Goal: Task Accomplishment & Management: Manage account settings

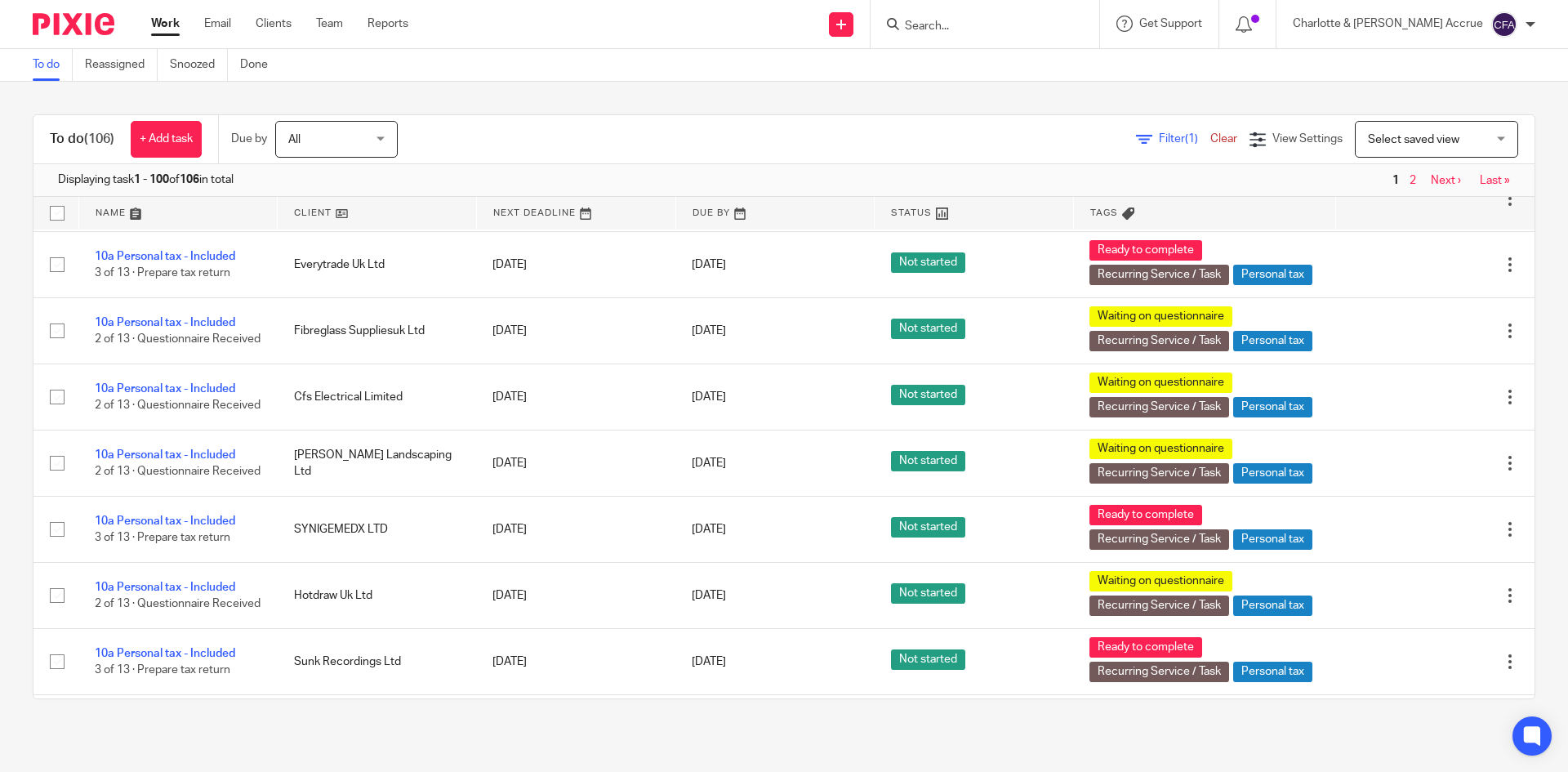
scroll to position [4985, 0]
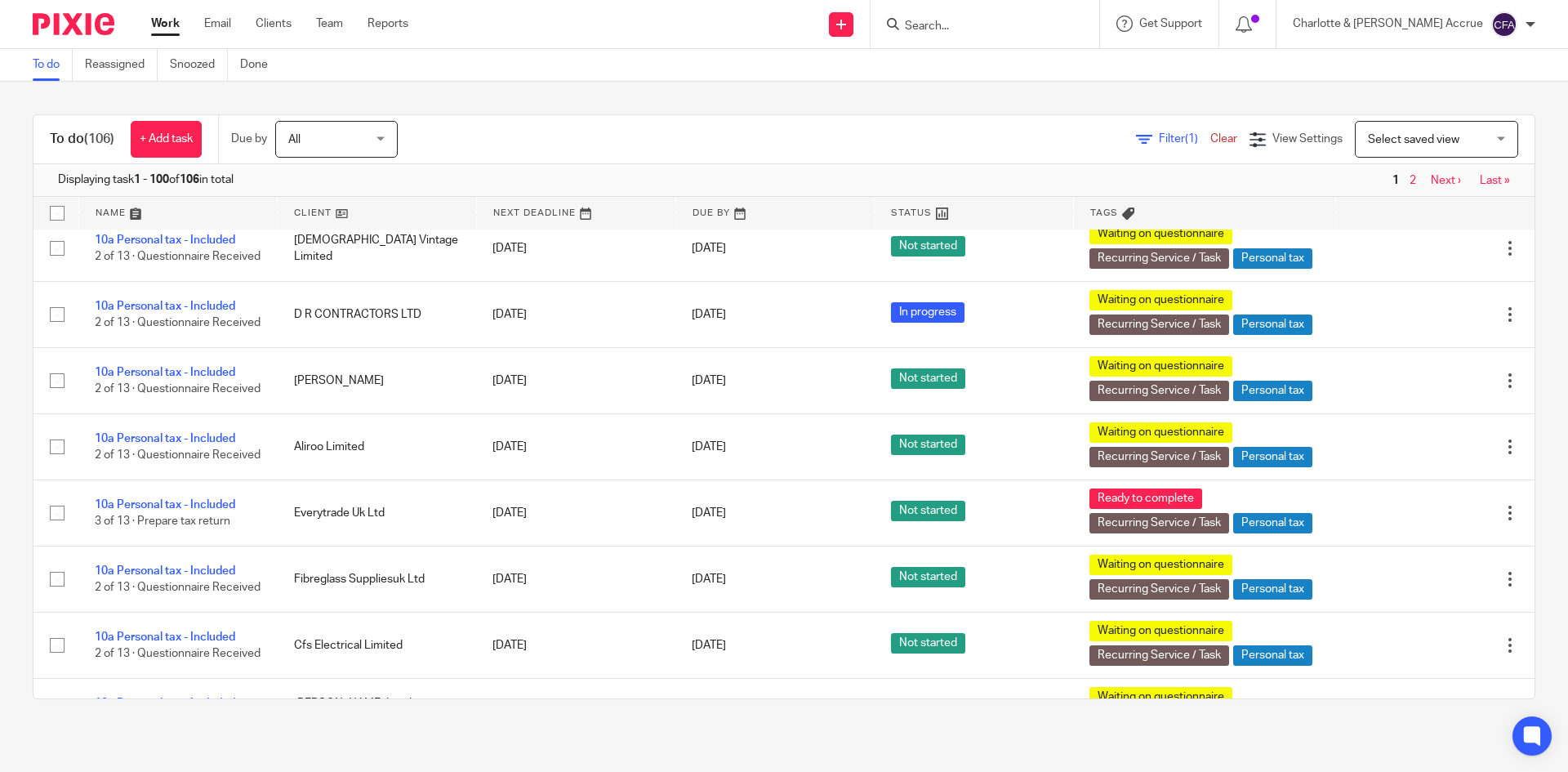
click at [986, 24] on input "Search" at bounding box center [976, 27] width 147 height 15
click at [985, 31] on input "demps" at bounding box center [976, 27] width 147 height 15
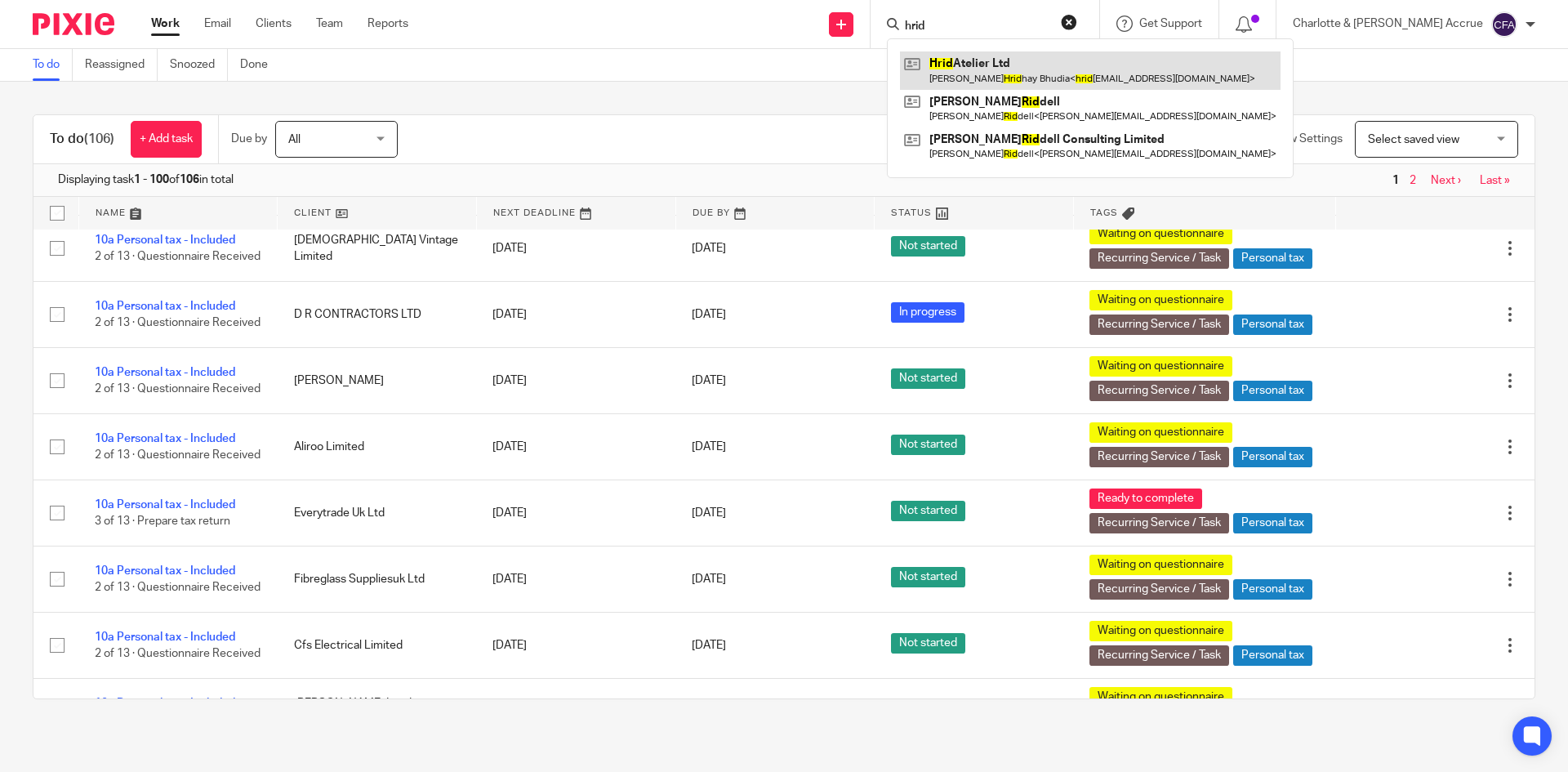
type input "hrid"
click at [1024, 55] on link at bounding box center [1090, 70] width 381 height 37
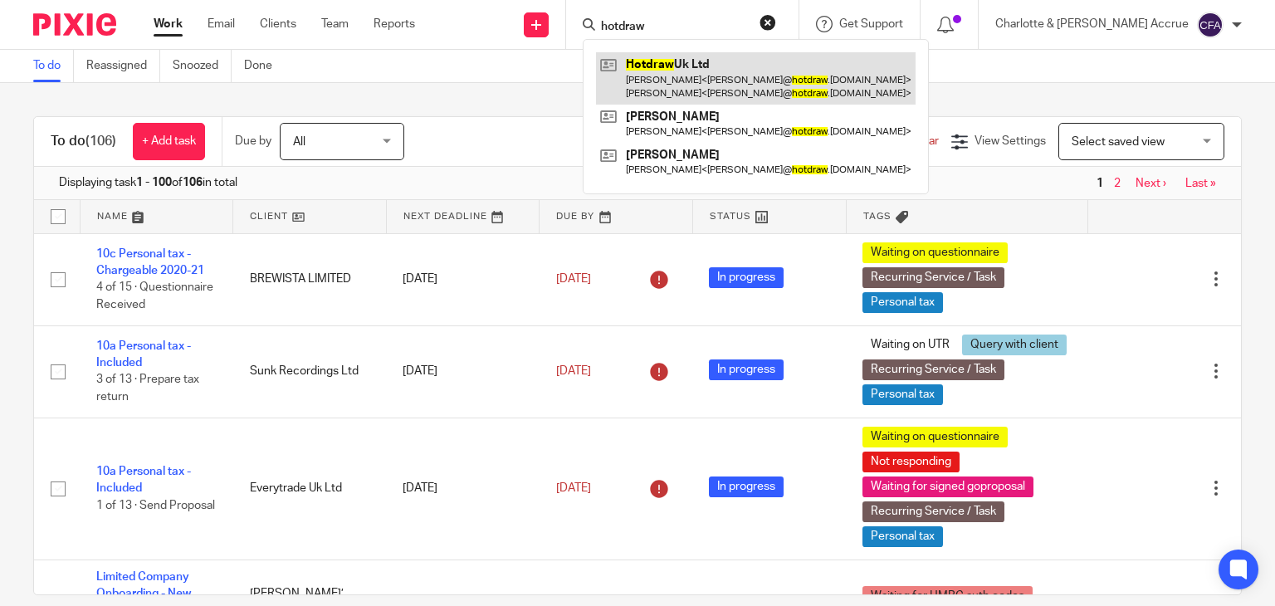
type input "hotdraw"
click at [782, 94] on link at bounding box center [755, 77] width 319 height 51
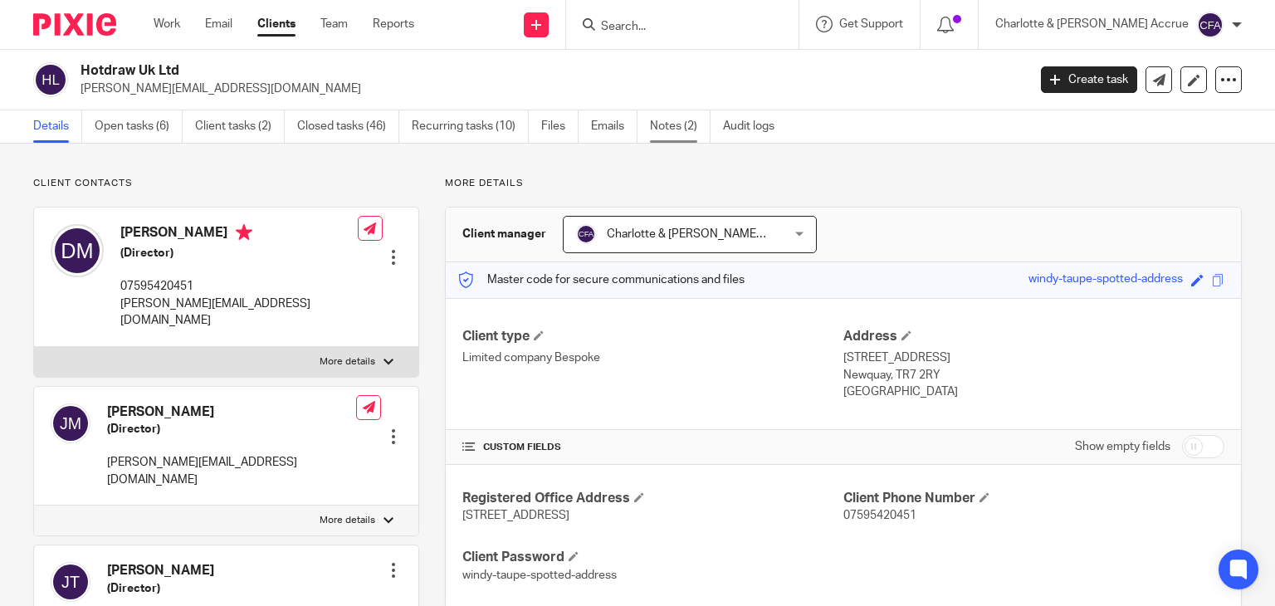
click at [654, 127] on link "Notes (2)" at bounding box center [680, 126] width 61 height 32
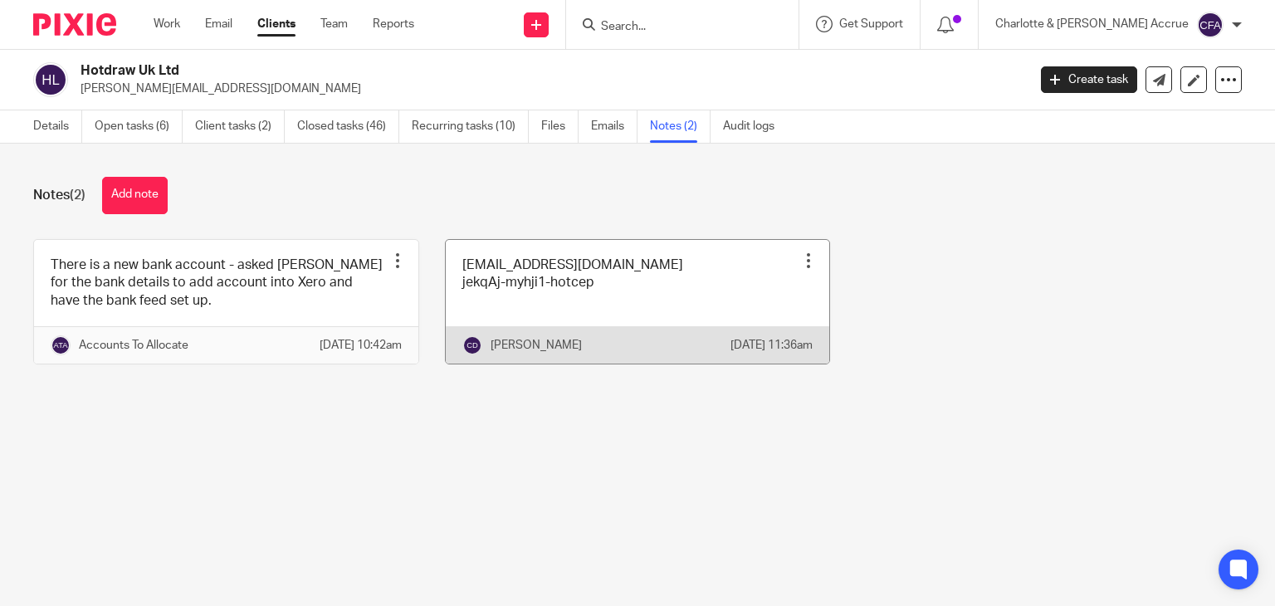
click at [492, 283] on link at bounding box center [638, 302] width 384 height 124
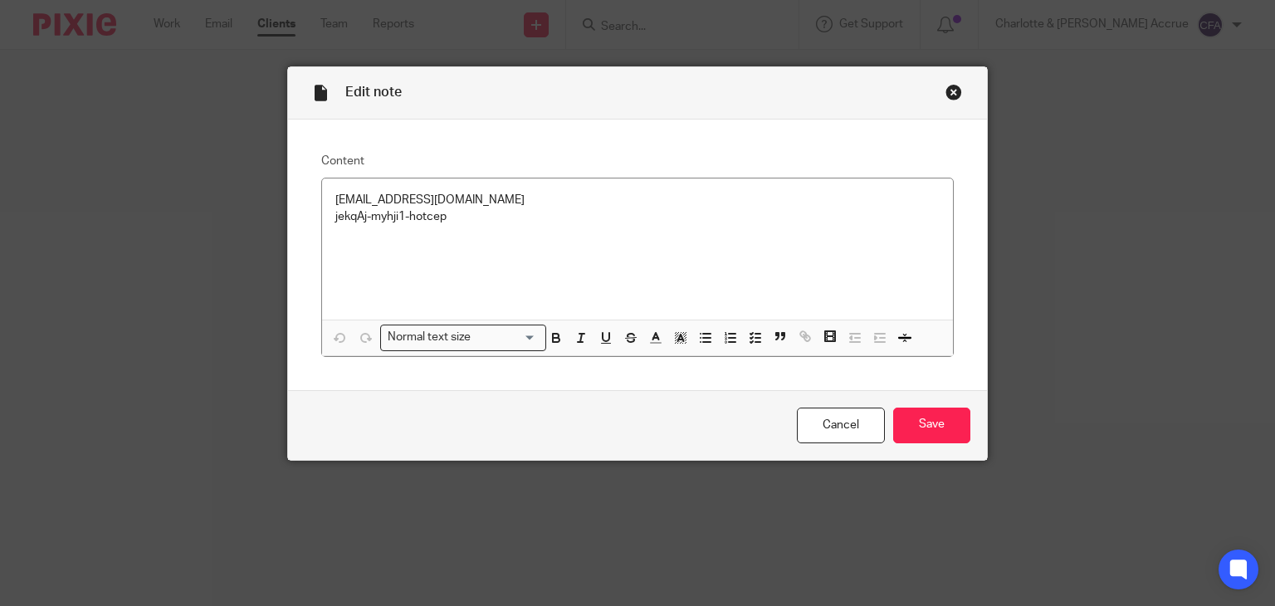
drag, startPoint x: 948, startPoint y: 95, endPoint x: 895, endPoint y: 92, distance: 53.2
click at [948, 95] on div "Close this dialog window" at bounding box center [953, 92] width 17 height 17
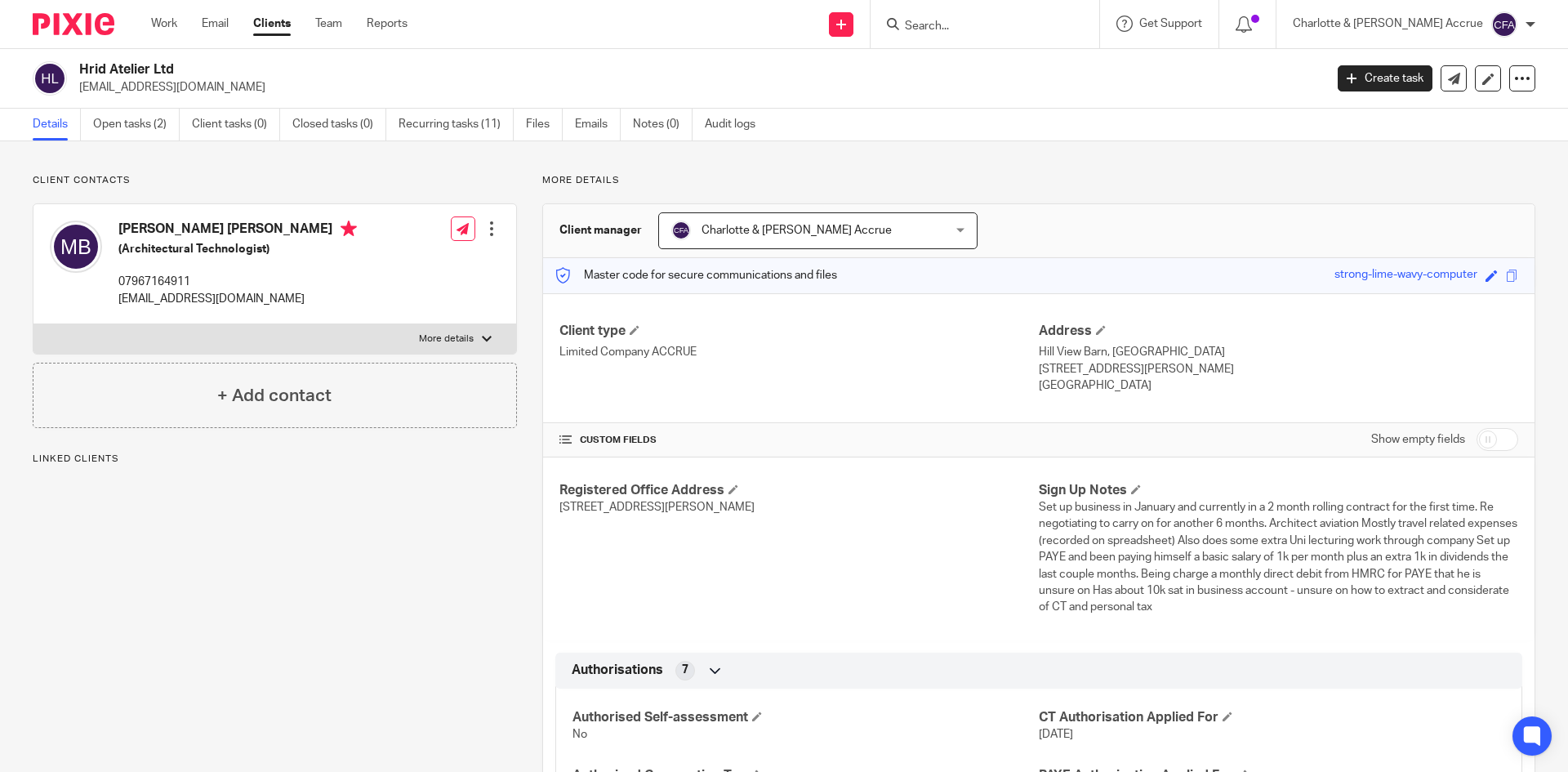
click at [160, 81] on p "hridhay02@gmail.com" at bounding box center [696, 87] width 1234 height 17
copy main "hridhay02@gmail.com Create task Update from Companies House Export data Merge A…"
click at [1050, 25] on input "Search" at bounding box center [976, 27] width 147 height 15
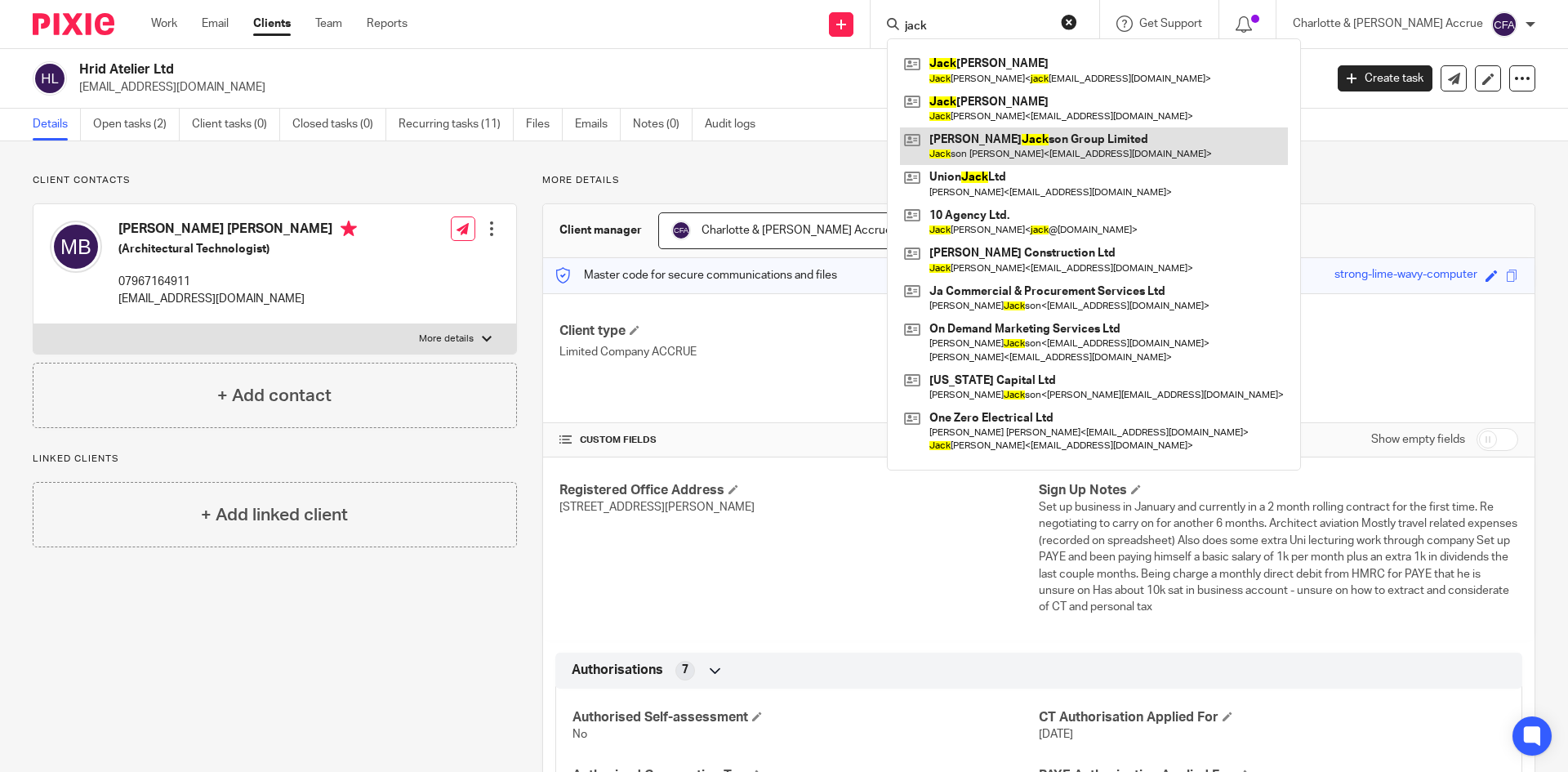
type input "jack"
click at [1083, 137] on link at bounding box center [1094, 146] width 388 height 37
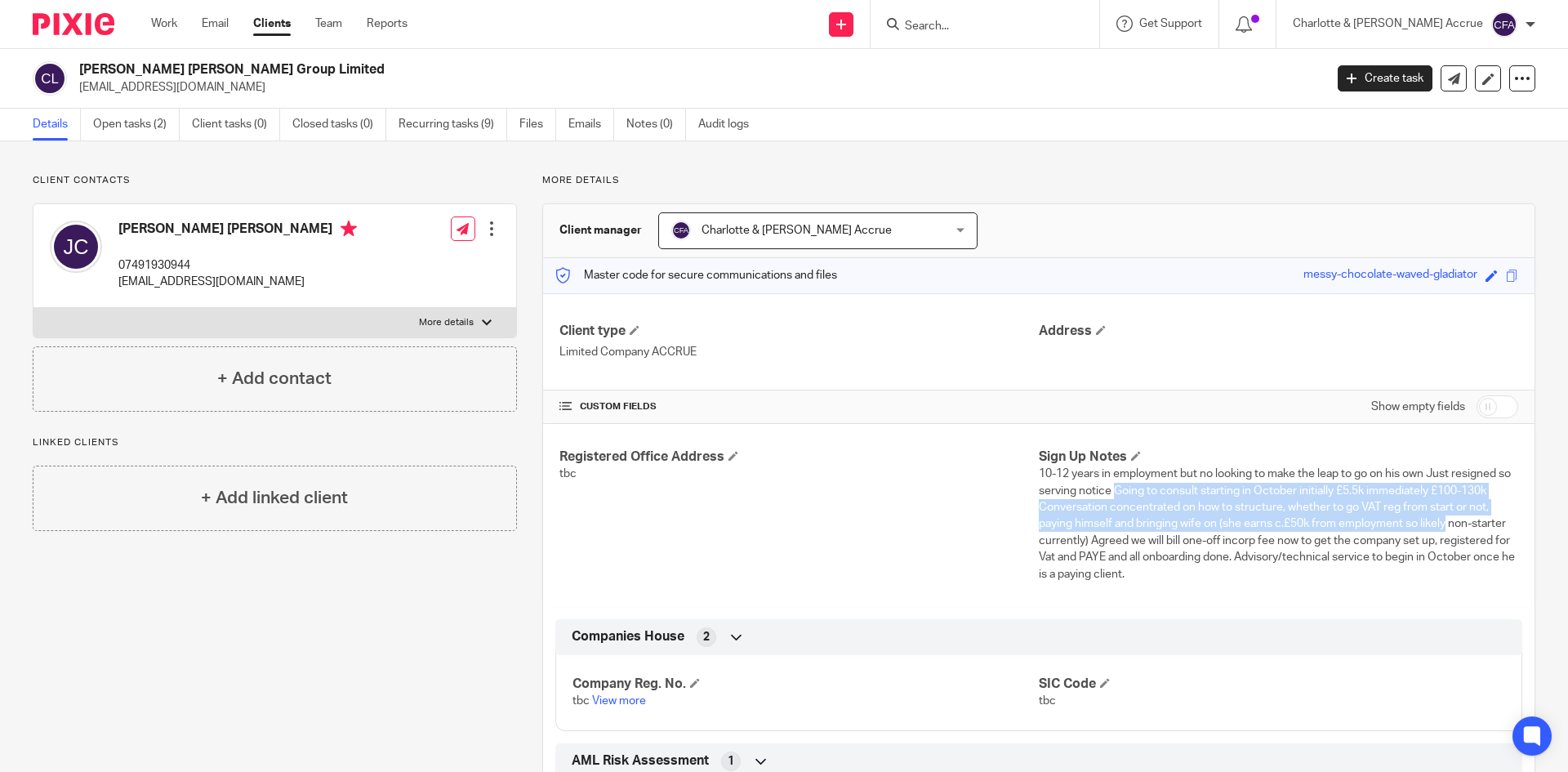
drag, startPoint x: 1125, startPoint y: 488, endPoint x: 1417, endPoint y: 540, distance: 296.6
click at [1440, 523] on span "10-12 years in employment but no looking to make the leap to go on his own Just…" at bounding box center [1277, 523] width 476 height 111
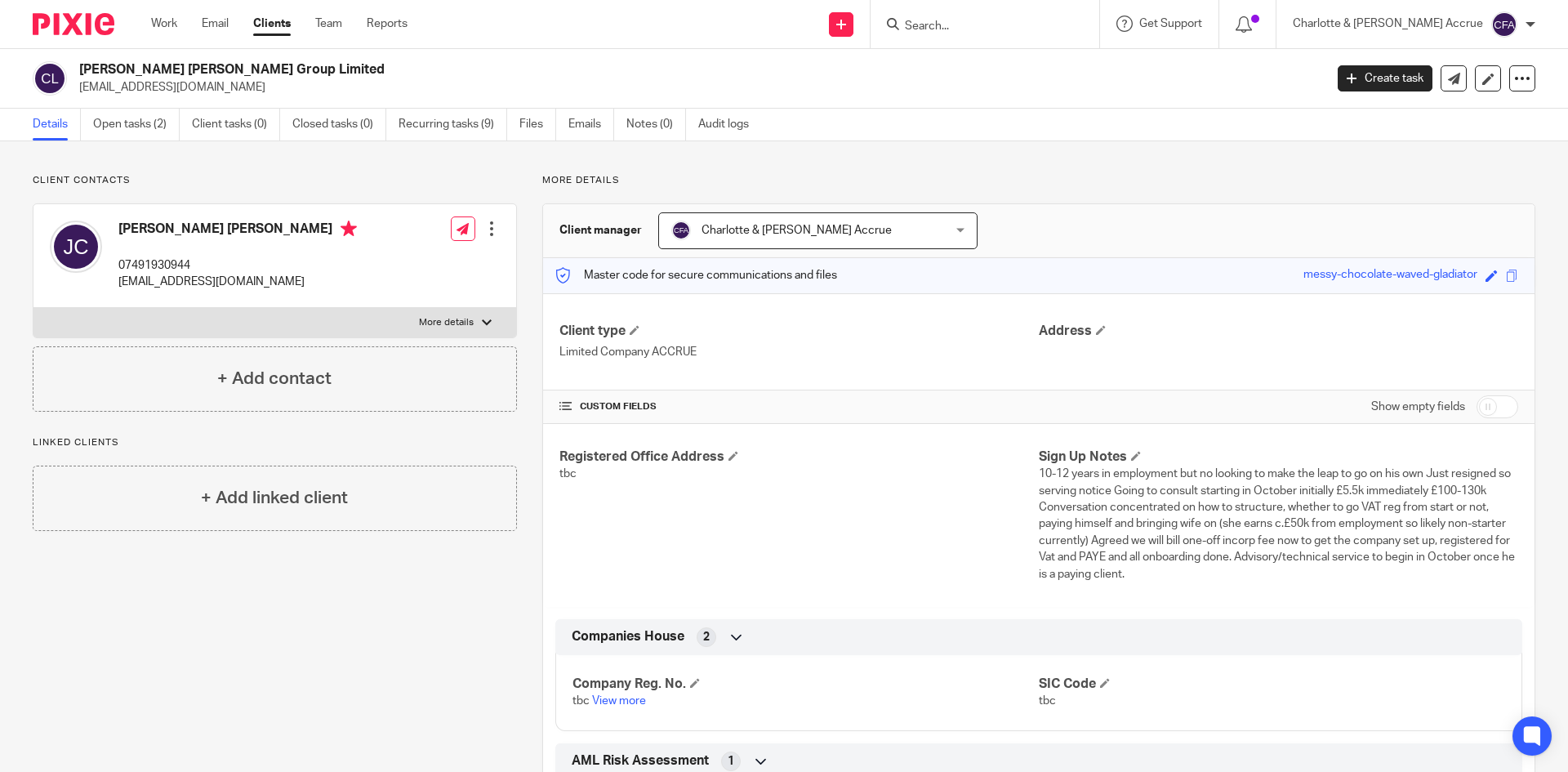
click at [1391, 552] on span "10-12 years in employment but no looking to make the leap to go on his own Just…" at bounding box center [1277, 523] width 476 height 111
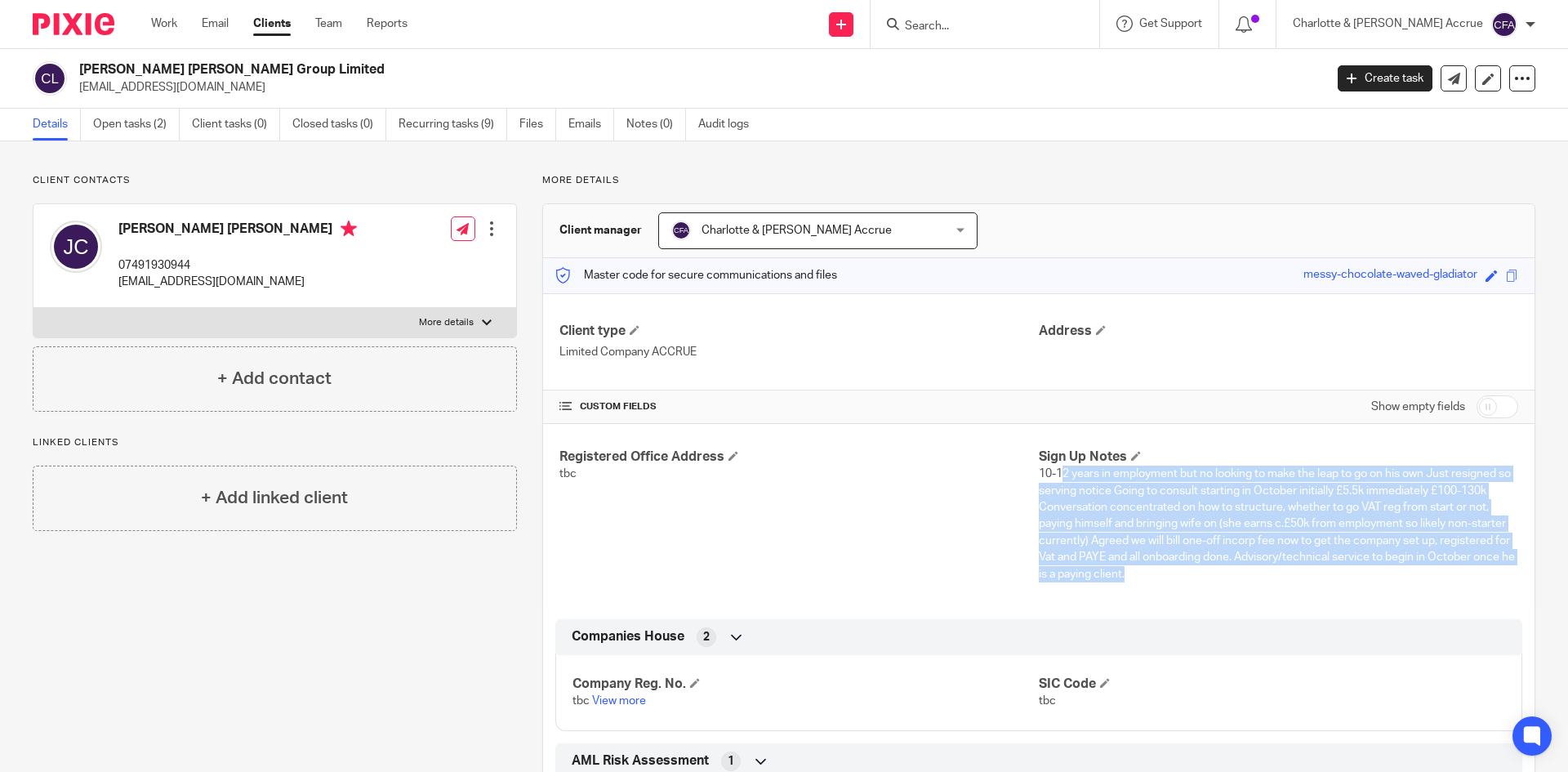
drag, startPoint x: 1202, startPoint y: 572, endPoint x: 1057, endPoint y: 468, distance: 178.4
click at [1057, 468] on p "10-12 years in employment but no looking to make the leap to go on his own Just…" at bounding box center [1278, 524] width 479 height 117
click at [1148, 500] on p "10-12 years in employment but no looking to make the leap to go on his own Just…" at bounding box center [1278, 524] width 479 height 117
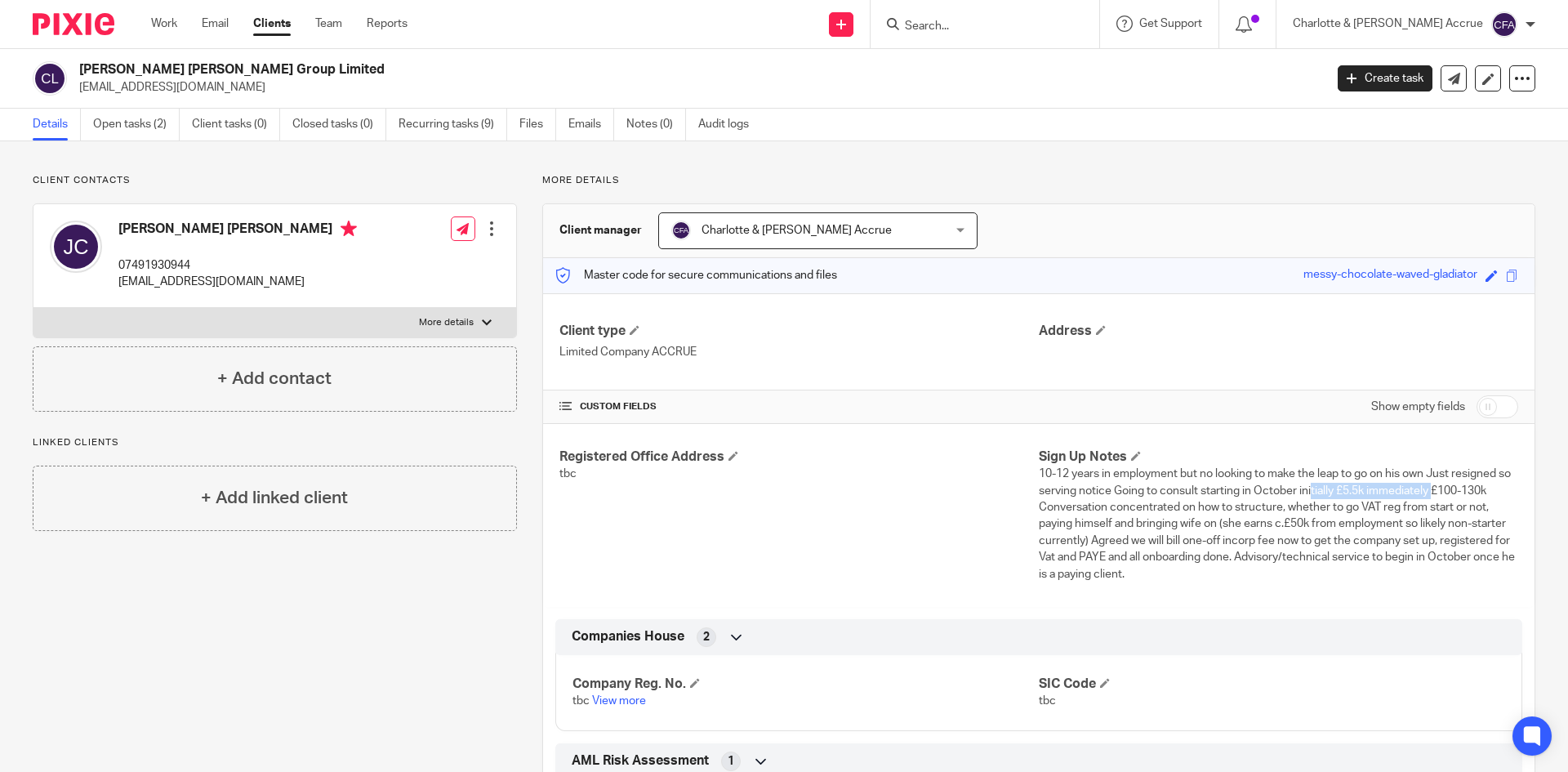
drag, startPoint x: 1341, startPoint y: 492, endPoint x: 1441, endPoint y: 493, distance: 100.0
click at [1441, 493] on span "10-12 years in employment but no looking to make the leap to go on his own Just…" at bounding box center [1277, 523] width 476 height 111
click at [1442, 493] on span "10-12 years in employment but no looking to make the leap to go on his own Just…" at bounding box center [1277, 523] width 476 height 111
click at [144, 103] on div "Chalker Jackson Group Limited hello@chalkerjackson.com Create task Update from …" at bounding box center [784, 79] width 1568 height 60
click at [136, 139] on link "Open tasks (2)" at bounding box center [137, 124] width 87 height 32
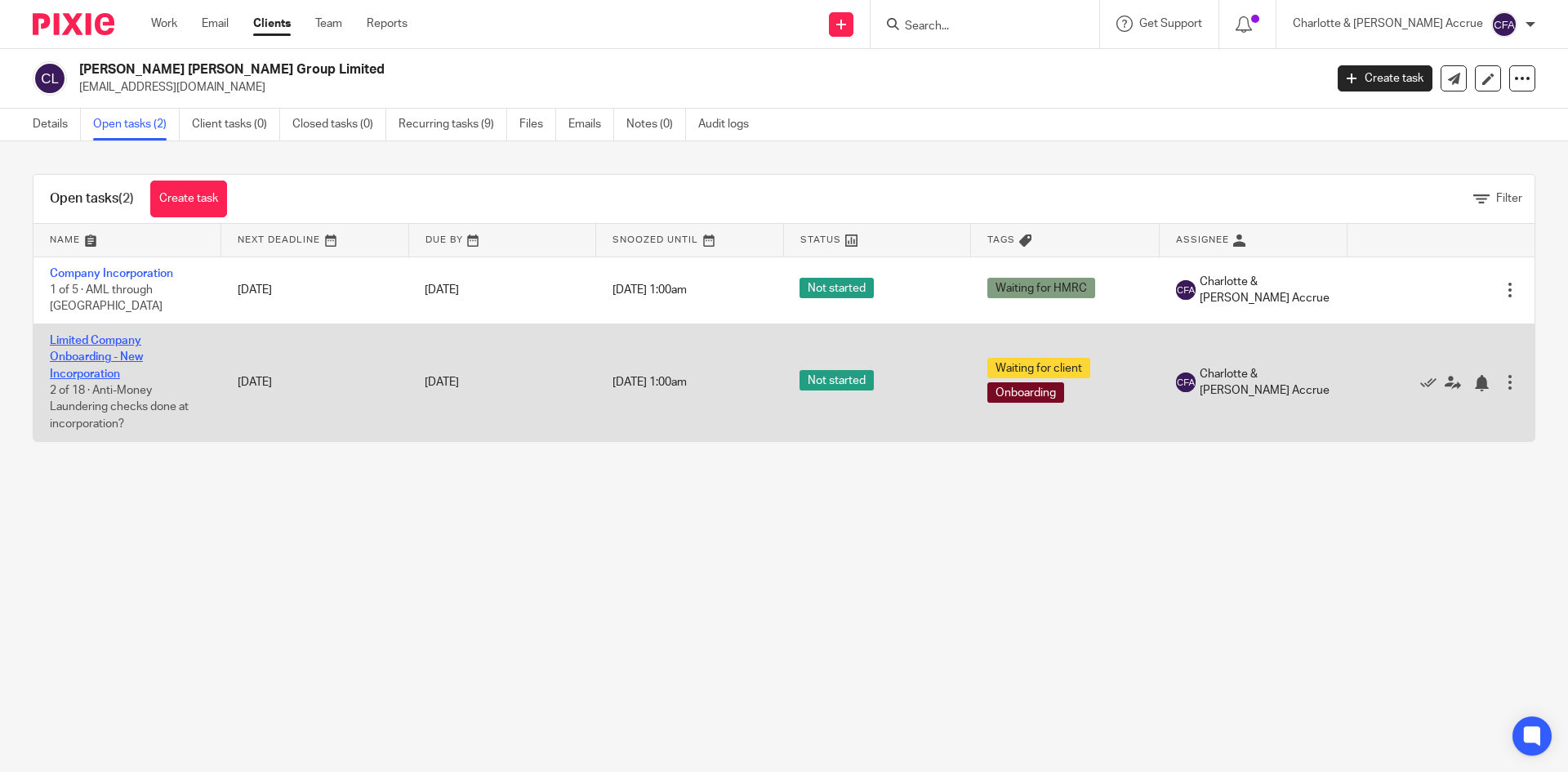
click at [76, 344] on link "Limited Company Onboarding - New Incorporation" at bounding box center [96, 357] width 94 height 45
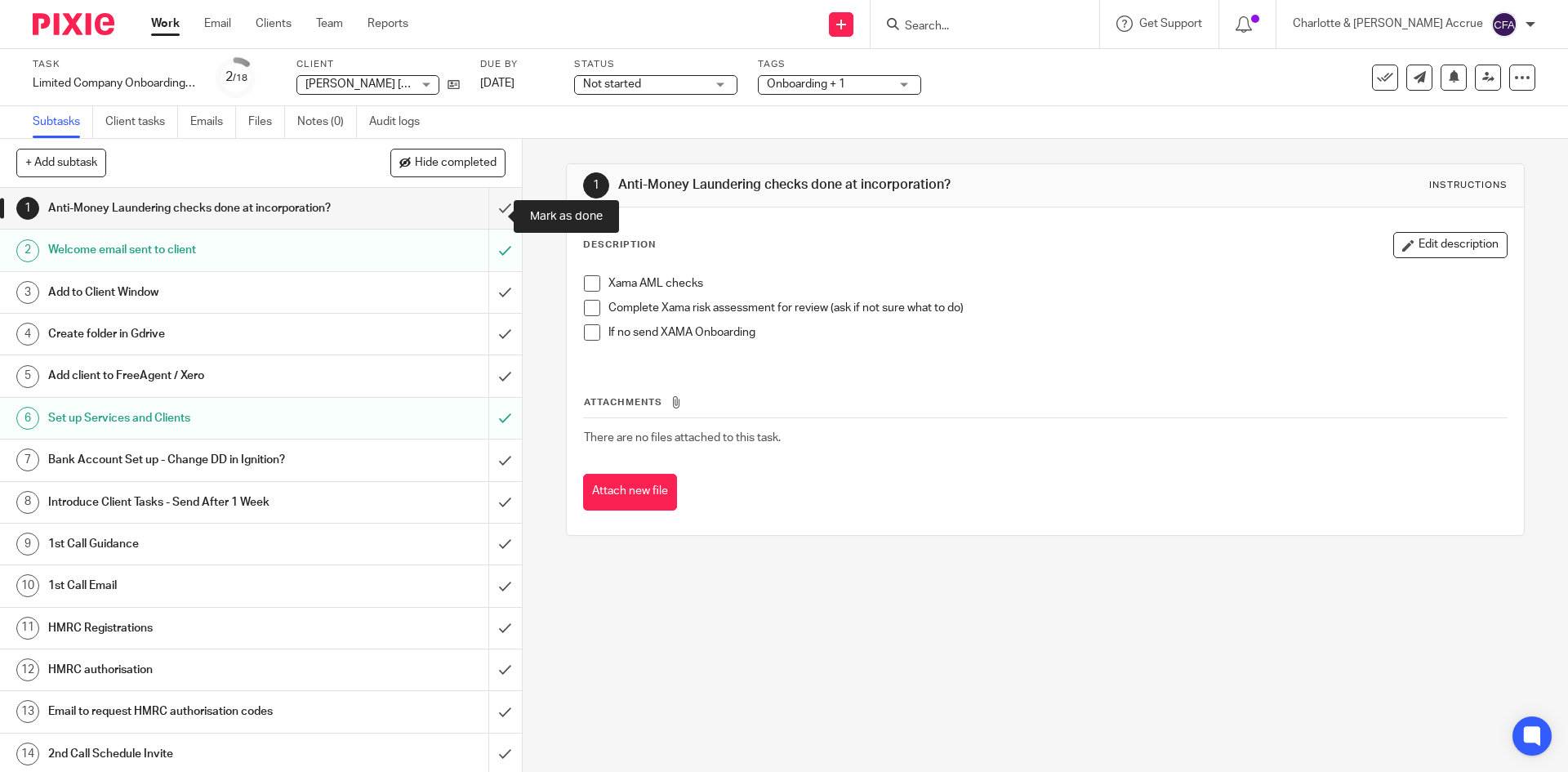
click at [480, 217] on input "submit" at bounding box center [261, 208] width 522 height 40
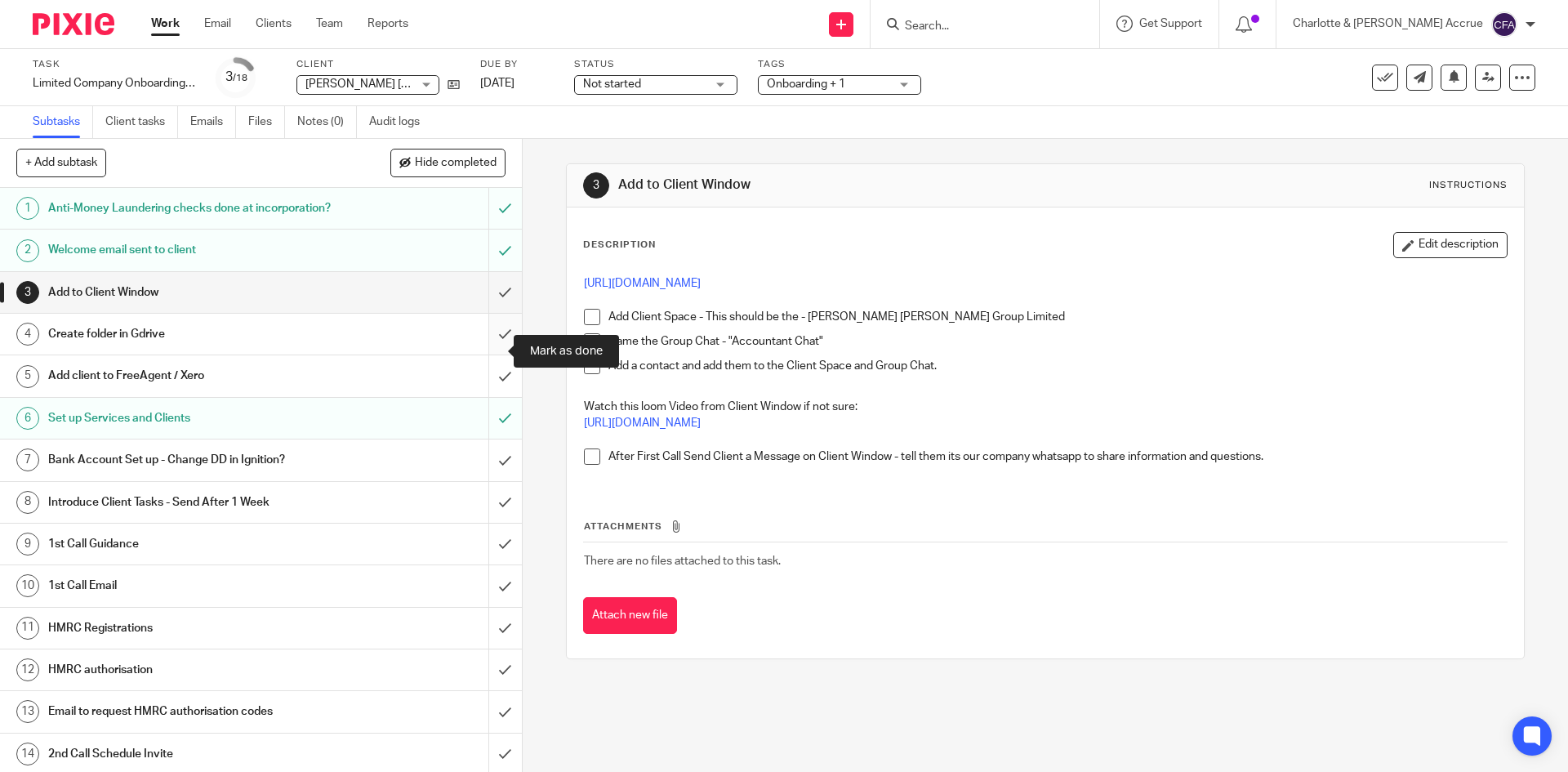
click at [497, 354] on input "submit" at bounding box center [261, 334] width 522 height 40
click at [460, 82] on div "Task Limited Company Onboarding - New Incorporation Save Limited Company Onboar…" at bounding box center [659, 78] width 1252 height 39
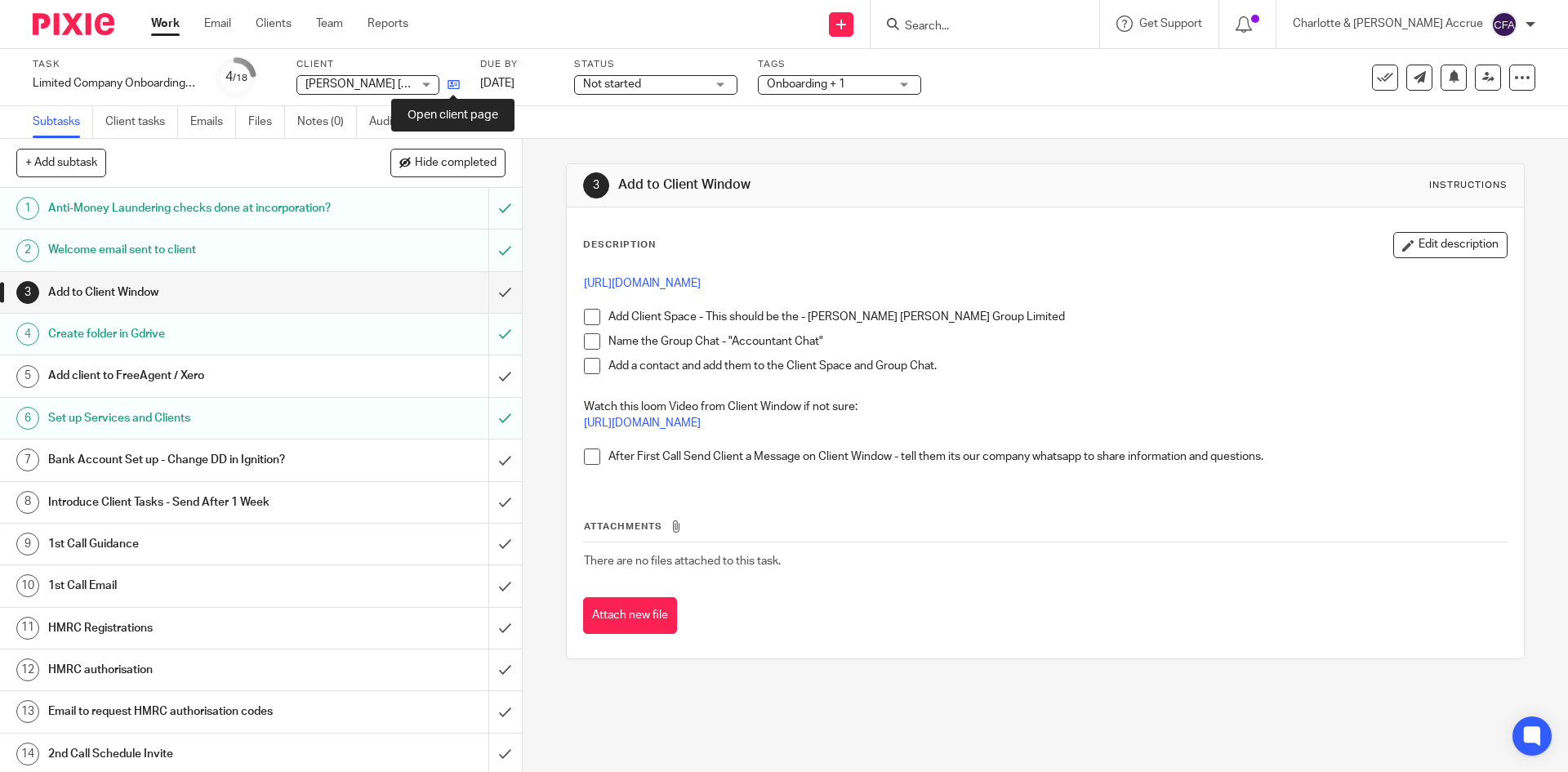
click at [451, 90] on icon at bounding box center [454, 85] width 12 height 12
click at [448, 80] on icon at bounding box center [454, 85] width 12 height 12
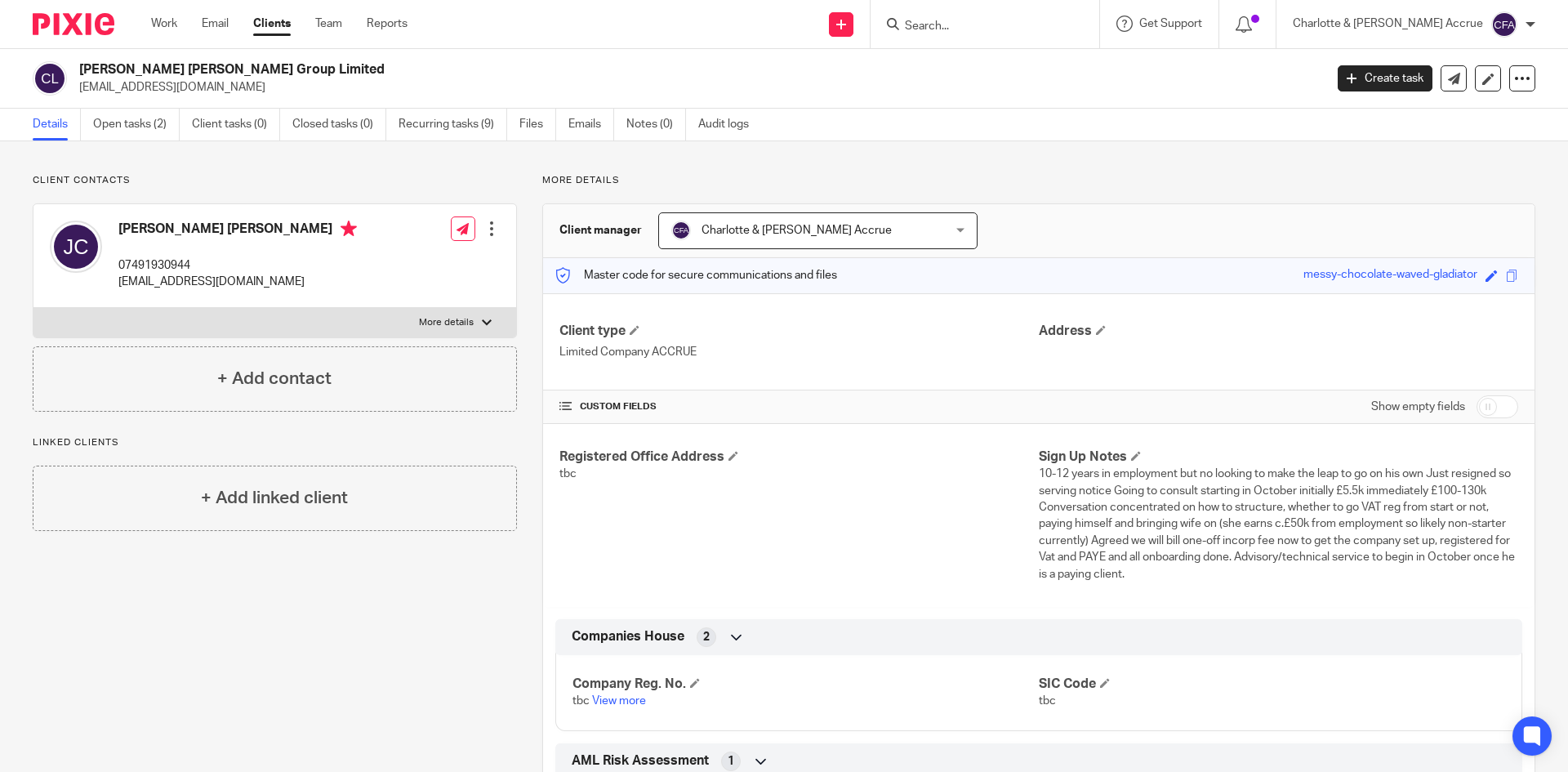
click at [190, 282] on p "[EMAIL_ADDRESS][DOMAIN_NAME]" at bounding box center [237, 282] width 238 height 17
copy div "[EMAIL_ADDRESS][DOMAIN_NAME]"
click at [261, 277] on div "[PERSON_NAME] [PERSON_NAME] 07491930944 [EMAIL_ADDRESS][DOMAIN_NAME] Edit conta…" at bounding box center [275, 255] width 482 height 103
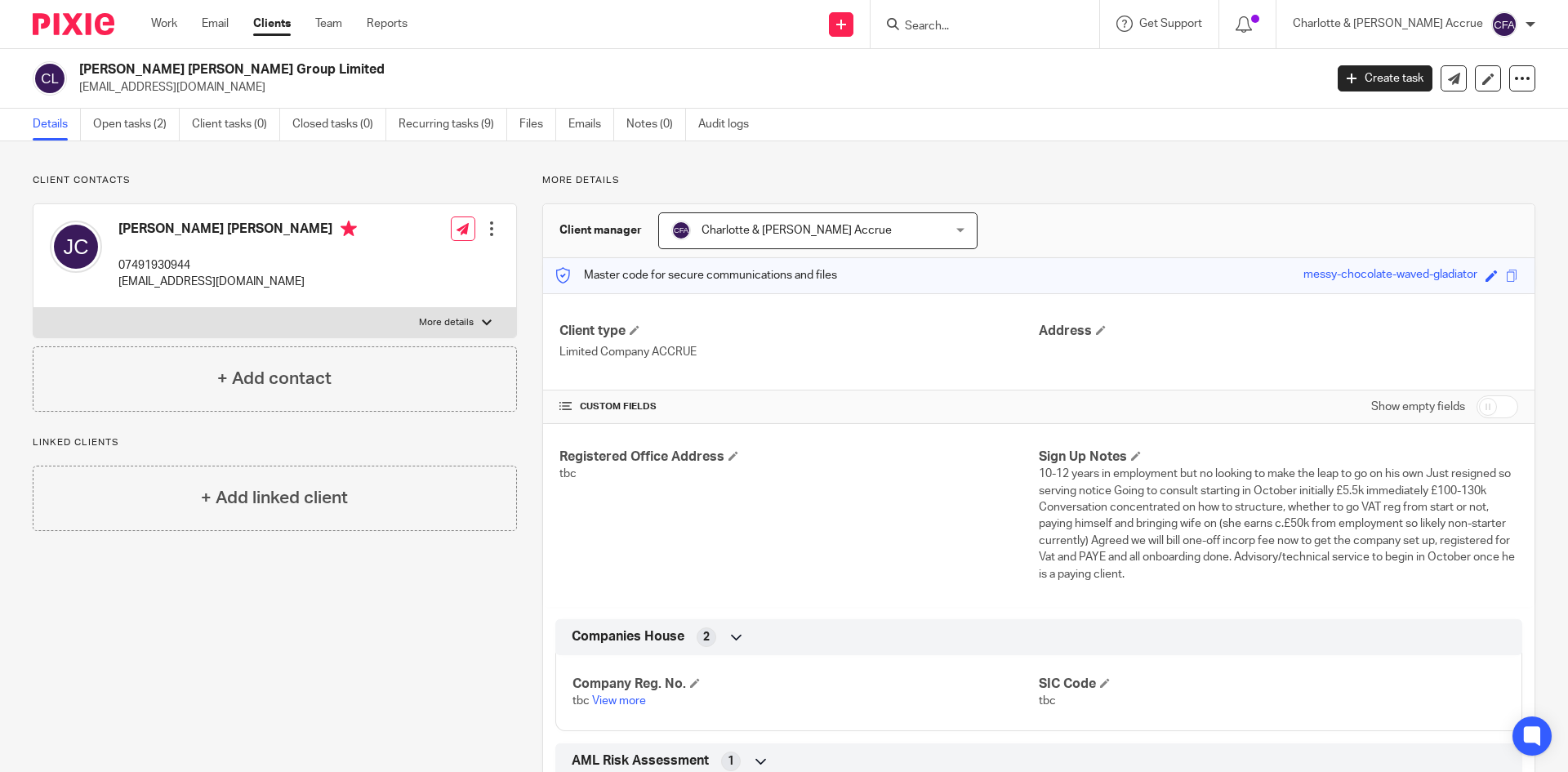
click at [1026, 29] on input "Search" at bounding box center [976, 27] width 147 height 15
click at [439, 323] on p "More details" at bounding box center [447, 322] width 55 height 13
click at [33, 308] on input "More details" at bounding box center [32, 307] width 1 height 1
checkbox input "true"
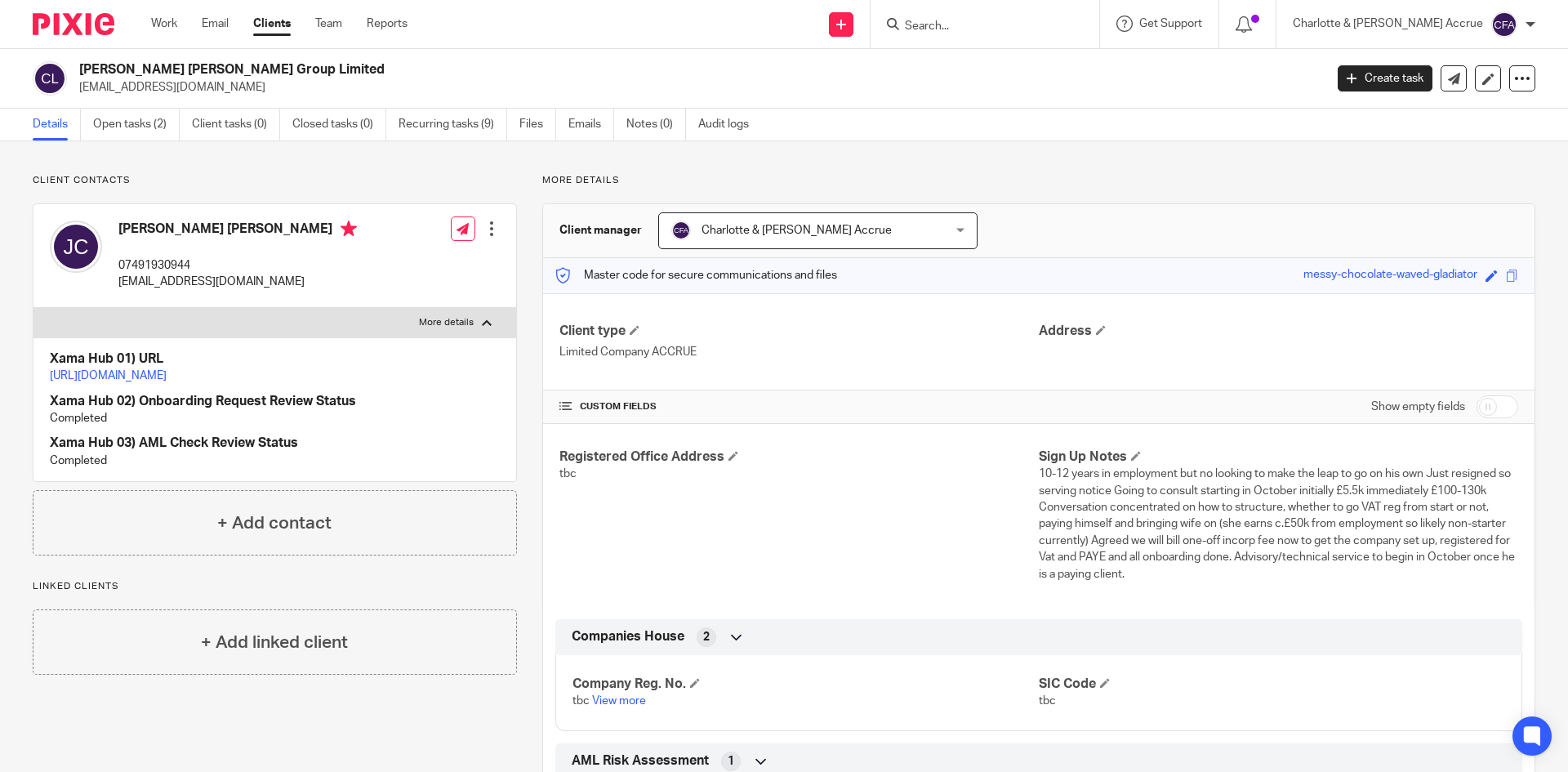
click at [166, 374] on link "[URL][DOMAIN_NAME]" at bounding box center [108, 376] width 117 height 12
click at [160, 21] on link "Work" at bounding box center [164, 24] width 27 height 17
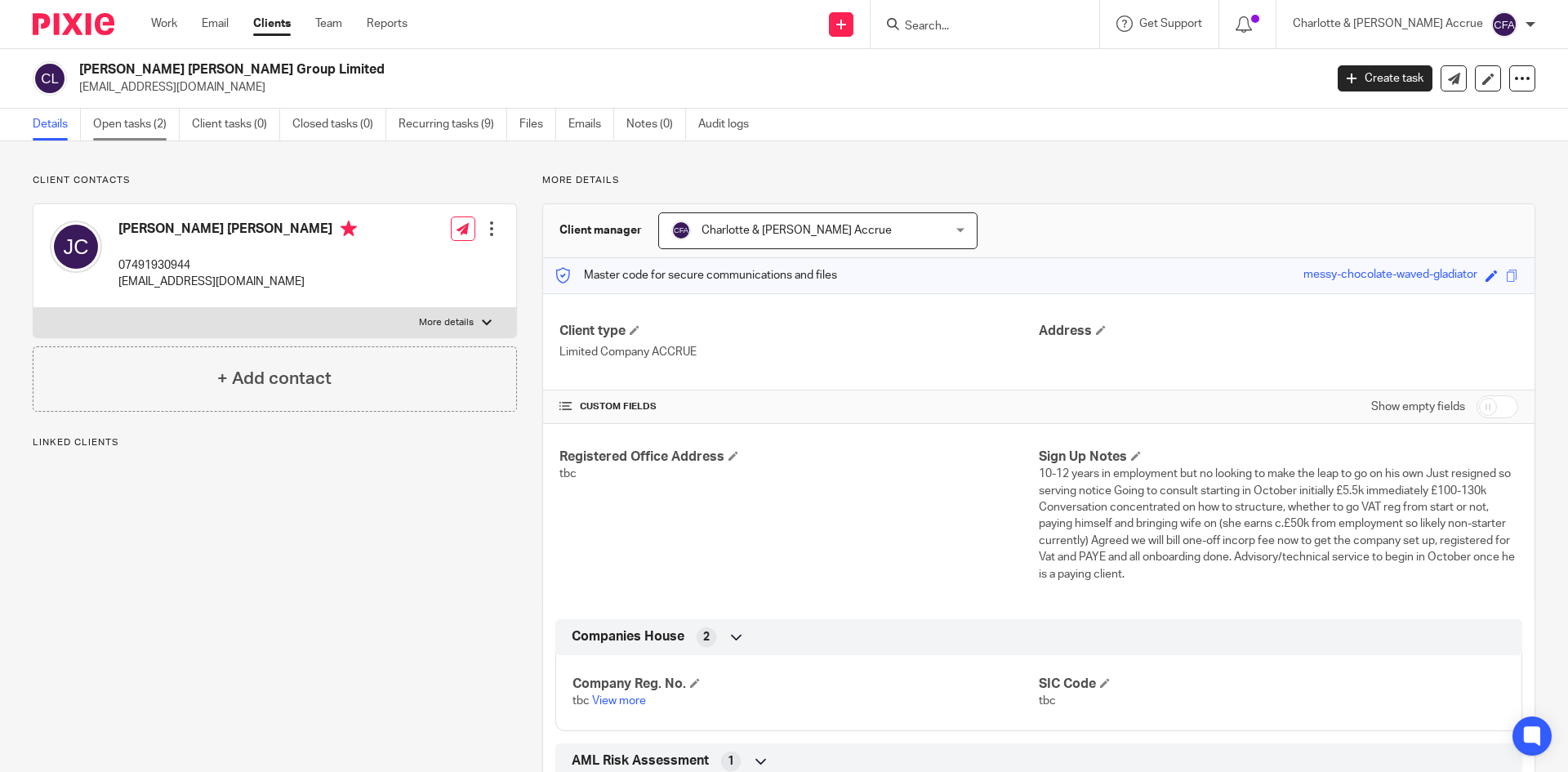
drag, startPoint x: 0, startPoint y: 0, endPoint x: 156, endPoint y: 120, distance: 196.8
click at [157, 120] on link "Open tasks (2)" at bounding box center [137, 124] width 87 height 32
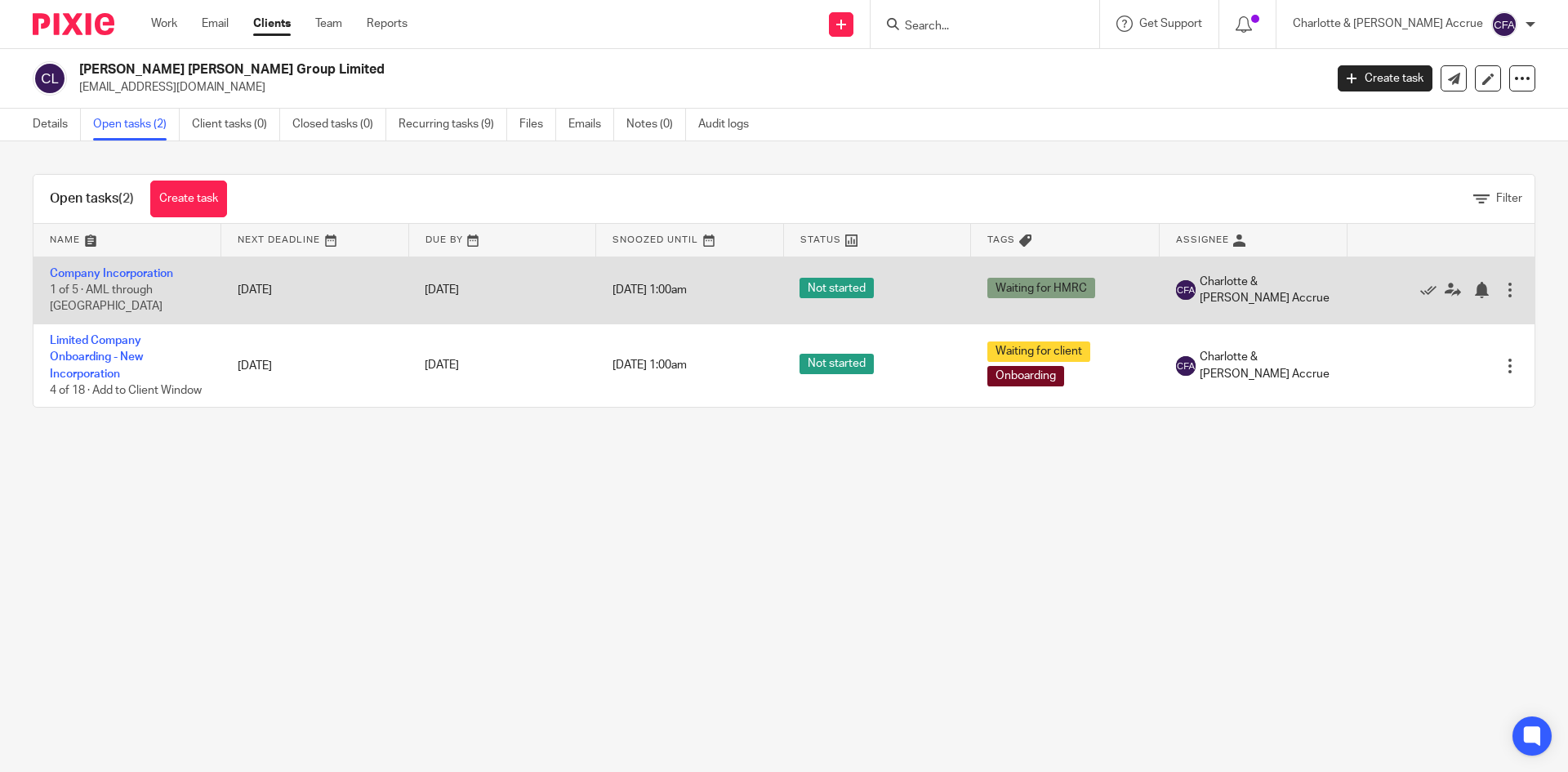
click at [143, 267] on td "Company Incorporation 1 of 5 · AML through [GEOGRAPHIC_DATA]" at bounding box center [127, 290] width 188 height 67
click at [146, 269] on td "Company Incorporation 1 of 5 · AML through [GEOGRAPHIC_DATA]" at bounding box center [127, 290] width 188 height 67
click at [149, 269] on td "Company Incorporation 1 of 5 · AML through Xama" at bounding box center [127, 290] width 188 height 67
click at [97, 280] on link "Company Incorporation" at bounding box center [111, 274] width 123 height 12
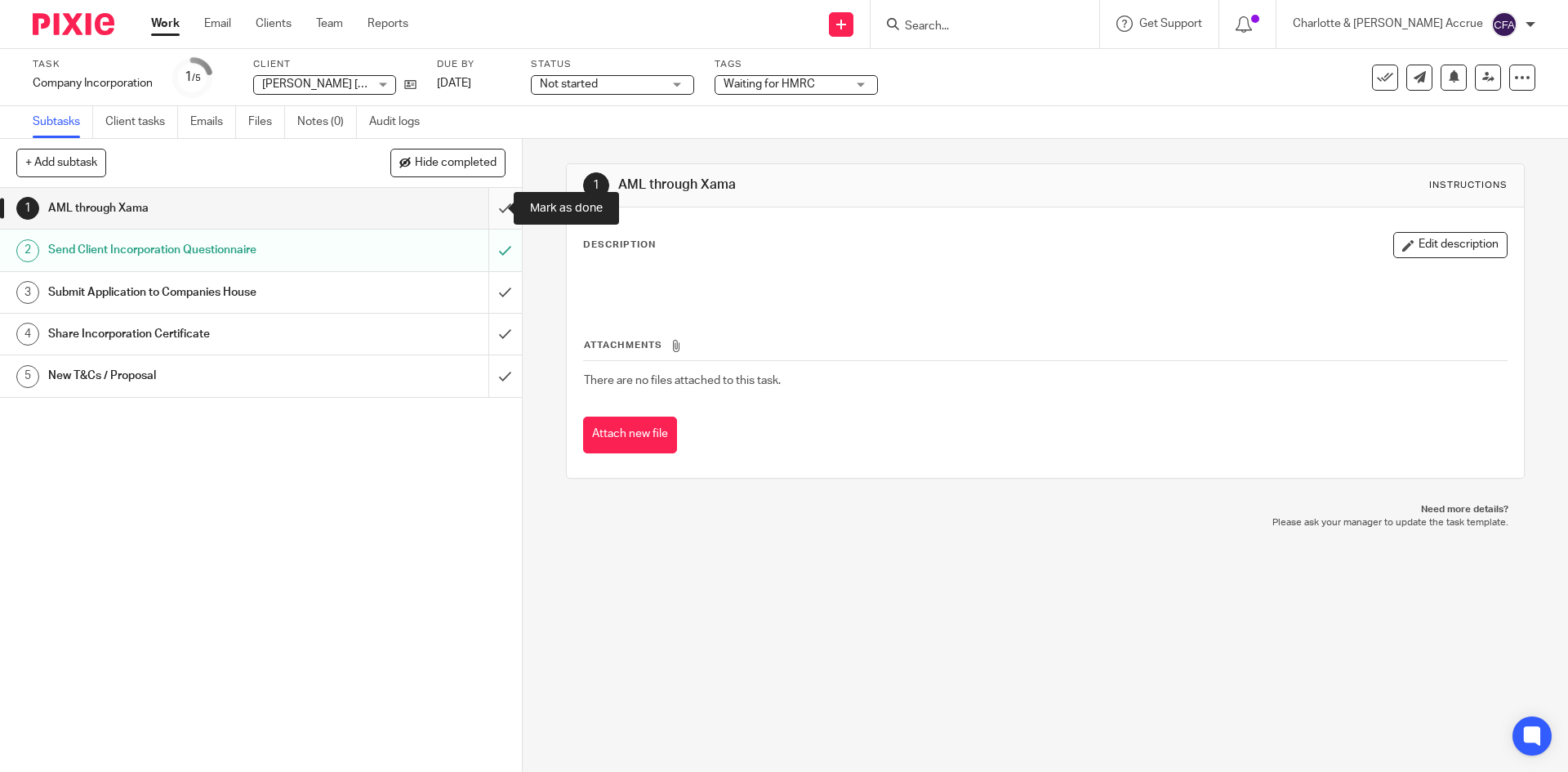
click at [488, 207] on input "submit" at bounding box center [261, 208] width 522 height 40
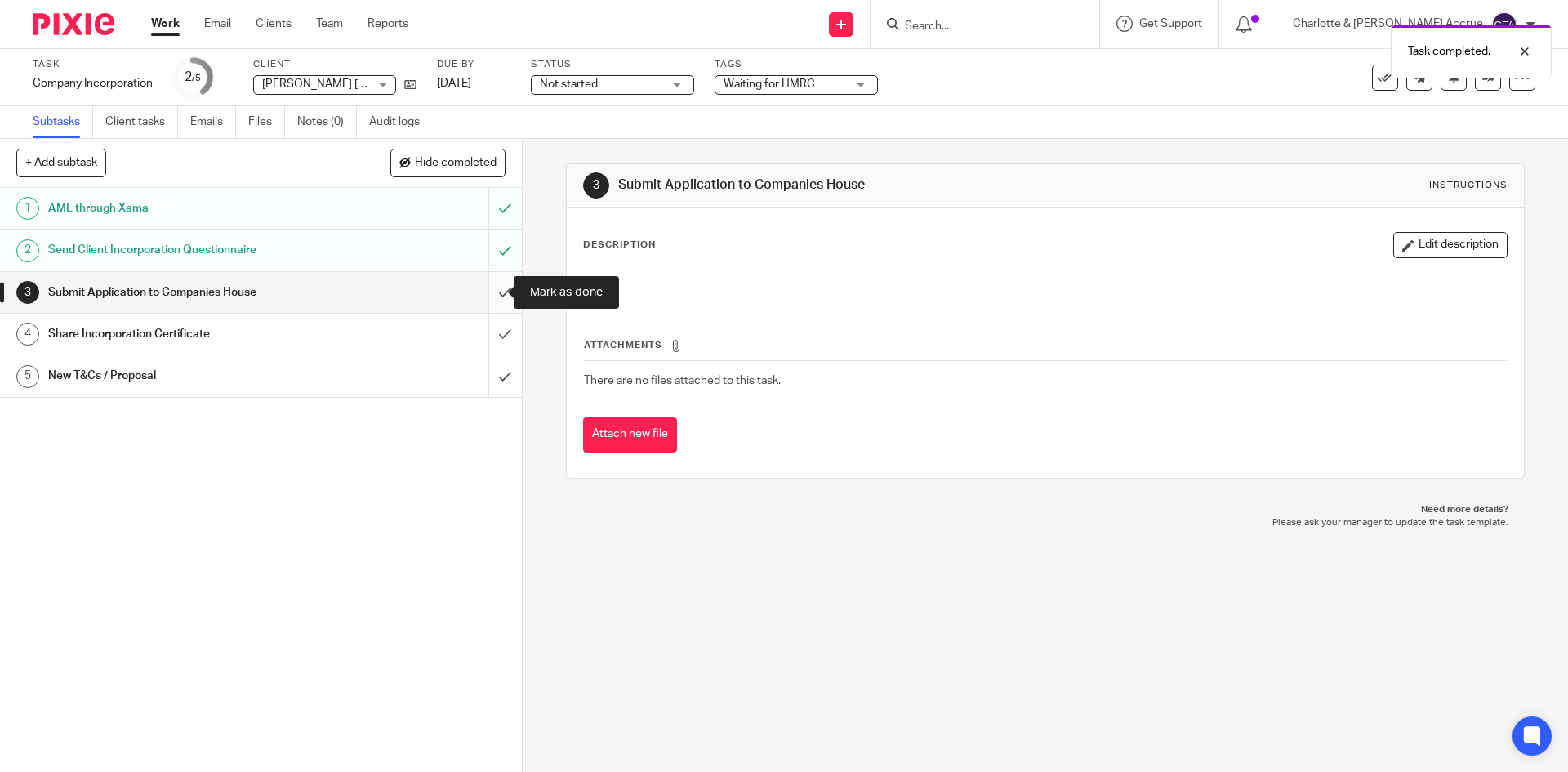
click at [491, 292] on input "submit" at bounding box center [261, 291] width 522 height 40
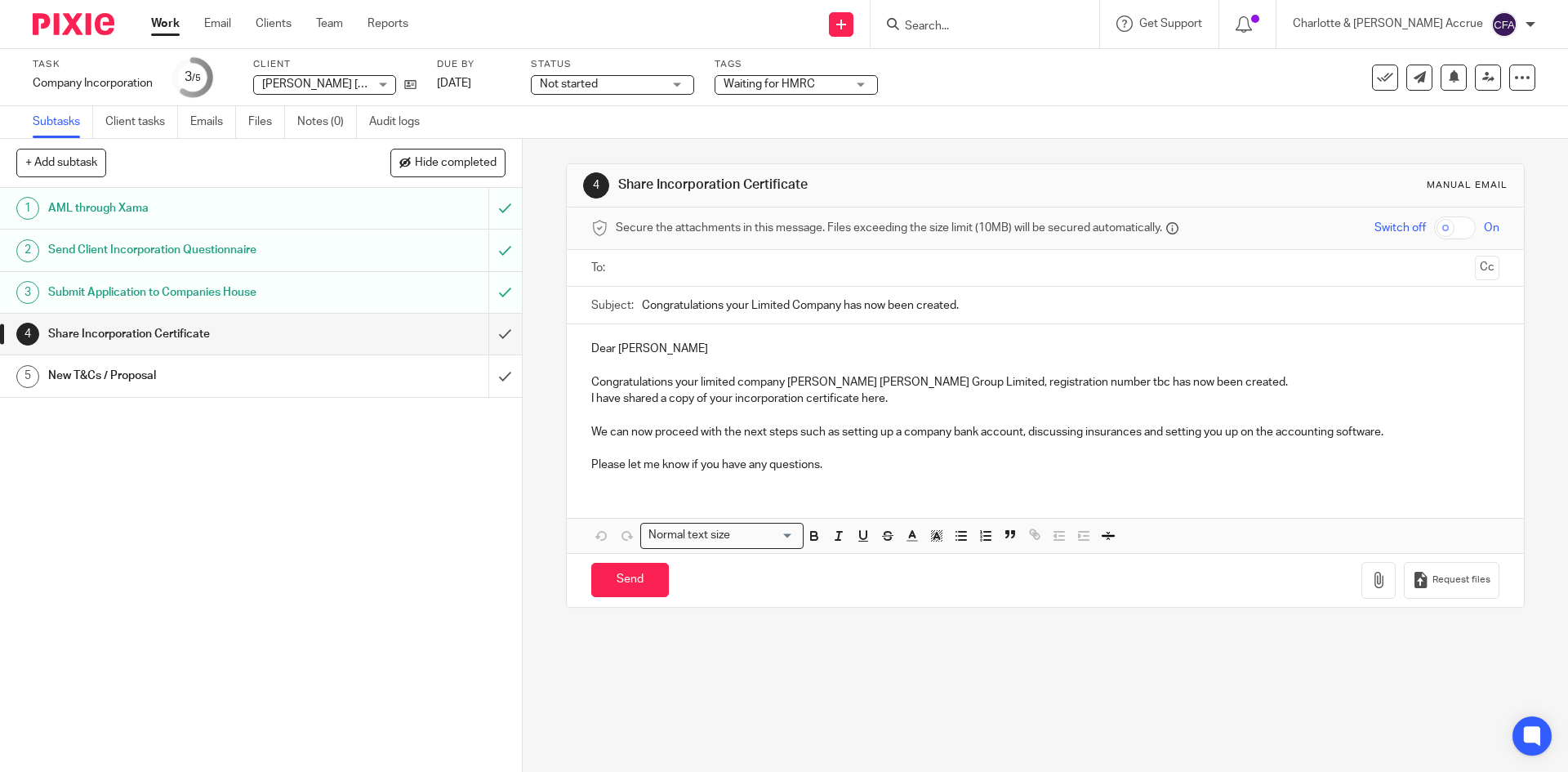
drag, startPoint x: 761, startPoint y: 260, endPoint x: 760, endPoint y: 286, distance: 26.0
click at [761, 260] on input "text" at bounding box center [1044, 268] width 847 height 19
click at [596, 355] on p "Dear Jackson" at bounding box center [1045, 352] width 908 height 17
click at [596, 355] on p "Dear [PERSON_NAME]" at bounding box center [1045, 352] width 908 height 17
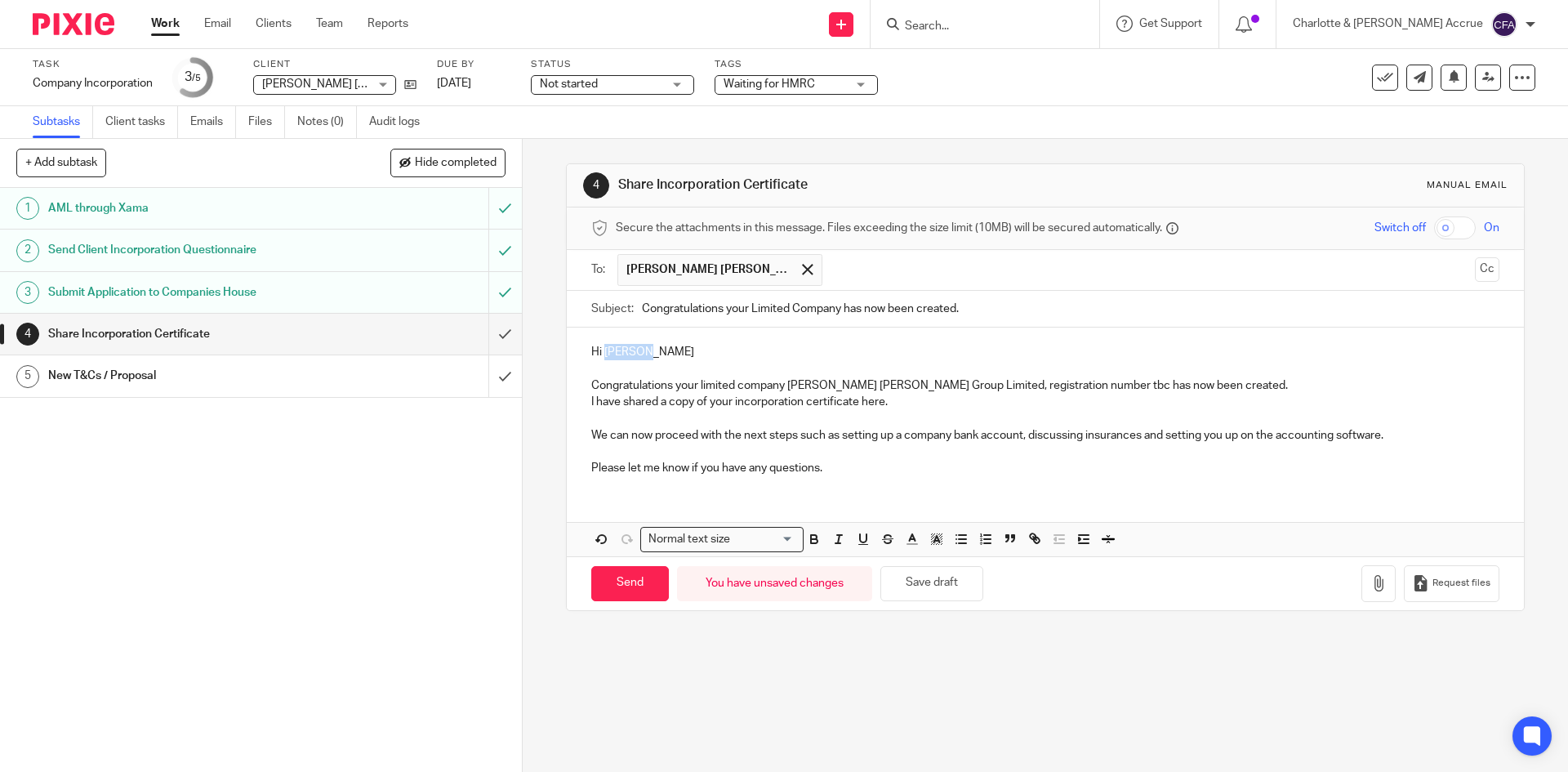
drag, startPoint x: 600, startPoint y: 345, endPoint x: 651, endPoint y: 348, distance: 51.1
click at [651, 348] on p "Hi Jackson" at bounding box center [1045, 352] width 908 height 17
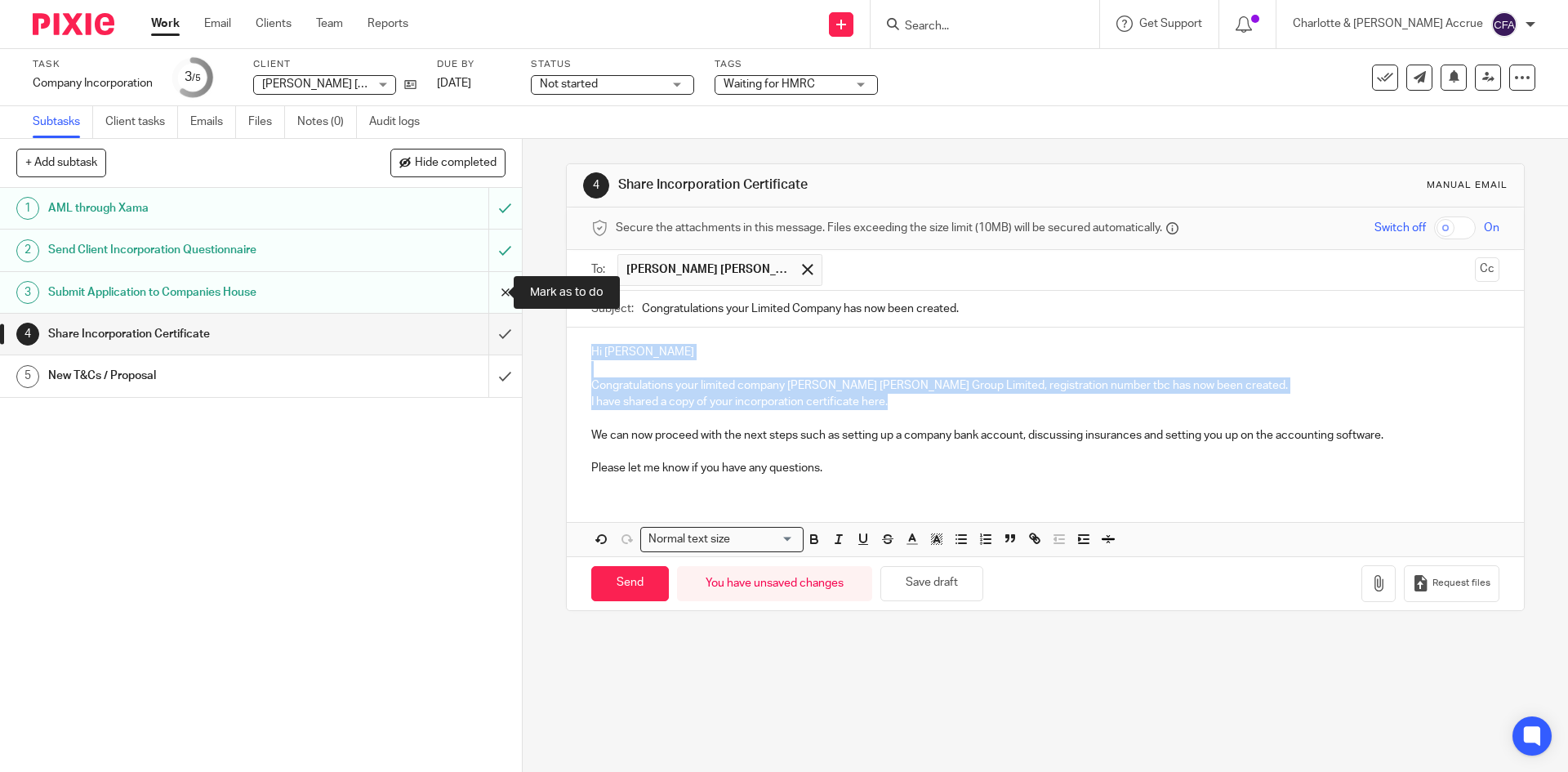
drag, startPoint x: 939, startPoint y: 396, endPoint x: 495, endPoint y: 301, distance: 454.0
click at [495, 301] on div "+ Add subtask Hide completed Cancel + Add 1 AML through Xama 2 Send Client Inco…" at bounding box center [784, 455] width 1568 height 633
click at [603, 345] on p "Hi Jackson" at bounding box center [1045, 352] width 908 height 17
drag, startPoint x: 593, startPoint y: 348, endPoint x: 878, endPoint y: 439, distance: 299.2
click at [861, 436] on div "Hi Jackson Congratulations your limited company Chalker Jackson Group Limited, …" at bounding box center [1045, 408] width 957 height 161
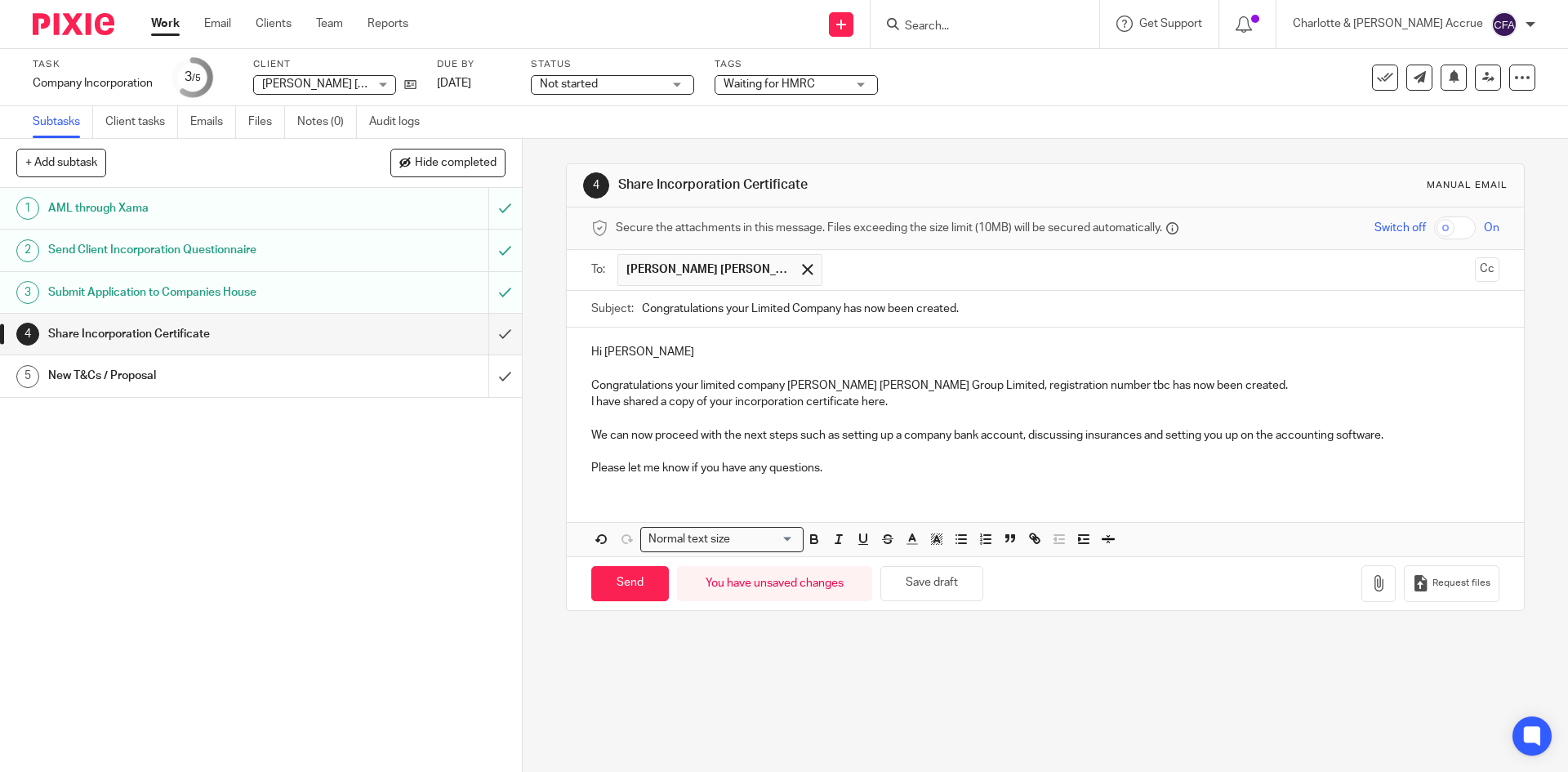
drag, startPoint x: 878, startPoint y: 439, endPoint x: 895, endPoint y: 446, distance: 18.4
click at [878, 438] on p "We can now proceed with the next steps such as setting up a company bank accoun…" at bounding box center [1045, 435] width 908 height 17
click at [1361, 585] on button "button" at bounding box center [1378, 583] width 34 height 36
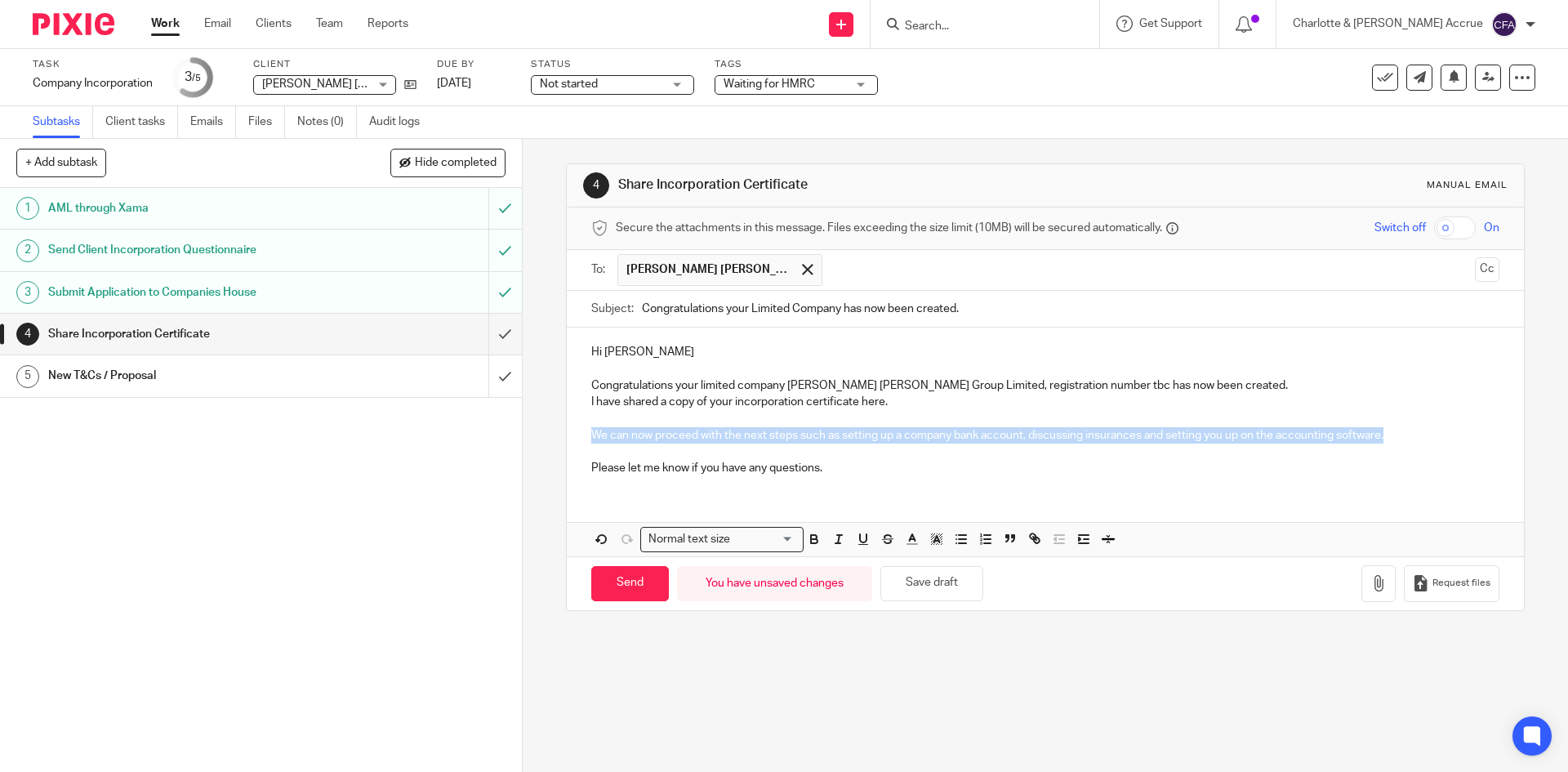
drag, startPoint x: 1390, startPoint y: 434, endPoint x: 573, endPoint y: 438, distance: 817.0
click at [573, 438] on div "Hi Jackson Congratulations your limited company Chalker Jackson Group Limited, …" at bounding box center [1045, 408] width 957 height 161
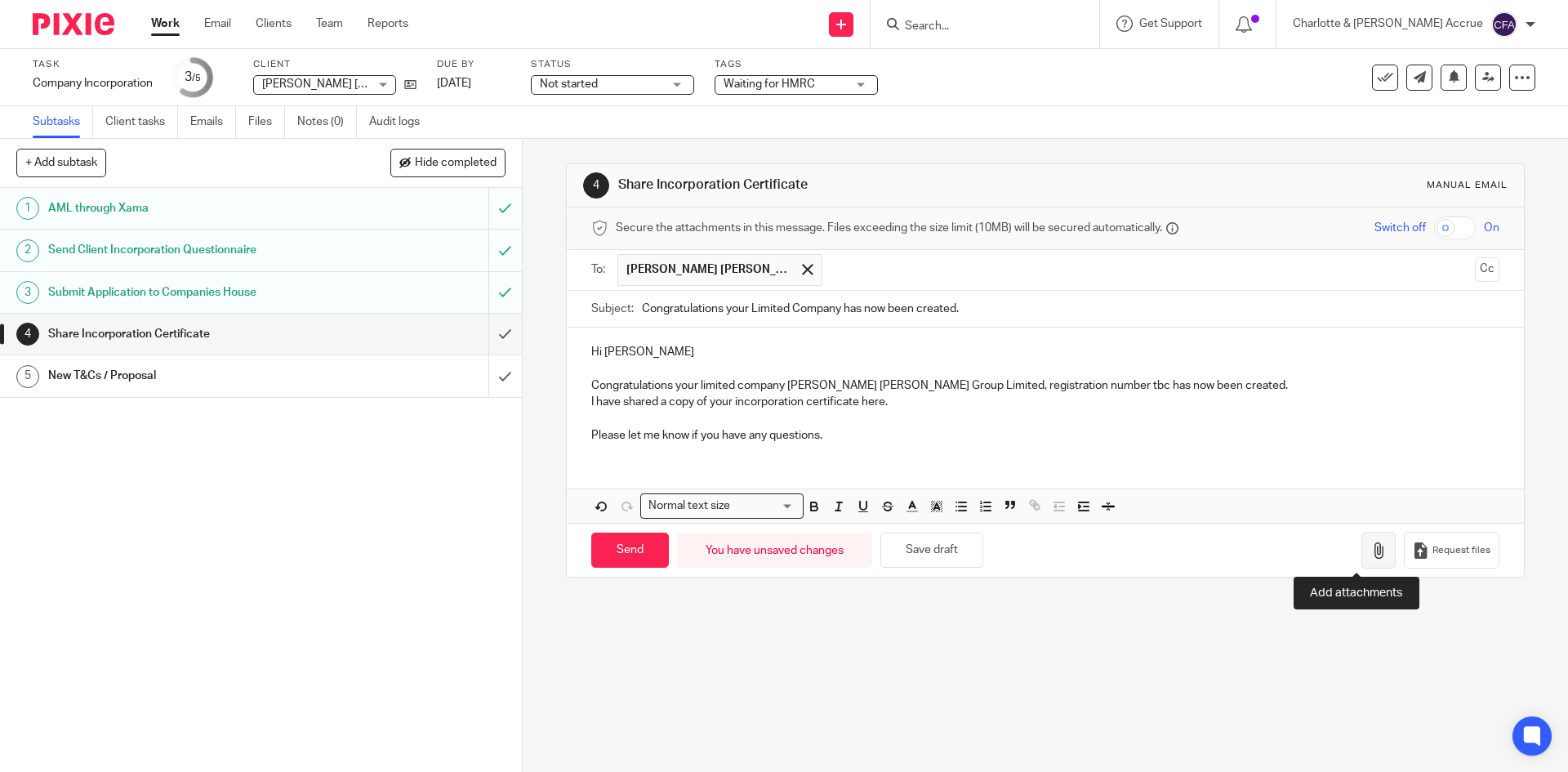
click at [1370, 556] on icon "button" at bounding box center [1378, 550] width 17 height 17
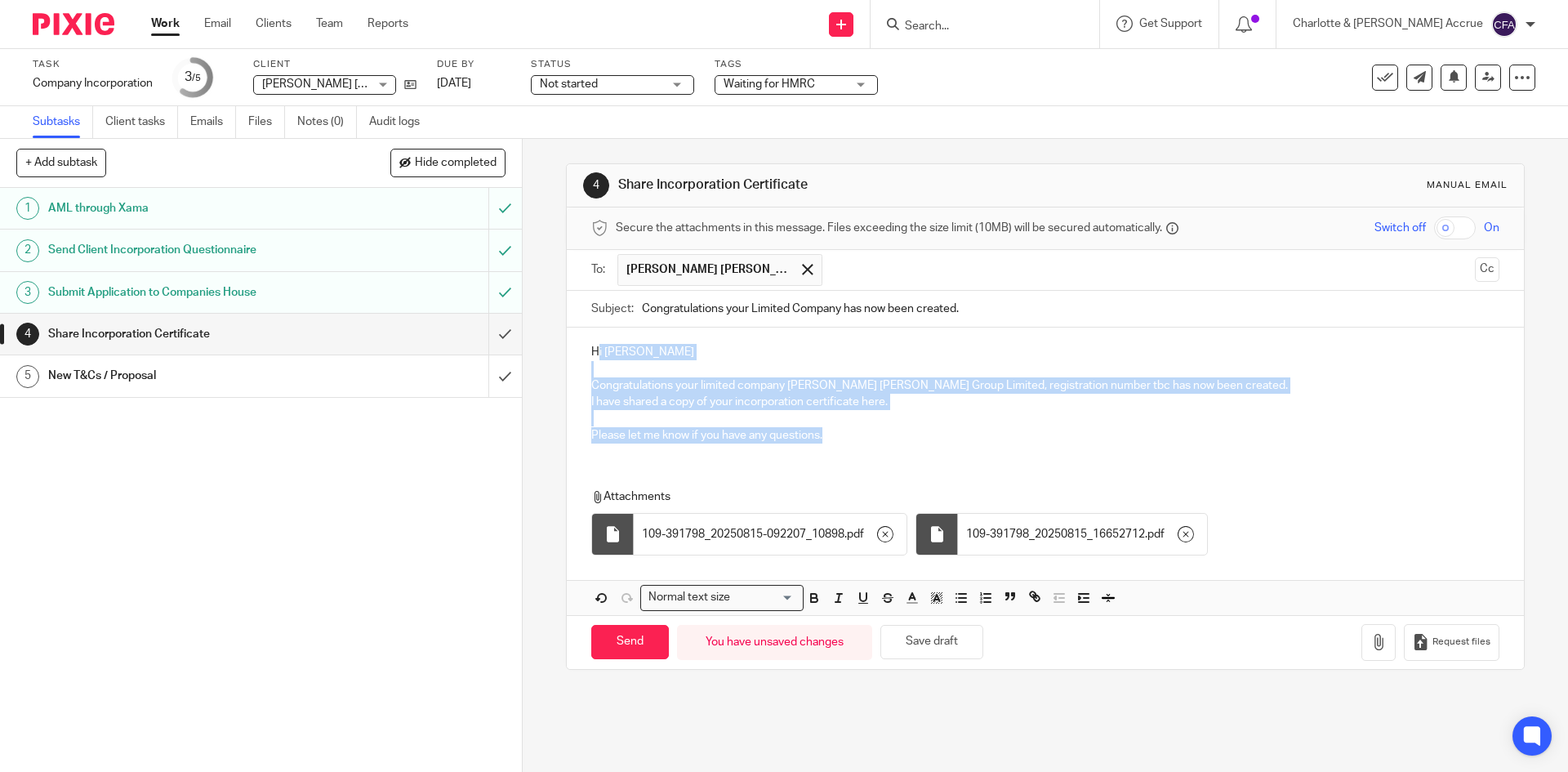
drag, startPoint x: 842, startPoint y: 434, endPoint x: 592, endPoint y: 350, distance: 263.7
click at [592, 350] on div "Hi Jackson Congratulations your limited company Chalker Jackson Group Limited, …" at bounding box center [1045, 392] width 957 height 128
click at [592, 350] on p "Hi Jackson" at bounding box center [1045, 352] width 908 height 17
drag, startPoint x: 583, startPoint y: 348, endPoint x: 844, endPoint y: 470, distance: 288.1
click at [844, 470] on div "Hi Jackson Congratulations your limited company Chalker Jackson Group Limited, …" at bounding box center [1045, 471] width 957 height 287
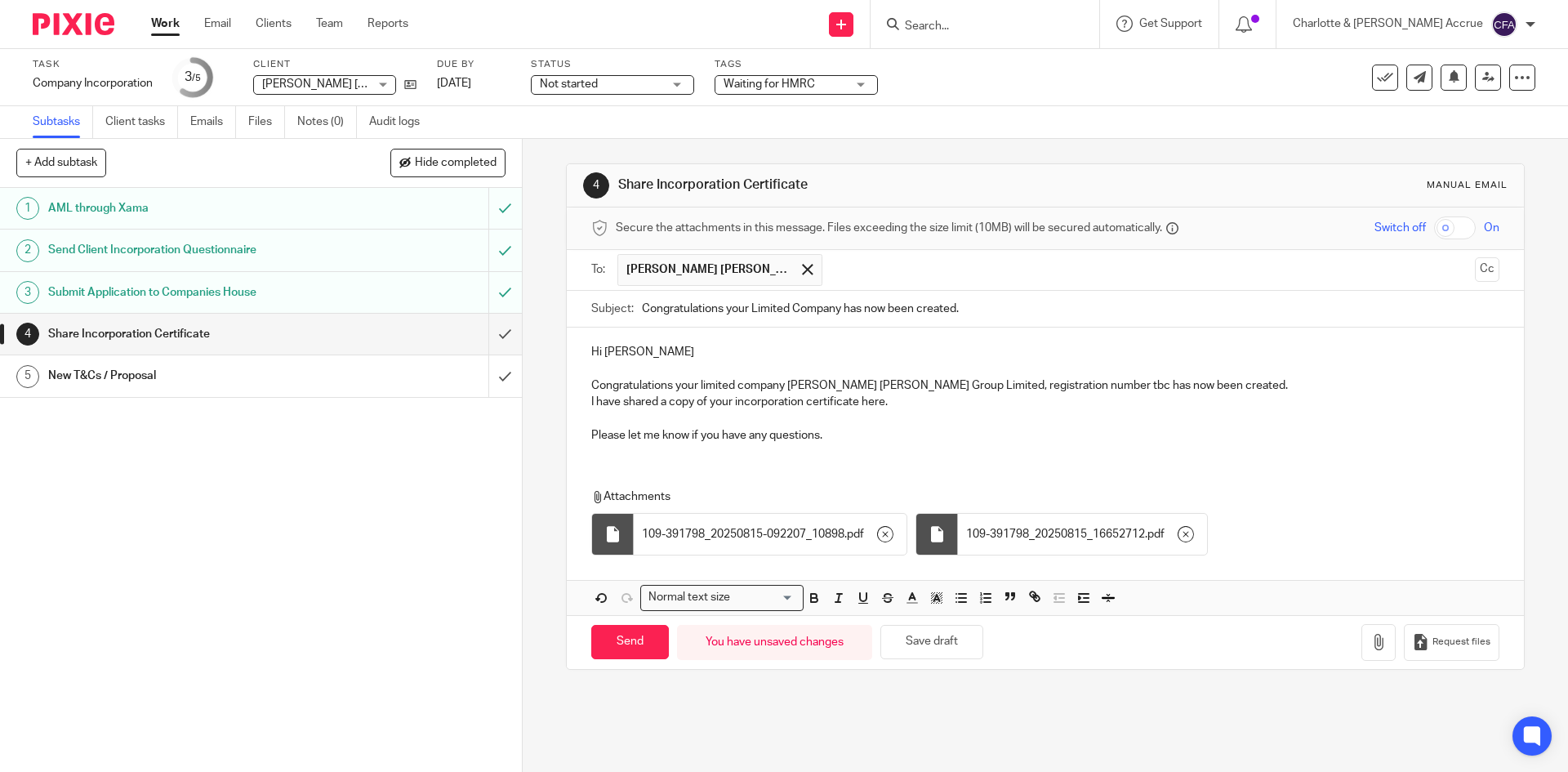
click at [846, 463] on div "Hi Jackson Congratulations your limited company Chalker Jackson Group Limited, …" at bounding box center [1045, 471] width 957 height 287
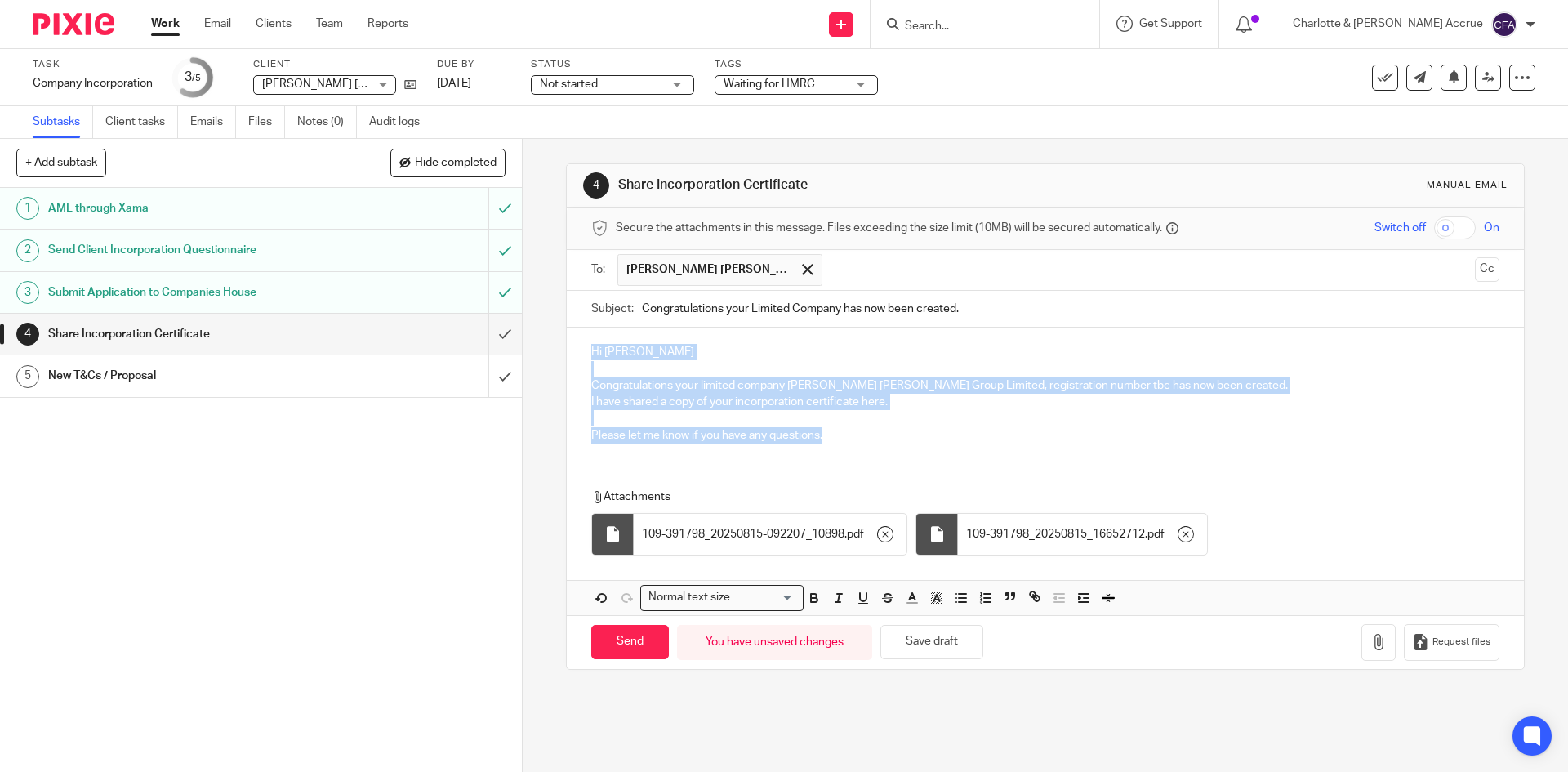
drag, startPoint x: 831, startPoint y: 436, endPoint x: 574, endPoint y: 343, distance: 273.3
click at [574, 343] on div "Hi Jackson Congratulations your limited company Chalker Jackson Group Limited, …" at bounding box center [1045, 392] width 957 height 128
click at [782, 385] on p "Congratulations your limited company Chalker Jackson Group Limited, registratio…" at bounding box center [1045, 385] width 908 height 17
drag, startPoint x: 821, startPoint y: 445, endPoint x: 561, endPoint y: 356, distance: 274.8
click at [566, 356] on div "4 Share Incorporation Certificate Manual email Secure the attachments in this m…" at bounding box center [1044, 417] width 958 height 506
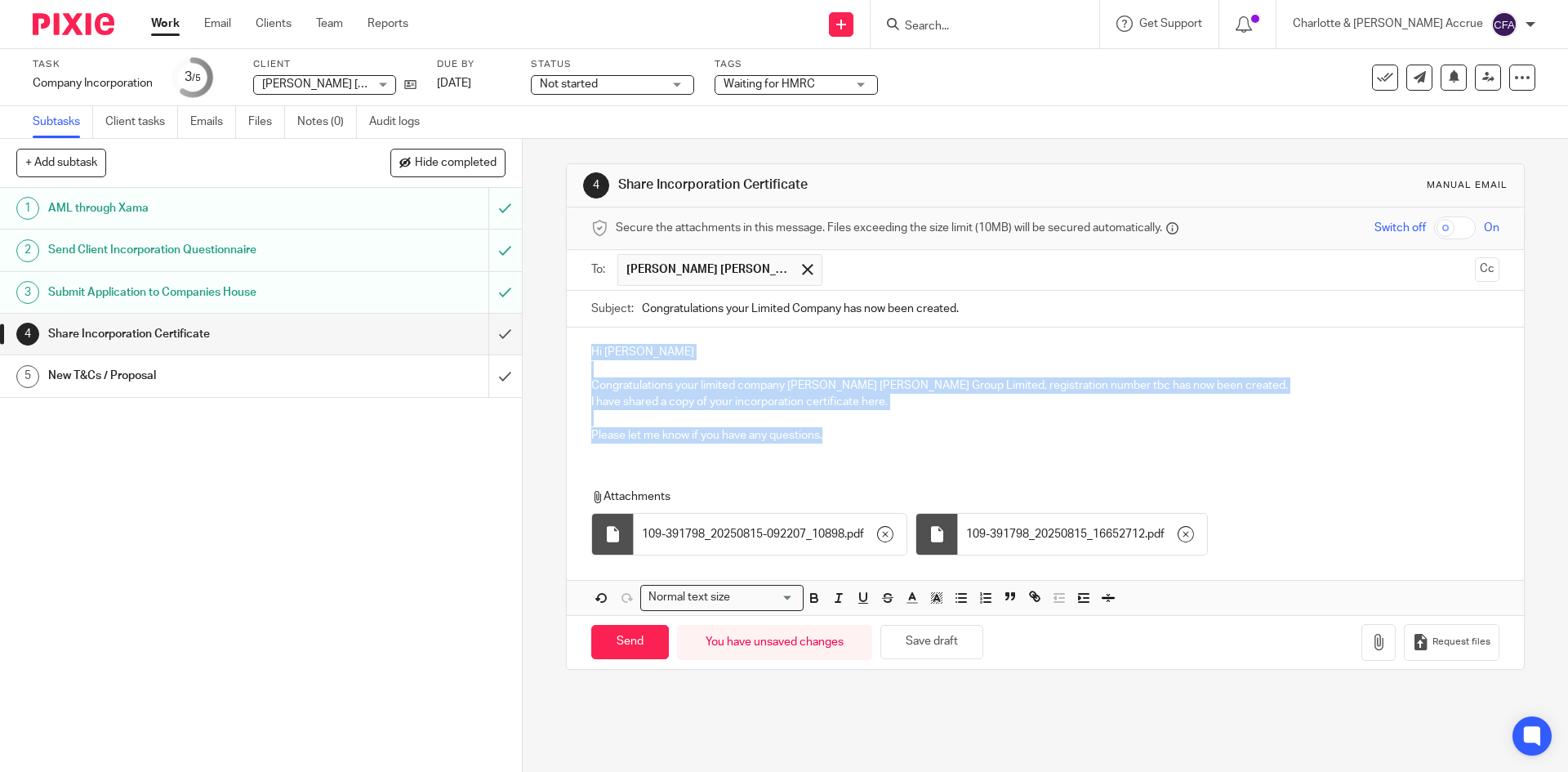
click at [577, 353] on div "Hi Jackson Congratulations your limited company Chalker Jackson Group Limited, …" at bounding box center [1045, 392] width 957 height 128
drag, startPoint x: 666, startPoint y: 379, endPoint x: 819, endPoint y: 434, distance: 162.6
click at [817, 435] on div "Hi Jackson Congratulations your limited company Chalker Jackson Group Limited, …" at bounding box center [1045, 392] width 957 height 128
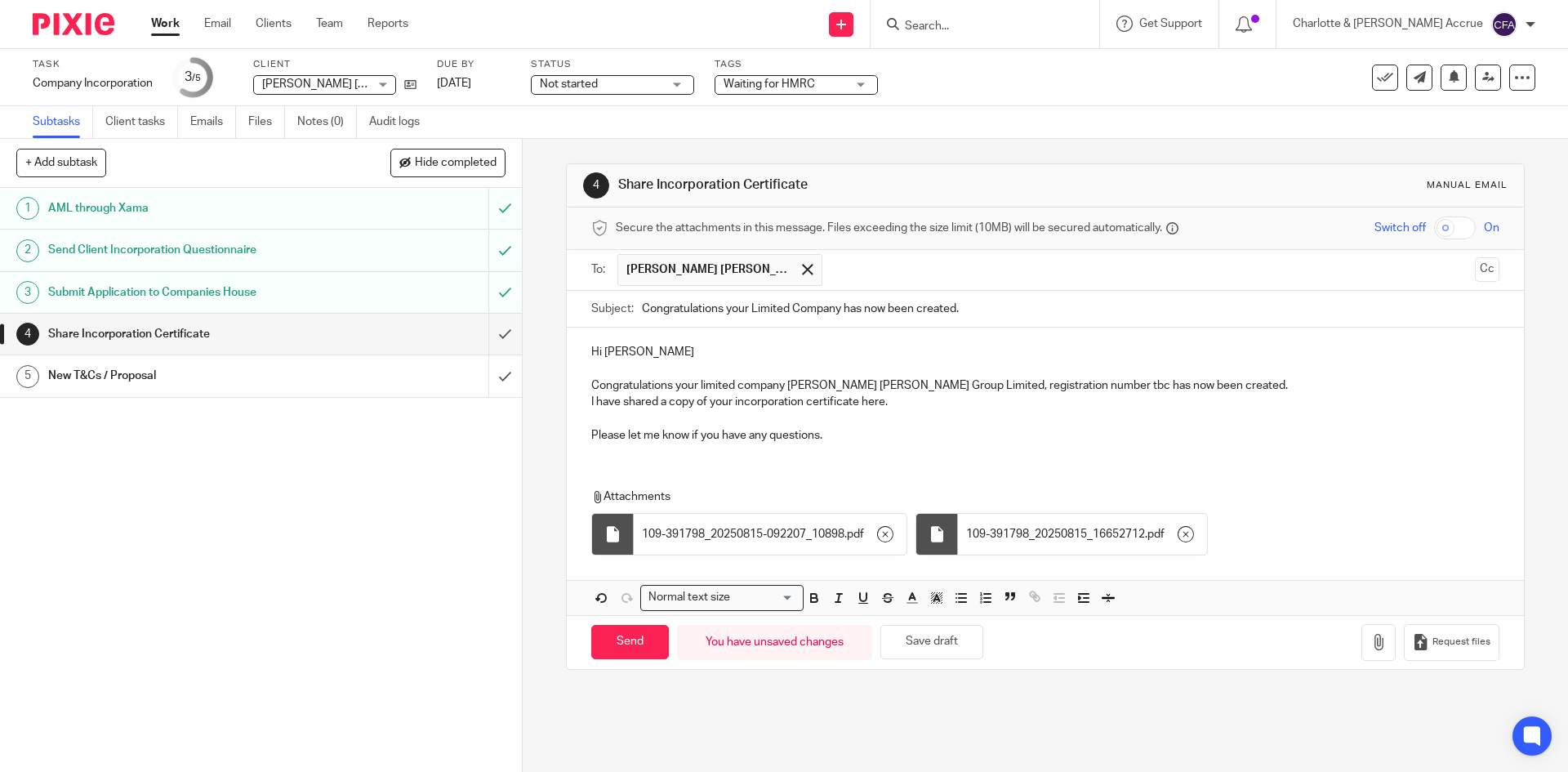
click at [825, 430] on p "Please let me know if you have any questions." at bounding box center [1045, 435] width 908 height 17
drag, startPoint x: 861, startPoint y: 508, endPoint x: 823, endPoint y: 429, distance: 87.7
click at [834, 467] on div "Hi Jackson Congratulations your limited company Chalker Jackson Group Limited, …" at bounding box center [1045, 471] width 957 height 287
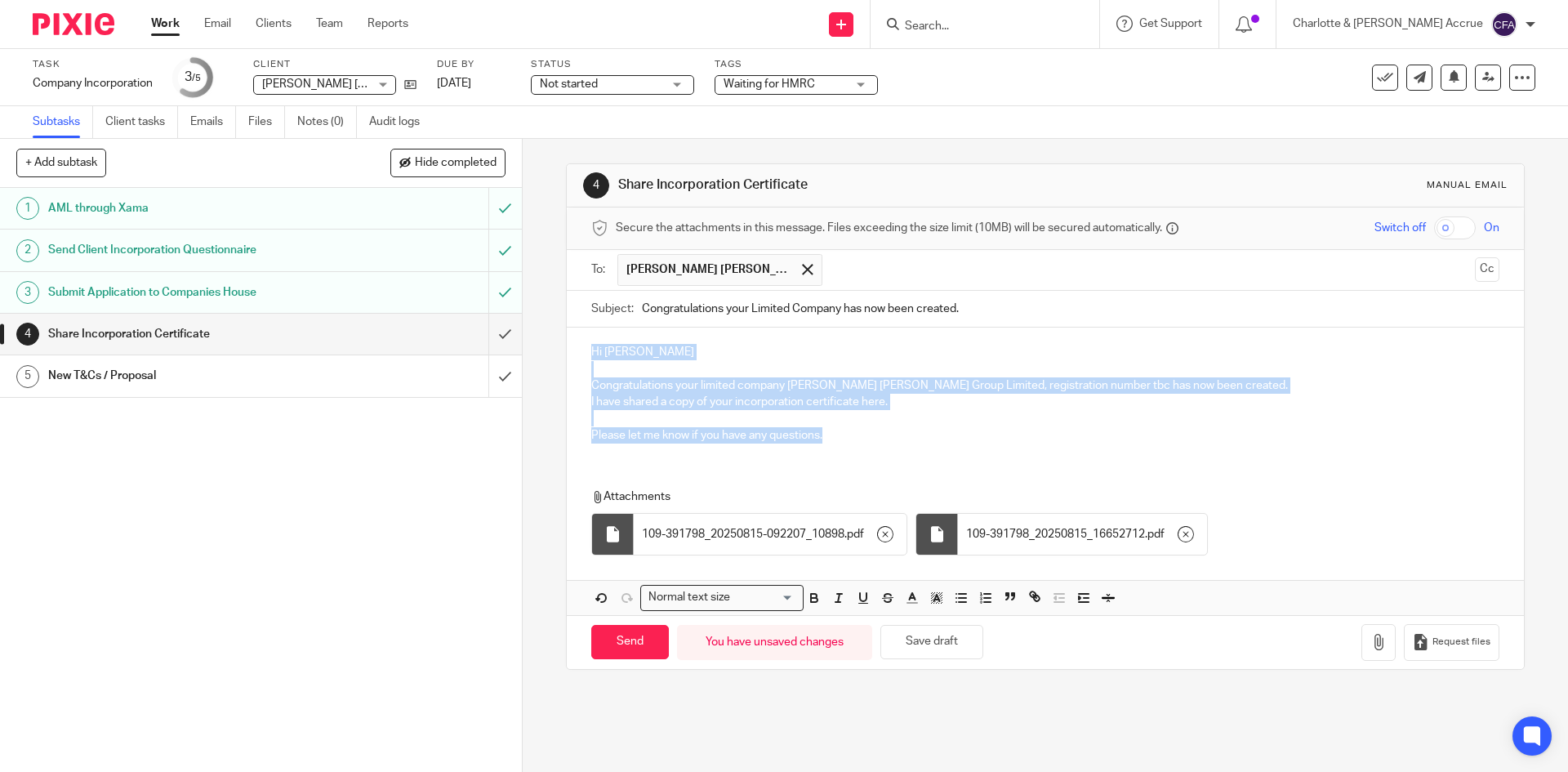
drag, startPoint x: 828, startPoint y: 426, endPoint x: 580, endPoint y: 344, distance: 261.2
click at [578, 344] on div "Hi Jackson Congratulations your limited company Chalker Jackson Group Limited, …" at bounding box center [1045, 392] width 957 height 128
click at [581, 345] on div "Hi Jackson Congratulations your limited company Chalker Jackson Group Limited, …" at bounding box center [1045, 392] width 957 height 128
drag, startPoint x: 581, startPoint y: 345, endPoint x: 886, endPoint y: 455, distance: 324.2
click at [886, 455] on div "Hi Jackson Congratulations your limited company Chalker Jackson Group Limited, …" at bounding box center [1045, 392] width 957 height 128
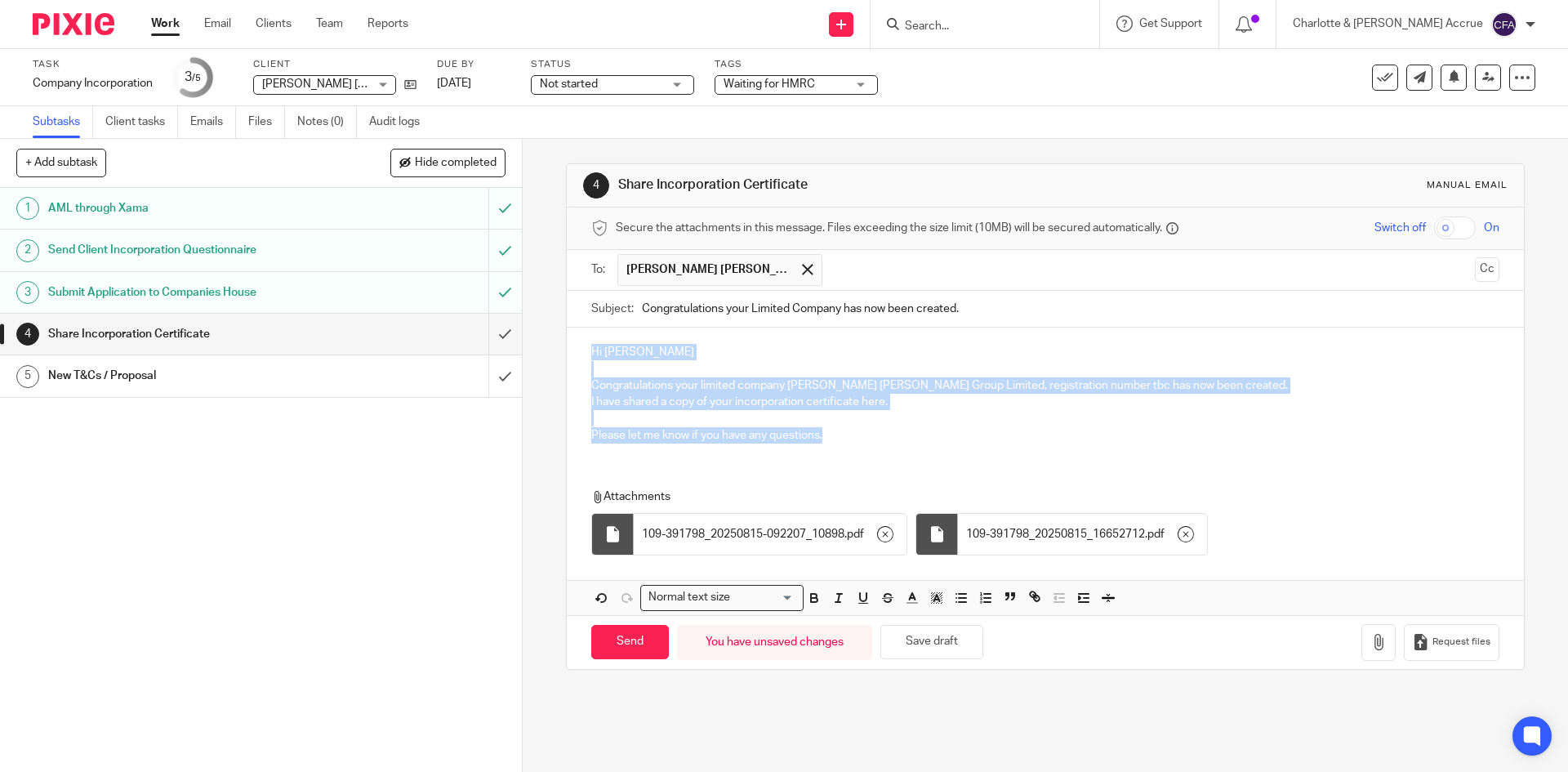
click at [592, 350] on p "Hi Jackson" at bounding box center [1045, 352] width 908 height 17
click at [586, 350] on div "Hi Jackson Congratulations your limited company Chalker Jackson Group Limited, …" at bounding box center [1045, 392] width 957 height 128
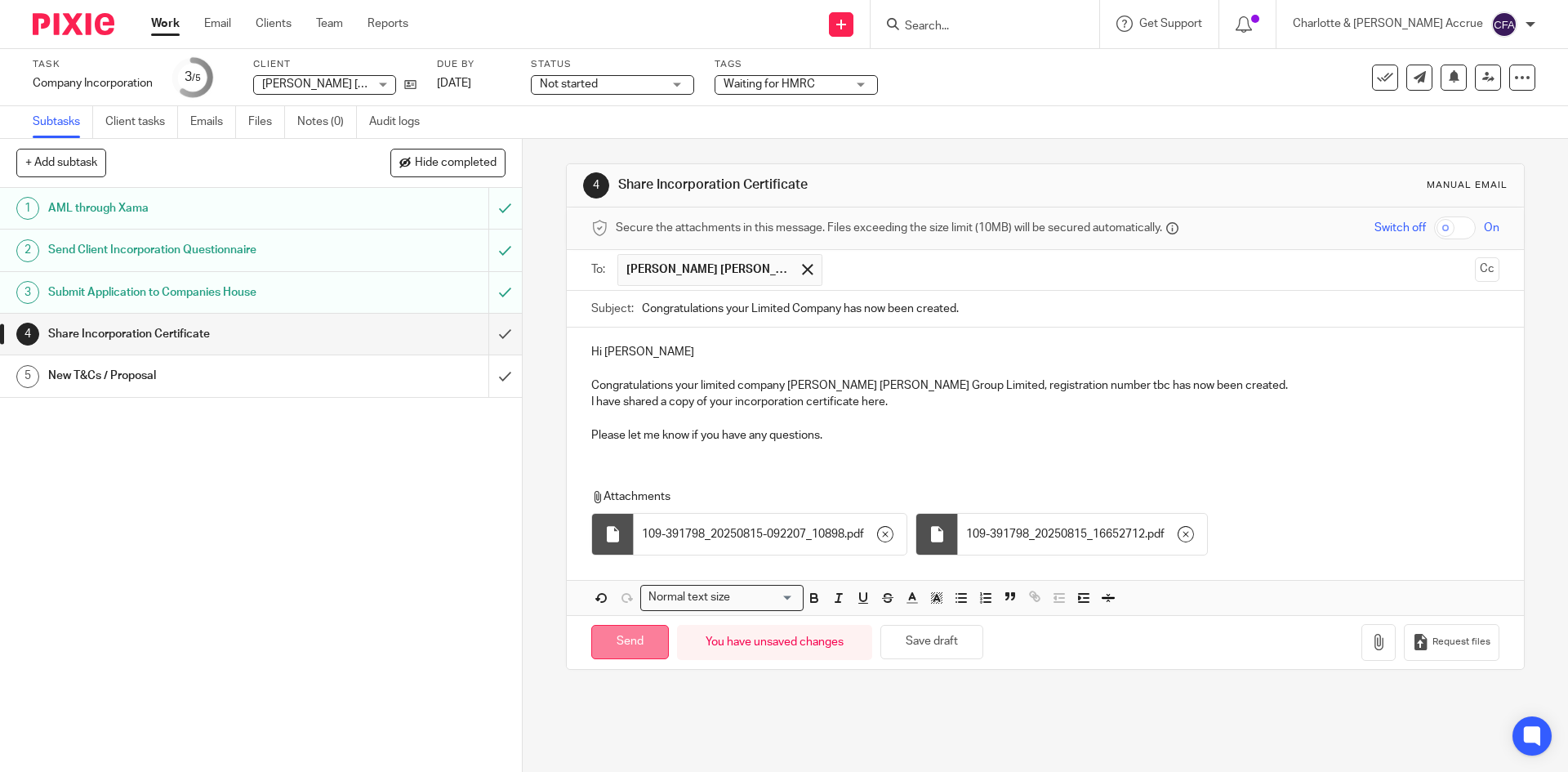
click at [620, 639] on input "Send" at bounding box center [630, 643] width 78 height 35
type input "Sent"
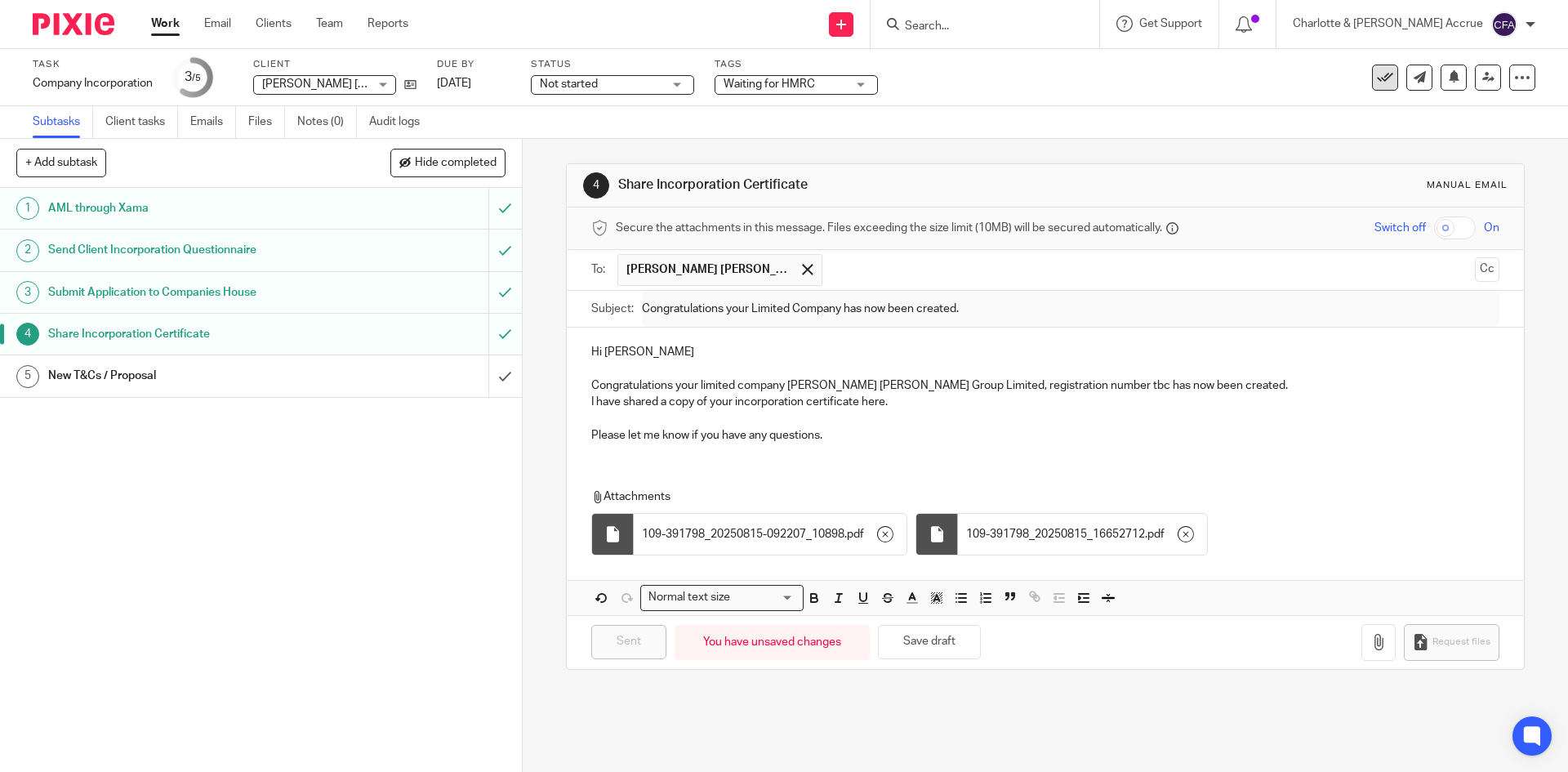
click at [1377, 75] on icon at bounding box center [1385, 78] width 17 height 17
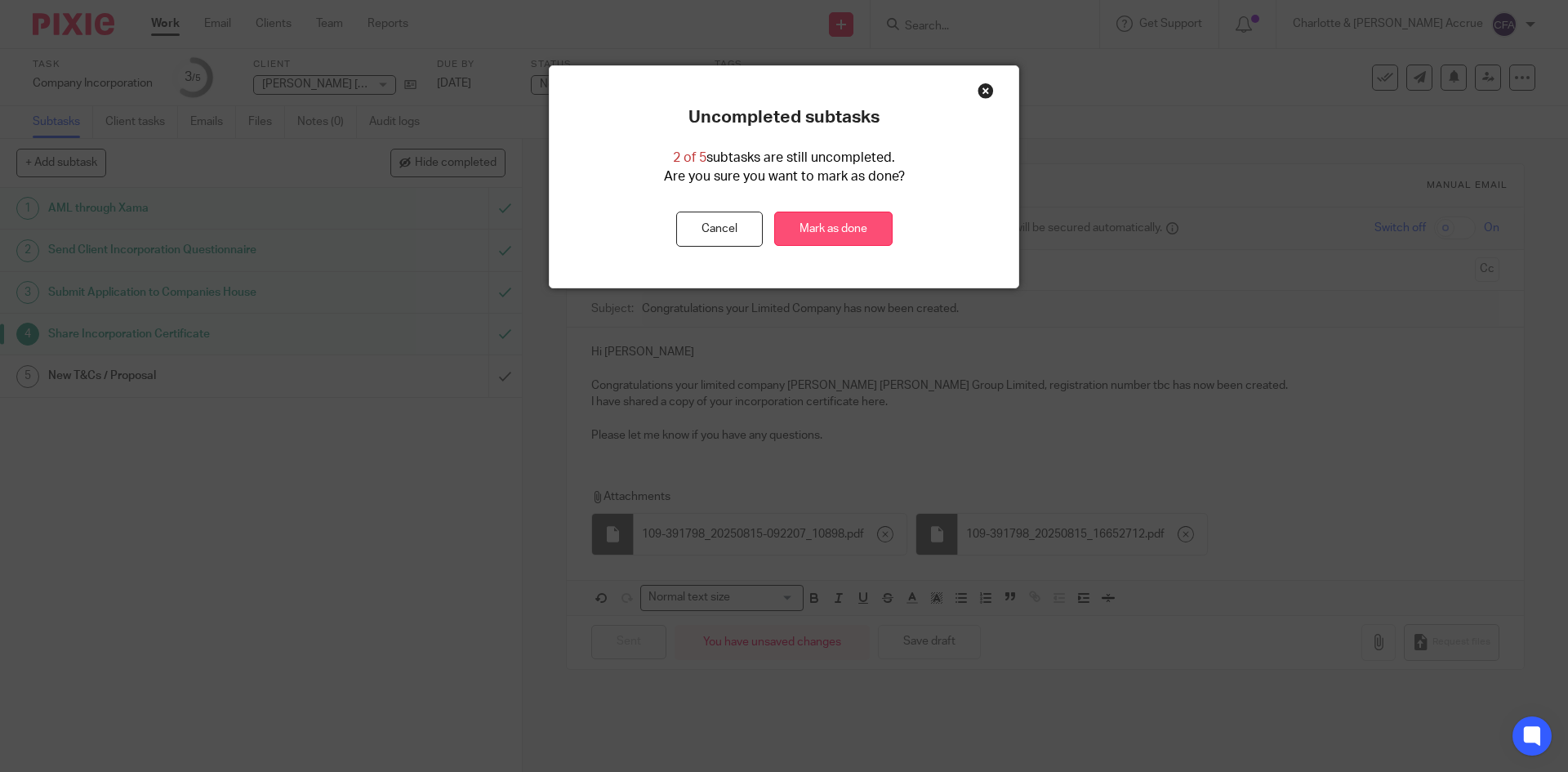
click at [791, 228] on link "Mark as done" at bounding box center [834, 229] width 118 height 35
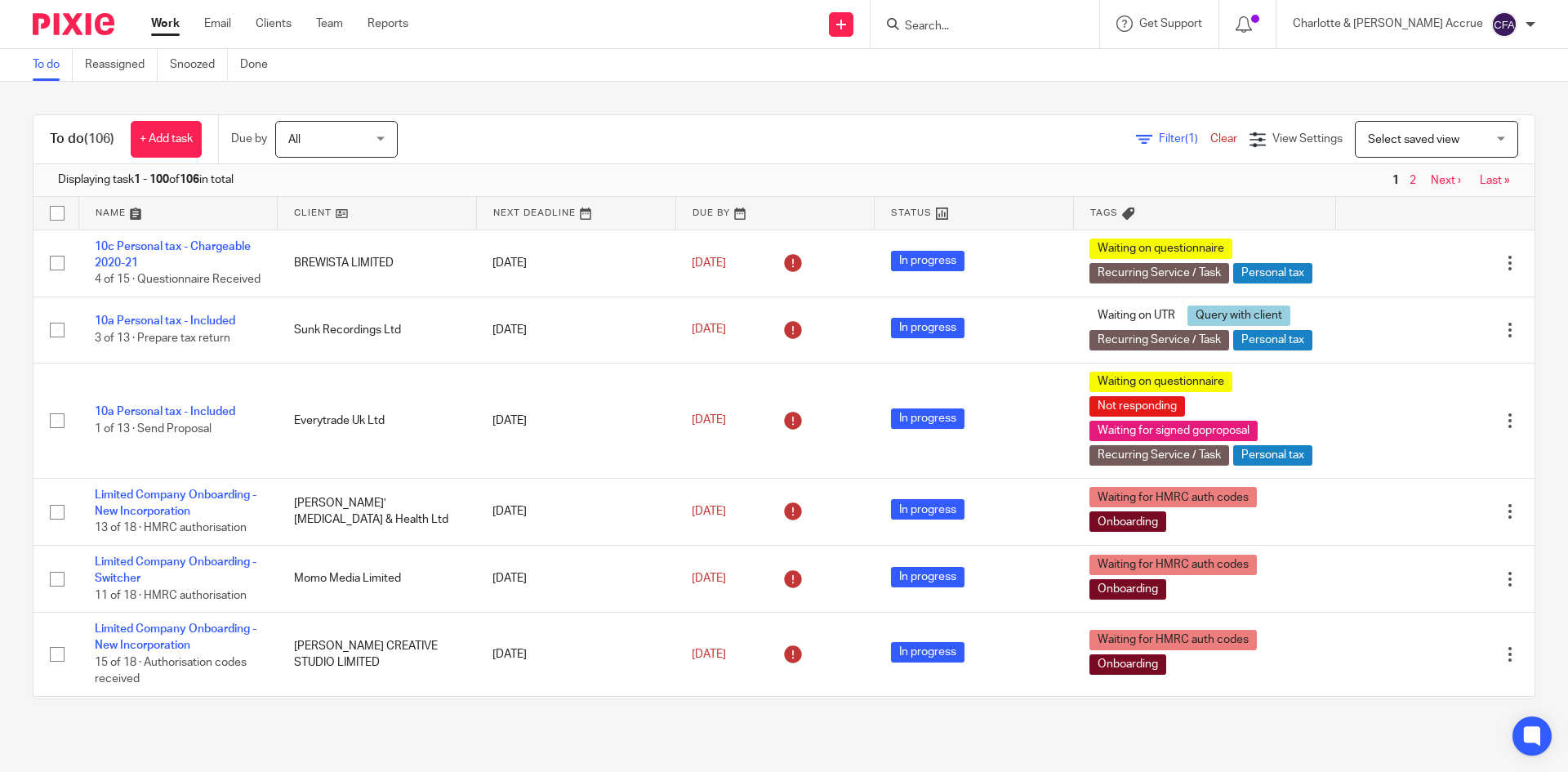
click at [992, 14] on form at bounding box center [990, 24] width 174 height 21
click at [992, 28] on input "Search" at bounding box center [976, 27] width 147 height 15
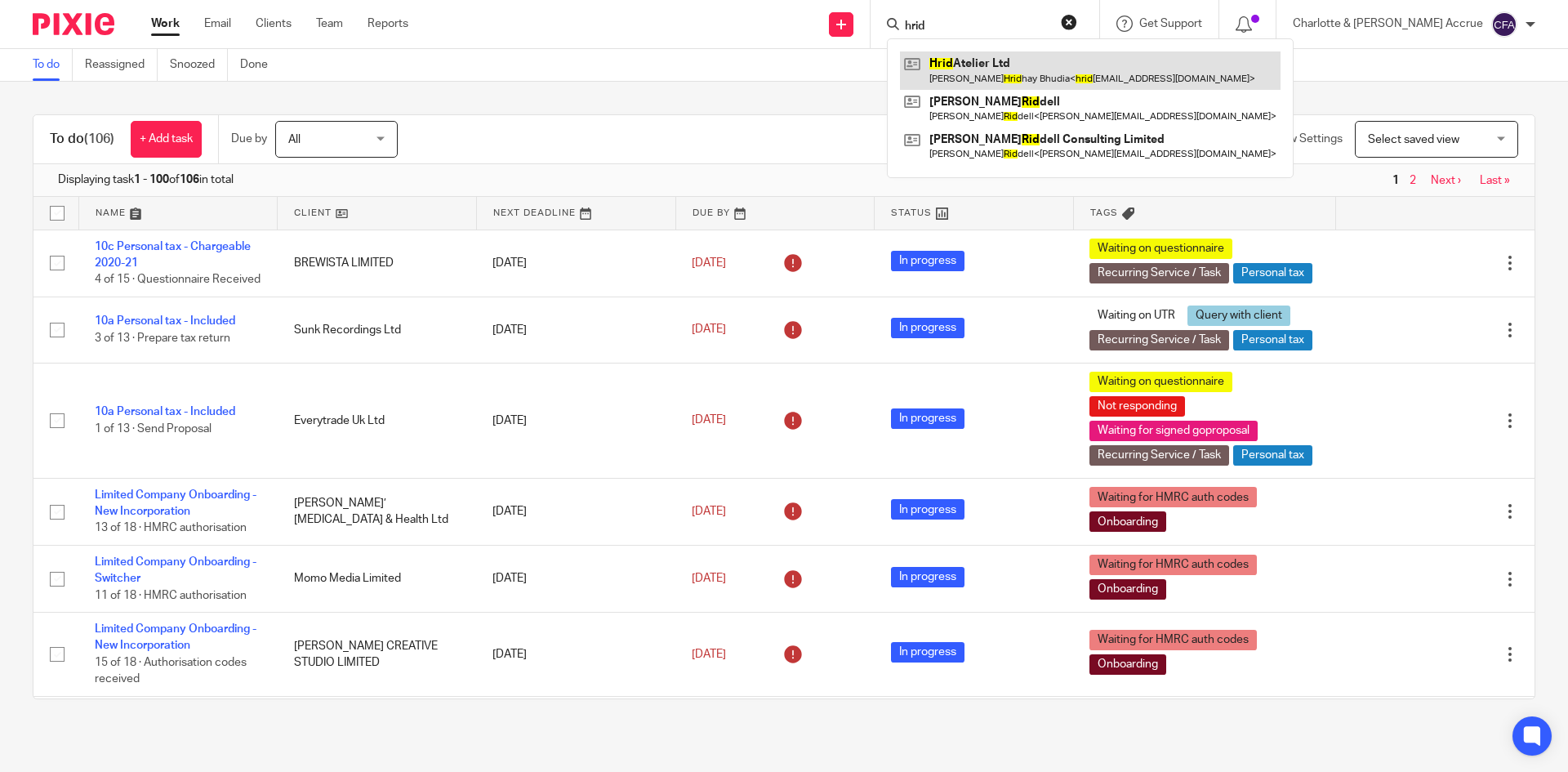
type input "hrid"
click at [1015, 65] on link at bounding box center [1090, 70] width 381 height 37
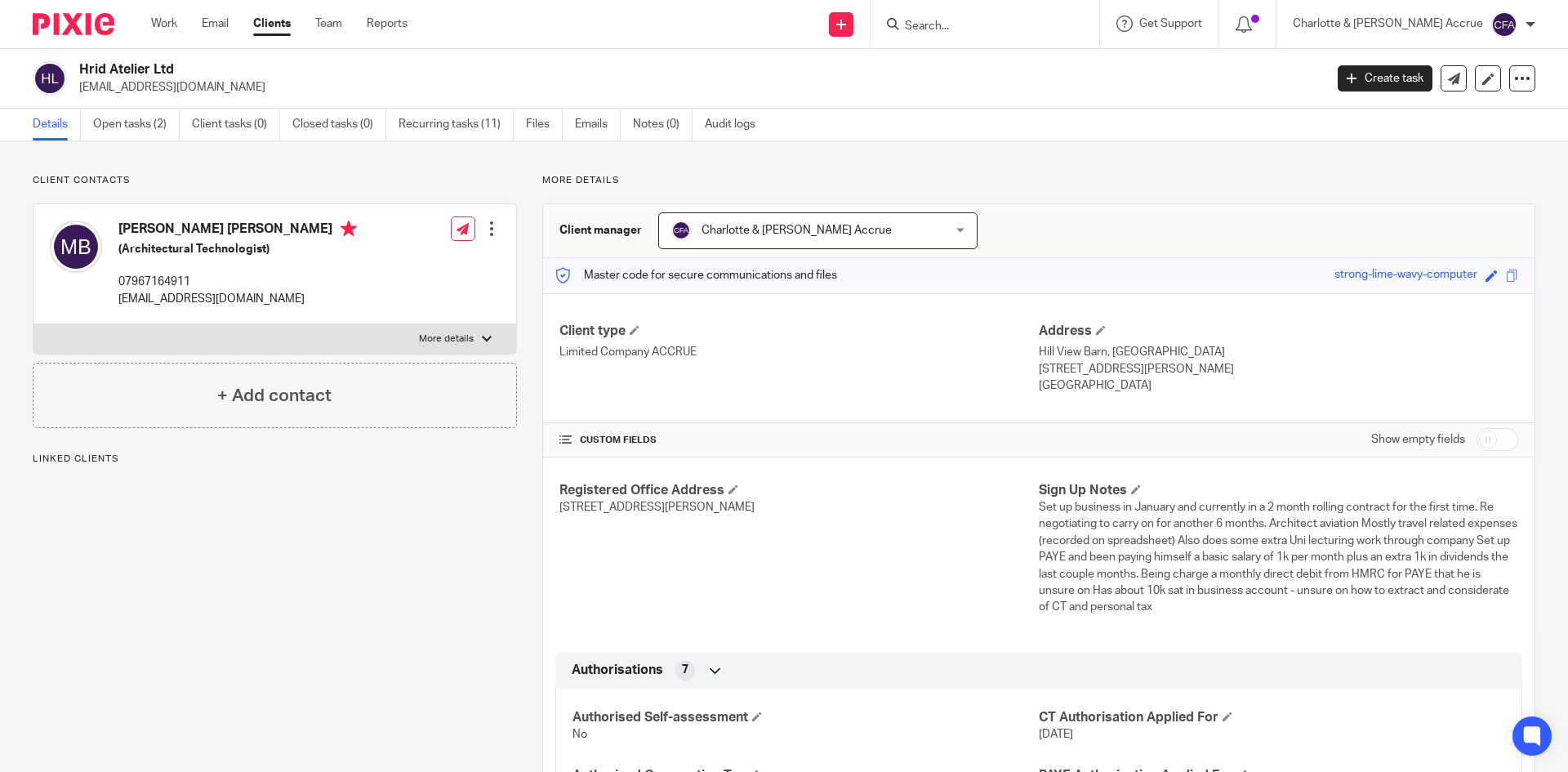
click at [154, 82] on p "hridhay02@gmail.com" at bounding box center [696, 87] width 1234 height 17
copy main "hridhay02@gmail.com Create task Update from Companies House Export data Merge A…"
click at [987, 30] on input "Search" at bounding box center [976, 27] width 147 height 15
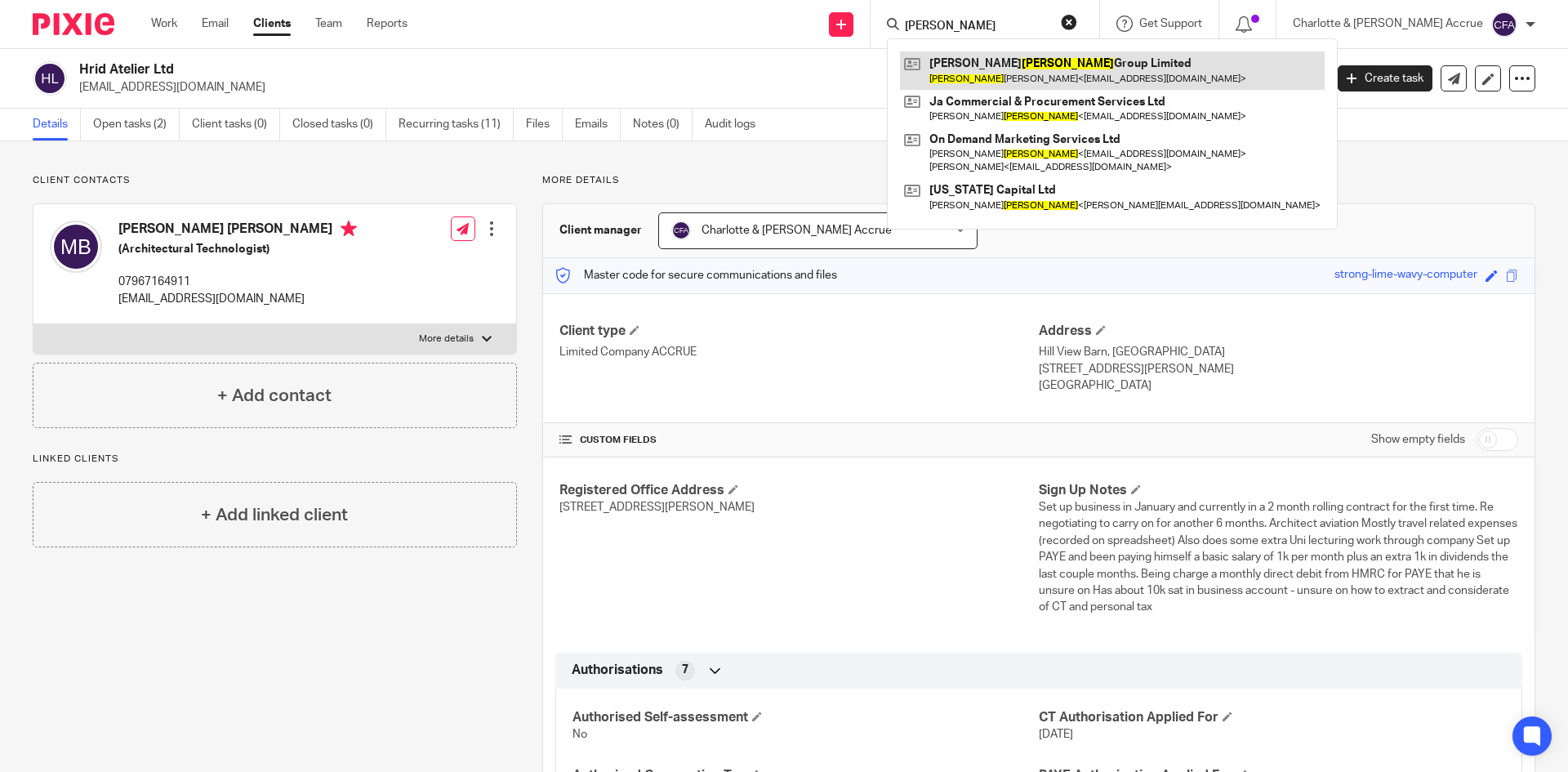
type input "jackson"
click at [1029, 59] on link at bounding box center [1111, 70] width 424 height 37
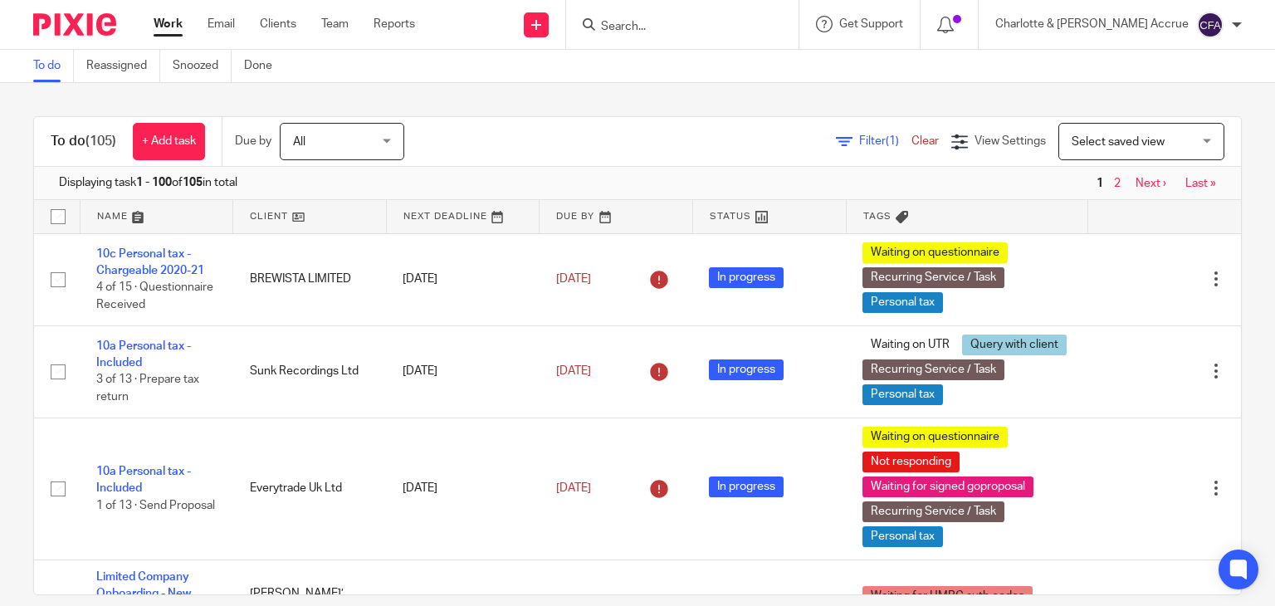
click at [703, 22] on input "Search" at bounding box center [673, 27] width 149 height 15
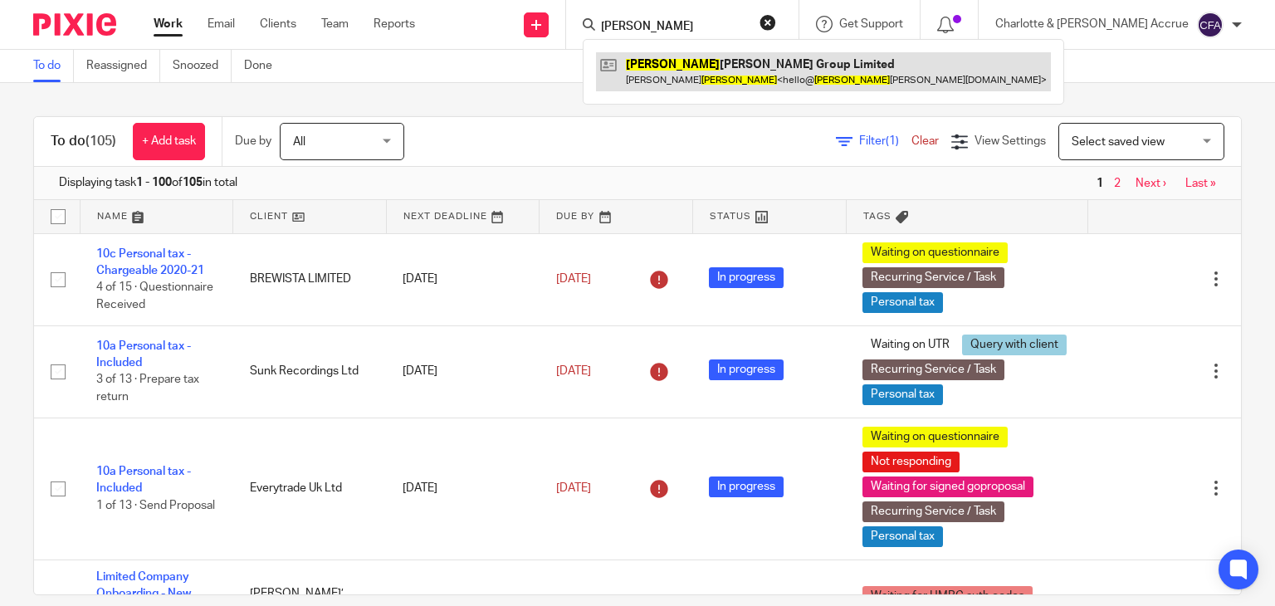
type input "chalker"
click at [716, 81] on link at bounding box center [823, 71] width 455 height 38
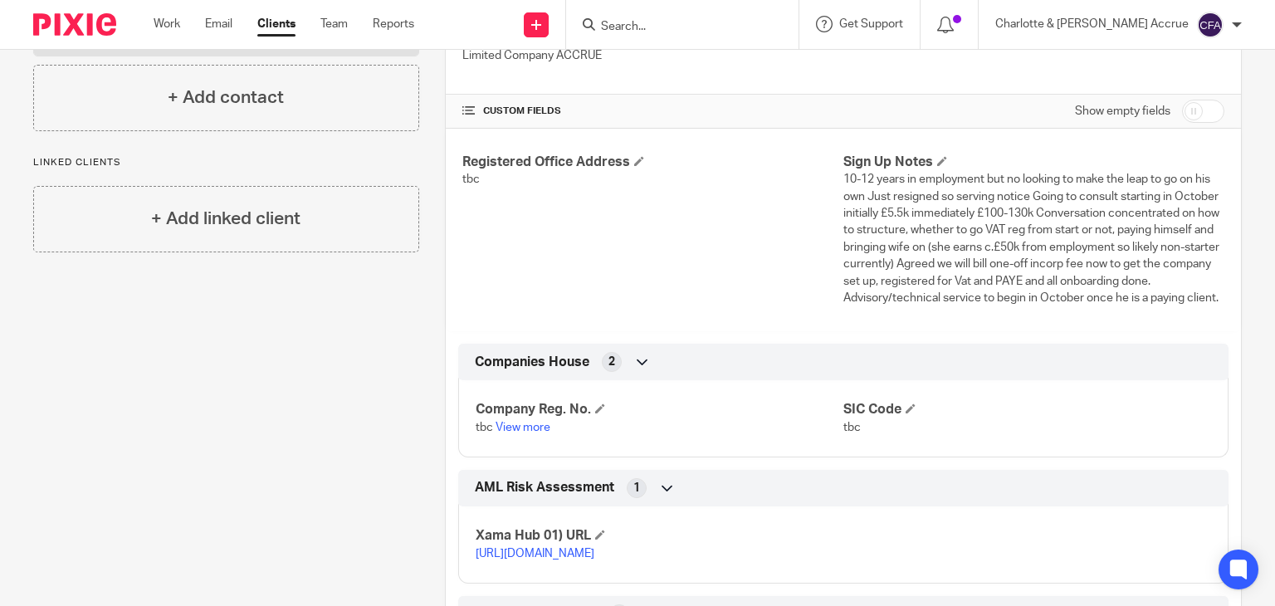
scroll to position [332, 0]
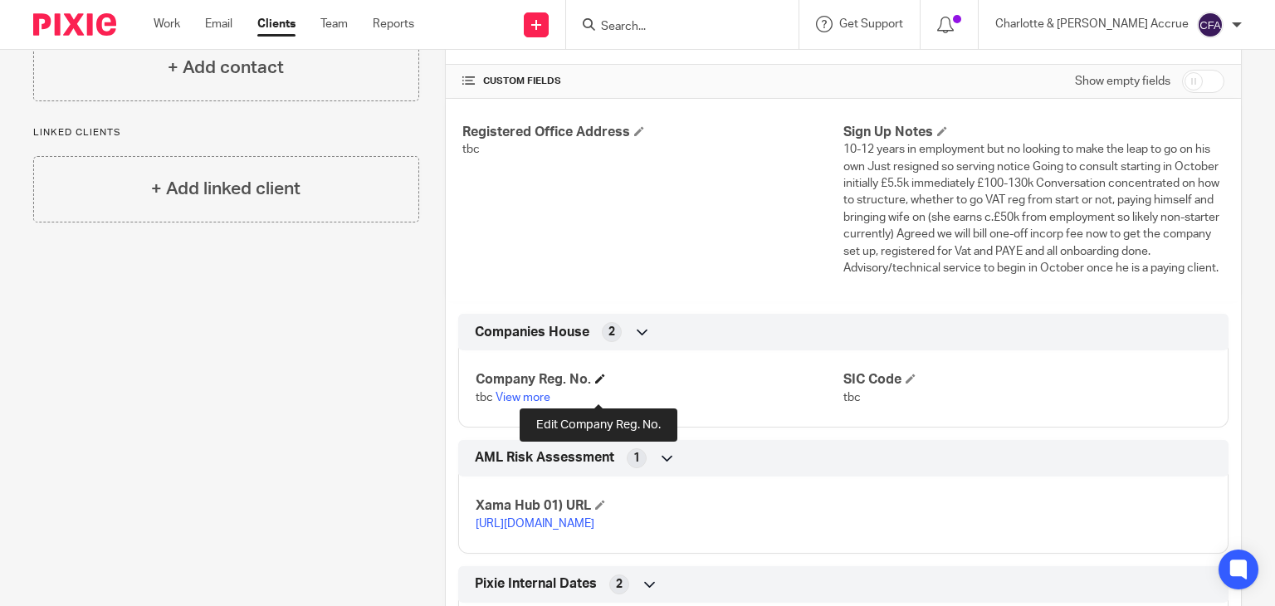
click at [597, 383] on span at bounding box center [600, 378] width 10 height 10
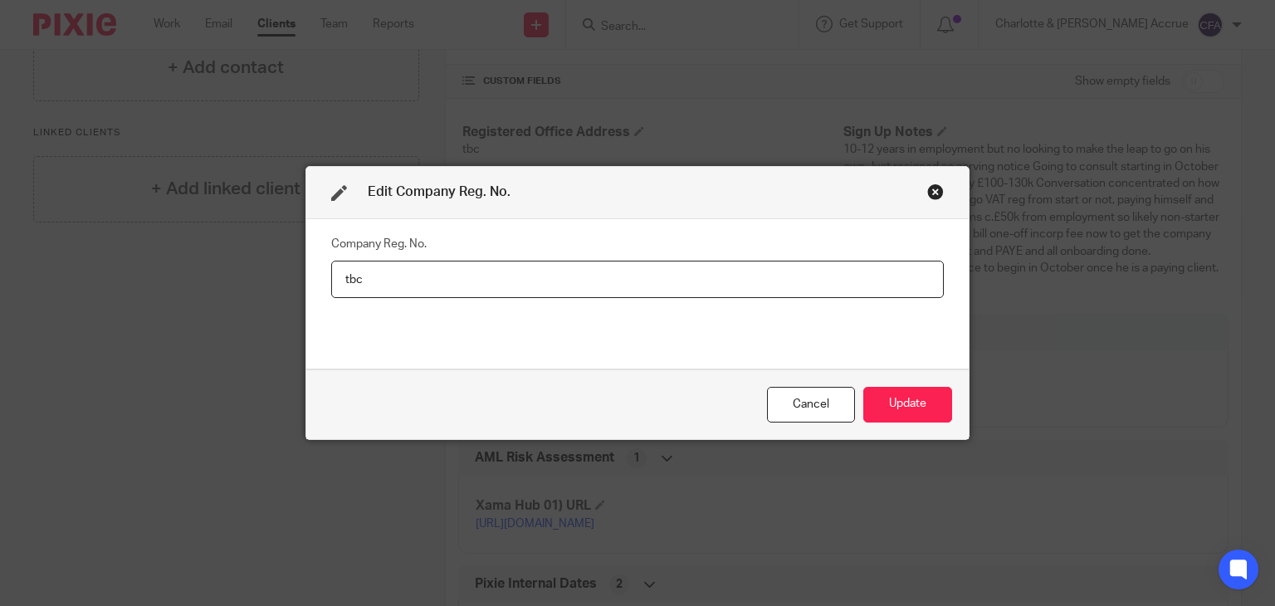
click at [455, 293] on input "tbc" at bounding box center [637, 279] width 612 height 37
type input "16652712"
click at [903, 412] on button "Update" at bounding box center [907, 405] width 89 height 36
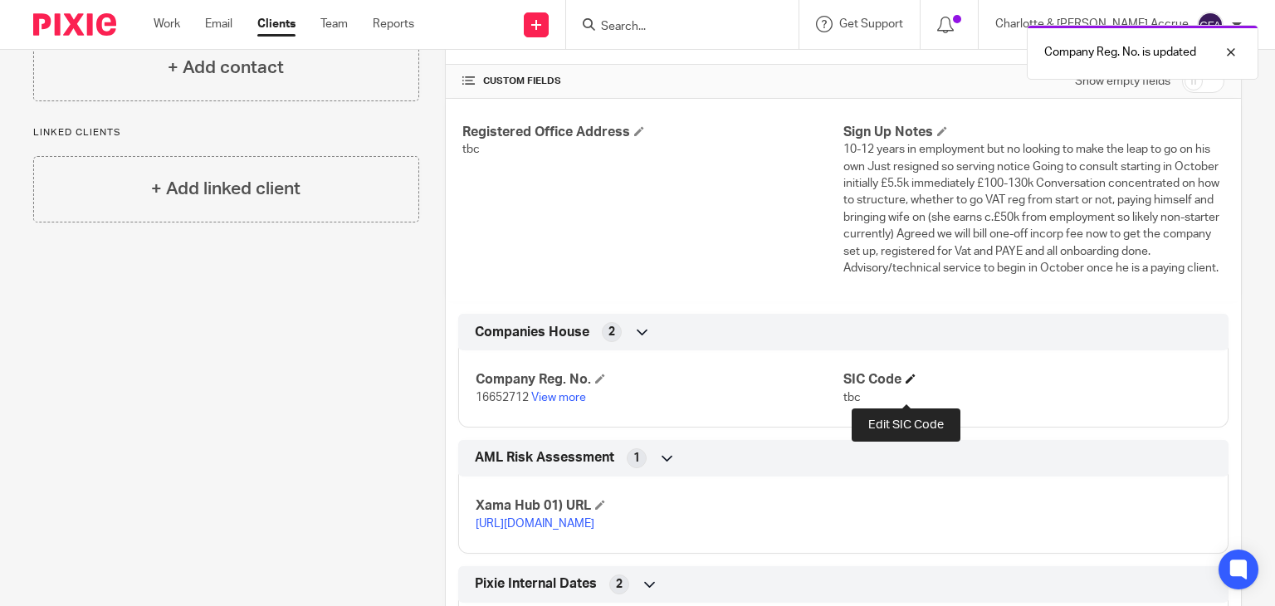
click at [909, 383] on span at bounding box center [910, 378] width 10 height 10
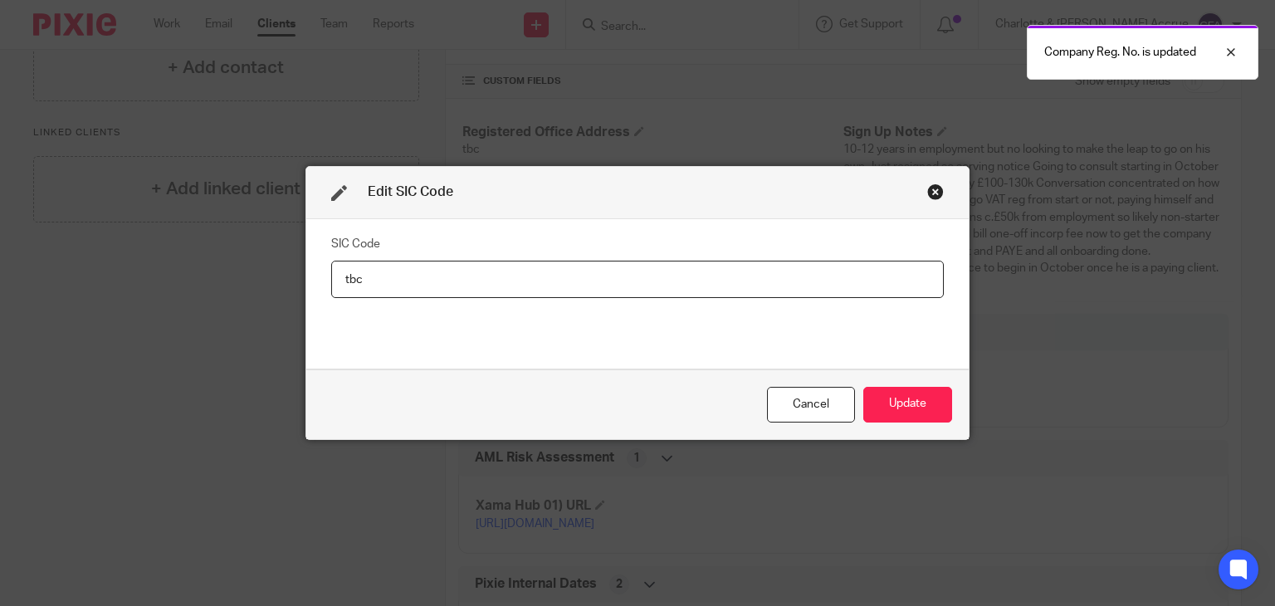
click at [473, 273] on input "tbc" at bounding box center [637, 279] width 612 height 37
type input "70229"
click at [893, 401] on button "Update" at bounding box center [907, 405] width 89 height 36
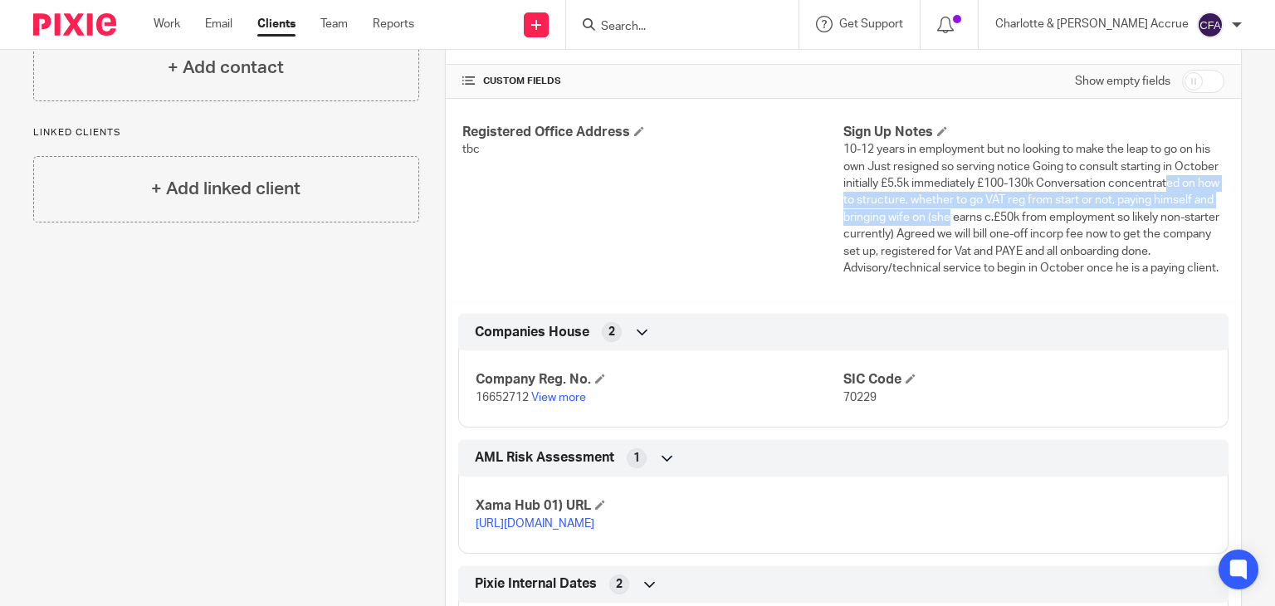
drag, startPoint x: 891, startPoint y: 203, endPoint x: 1062, endPoint y: 213, distance: 171.2
click at [1062, 213] on span "10-12 years in employment but no looking to make the leap to go on his own Just…" at bounding box center [1031, 209] width 376 height 130
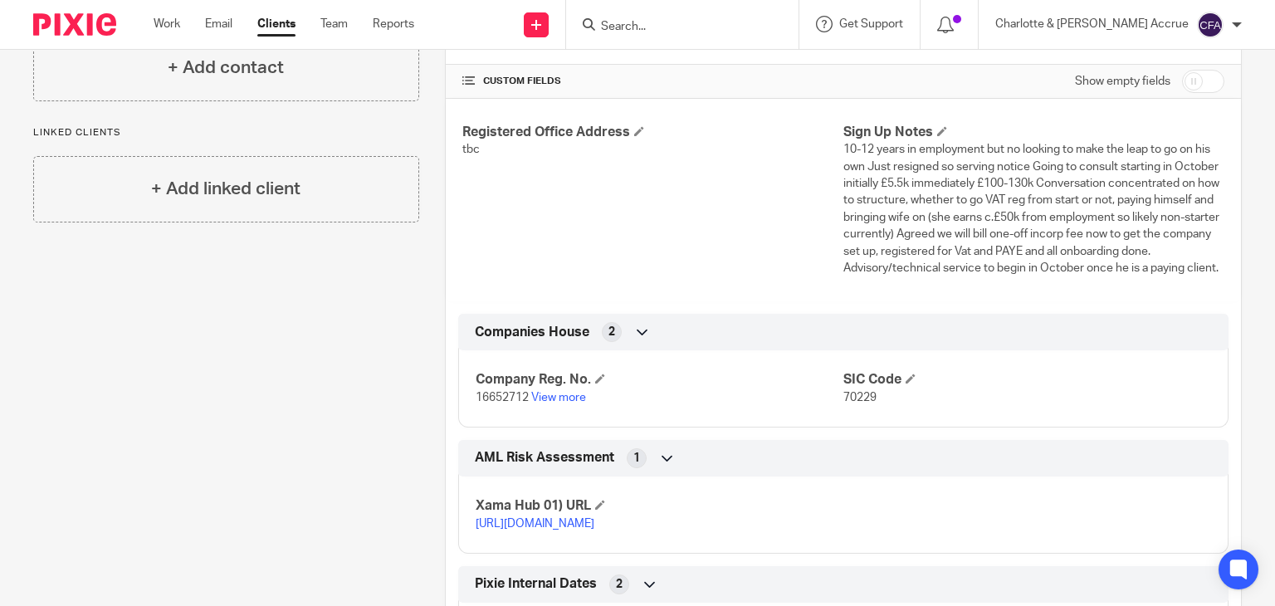
click at [1042, 229] on span "10-12 years in employment but no looking to make the leap to go on his own Just…" at bounding box center [1031, 209] width 376 height 130
drag, startPoint x: 969, startPoint y: 285, endPoint x: 841, endPoint y: 134, distance: 198.4
click at [841, 134] on div "Registered Office Address tbc Sign Up Notes 10-12 years in employment but no lo…" at bounding box center [843, 200] width 795 height 202
click at [790, 128] on h4 "Registered Office Address" at bounding box center [652, 132] width 381 height 17
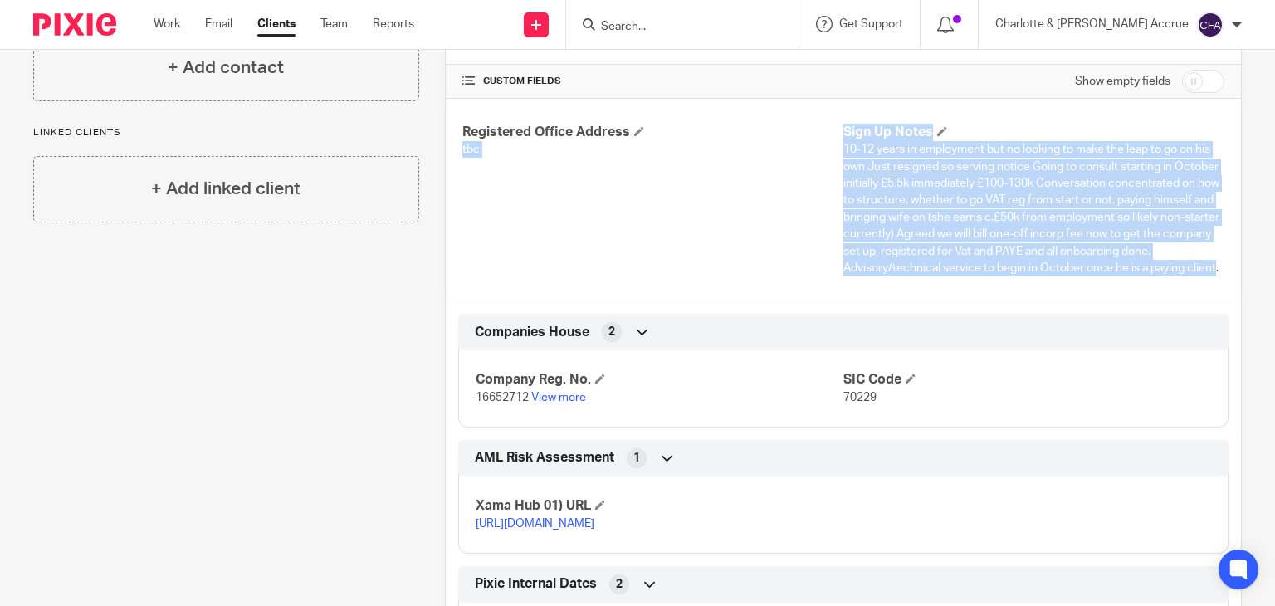
drag, startPoint x: 790, startPoint y: 128, endPoint x: 951, endPoint y: 299, distance: 234.8
click at [951, 299] on div "Registered Office Address tbc Sign Up Notes 10-12 years in employment but no lo…" at bounding box center [843, 200] width 795 height 202
click at [966, 293] on div "Registered Office Address tbc Sign Up Notes 10-12 years in employment but no lo…" at bounding box center [843, 200] width 795 height 202
drag, startPoint x: 976, startPoint y: 290, endPoint x: 816, endPoint y: 130, distance: 226.5
click at [816, 130] on div "Registered Office Address tbc Sign Up Notes 10-12 years in employment but no lo…" at bounding box center [843, 200] width 795 height 202
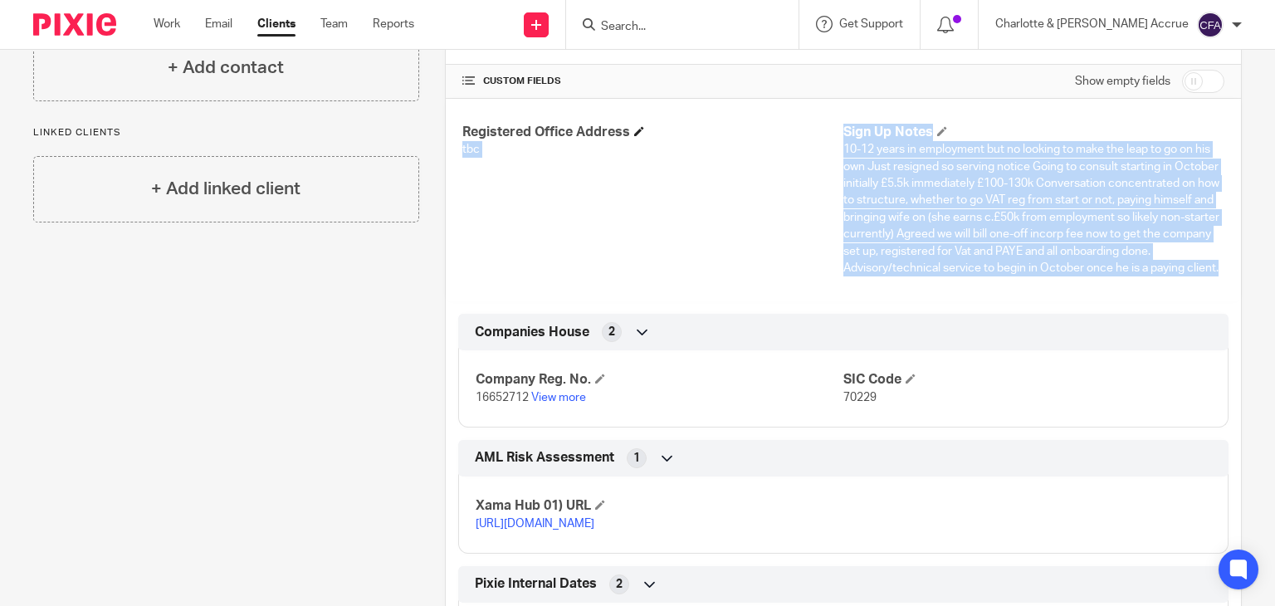
click at [813, 129] on h4 "Registered Office Address" at bounding box center [652, 132] width 381 height 17
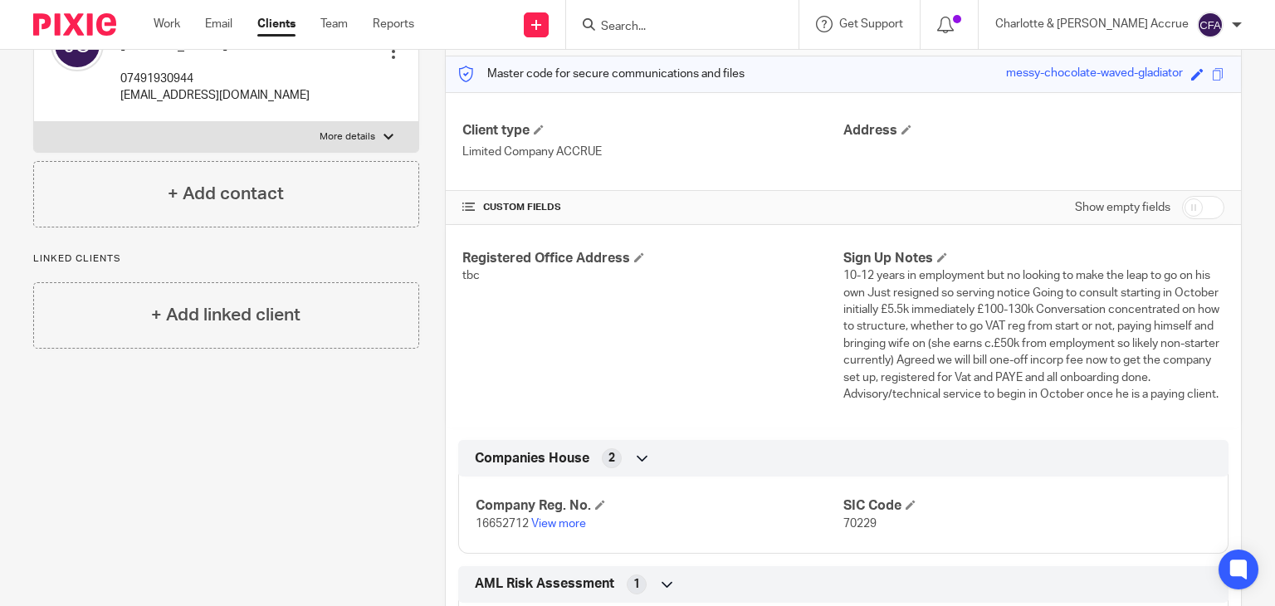
scroll to position [0, 0]
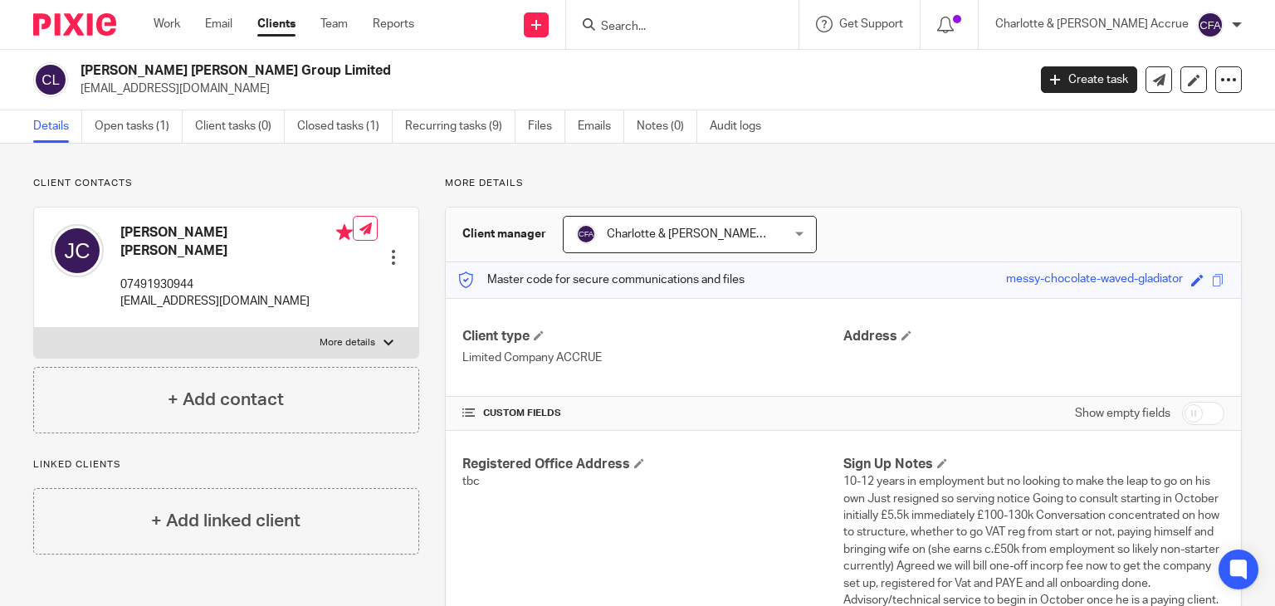
click at [694, 22] on input "Search" at bounding box center [673, 27] width 149 height 15
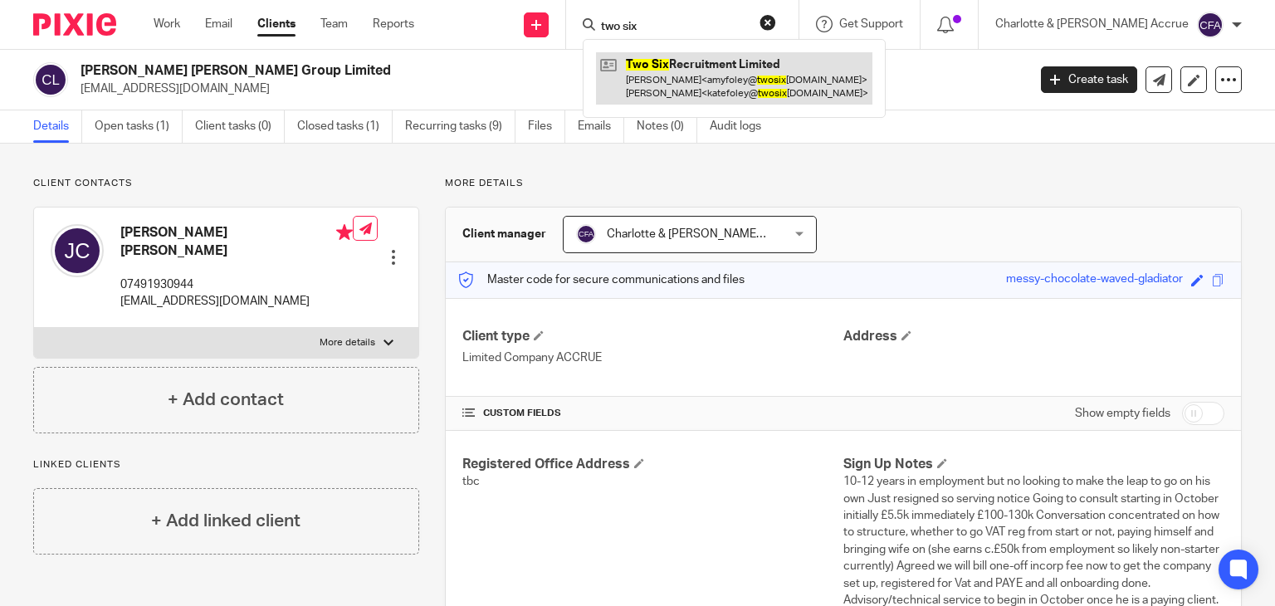
type input "two six"
click at [724, 77] on link at bounding box center [734, 77] width 276 height 51
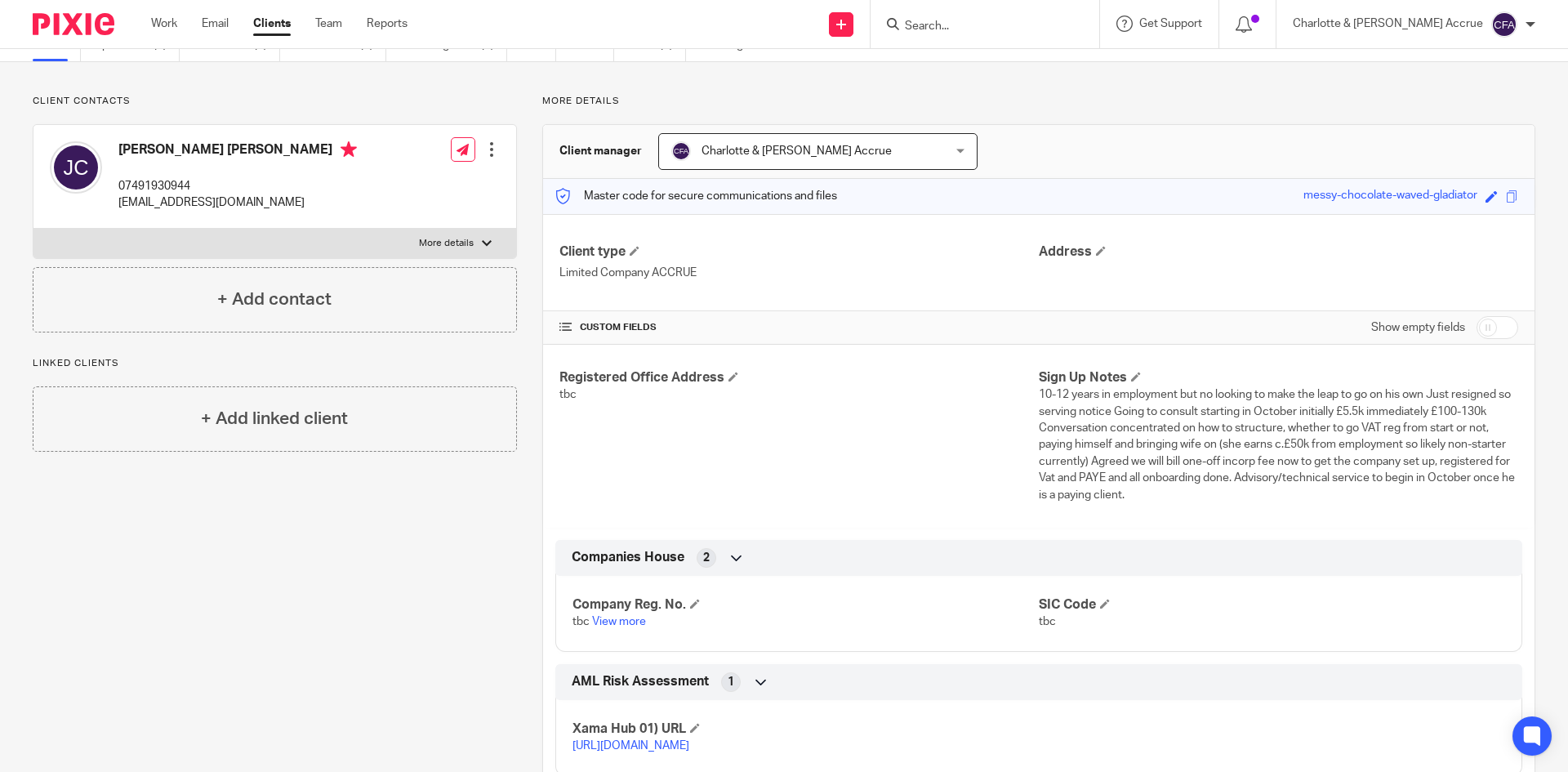
scroll to position [82, 0]
click at [692, 604] on span at bounding box center [695, 602] width 10 height 10
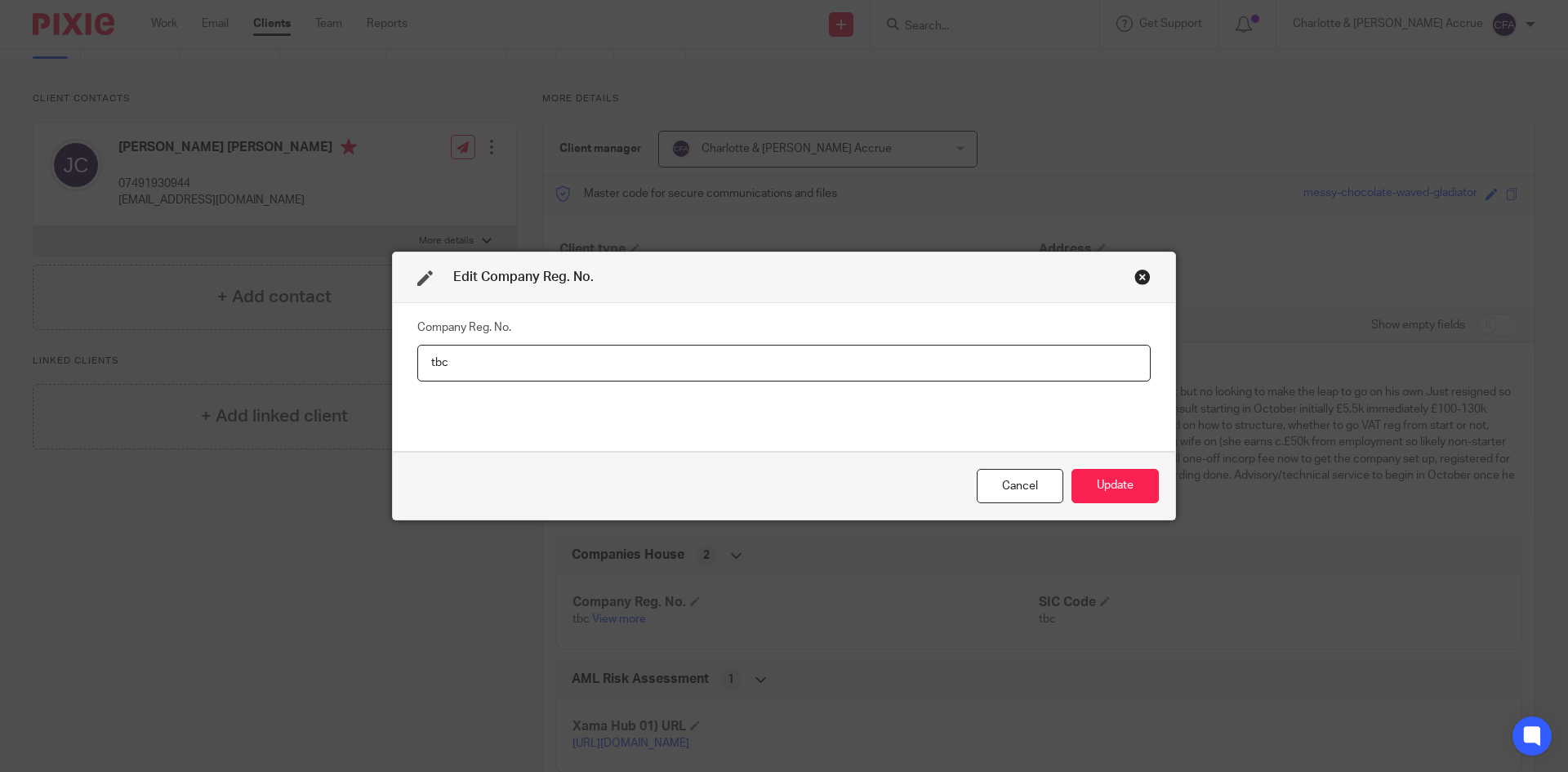
click at [601, 362] on input "tbc" at bounding box center [784, 362] width 733 height 36
type input "16652712"
click at [1110, 487] on button "Update" at bounding box center [1115, 486] width 88 height 35
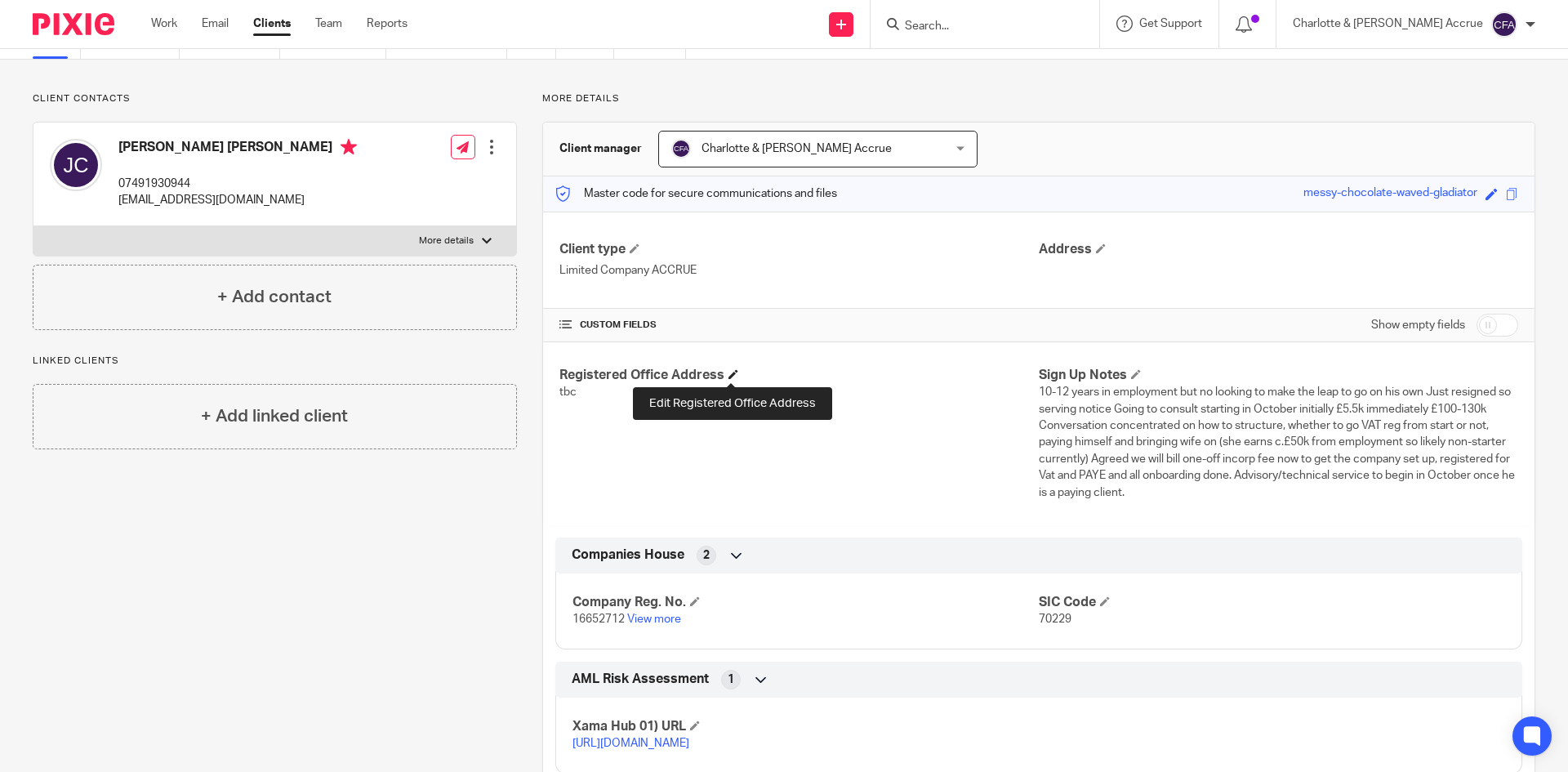
click at [728, 372] on span at bounding box center [733, 374] width 10 height 10
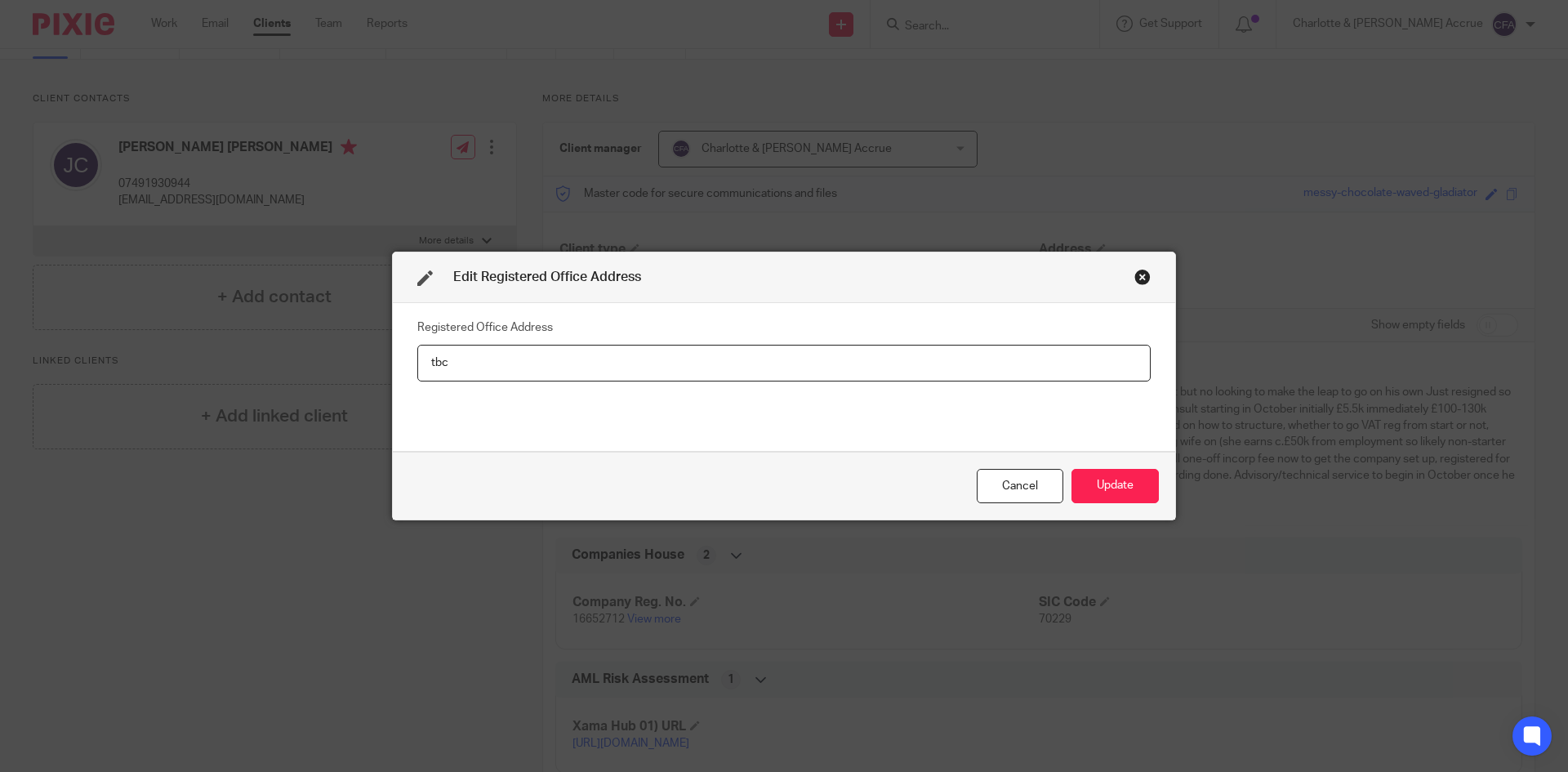
click at [568, 355] on input "tbc" at bounding box center [784, 362] width 733 height 36
type input "C/O Accrue Accounting, Unit E4 Arena Business Centre, Holyrood Close, Poole, Do…"
click at [1092, 473] on button "Update" at bounding box center [1115, 486] width 88 height 35
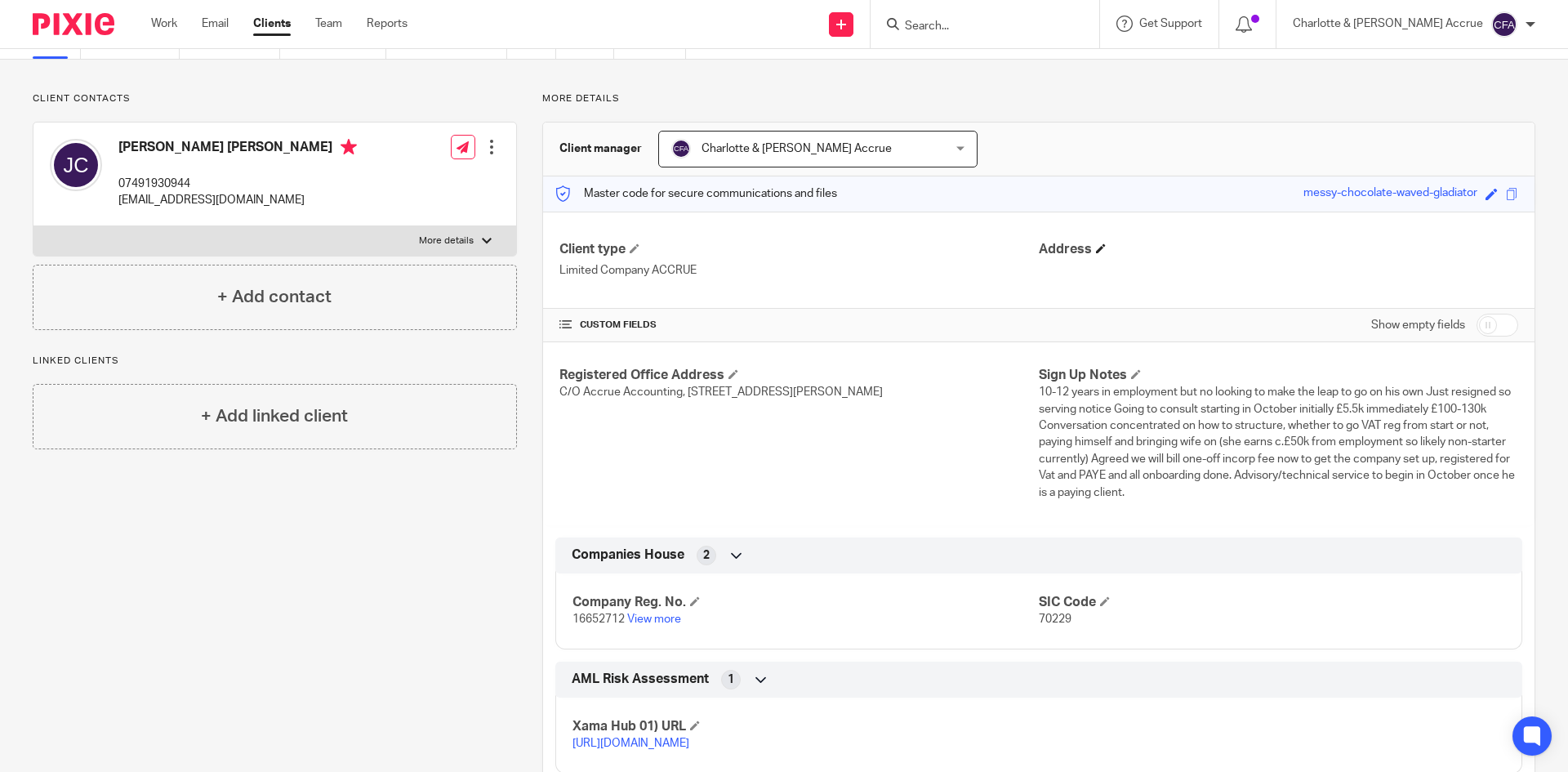
click at [1091, 239] on div "Client type Limited Company ACCRUE Address" at bounding box center [1038, 260] width 991 height 97
click at [1097, 245] on span at bounding box center [1101, 248] width 10 height 10
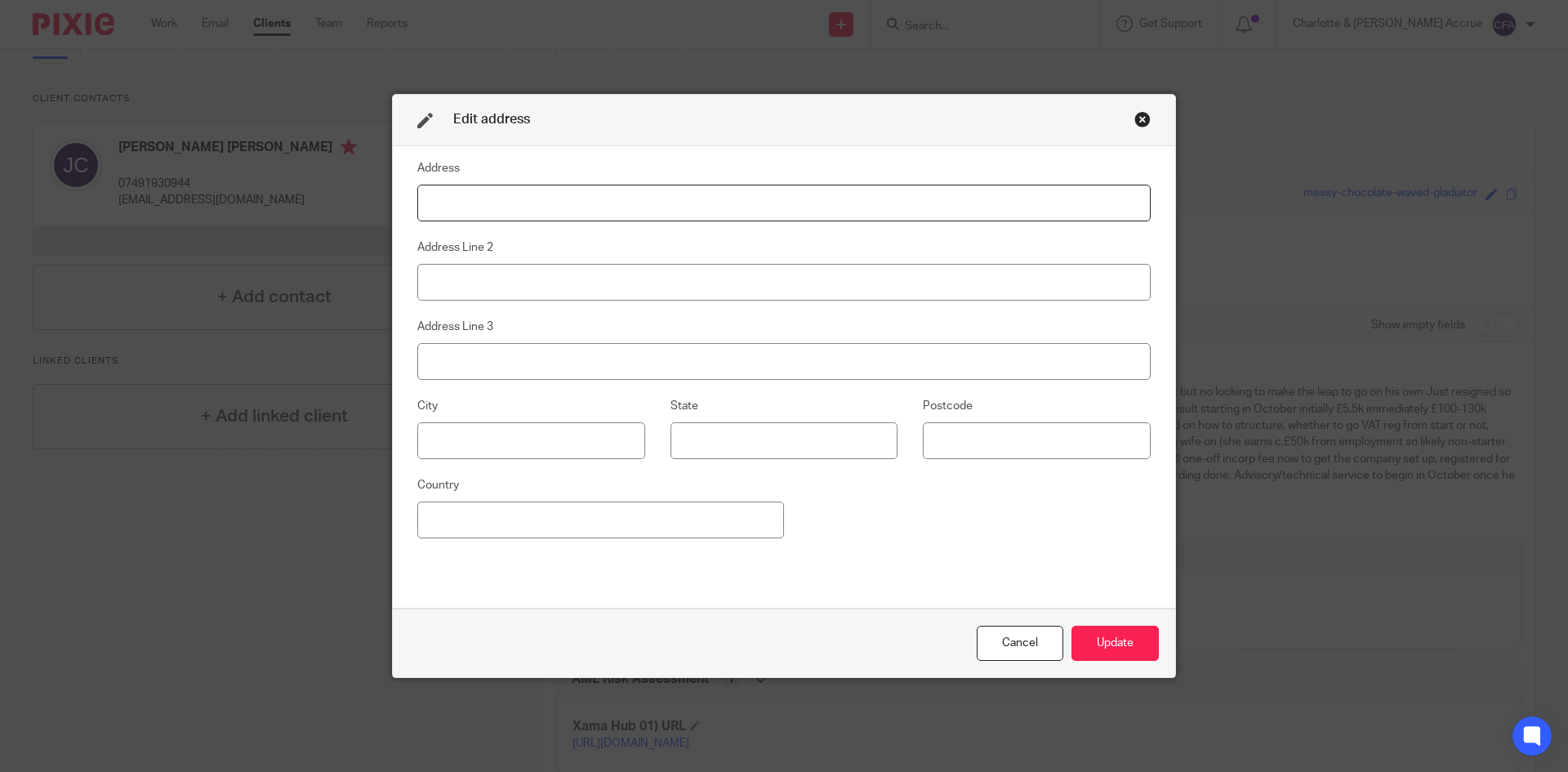
paste input "Flat 1, 10 Abbeville Road"
click at [626, 197] on input at bounding box center [784, 203] width 733 height 36
click at [682, 206] on input "Flat 1, 10 Abbeville Road," at bounding box center [784, 203] width 733 height 36
paste input "London"
click at [702, 173] on fieldset "Address Flat 1, 10 Abbeville Road, London," at bounding box center [784, 190] width 733 height 63
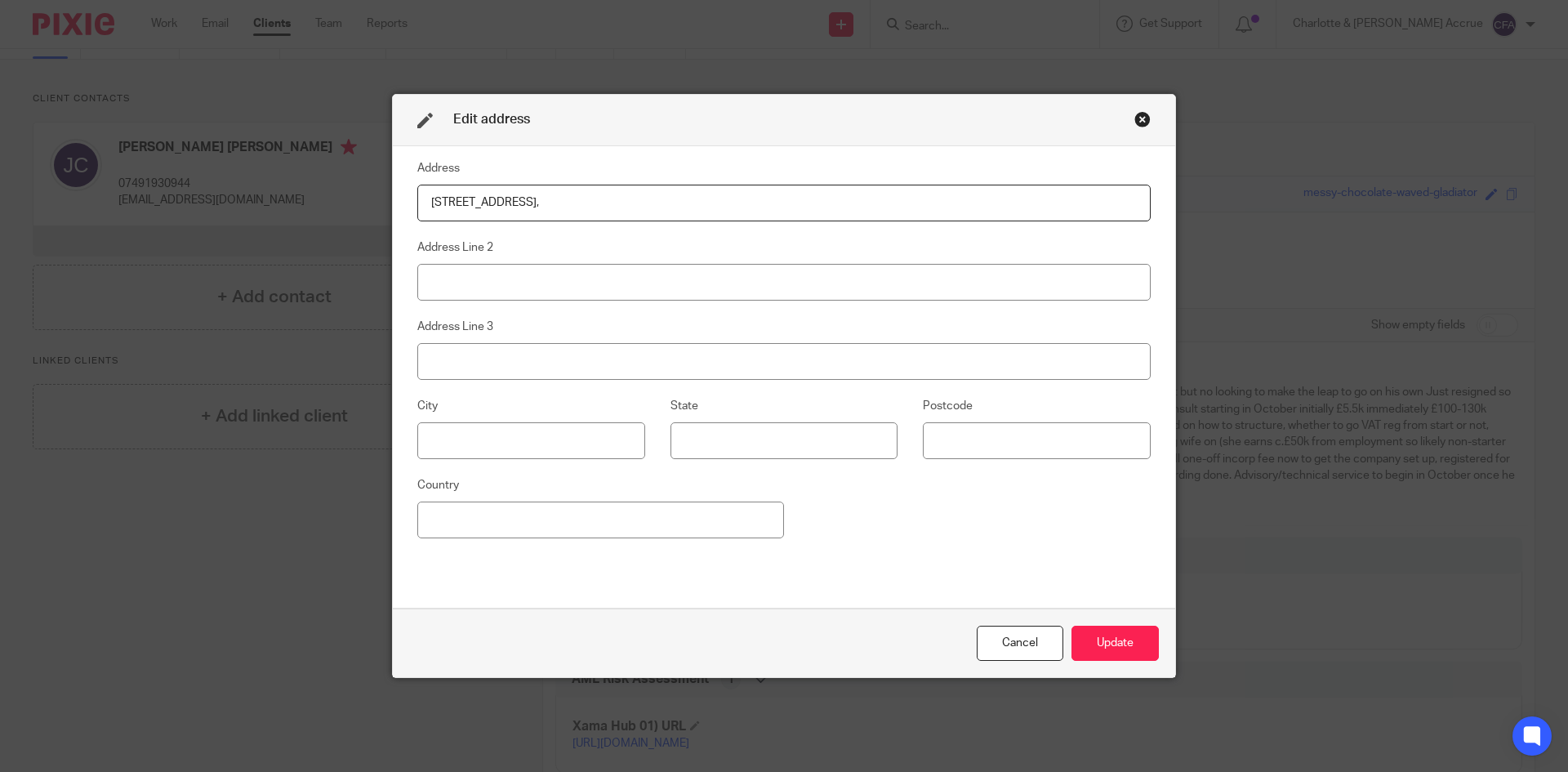
click at [706, 185] on input "Flat 1, 10 Abbeville Road, London," at bounding box center [784, 203] width 733 height 36
paste input "SW4 9NJ"
type input "Flat 1, 10 Abbeville Road, London, SW4 9NJ"
click at [1121, 647] on button "Update" at bounding box center [1115, 644] width 88 height 35
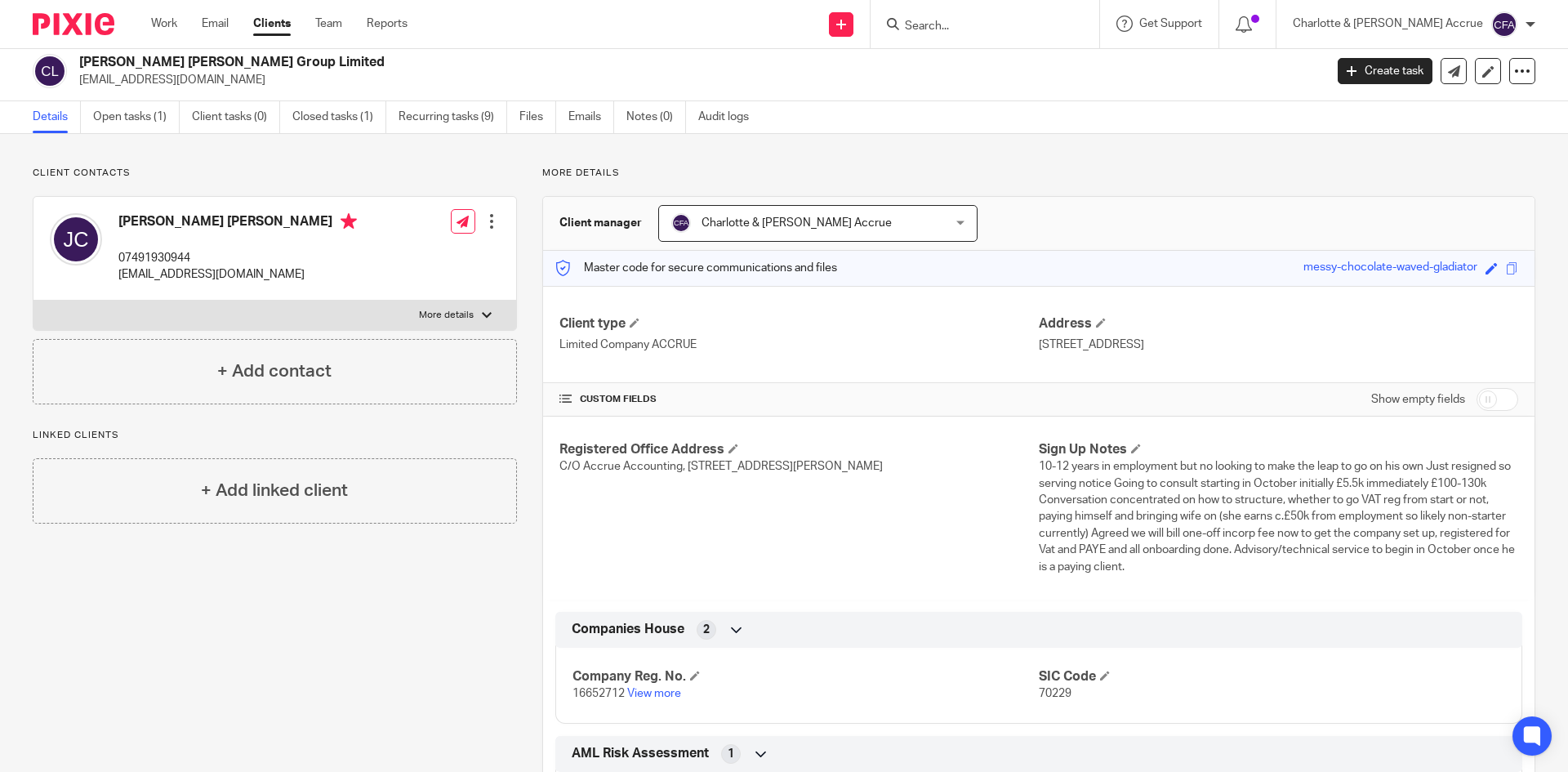
scroll to position [0, 0]
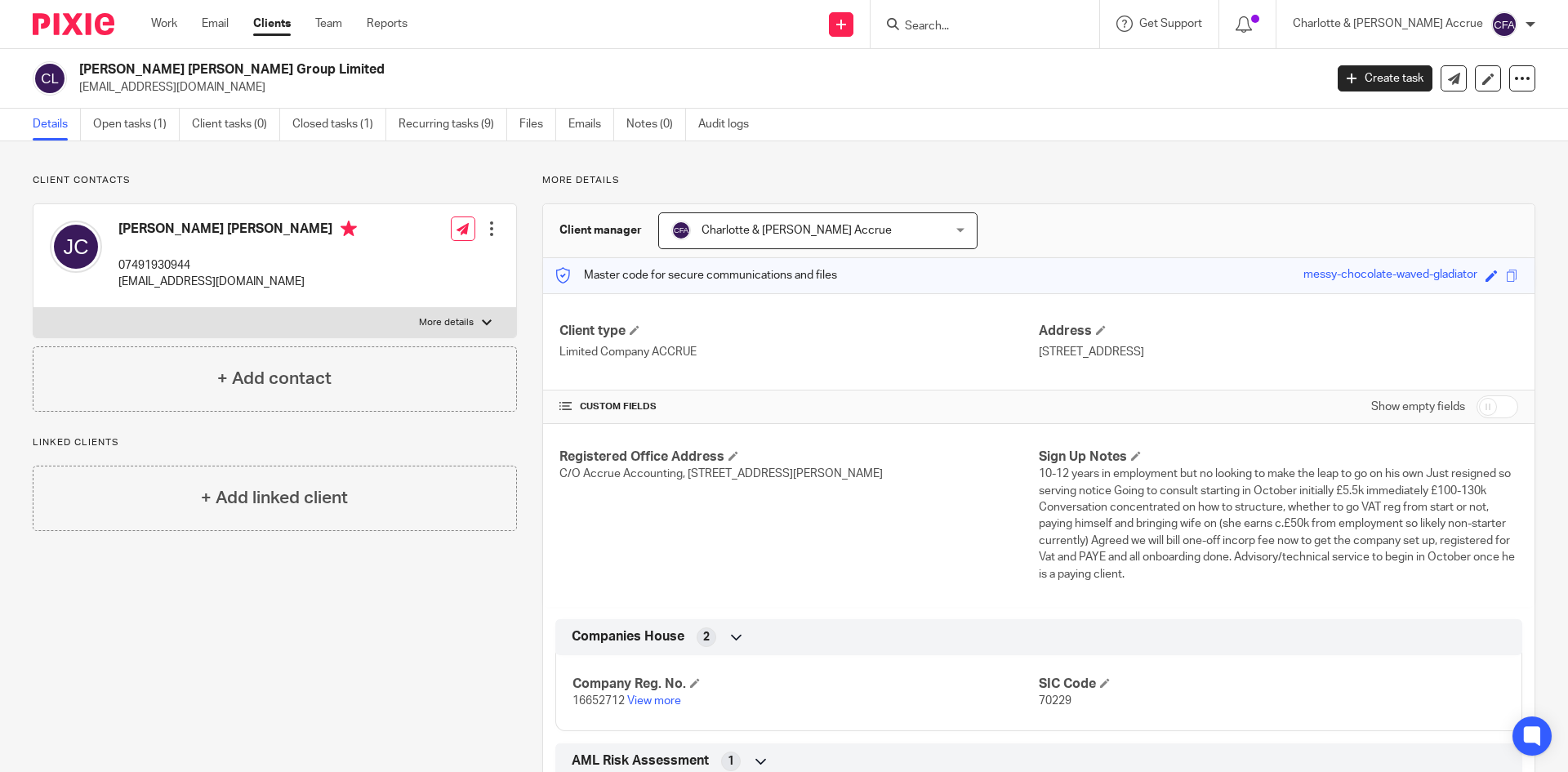
click at [464, 332] on label "More details" at bounding box center [275, 323] width 482 height 30
click at [33, 308] on input "More details" at bounding box center [32, 307] width 1 height 1
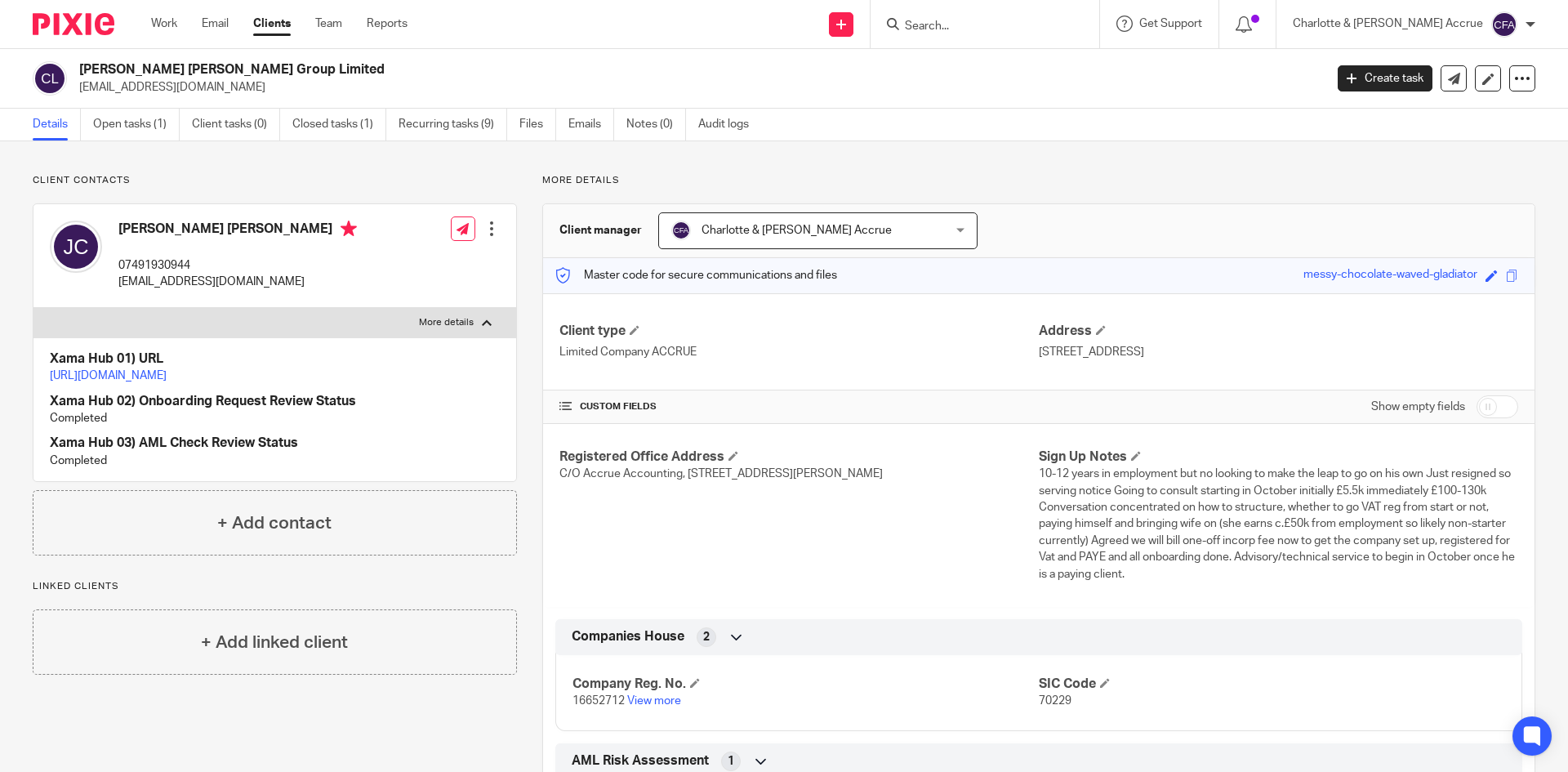
click at [461, 329] on label "More details" at bounding box center [275, 323] width 482 height 30
click at [33, 308] on input "More details" at bounding box center [32, 307] width 1 height 1
checkbox input "false"
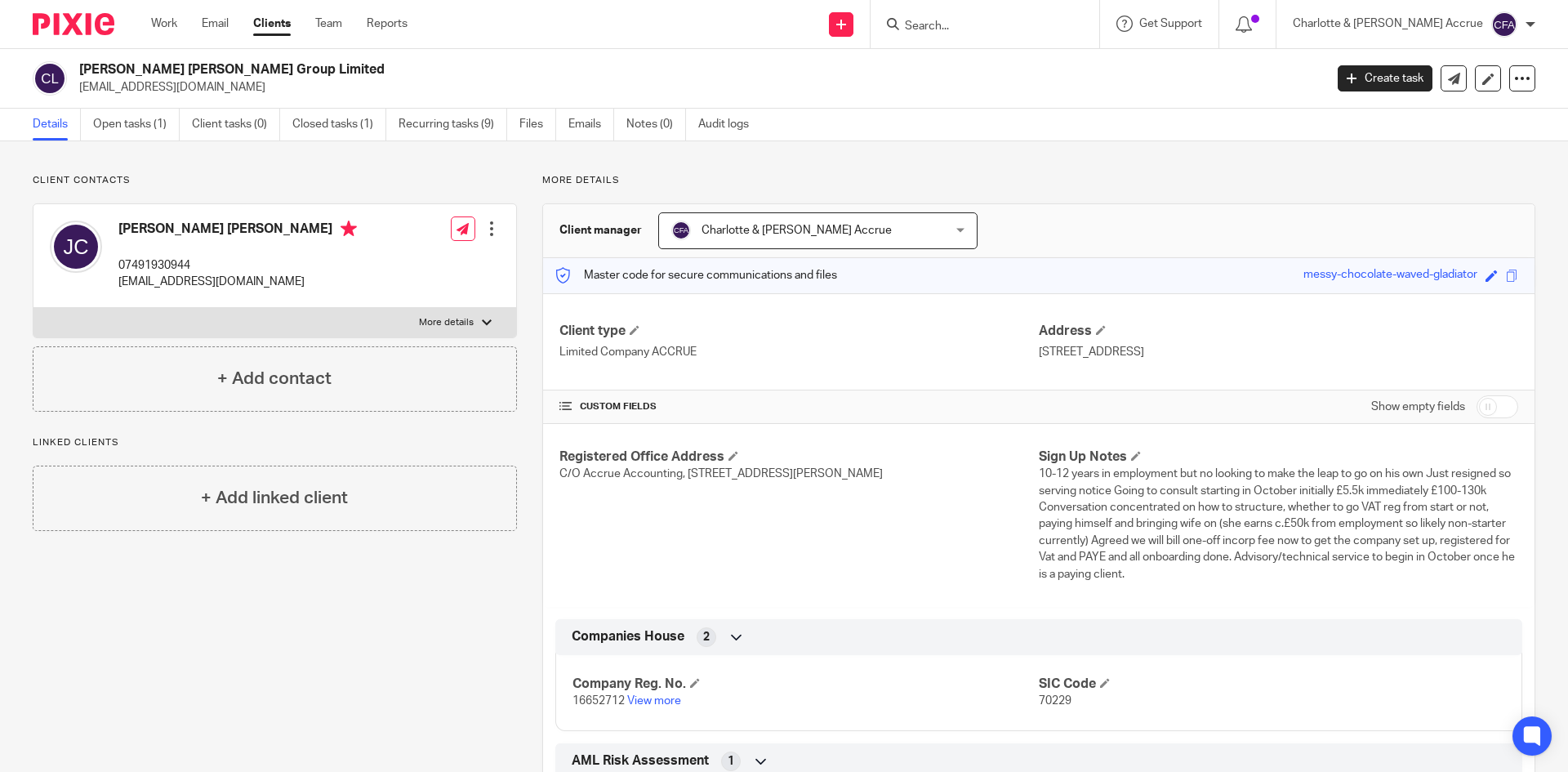
click at [159, 12] on div "Work Email Clients Team Reports Work Email Clients Team Reports Settings" at bounding box center [283, 24] width 297 height 48
click at [166, 23] on link "Work" at bounding box center [164, 24] width 27 height 17
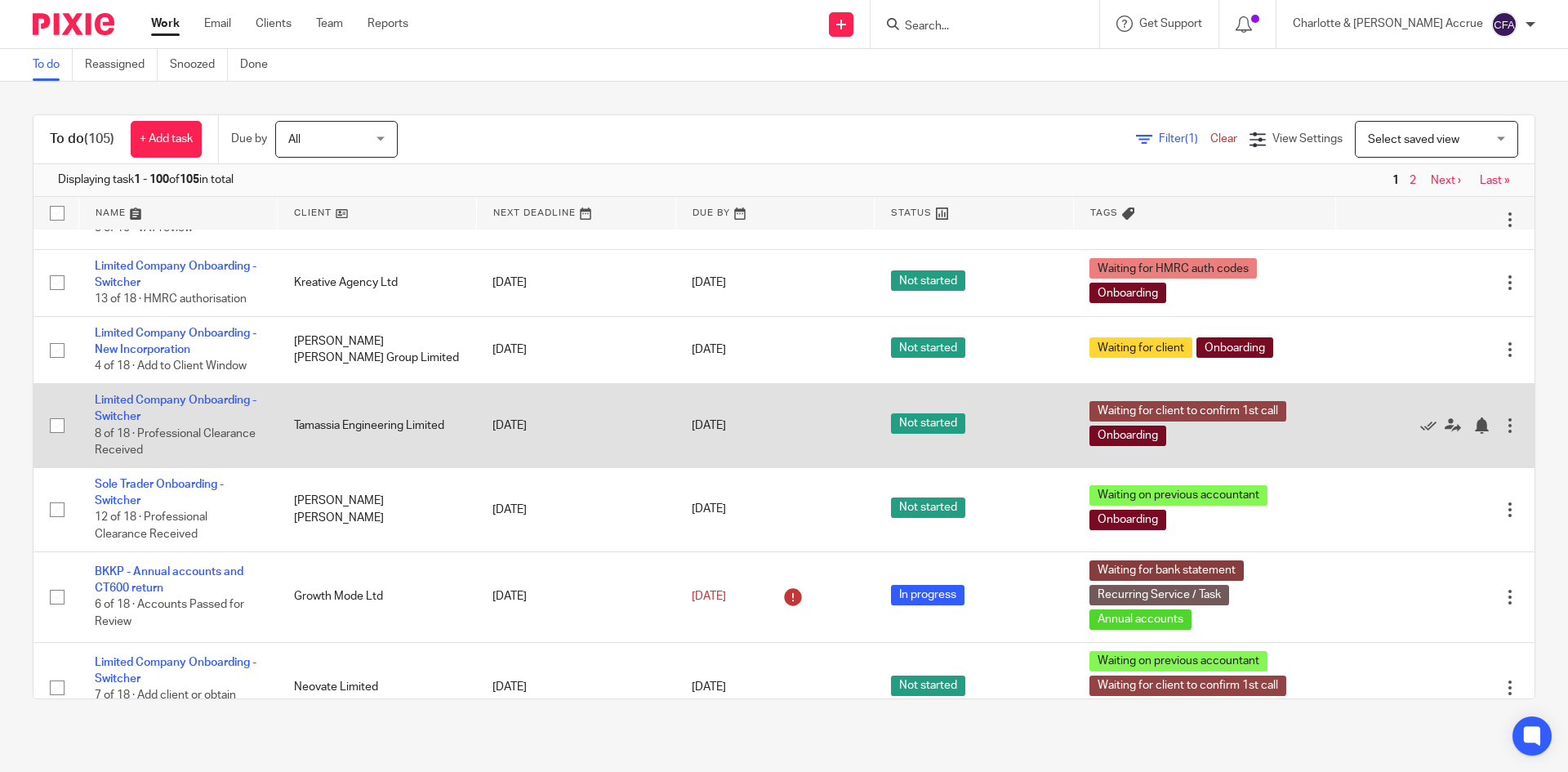
scroll to position [2941, 0]
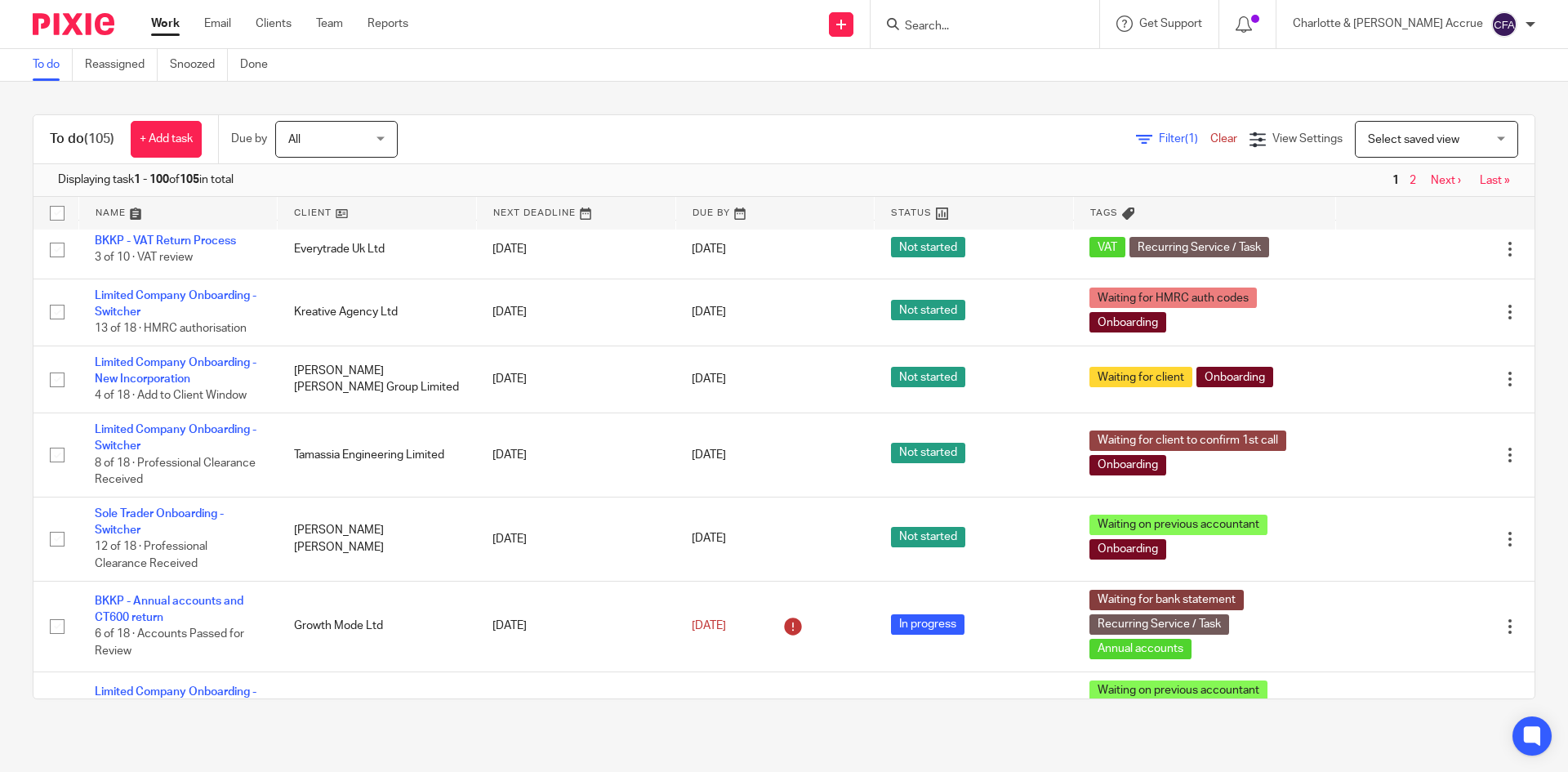
click at [1159, 137] on span "Filter (1)" at bounding box center [1184, 139] width 51 height 12
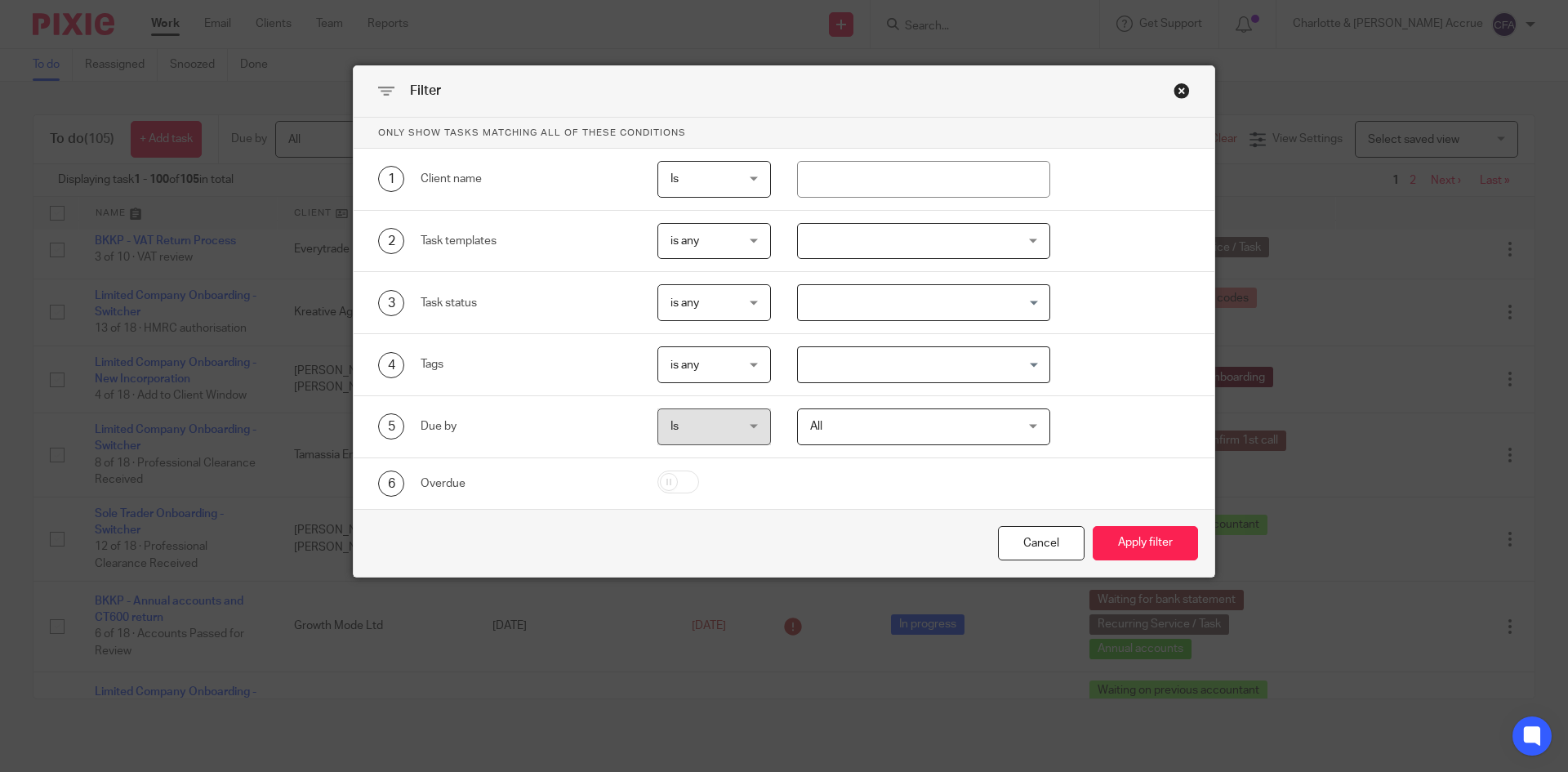
click at [846, 256] on div at bounding box center [924, 241] width 254 height 36
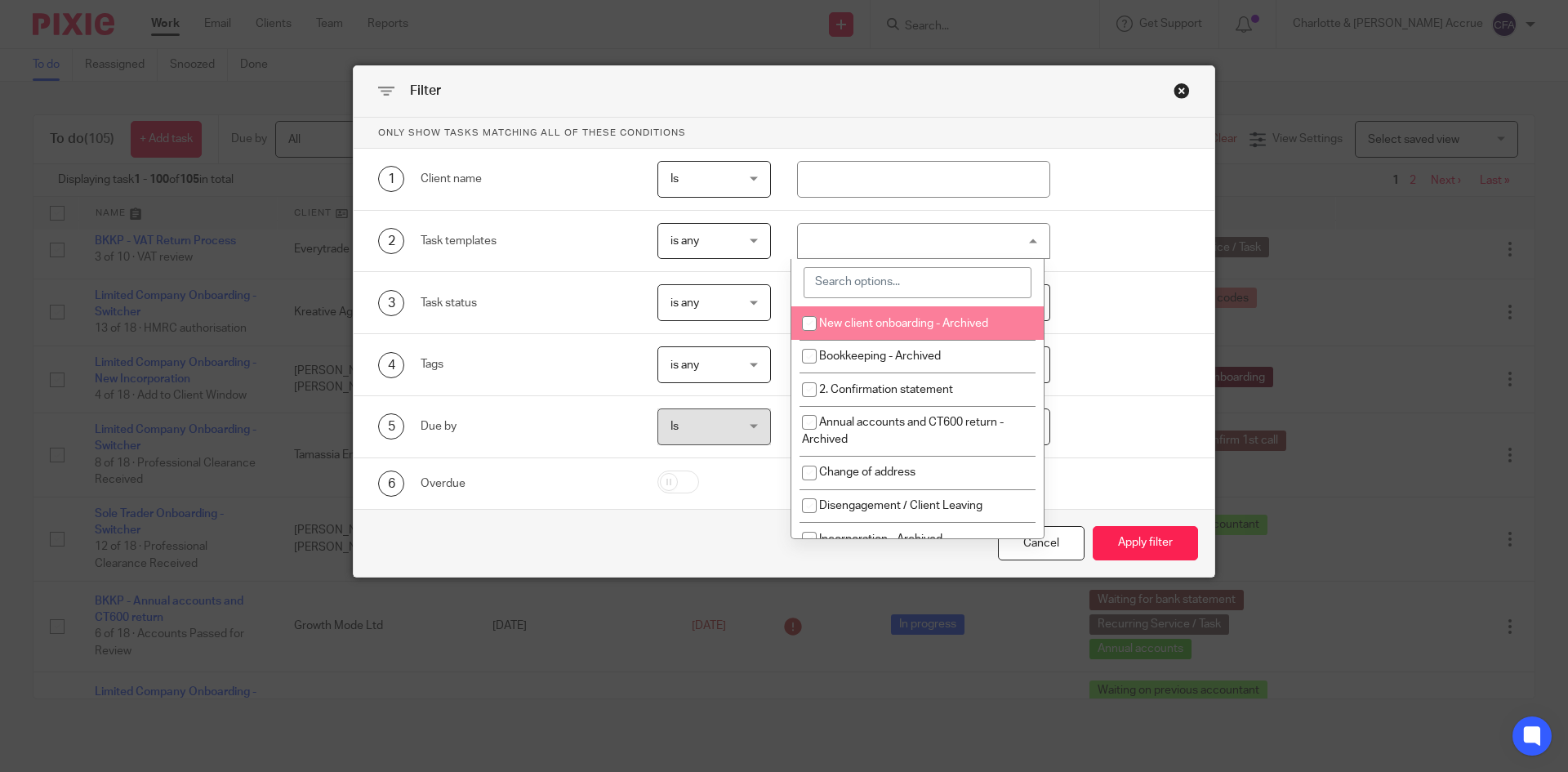
click at [874, 286] on input "search" at bounding box center [917, 283] width 228 height 32
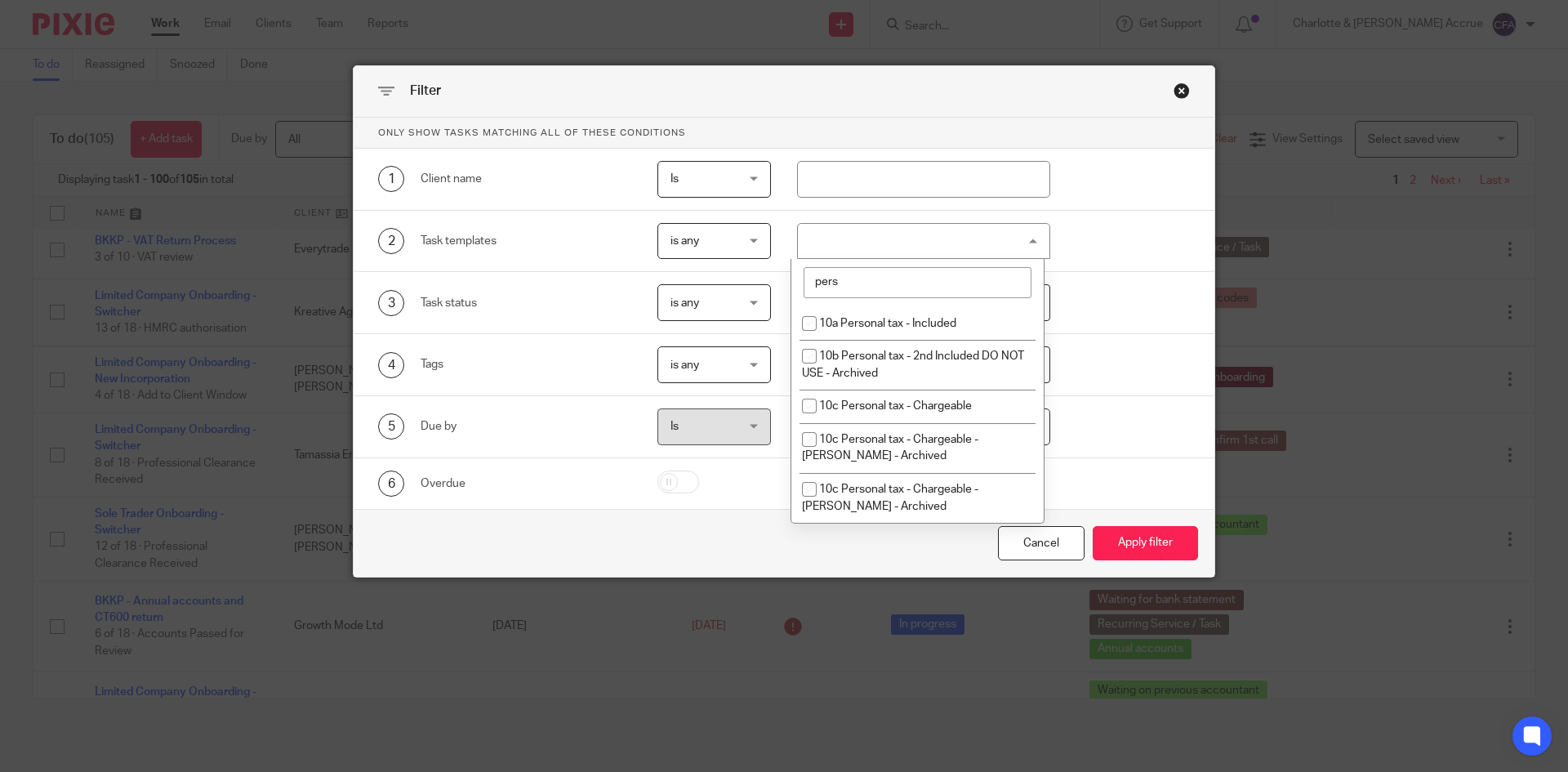
type input "pers"
click at [908, 339] on li "10a Personal tax - Included" at bounding box center [917, 323] width 252 height 33
checkbox input "true"
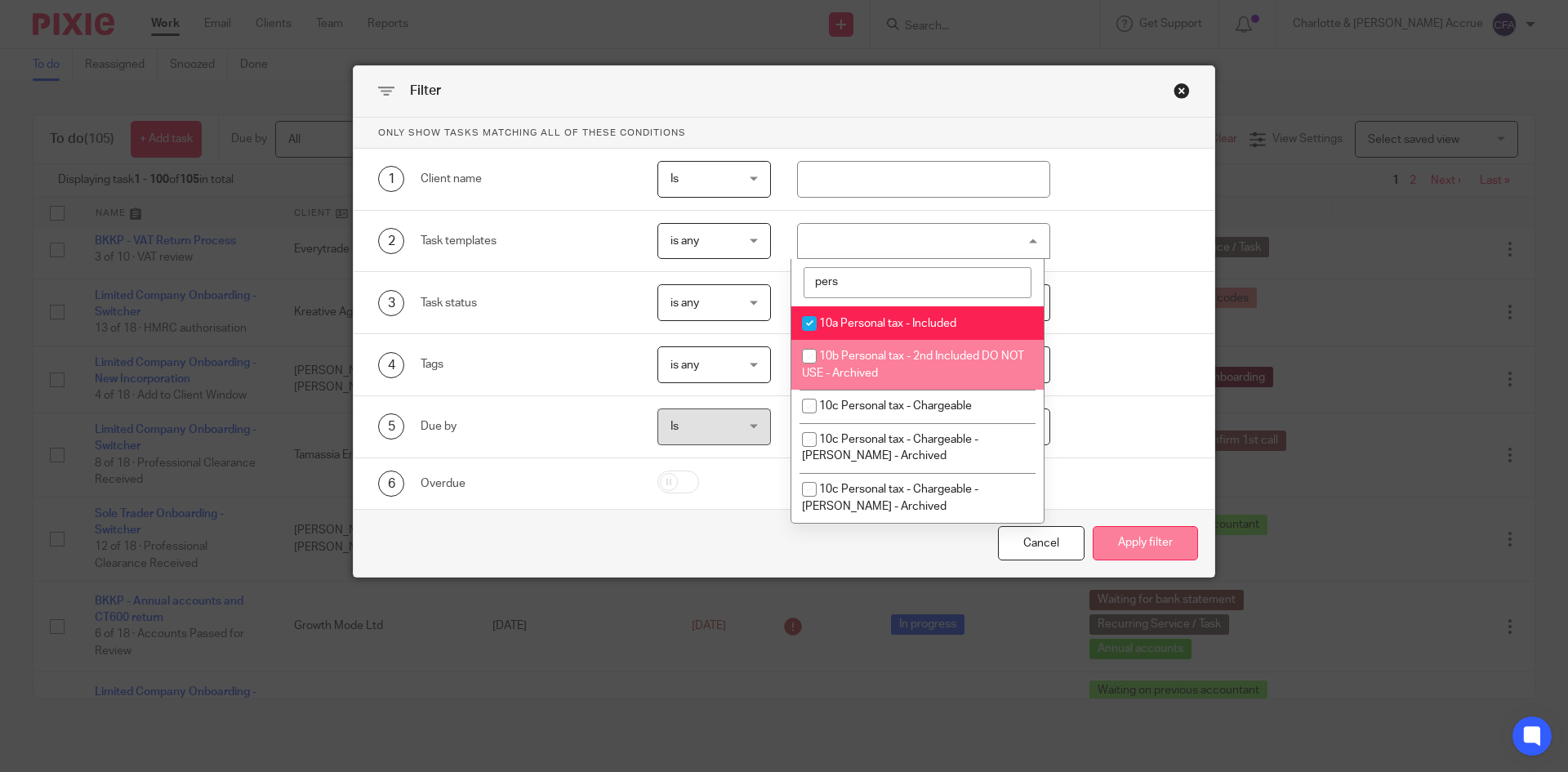
click at [1137, 543] on button "Apply filter" at bounding box center [1145, 544] width 105 height 35
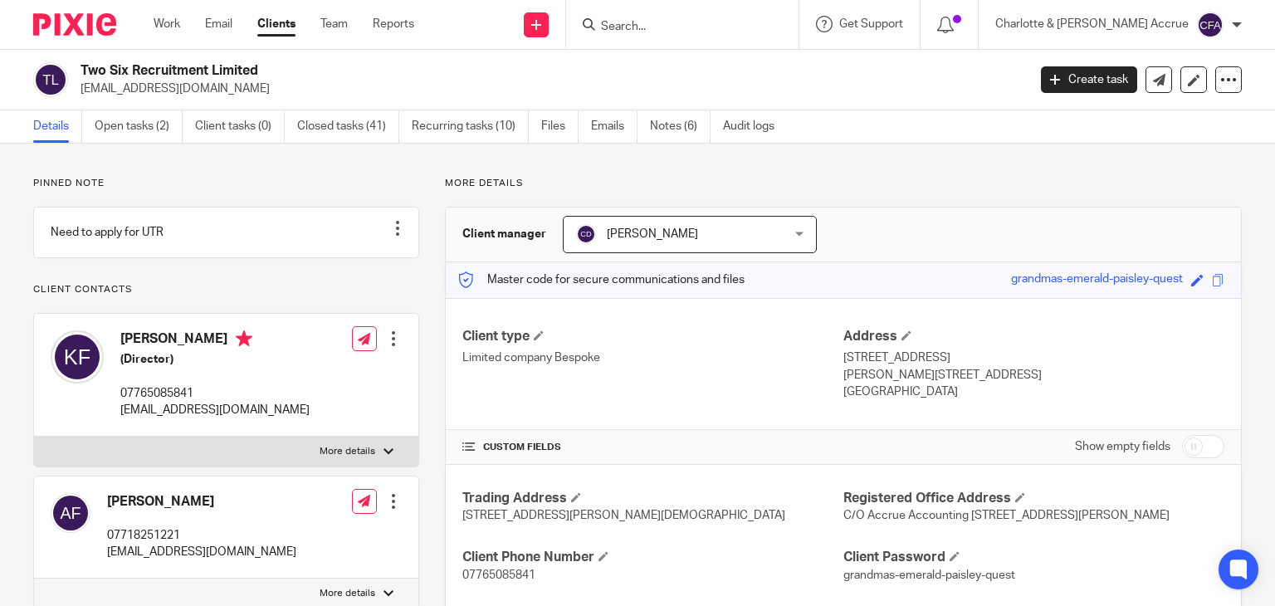
click at [127, 143] on div "Details Open tasks (2) Client tasks (0) Closed tasks (41) Recurring tasks (10) …" at bounding box center [637, 126] width 1275 height 33
click at [131, 134] on link "Open tasks (2)" at bounding box center [139, 126] width 88 height 32
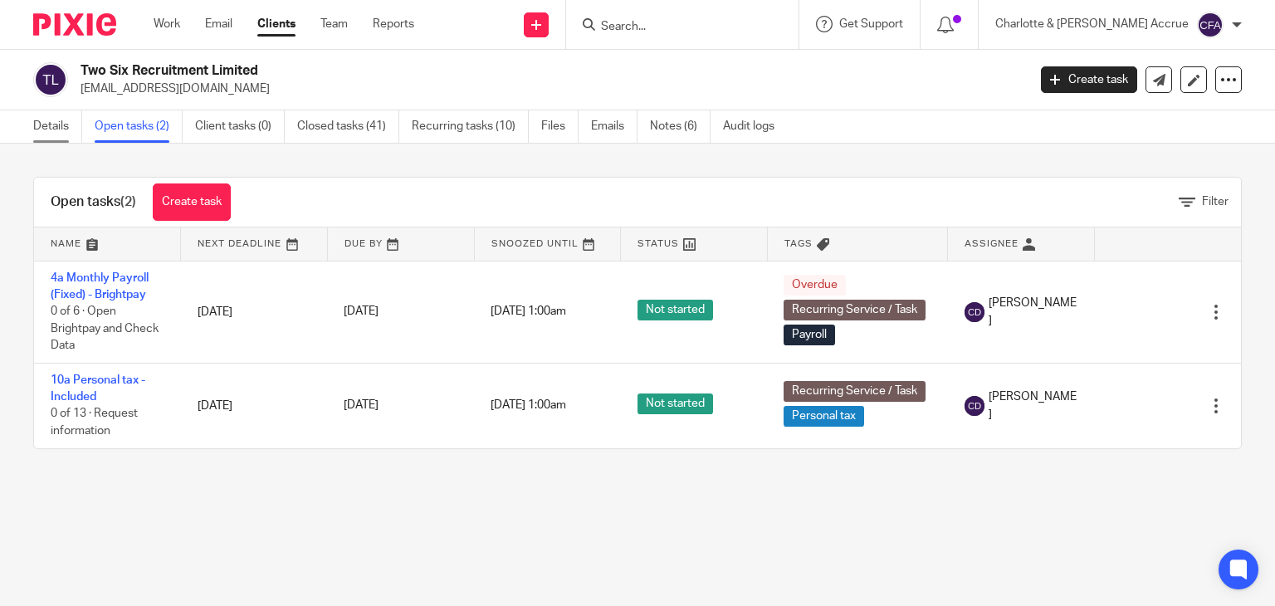
click at [55, 129] on link "Details" at bounding box center [57, 126] width 49 height 32
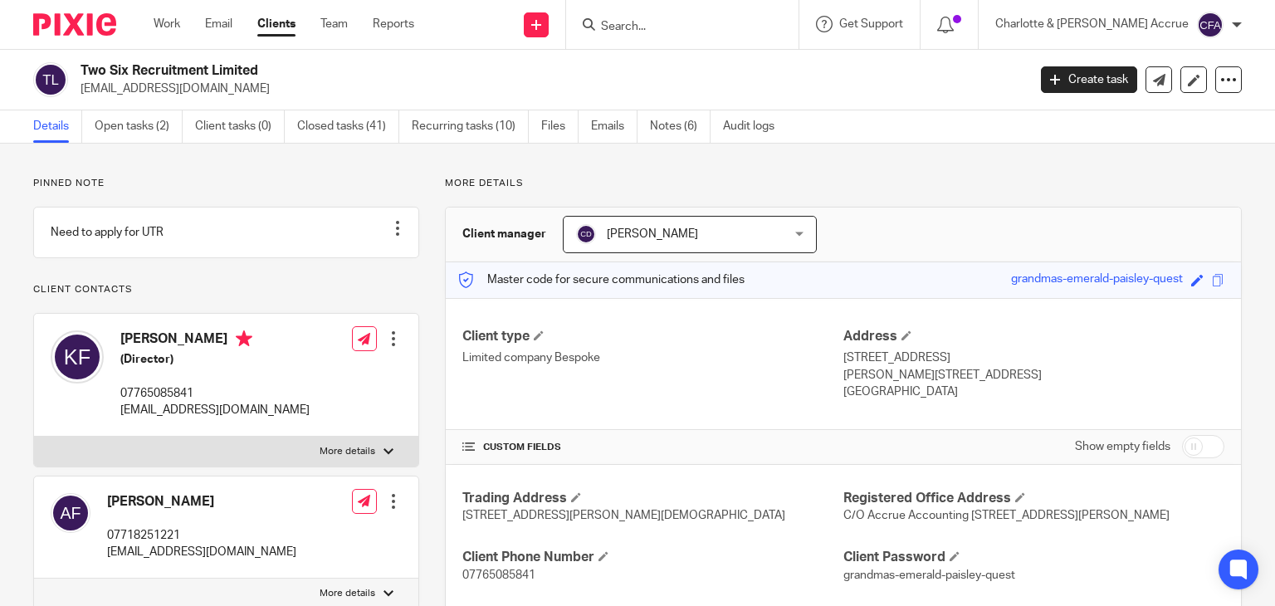
click at [700, 22] on input "Search" at bounding box center [673, 27] width 149 height 15
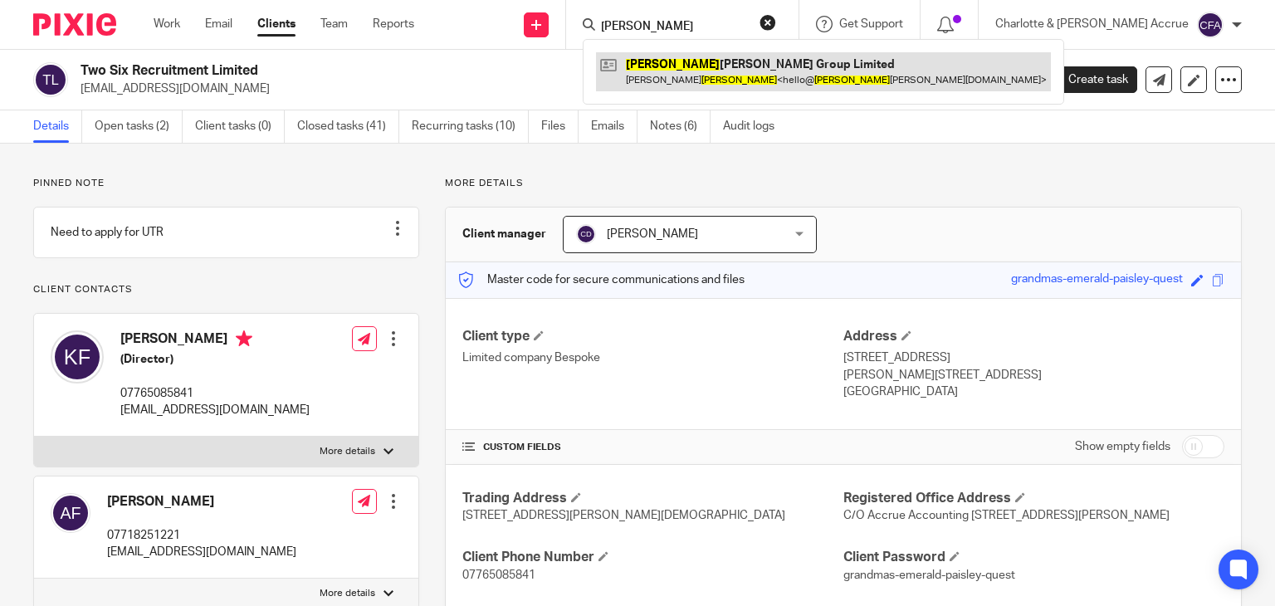
type input "chalker"
click at [757, 74] on link at bounding box center [823, 71] width 455 height 38
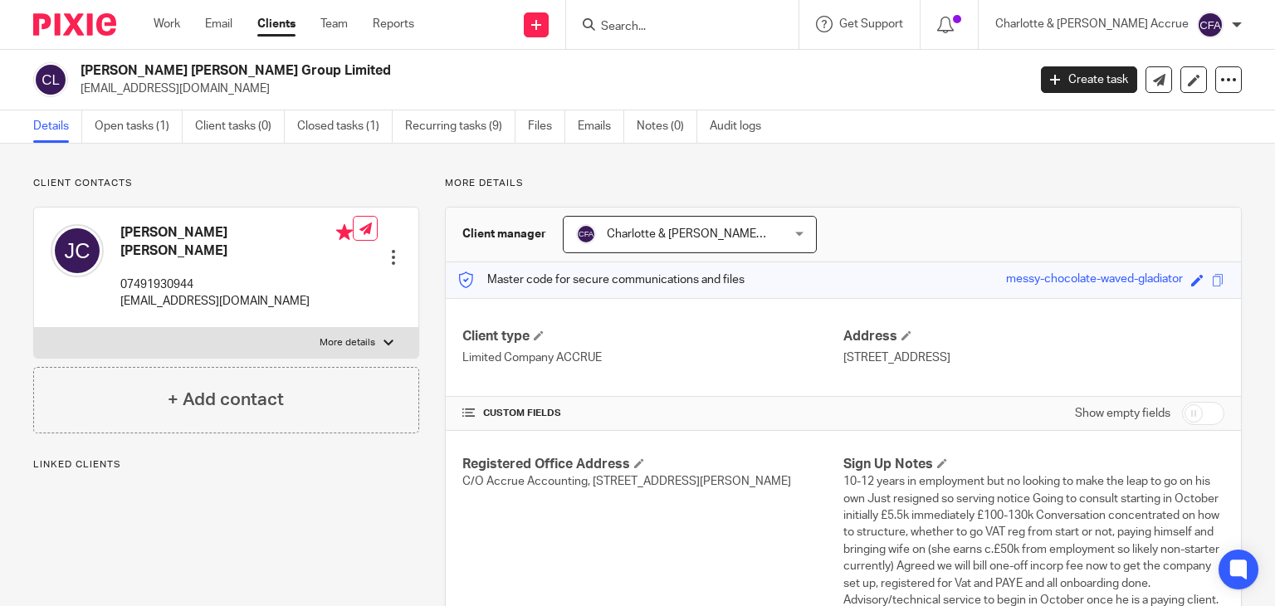
click at [158, 276] on p "07491930944" at bounding box center [236, 284] width 232 height 17
copy p "07491930944"
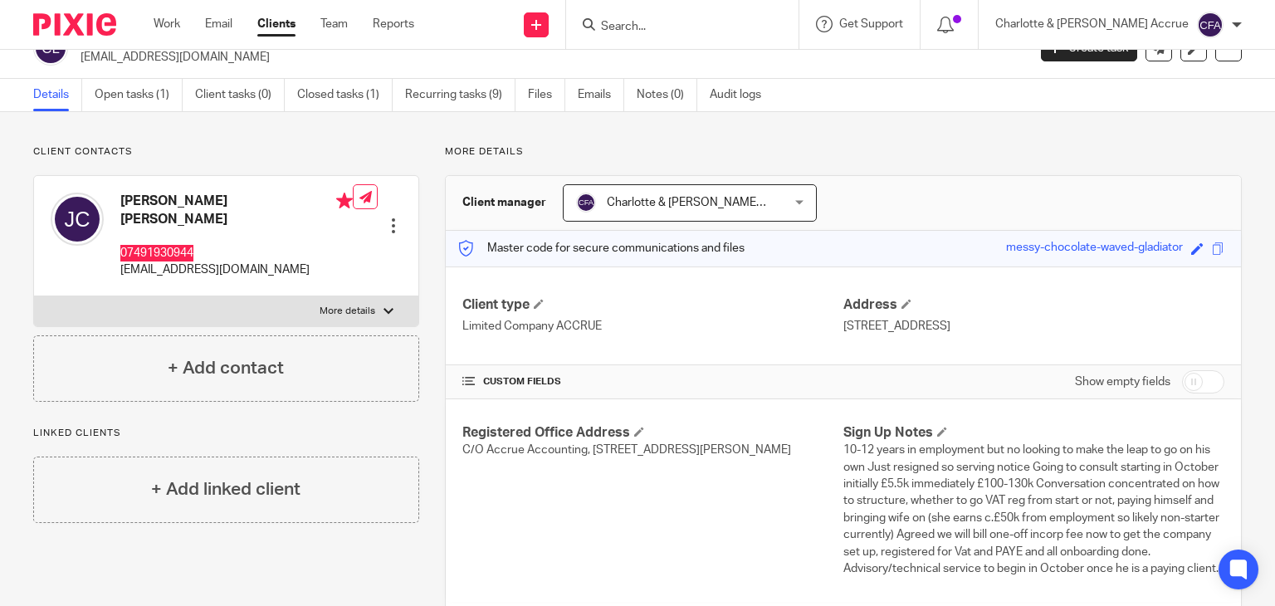
scroll to position [83, 0]
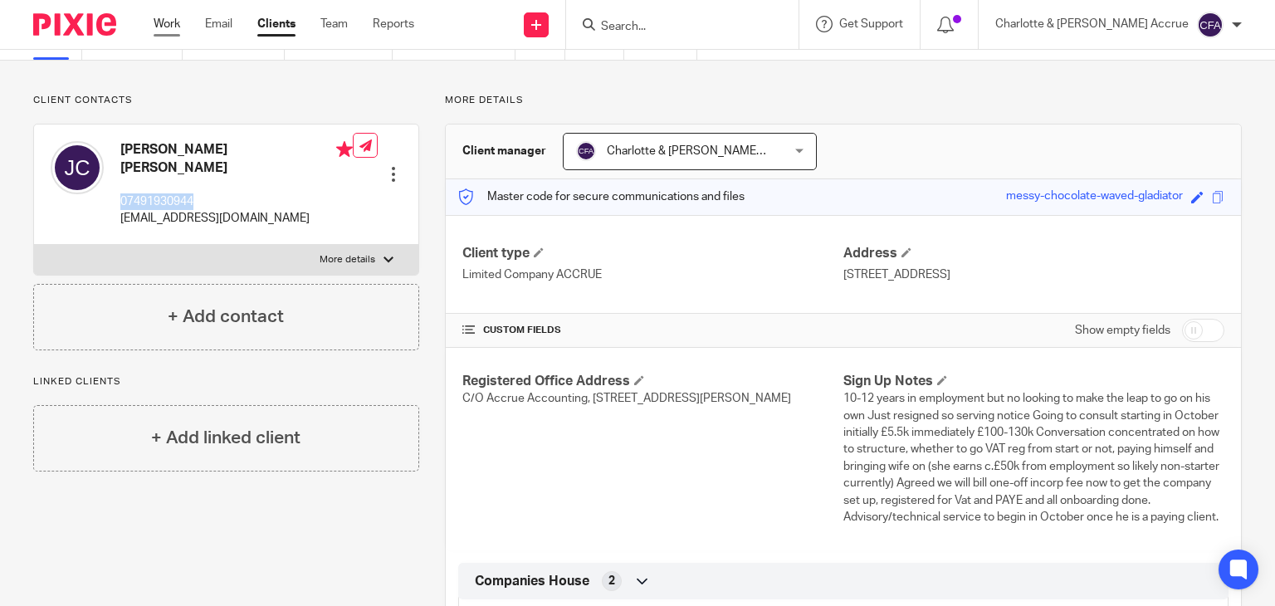
click at [173, 22] on link "Work" at bounding box center [167, 24] width 27 height 17
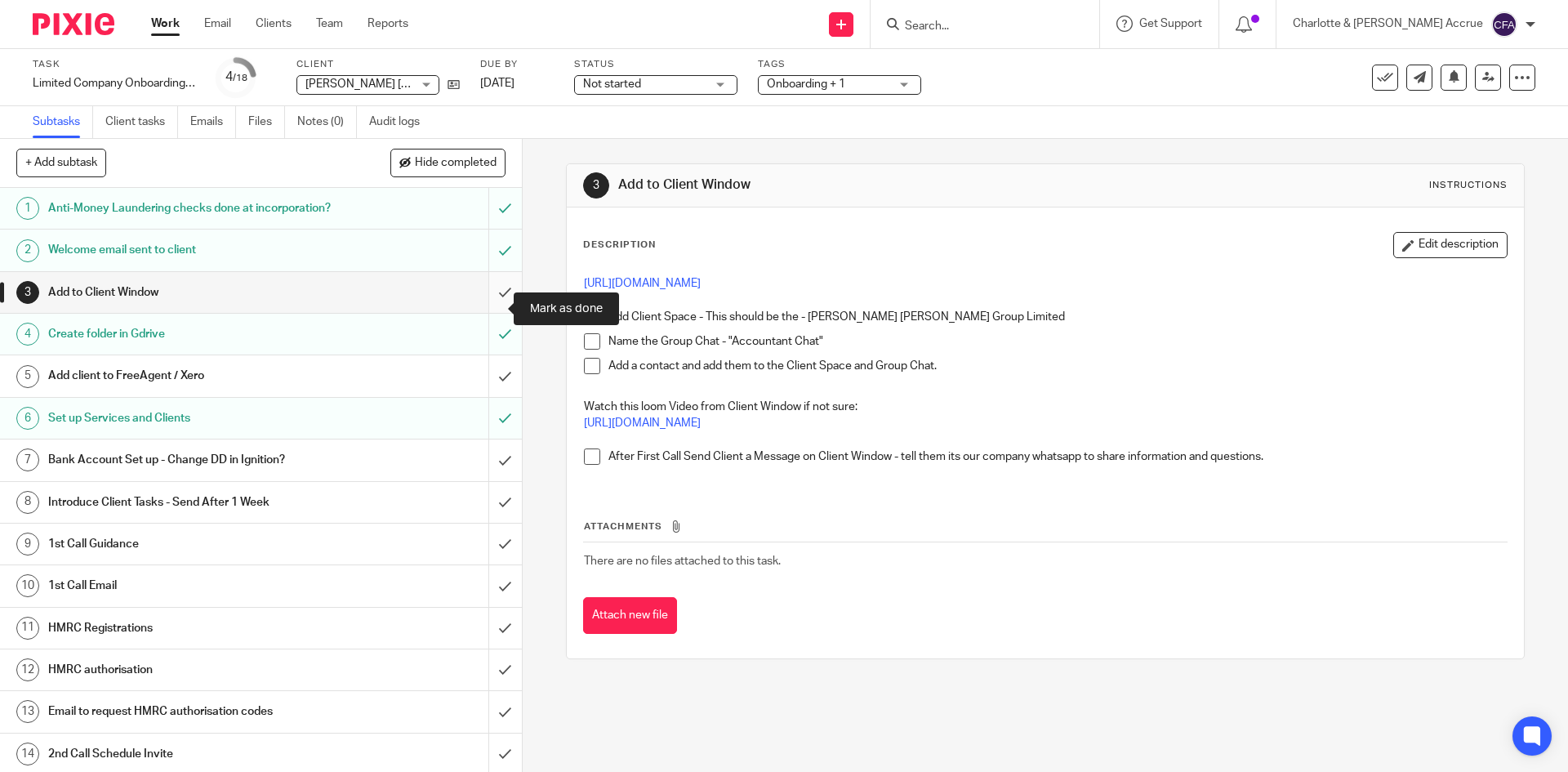
click at [487, 304] on input "submit" at bounding box center [261, 291] width 522 height 40
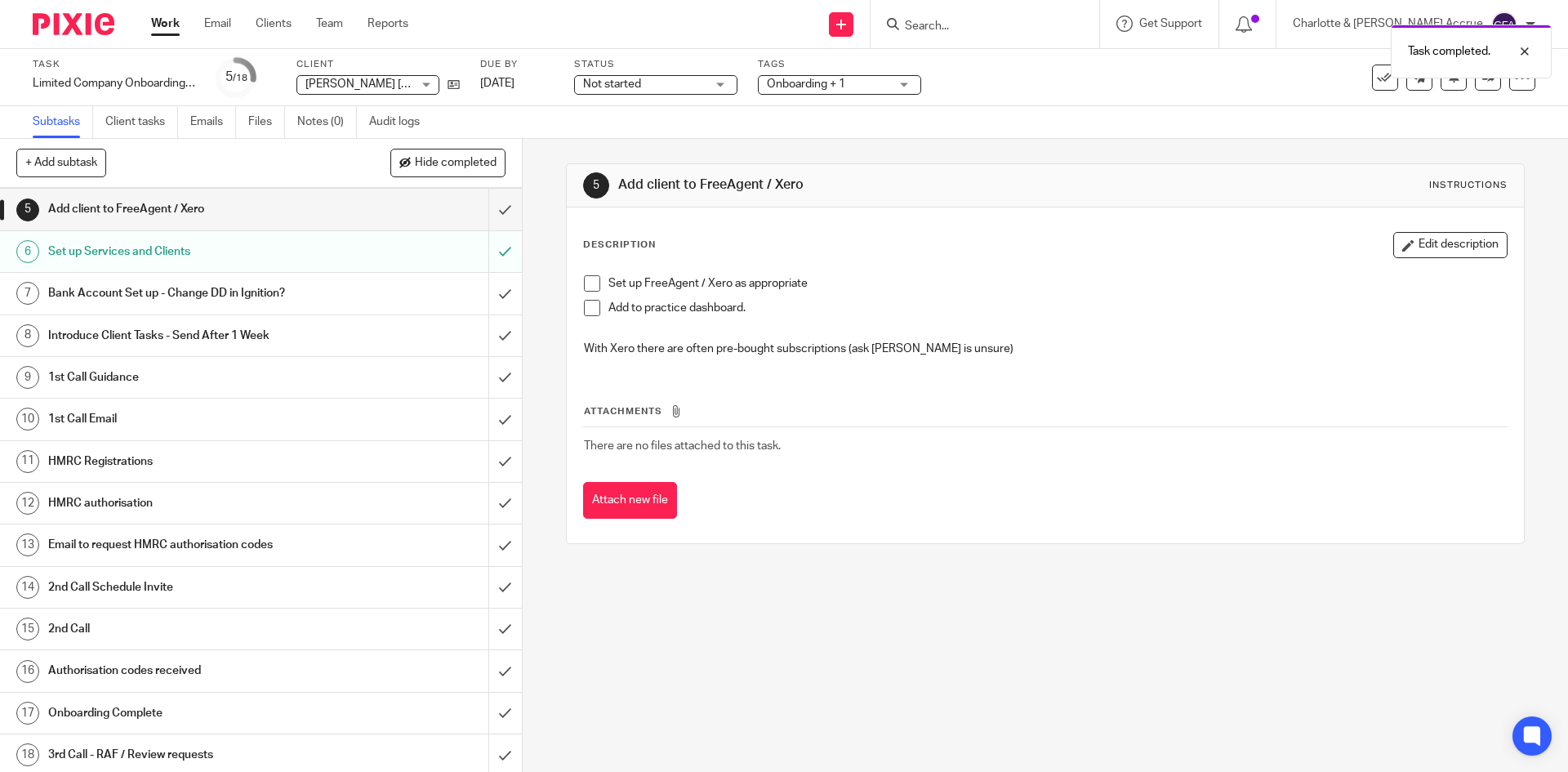
scroll to position [188, 0]
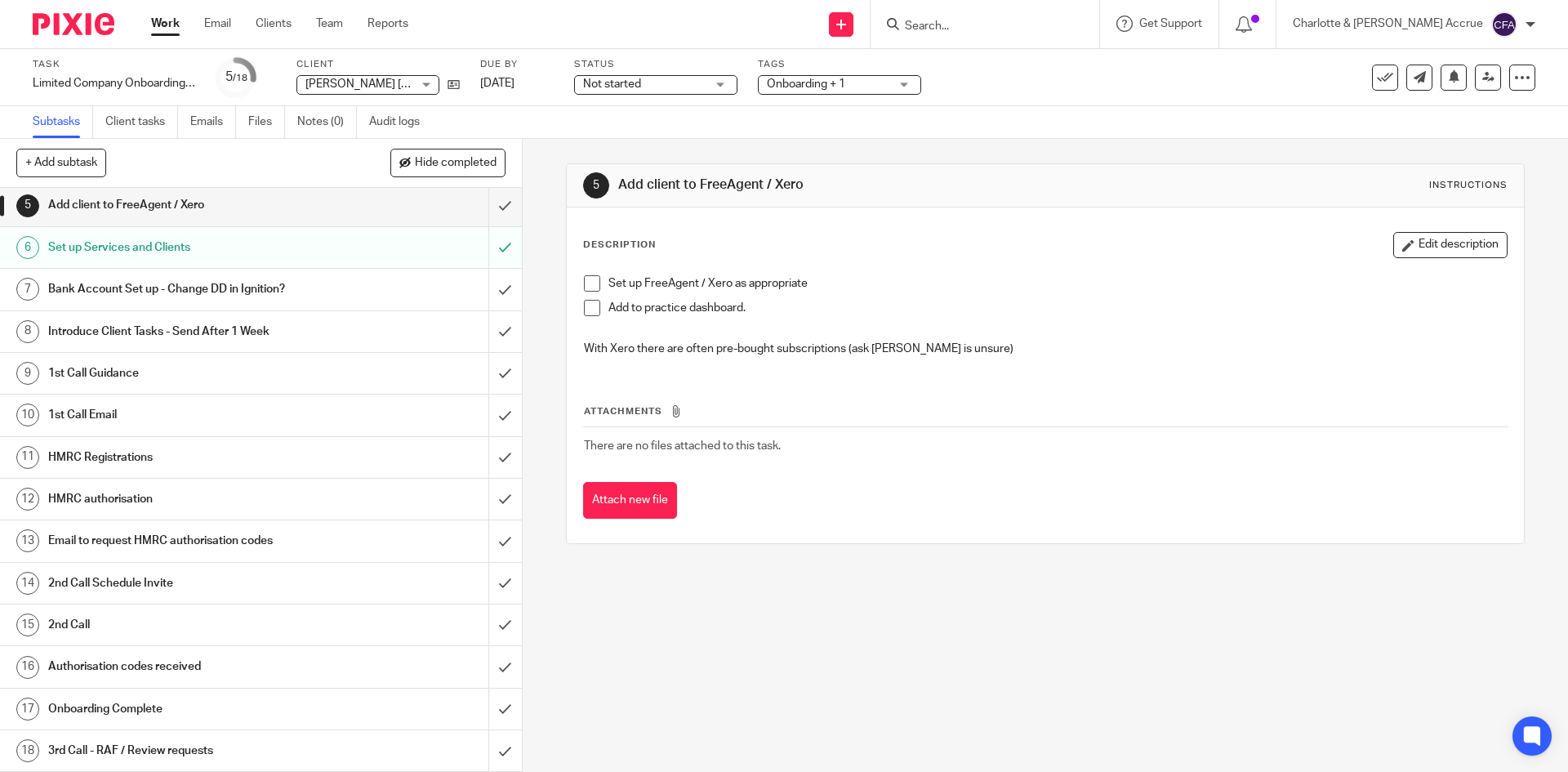
click at [1050, 27] on input "Search" at bounding box center [976, 27] width 147 height 15
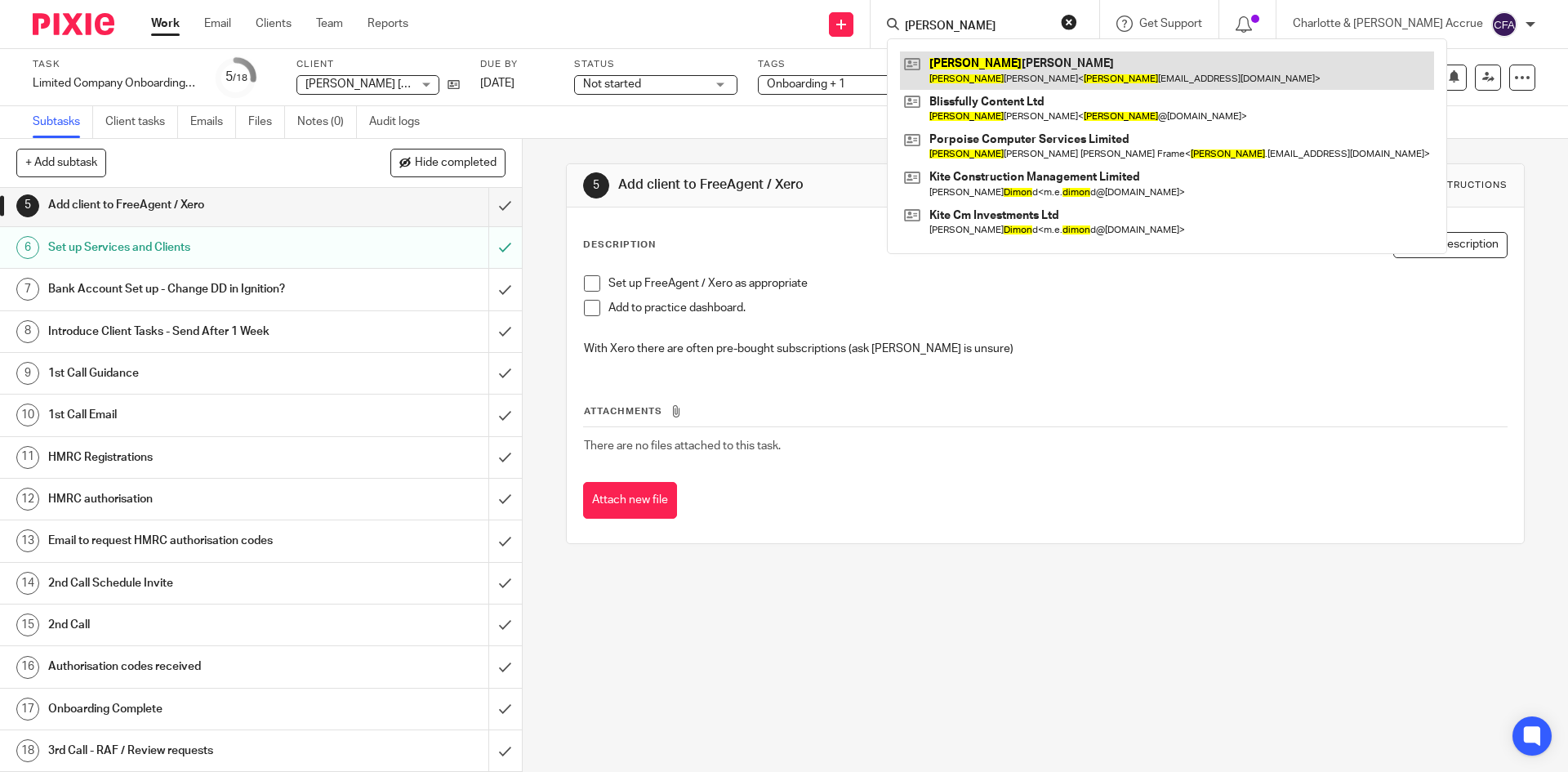
type input "simon"
click at [1067, 79] on link at bounding box center [1166, 70] width 534 height 37
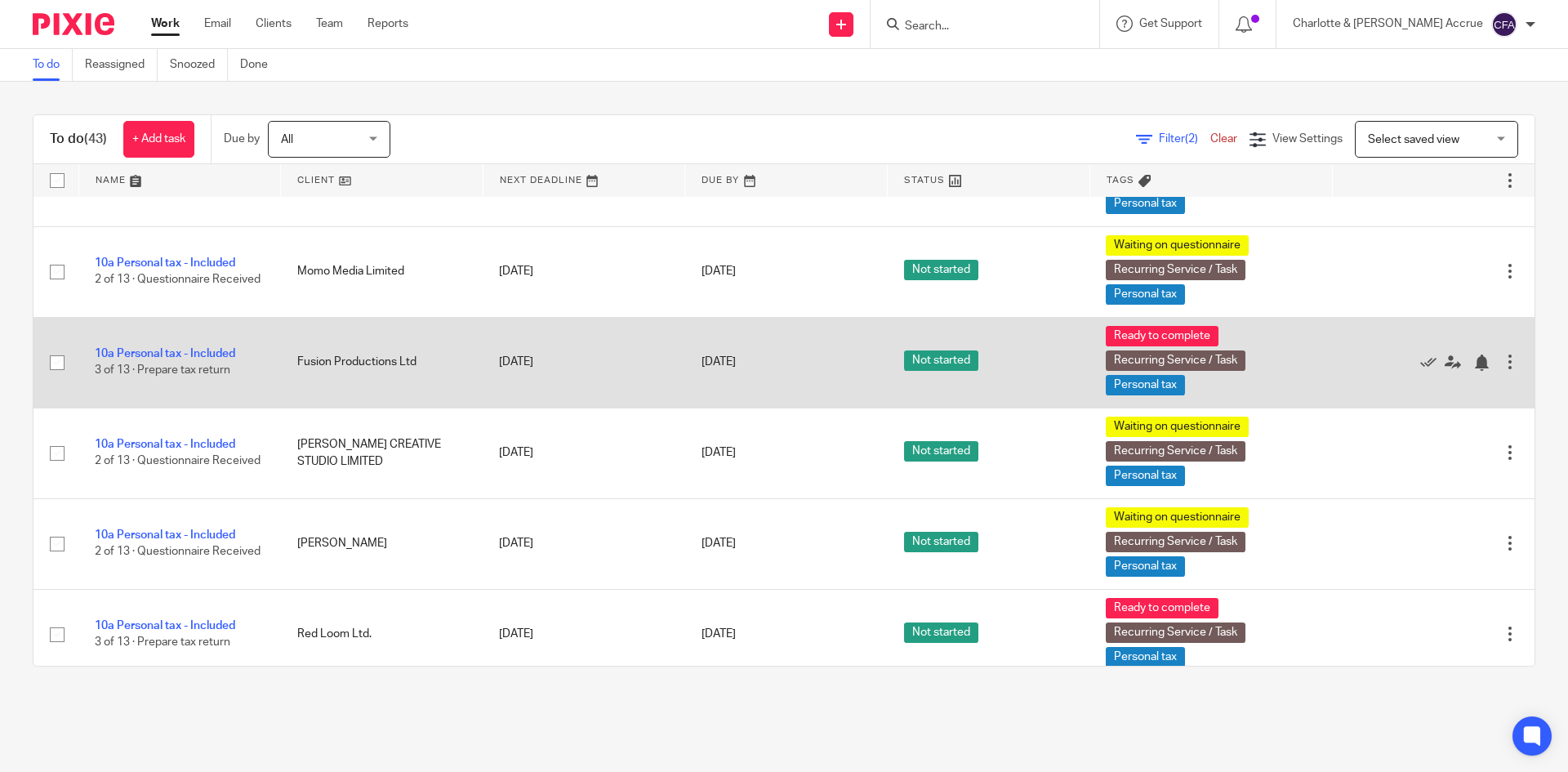
scroll to position [3333, 0]
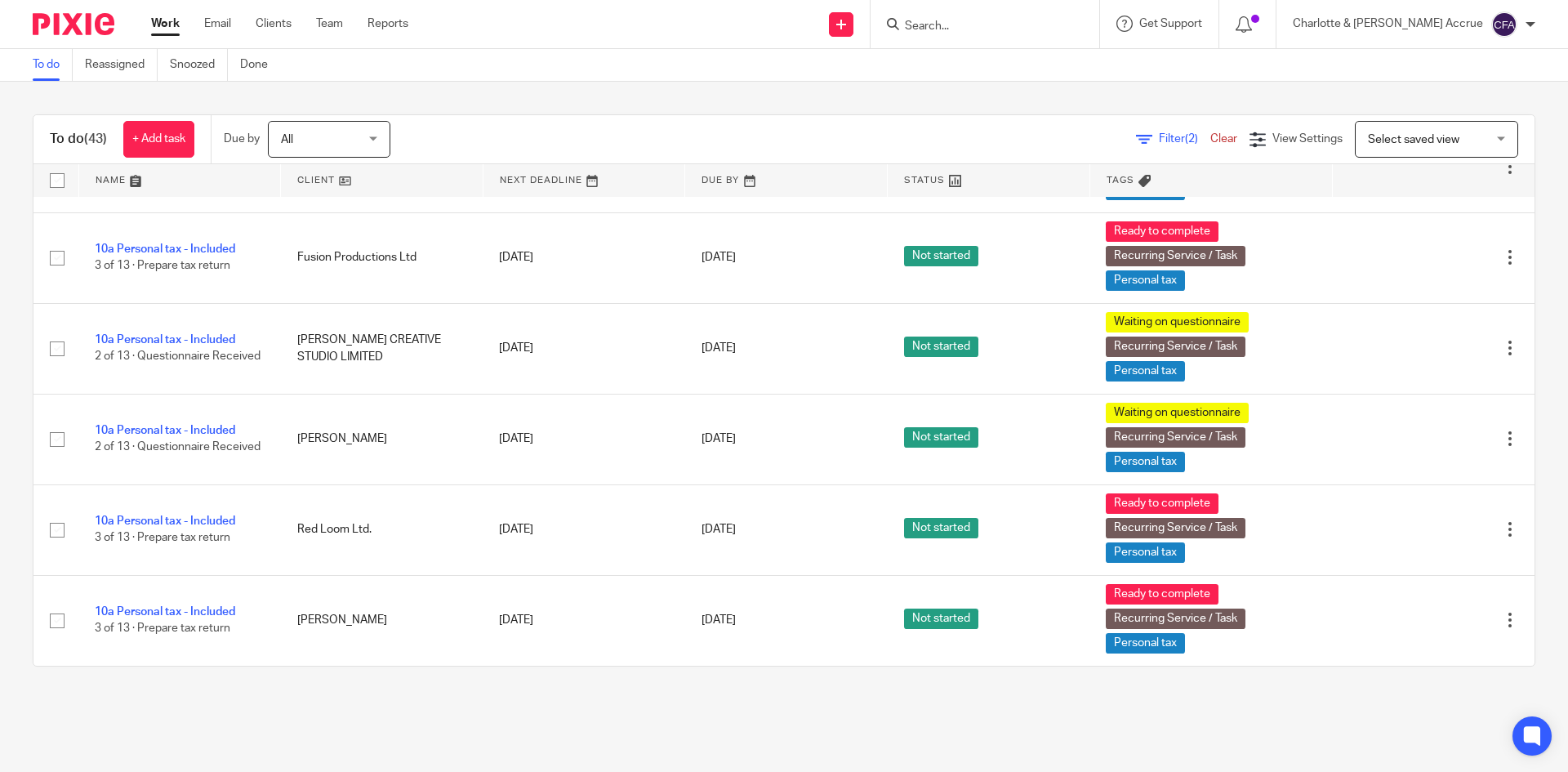
click at [1532, 22] on div at bounding box center [1531, 25] width 10 height 10
drag, startPoint x: 1433, startPoint y: 113, endPoint x: 1379, endPoint y: 113, distance: 54.0
click at [1433, 113] on li "Logout" at bounding box center [1473, 114] width 108 height 24
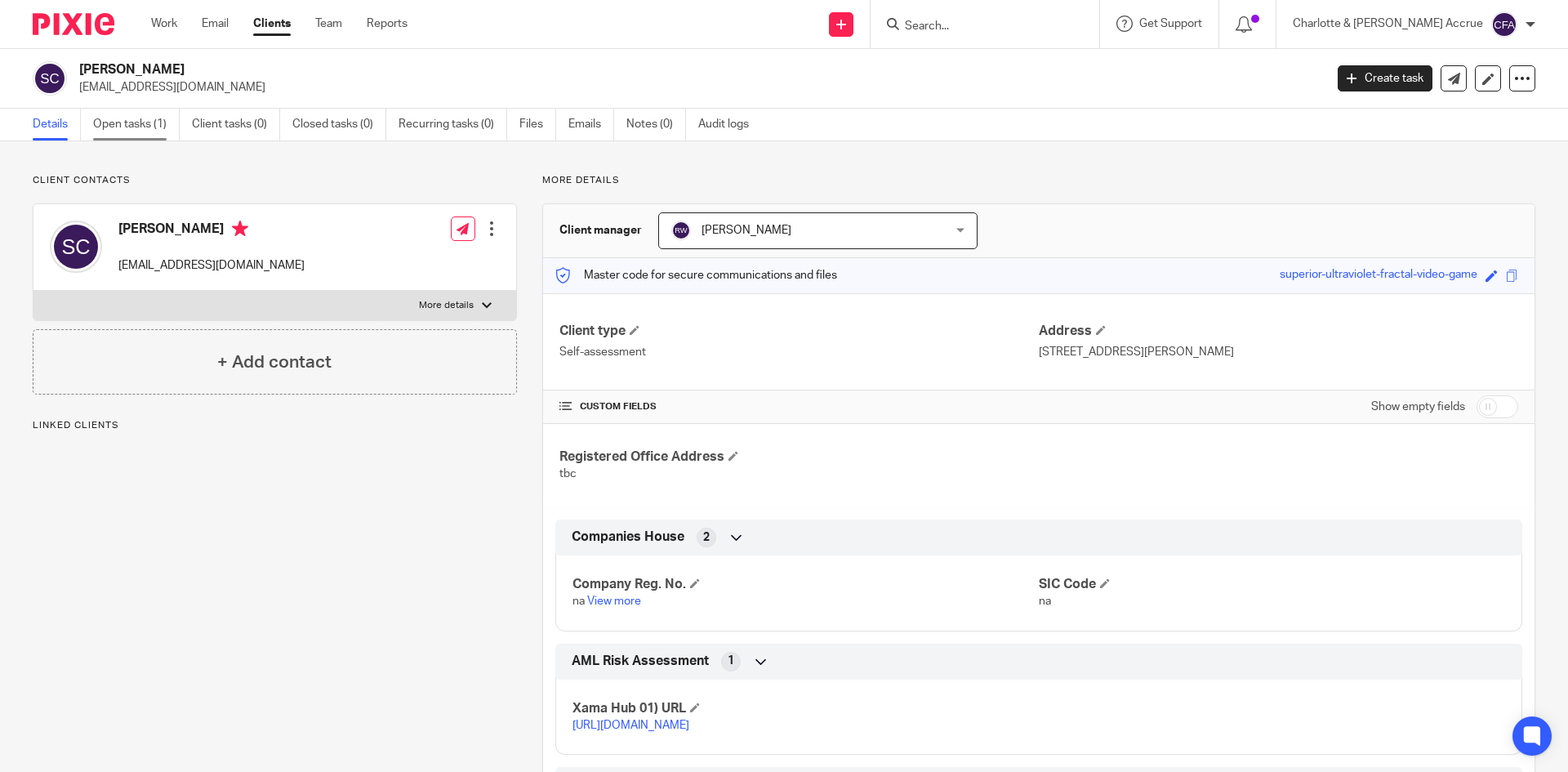
drag, startPoint x: 0, startPoint y: 0, endPoint x: 126, endPoint y: 135, distance: 184.7
click at [147, 129] on link "Open tasks (1)" at bounding box center [137, 124] width 87 height 32
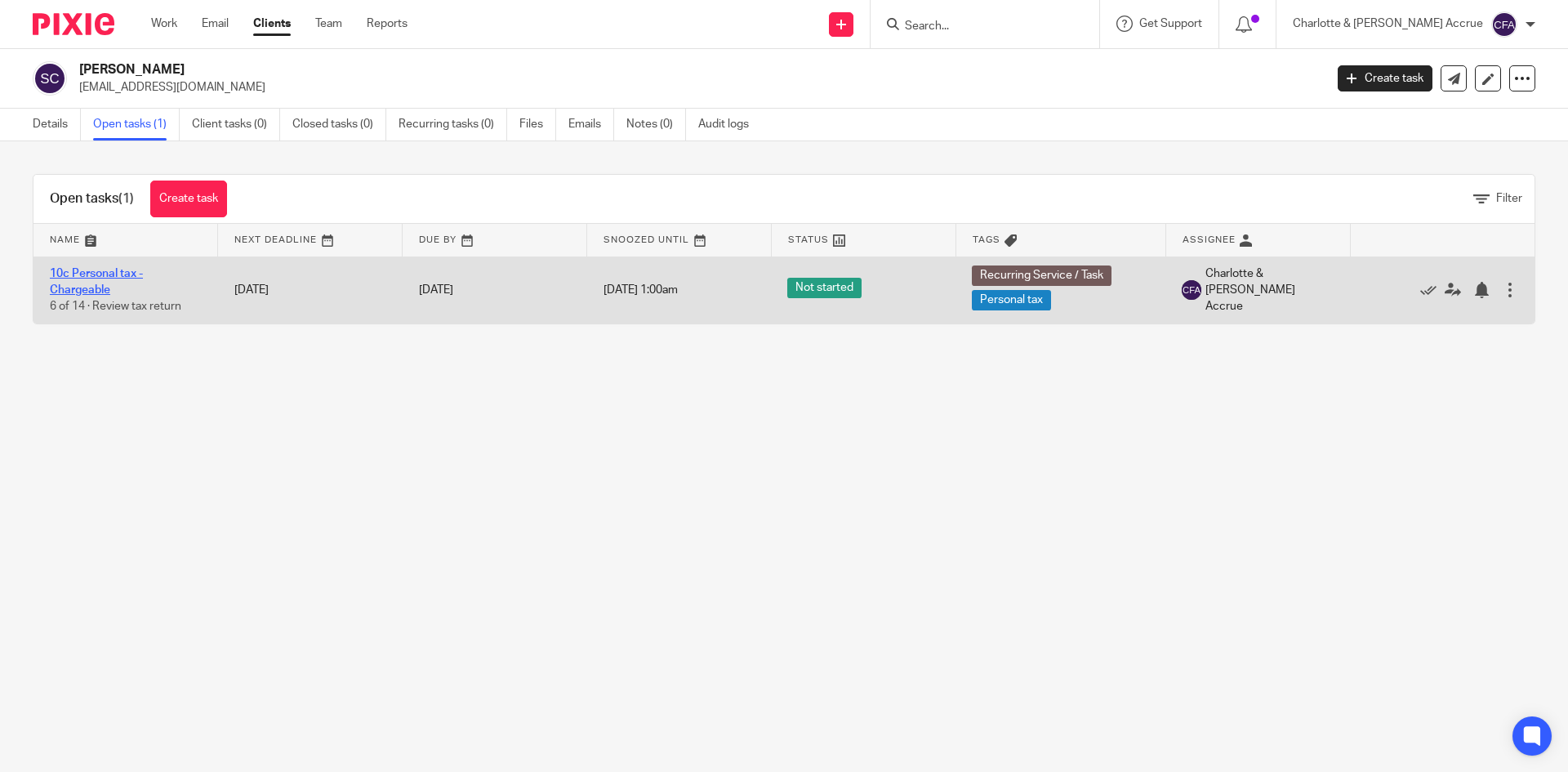
click at [89, 276] on link "10c Personal tax - Chargeable" at bounding box center [96, 282] width 94 height 28
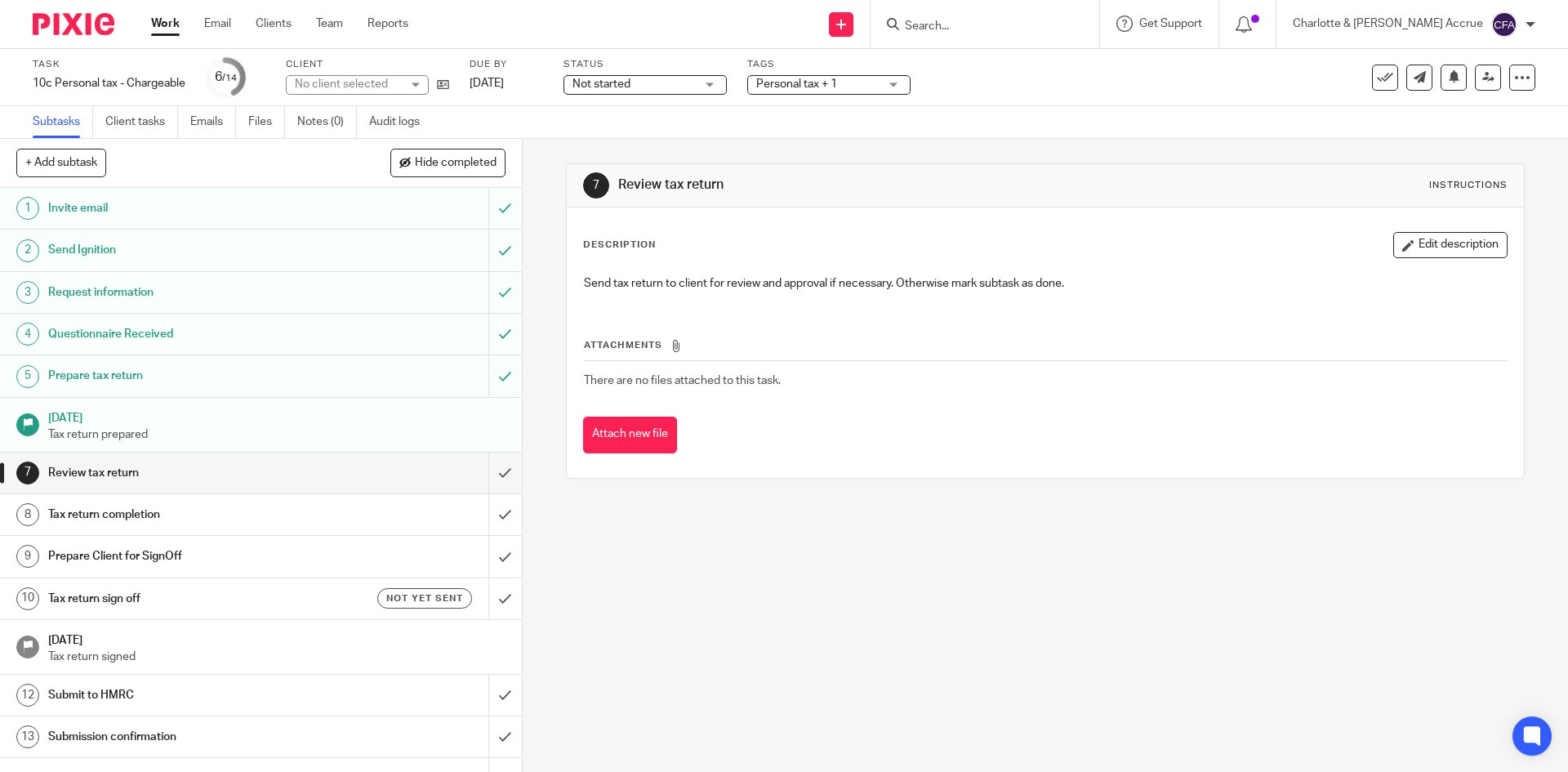
scroll to position [45, 0]
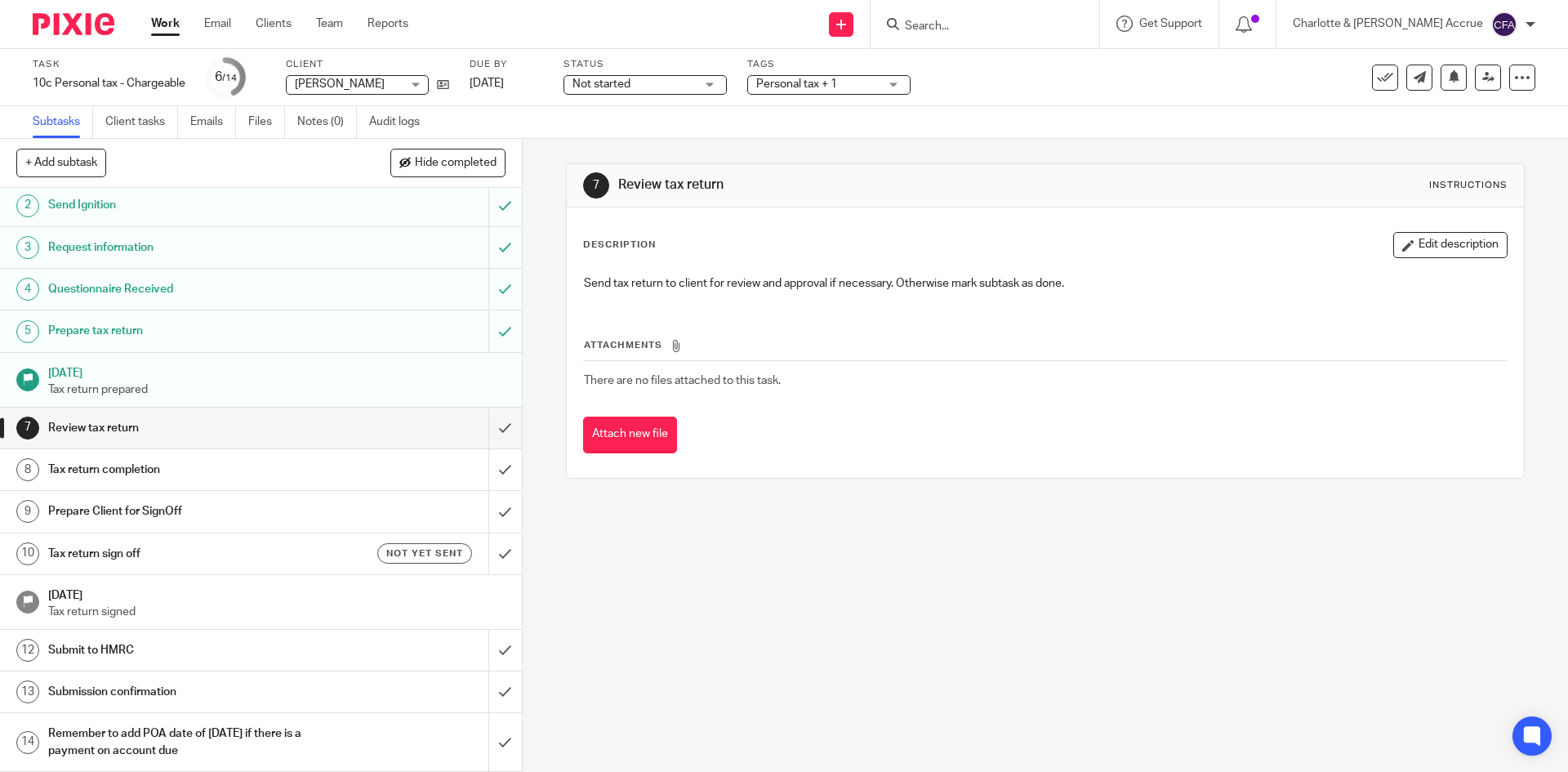
click at [216, 511] on h1 "Prepare Client for SignOff" at bounding box center [189, 511] width 282 height 25
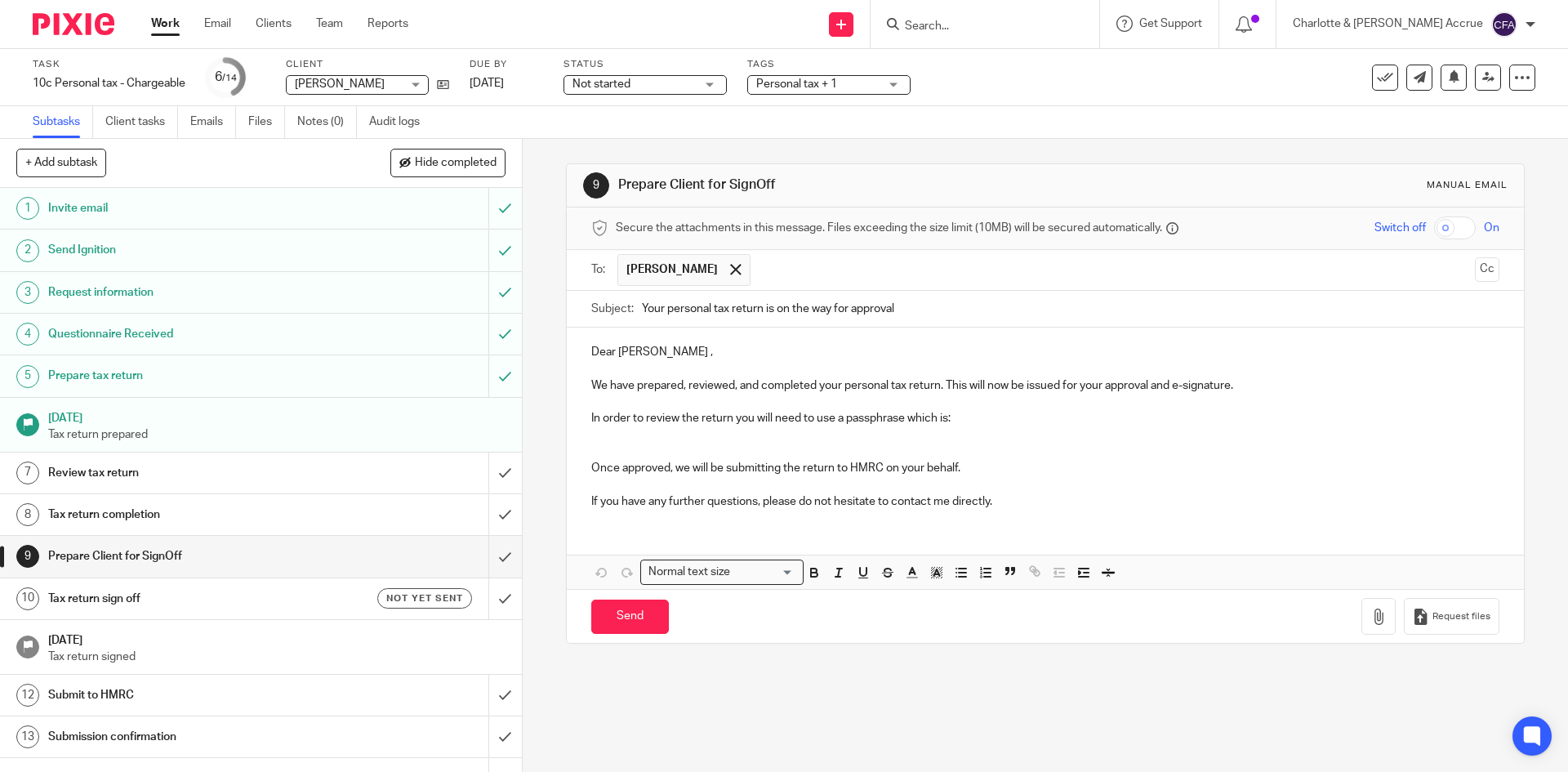
click at [626, 444] on p at bounding box center [1045, 452] width 908 height 17
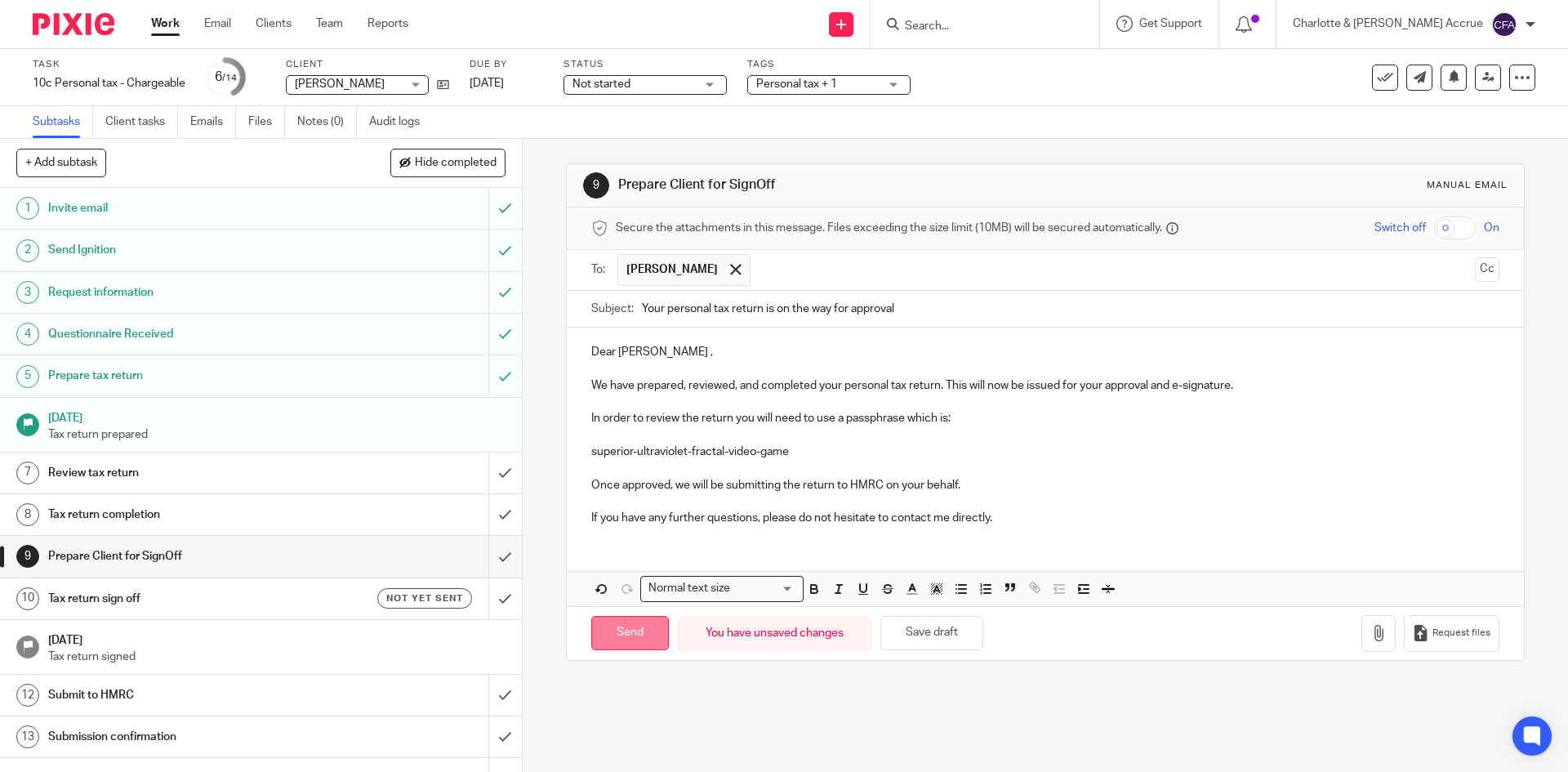
click at [611, 620] on input "Send" at bounding box center [630, 634] width 78 height 35
type input "Sent"
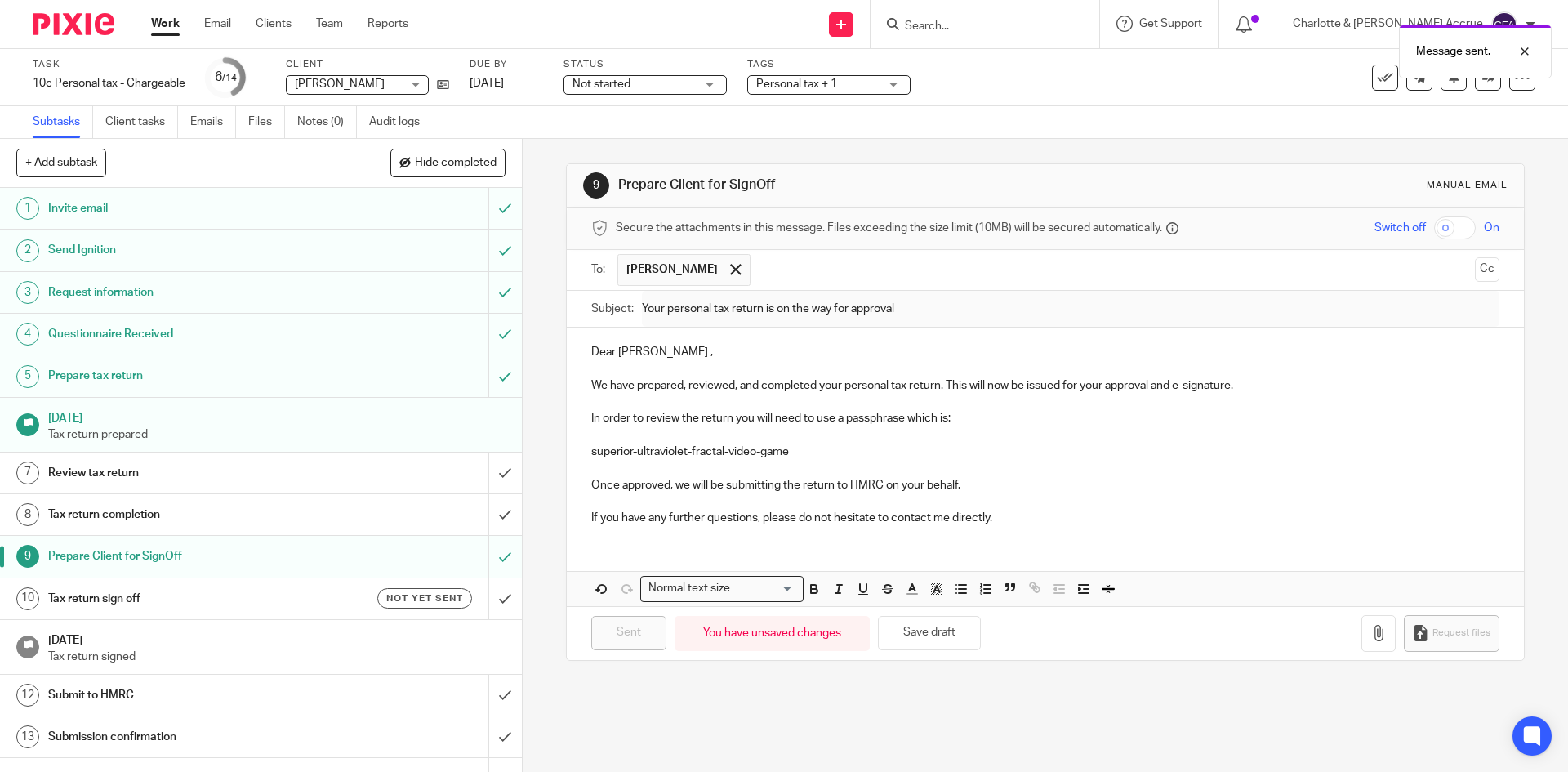
click at [226, 598] on h1 "Tax return sign off" at bounding box center [189, 599] width 282 height 25
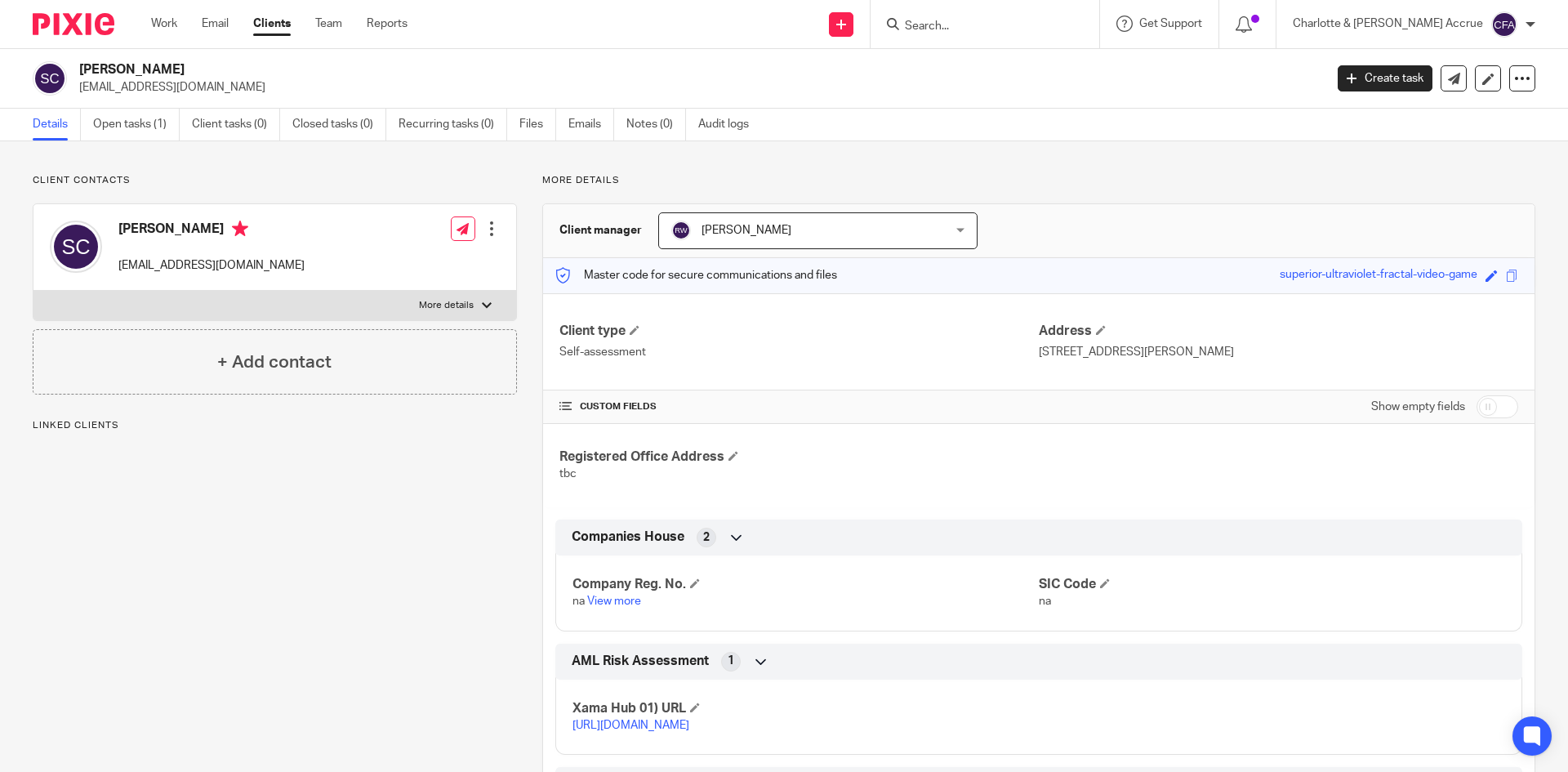
click at [1499, 268] on div "Save superior-ultraviolet-fractal-video-game" at bounding box center [1401, 276] width 242 height 19
click at [1506, 275] on span at bounding box center [1512, 276] width 12 height 12
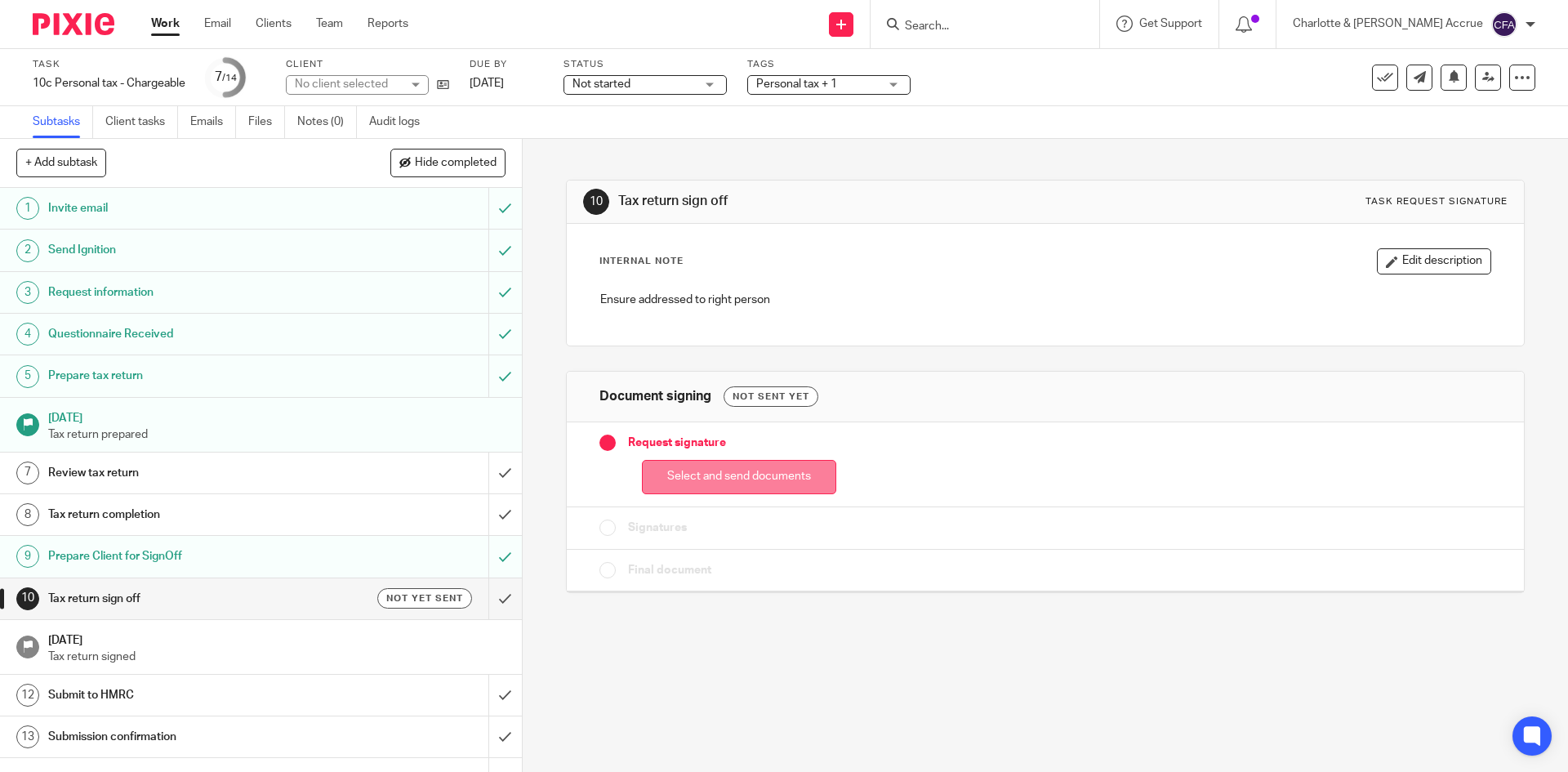
click at [705, 484] on button "Select and send documents" at bounding box center [738, 478] width 194 height 35
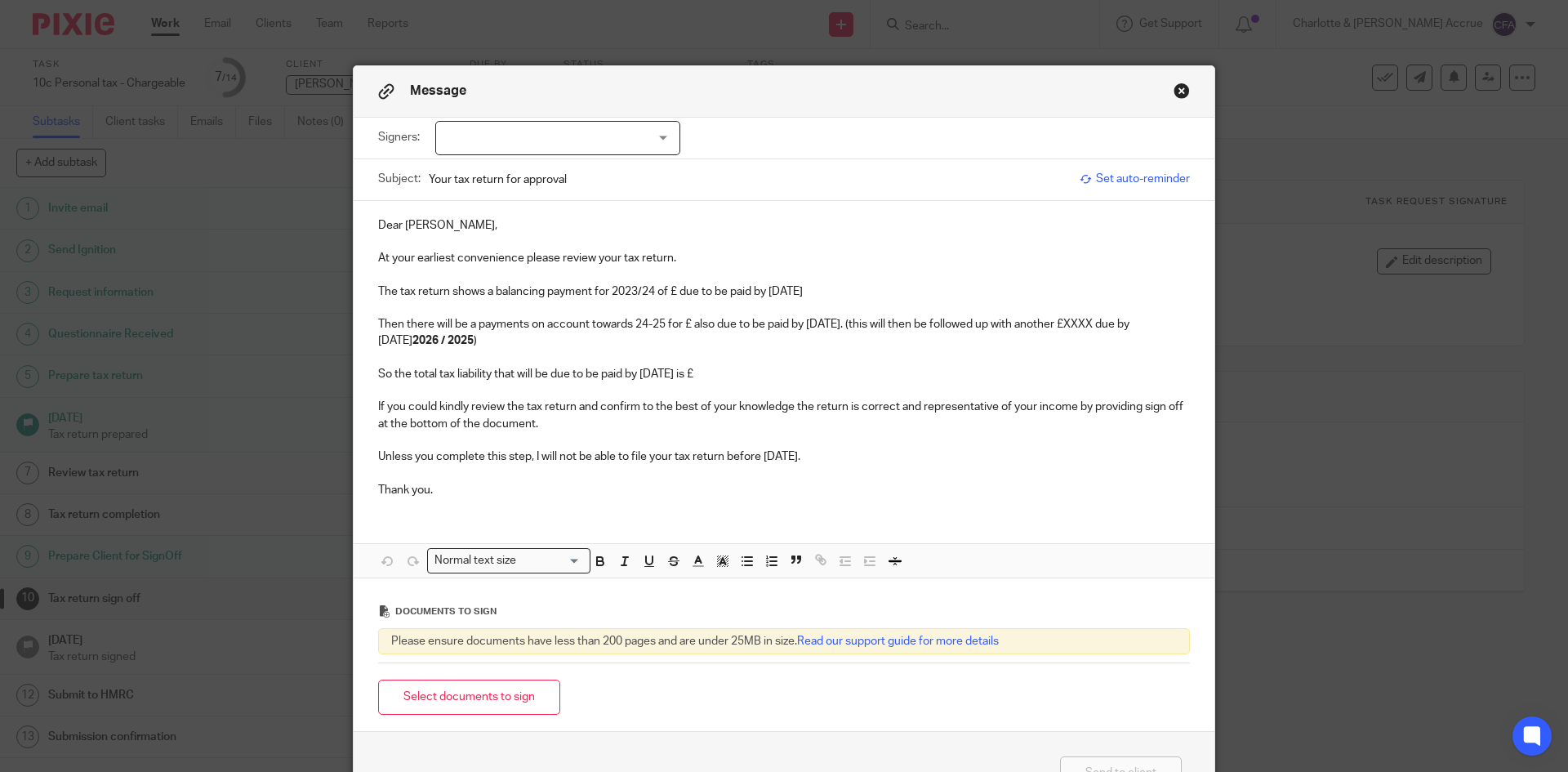
click at [516, 145] on div at bounding box center [557, 138] width 245 height 34
click at [514, 168] on span "[PERSON_NAME]" at bounding box center [502, 171] width 90 height 12
checkbox input "true"
click at [468, 275] on p at bounding box center [784, 275] width 812 height 17
drag, startPoint x: 828, startPoint y: 295, endPoint x: 821, endPoint y: 300, distance: 8.6
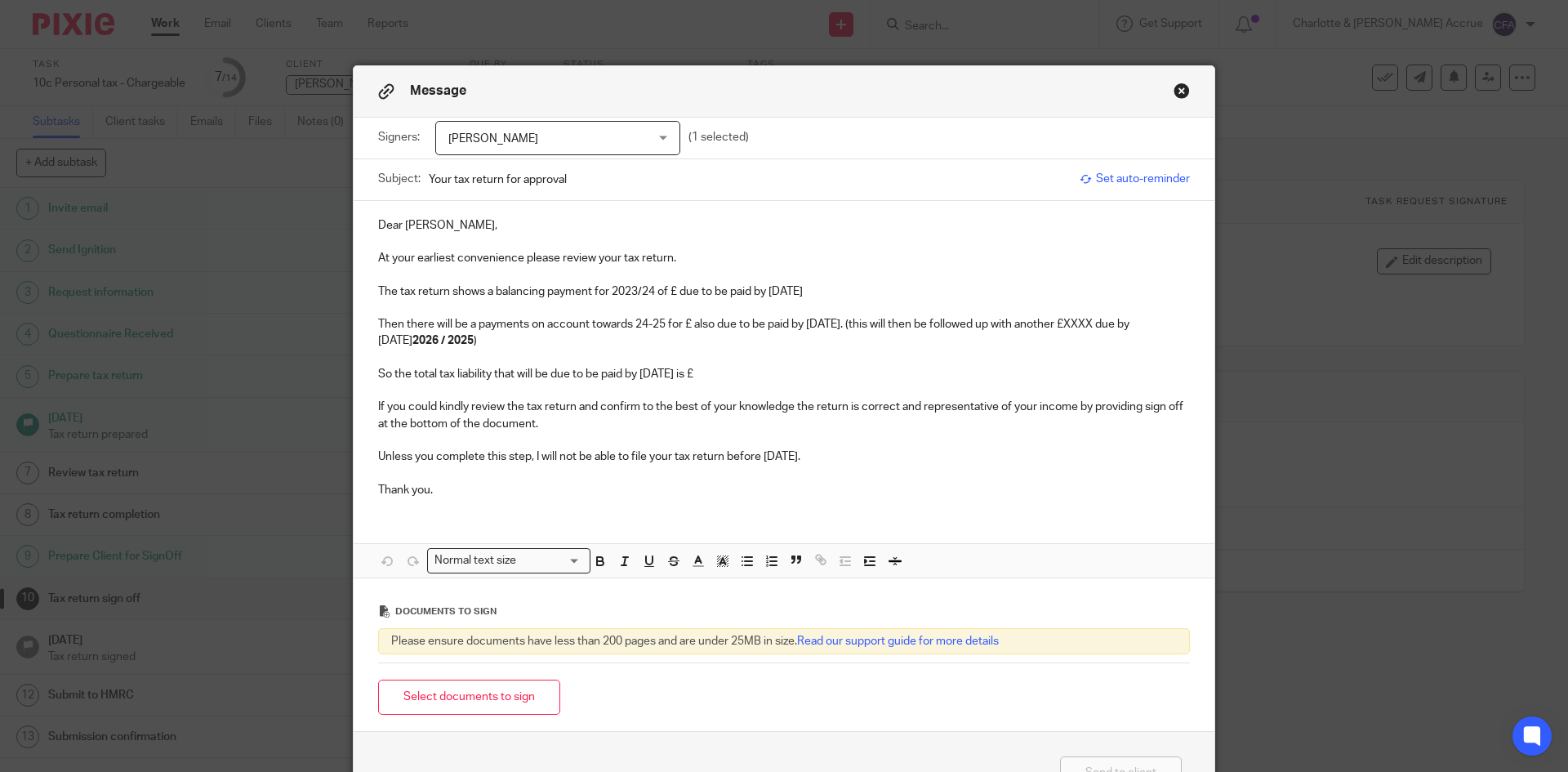
click at [828, 296] on p "The tax return shows a balancing payment for 2023/24 of £ due to be paid by 31 …" at bounding box center [784, 291] width 812 height 17
drag, startPoint x: 504, startPoint y: 348, endPoint x: 367, endPoint y: 290, distance: 148.8
click at [367, 290] on div "Dear Simon, At your earliest convenience please review your tax return. The tax…" at bounding box center [784, 355] width 861 height 310
click at [558, 439] on p at bounding box center [784, 440] width 812 height 17
drag, startPoint x: 649, startPoint y: 377, endPoint x: 345, endPoint y: 319, distance: 309.5
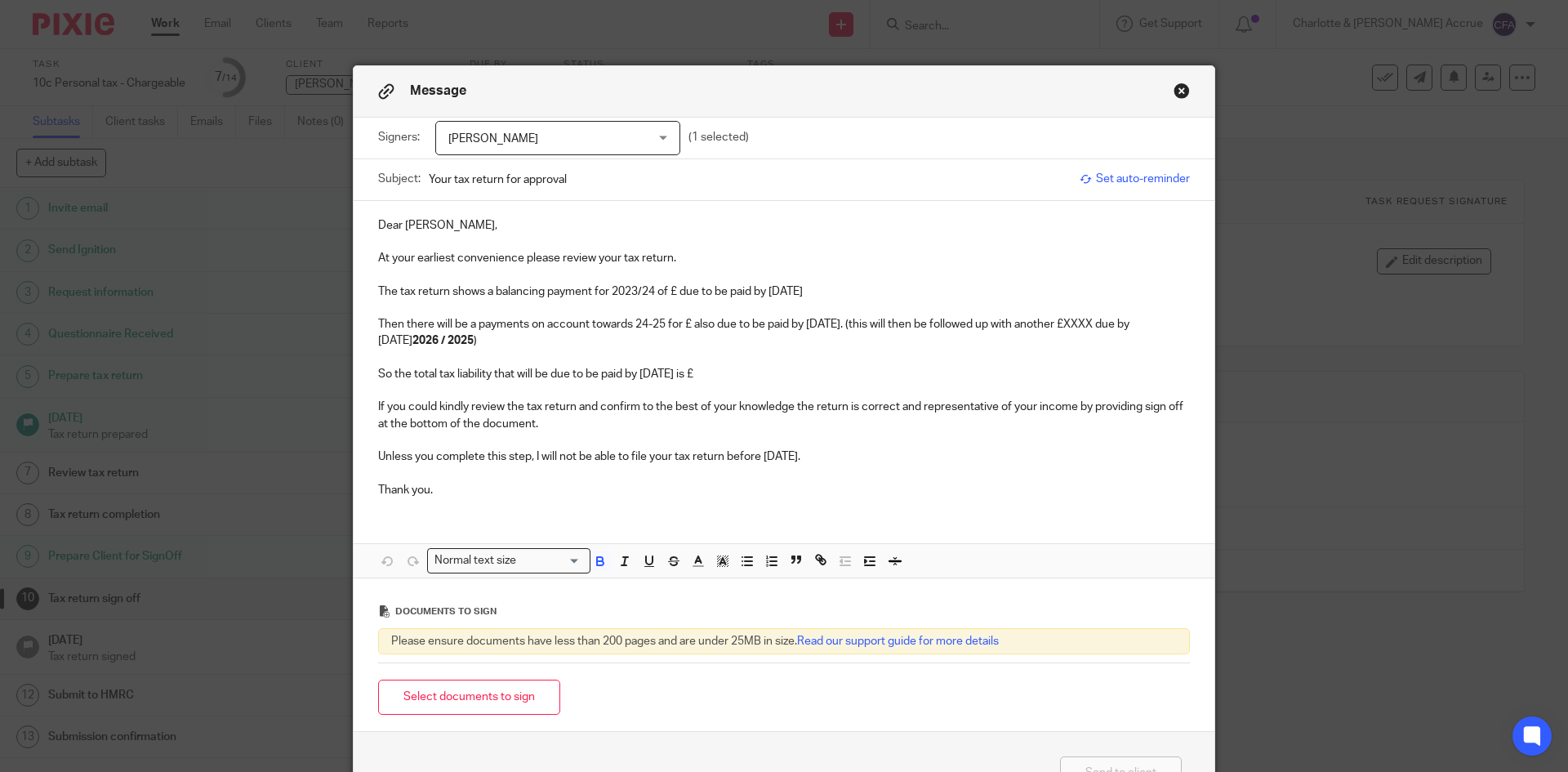
click at [345, 319] on div "Message Signers: Simon Coombes Simon Coombes (1 selected) Subject: Your tax ret…" at bounding box center [784, 386] width 1568 height 772
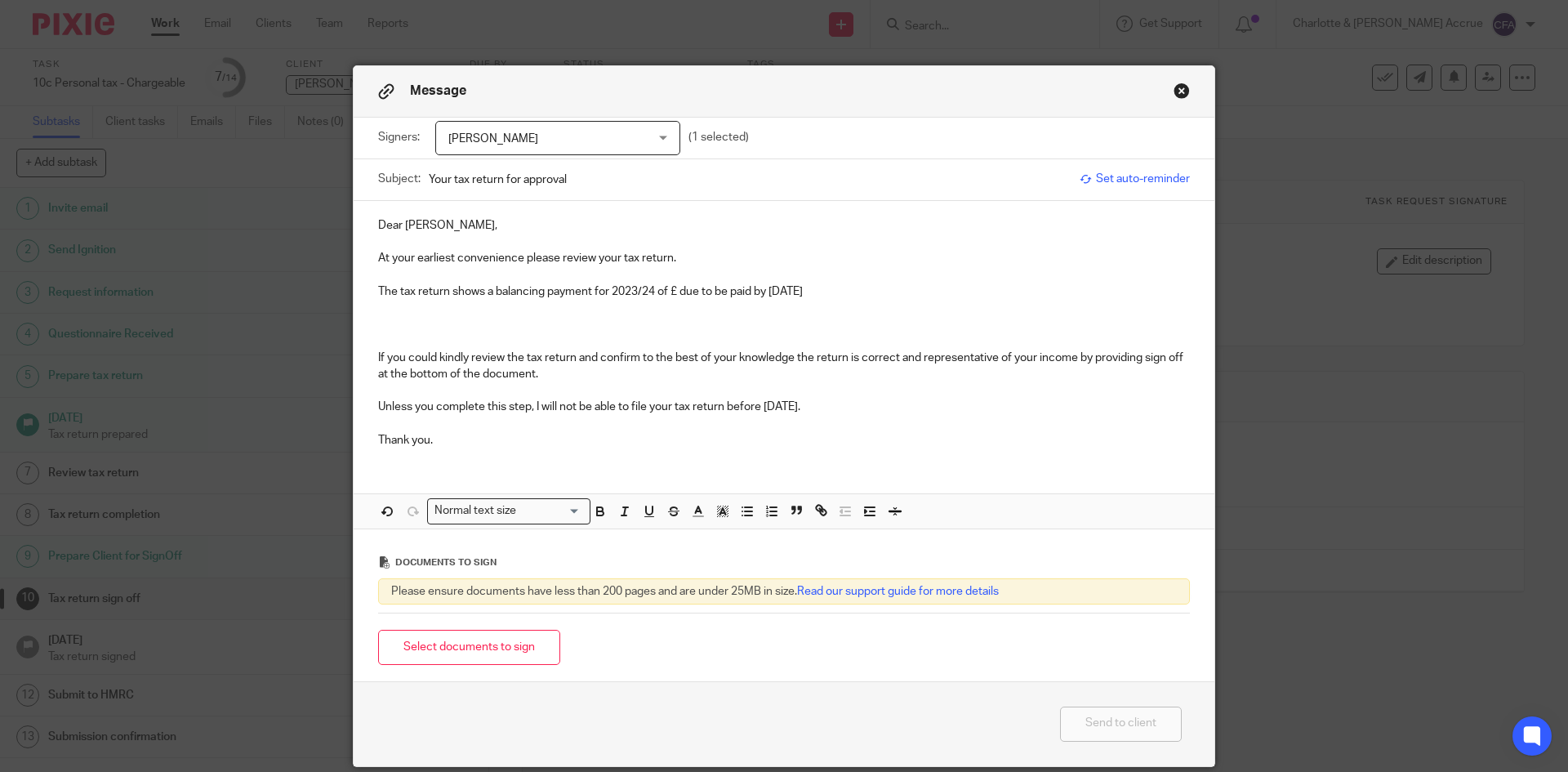
drag, startPoint x: 833, startPoint y: 286, endPoint x: 489, endPoint y: 297, distance: 344.2
click at [489, 297] on p "The tax return shows a balancing payment for 2023/24 of £ due to be paid by 31 …" at bounding box center [784, 291] width 812 height 17
click at [602, 293] on p "The tax return shows a payment due of £1.60 2024/2025" at bounding box center [784, 291] width 812 height 17
click at [694, 284] on p "The tax return shows a payment due of £1.60 for 2024/2025" at bounding box center [784, 291] width 812 height 17
click at [601, 292] on p "The tax return shows a payment due of £1.60 for 2024/2025" at bounding box center [784, 291] width 812 height 17
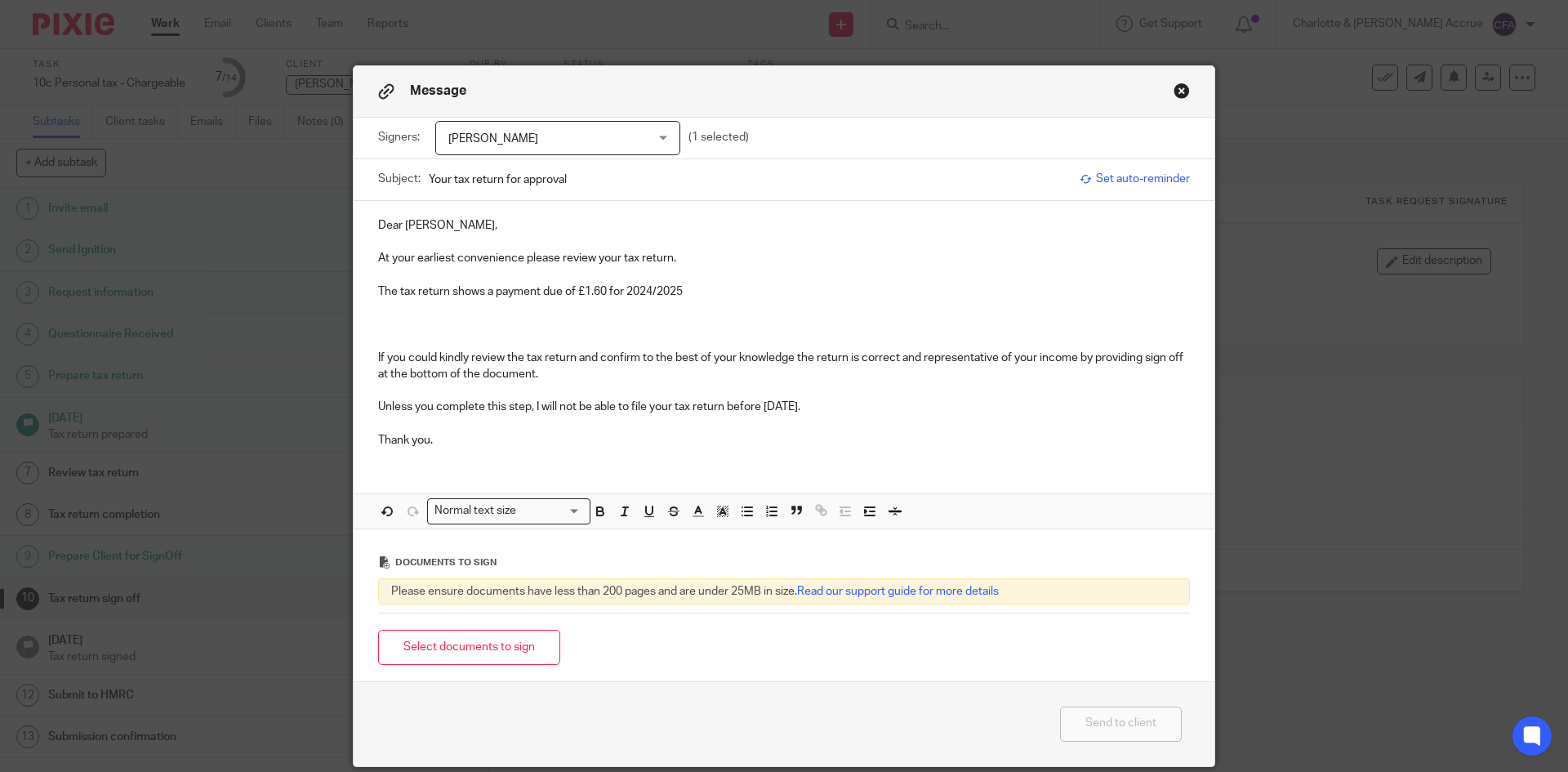
click at [708, 300] on p at bounding box center [784, 308] width 812 height 17
click at [704, 285] on p "The tax return shows a payment due of £1.60 for 2024/2025" at bounding box center [784, 291] width 812 height 17
click at [386, 313] on p at bounding box center [784, 308] width 812 height 17
click at [717, 279] on p at bounding box center [784, 275] width 812 height 17
click at [717, 282] on p at bounding box center [784, 275] width 812 height 17
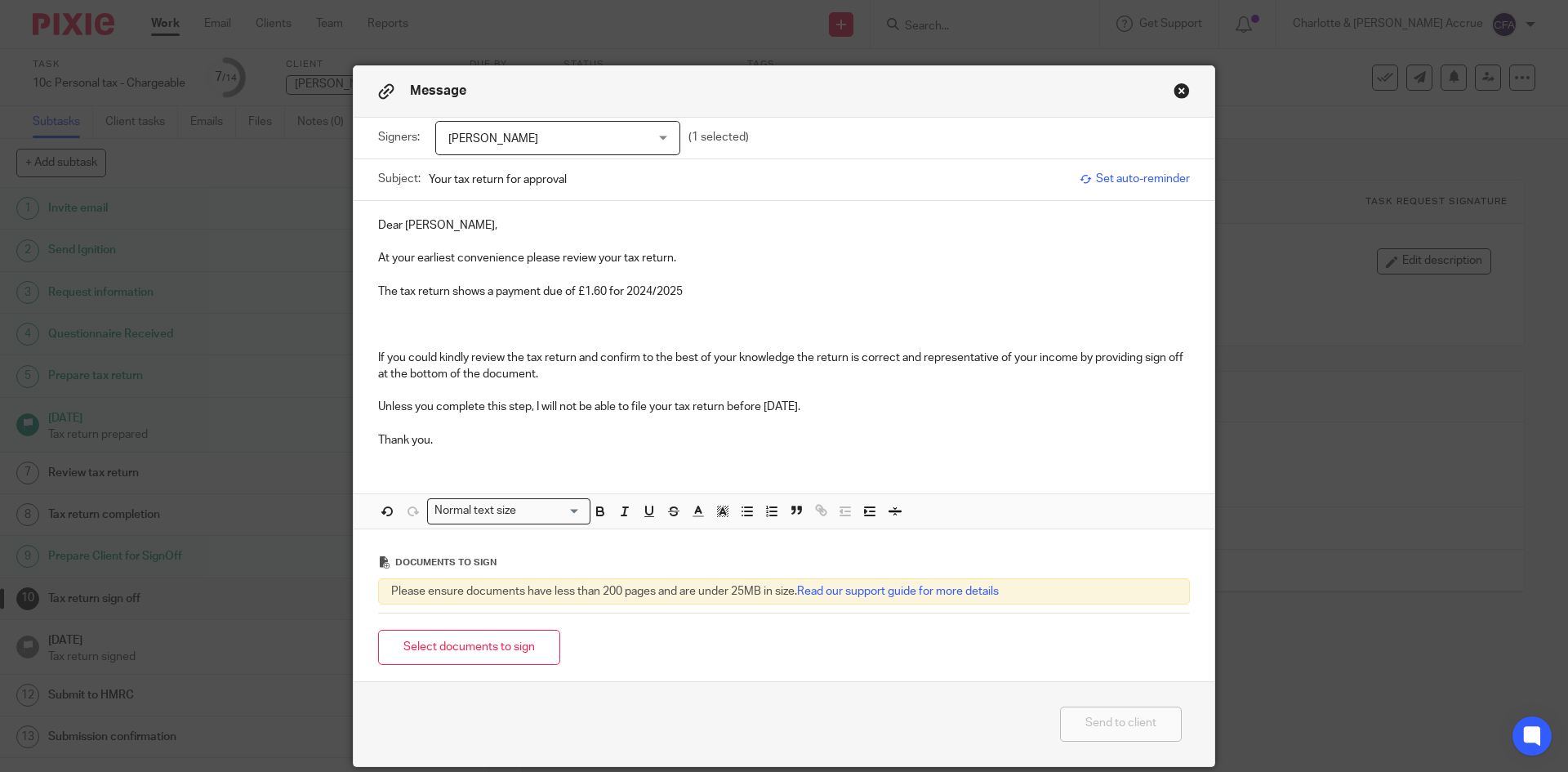
click at [702, 290] on p "The tax return shows a payment due of £1.60 for 2024/2025" at bounding box center [784, 291] width 812 height 17
click at [1129, 284] on p "The tax return shows a payment due of £1.60 for 2024/2025 - this will be collec…" at bounding box center [784, 291] width 812 height 17
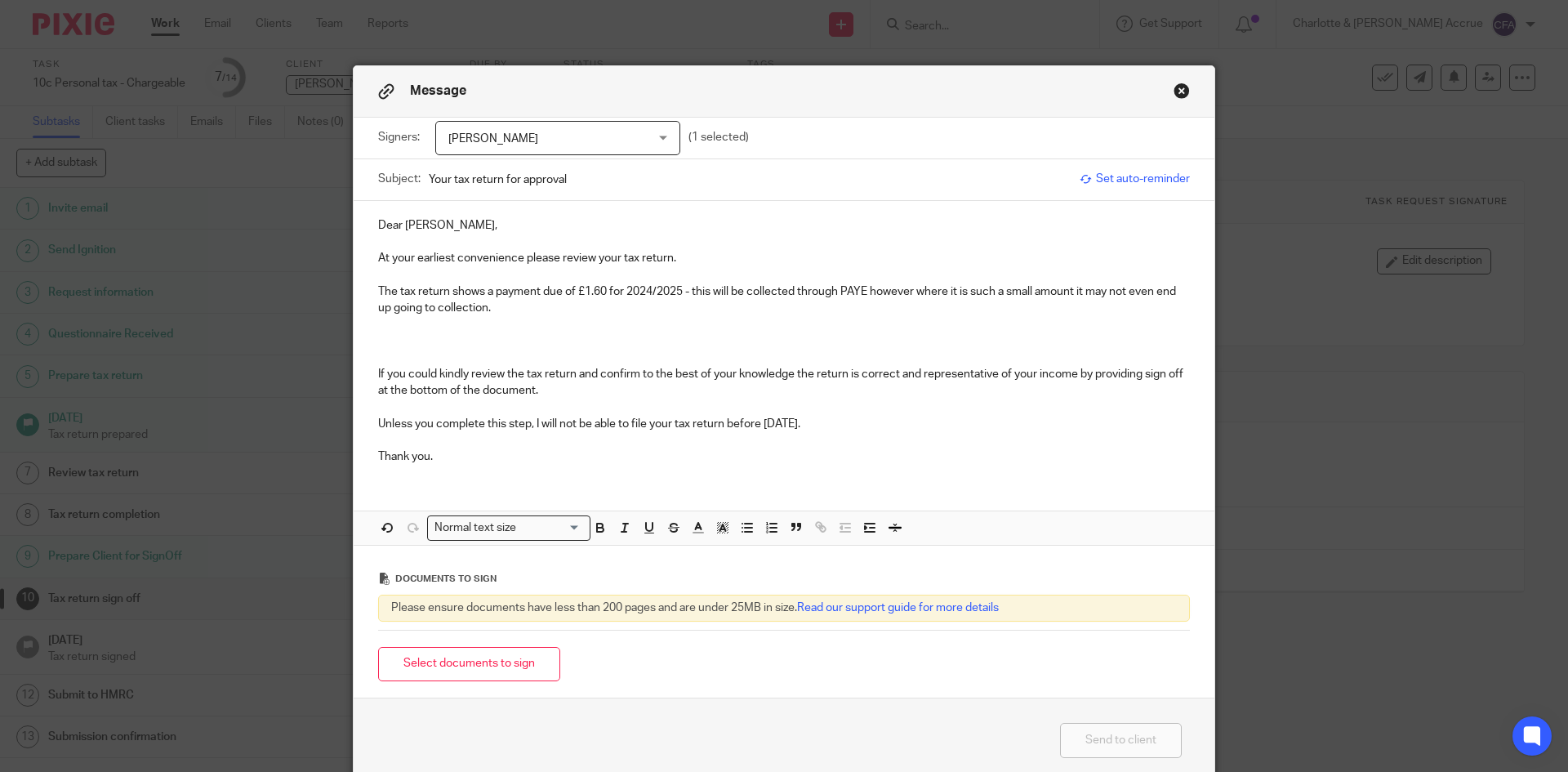
click at [366, 375] on div "Dear Simon, At your earliest convenience please review your tax return. The tax…" at bounding box center [784, 339] width 861 height 277
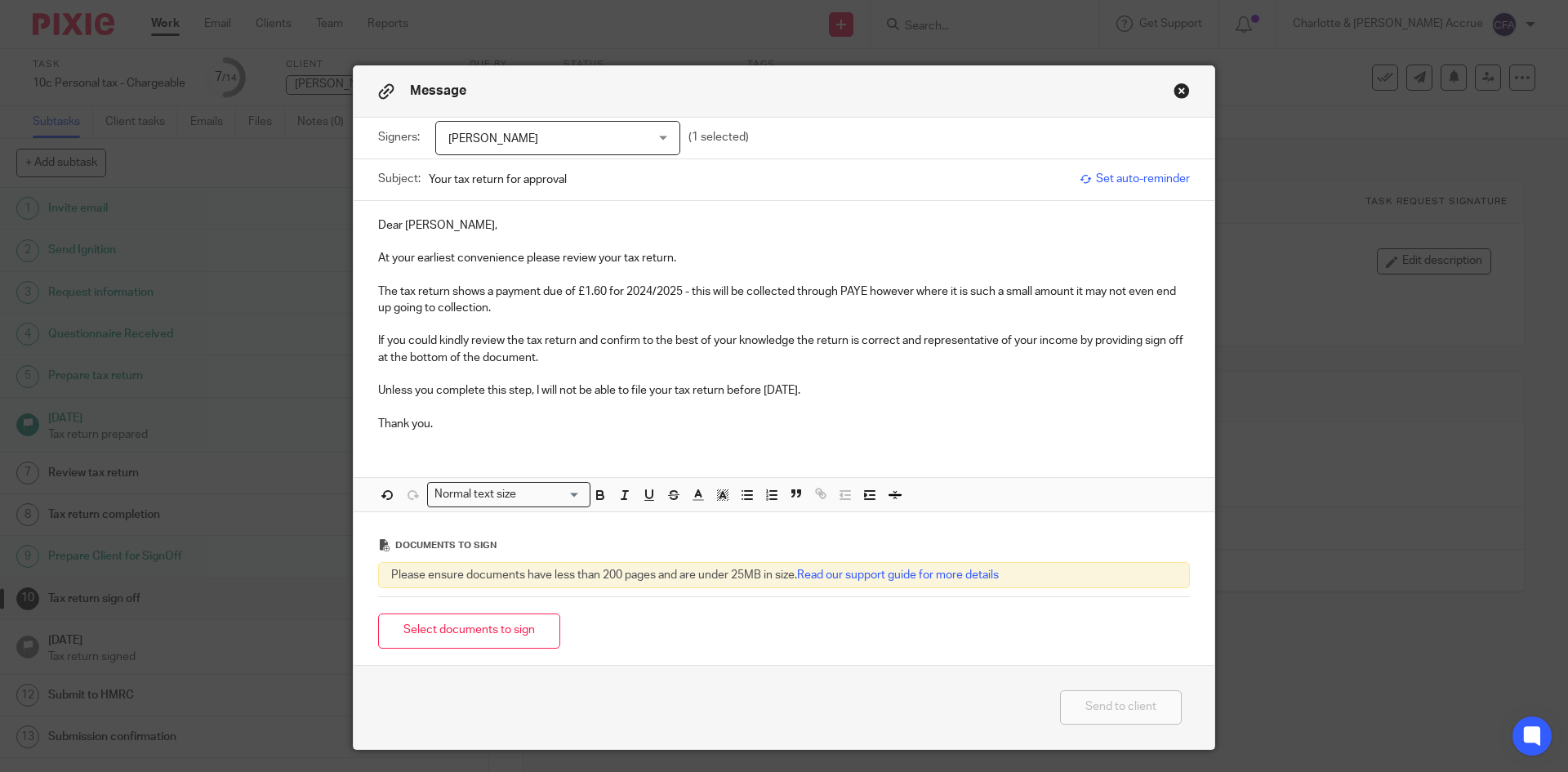
click at [554, 370] on p at bounding box center [784, 374] width 812 height 17
click at [1114, 344] on p "If you could kindly review the tax return and confirm to the best of your knowl…" at bounding box center [784, 350] width 812 height 33
click at [1098, 343] on p "If you could kindly review the tax return and confirm to the best of your knowl…" at bounding box center [784, 350] width 812 height 33
click at [1034, 353] on p "If you could kindly review the tax return and confirm to the best of your knowl…" at bounding box center [784, 350] width 812 height 33
drag, startPoint x: 856, startPoint y: 401, endPoint x: 563, endPoint y: 401, distance: 293.0
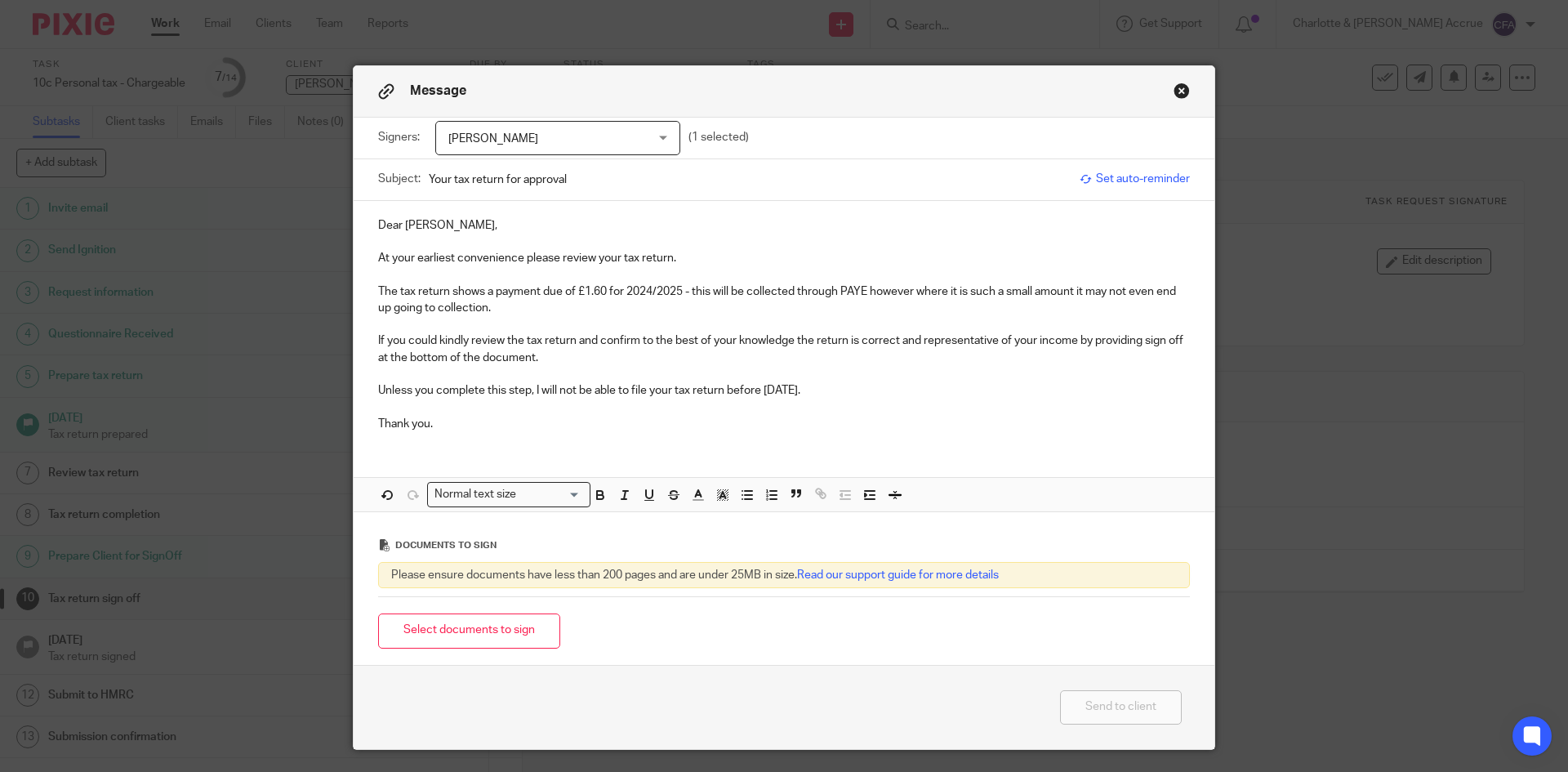
click at [563, 401] on p at bounding box center [784, 407] width 812 height 17
click at [504, 391] on p "Unless you complete this step, I will not be able to file your tax return befor…" at bounding box center [784, 390] width 812 height 17
drag, startPoint x: 377, startPoint y: 393, endPoint x: 829, endPoint y: 387, distance: 452.0
click at [829, 387] on p "Unless you complete this step, I will not be able to file your tax return befor…" at bounding box center [784, 390] width 812 height 17
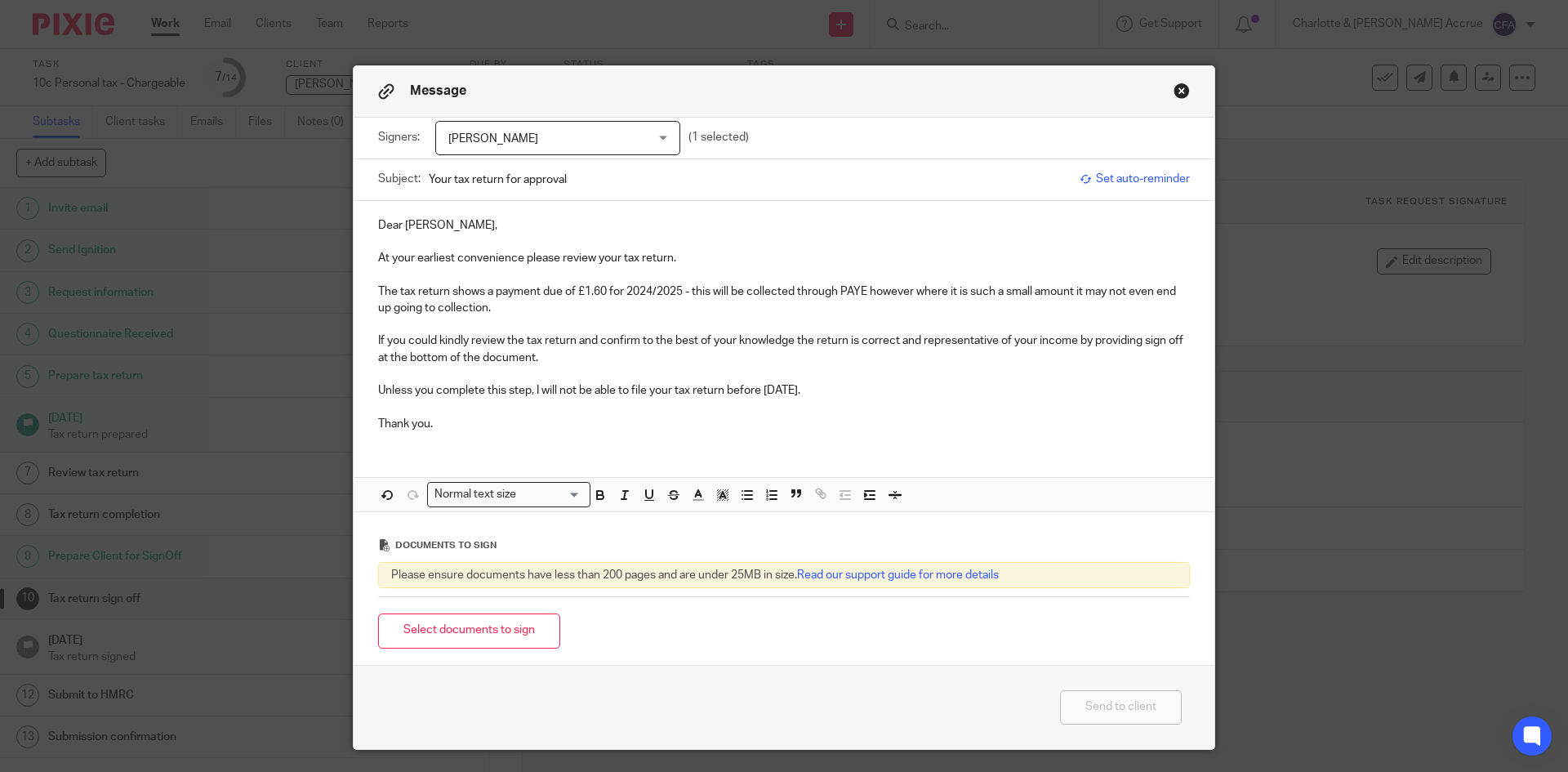
click at [823, 386] on p "Unless you complete this step, I will not be able to file your tax return befor…" at bounding box center [784, 390] width 812 height 17
click at [856, 393] on p "Unless you complete this step, I will not be able to file your tax return befor…" at bounding box center [784, 390] width 812 height 17
click at [826, 390] on p "Unless you complete this step, I will not be able to file your tax return befor…" at bounding box center [784, 390] width 812 height 17
click at [823, 385] on p "Unless you complete this step, I will not be able to file your tax return befor…" at bounding box center [784, 390] width 812 height 17
click at [385, 228] on p "Dear Simon," at bounding box center [784, 225] width 812 height 17
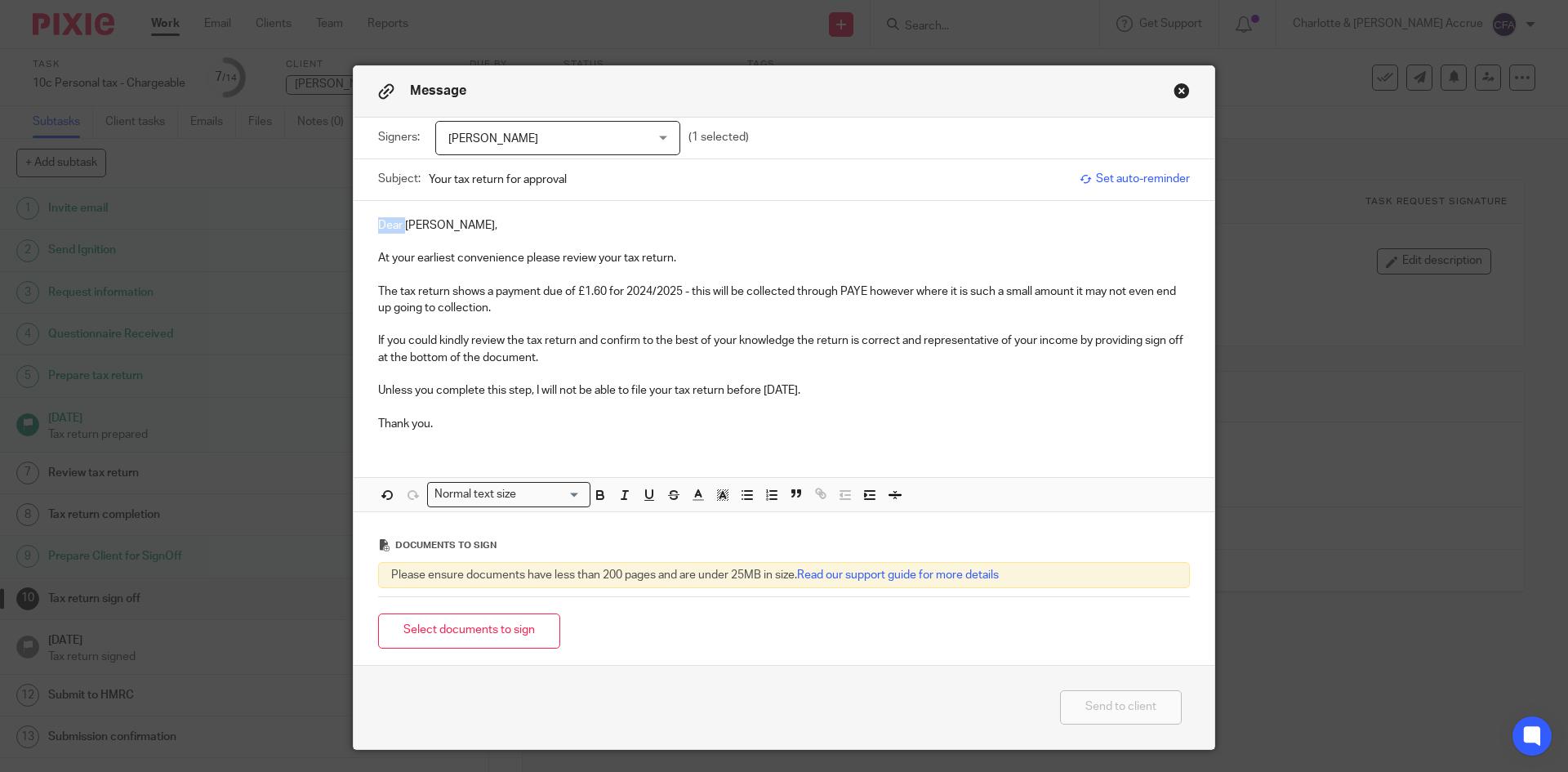
click at [385, 228] on p "Dear Simon," at bounding box center [784, 225] width 812 height 17
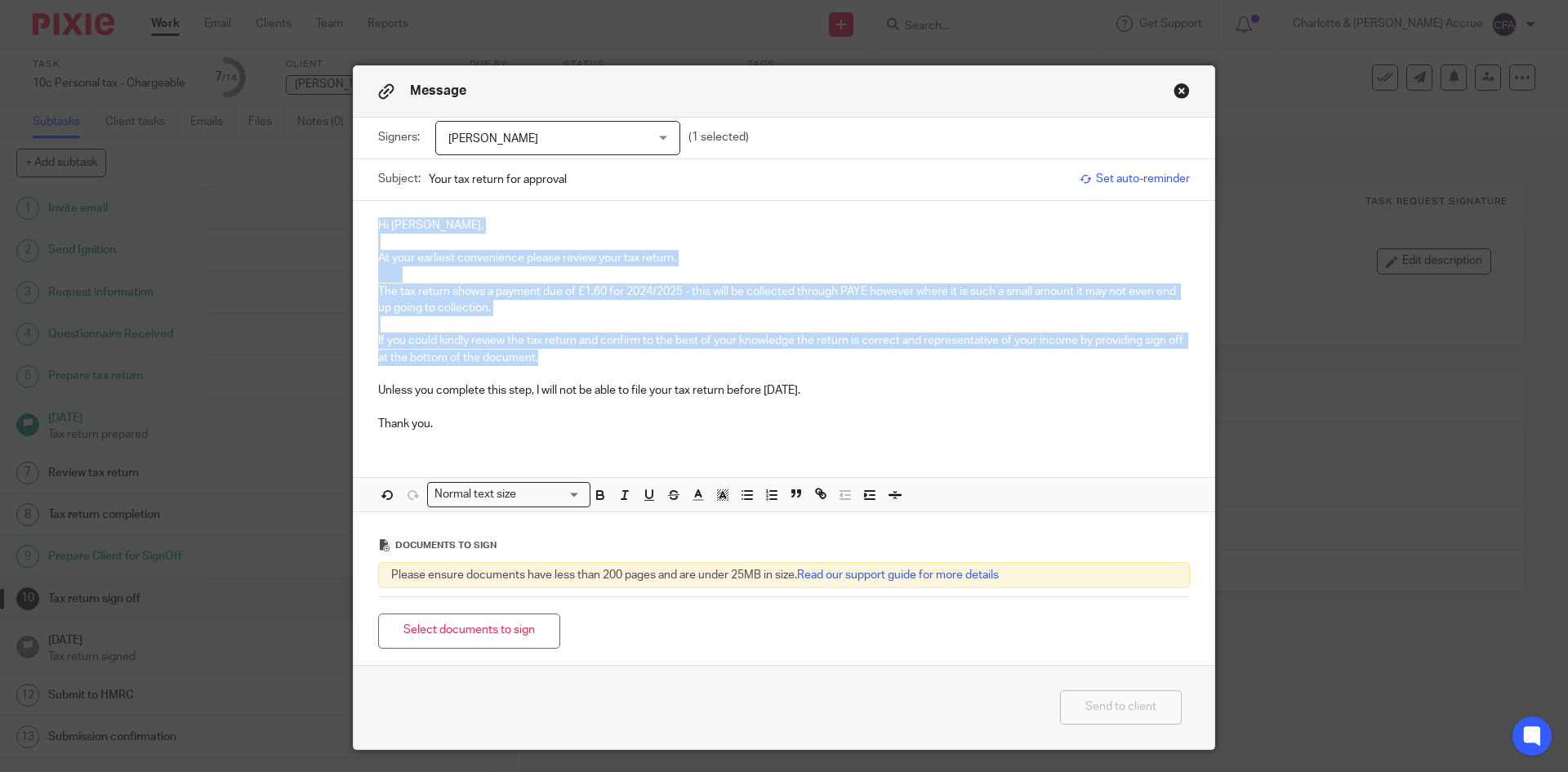
drag, startPoint x: 549, startPoint y: 357, endPoint x: 370, endPoint y: 209, distance: 232.3
click at [370, 209] on div "Hi Simon, At your earliest convenience please review your tax return. The tax r…" at bounding box center [784, 322] width 861 height 243
click at [381, 225] on p "Hi Simon," at bounding box center [784, 225] width 812 height 17
drag, startPoint x: 374, startPoint y: 224, endPoint x: 585, endPoint y: 416, distance: 285.3
click at [585, 416] on div "Hi Simon, At your earliest convenience please review your tax return. The tax r…" at bounding box center [784, 322] width 861 height 243
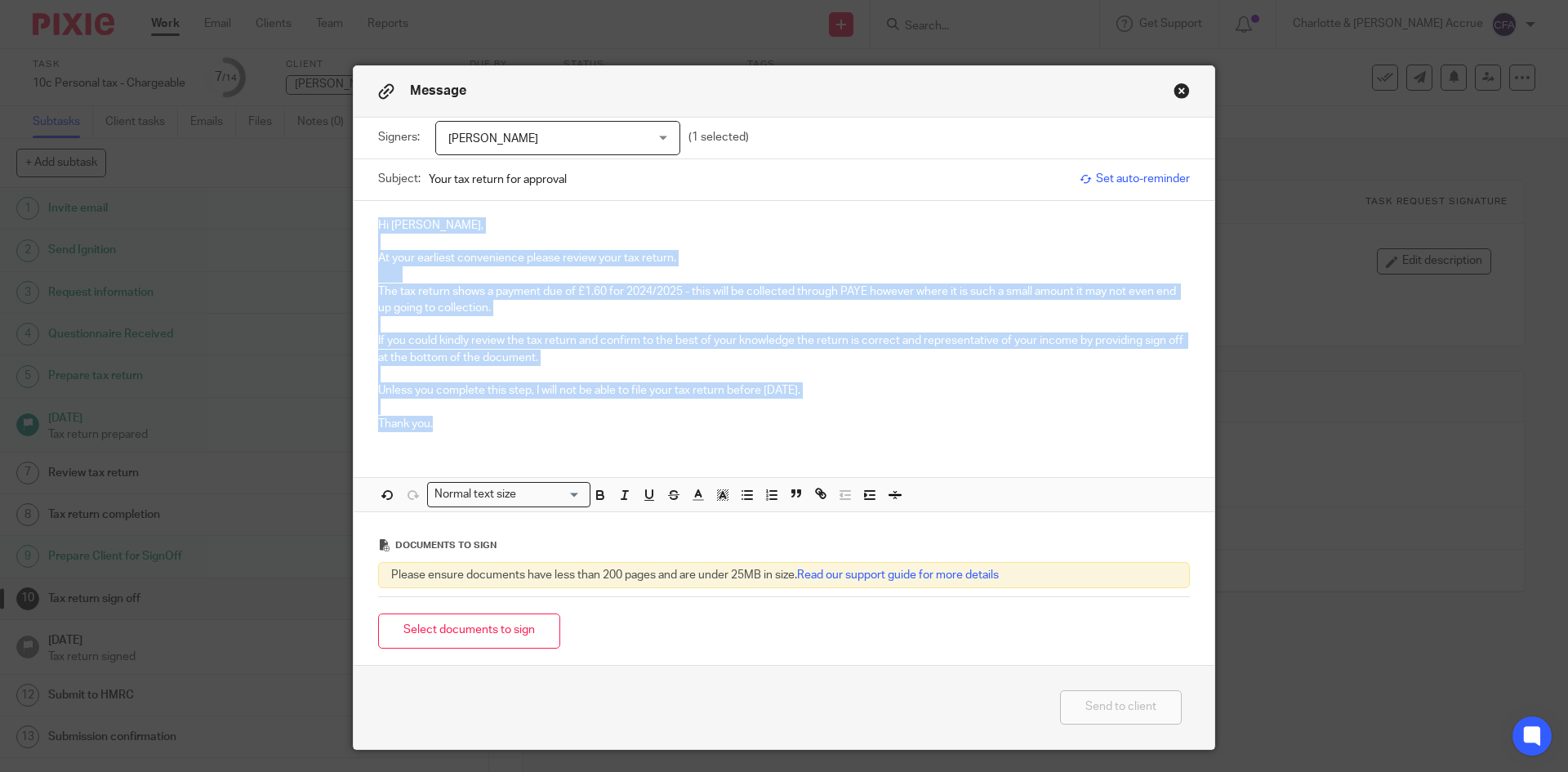
click at [424, 295] on p "The tax return shows a payment due of £1.60 for 2024/2025 - this will be collec…" at bounding box center [784, 300] width 812 height 33
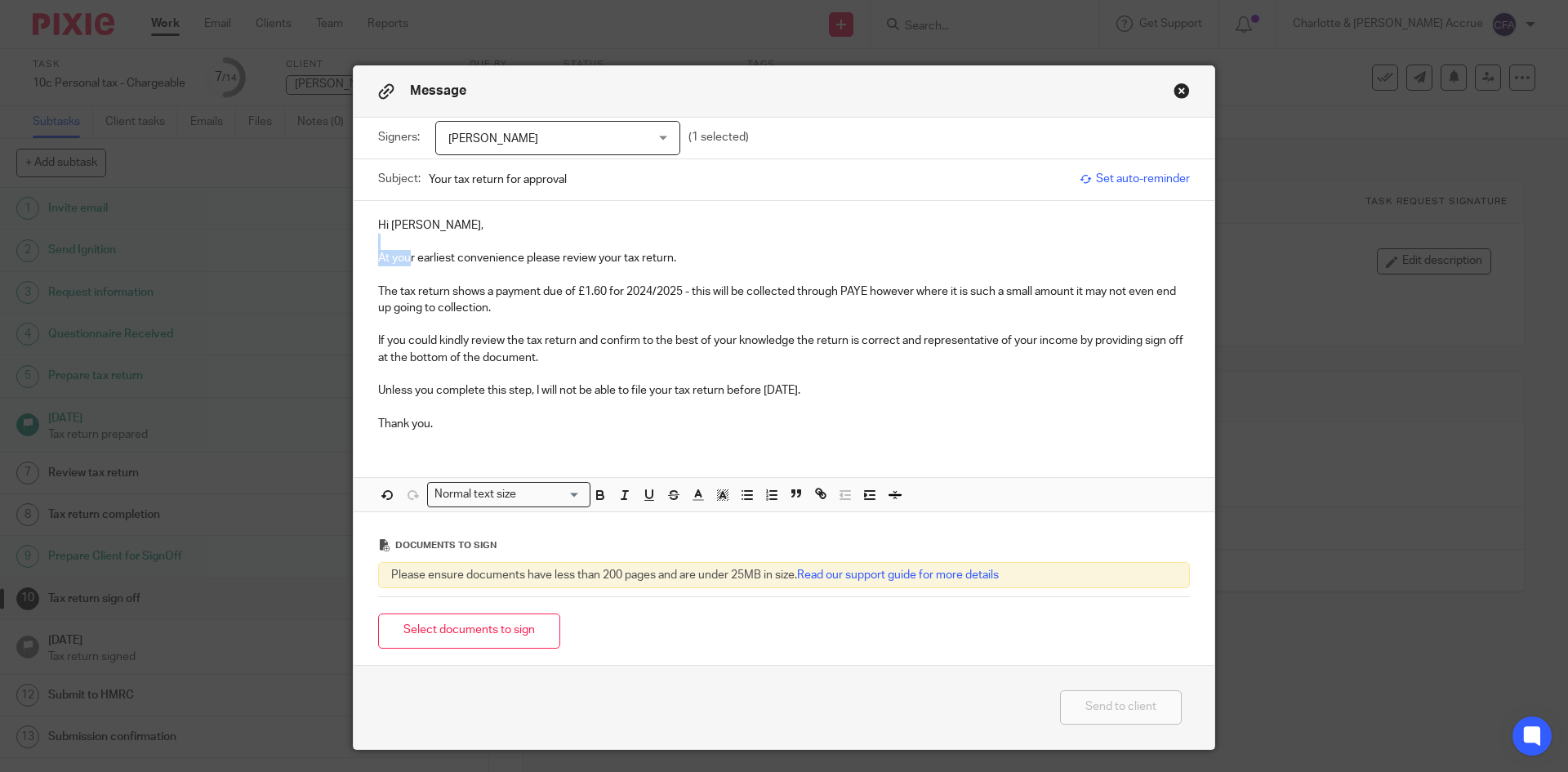
drag, startPoint x: 403, startPoint y: 266, endPoint x: 371, endPoint y: 231, distance: 47.4
click at [373, 233] on div "Hi Simon, At your earliest convenience please review your tax return. The tax r…" at bounding box center [784, 322] width 861 height 243
click at [371, 231] on div "Hi Simon, At your earliest convenience please review your tax return. The tax r…" at bounding box center [784, 322] width 861 height 243
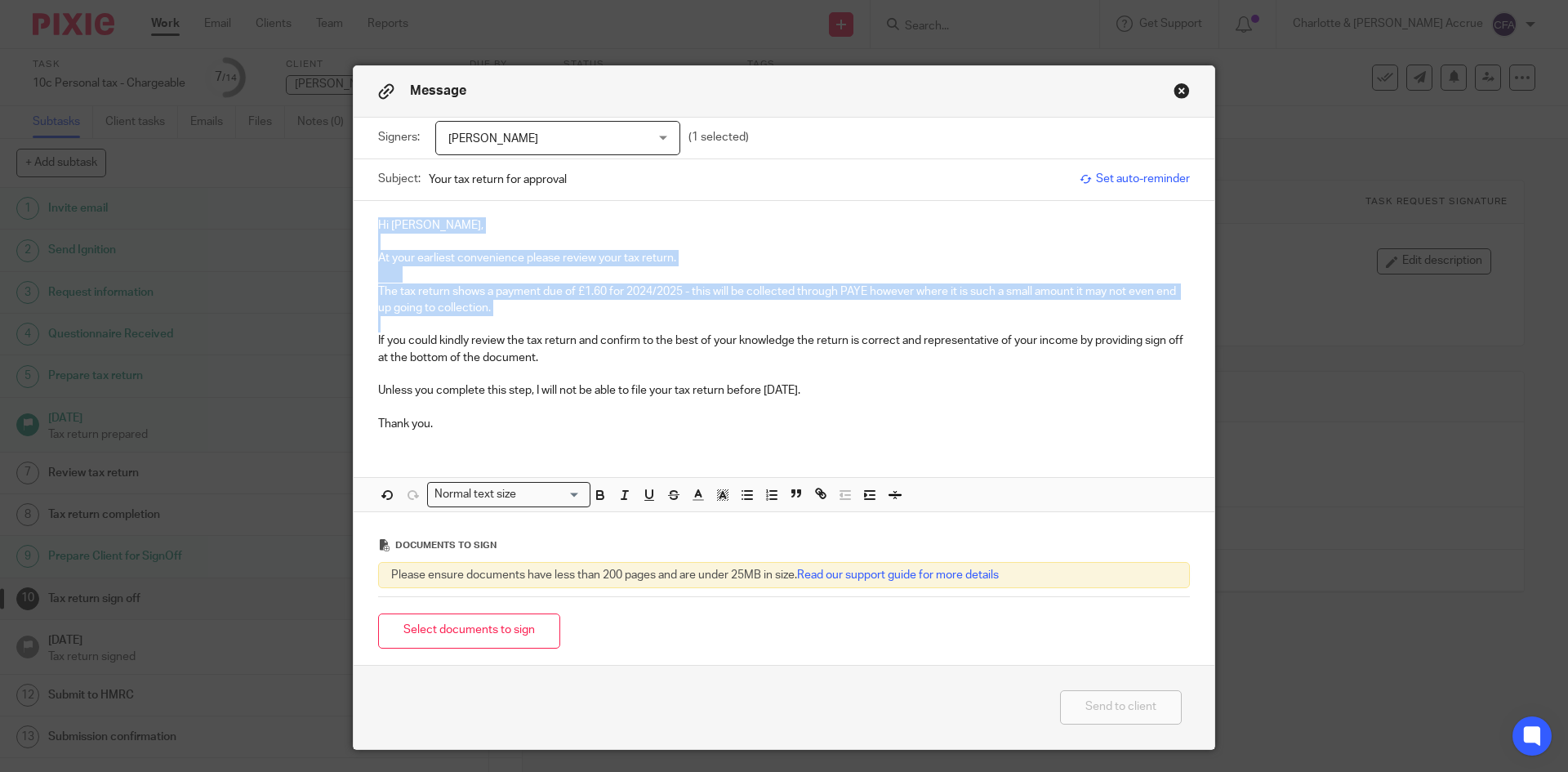
drag, startPoint x: 367, startPoint y: 226, endPoint x: 669, endPoint y: 319, distance: 316.0
click at [669, 319] on div "Hi Simon, At your earliest convenience please review your tax return. The tax r…" at bounding box center [784, 322] width 861 height 243
click at [507, 304] on p "The tax return shows a payment due of £1.60 for 2024/2025 - this will be collec…" at bounding box center [784, 300] width 812 height 33
drag, startPoint x: 492, startPoint y: 310, endPoint x: 365, endPoint y: 218, distance: 156.8
click at [365, 218] on div "Hi Simon, At your earliest convenience please review your tax return. The tax r…" at bounding box center [784, 322] width 861 height 243
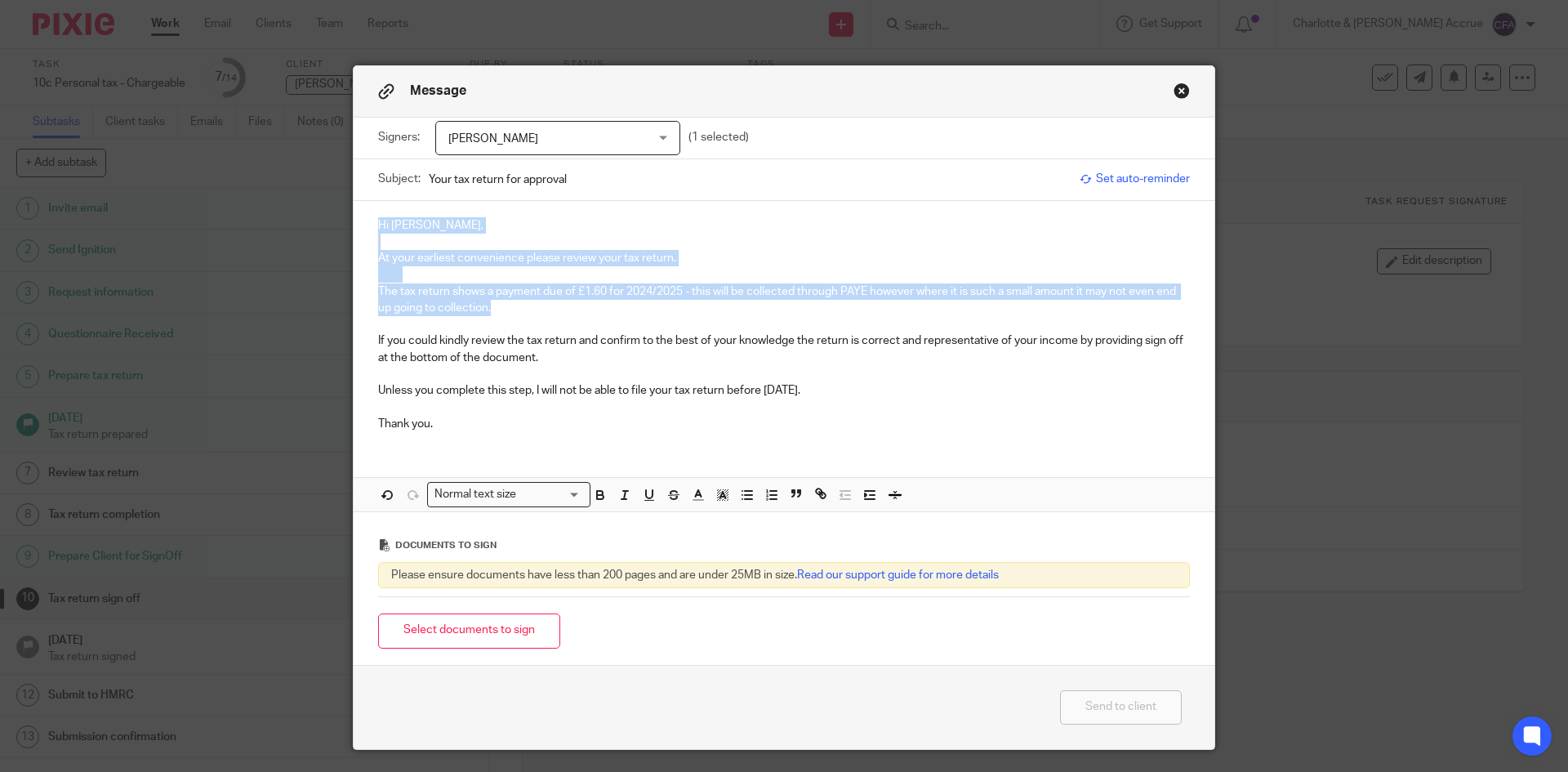
click at [386, 237] on p at bounding box center [784, 241] width 812 height 17
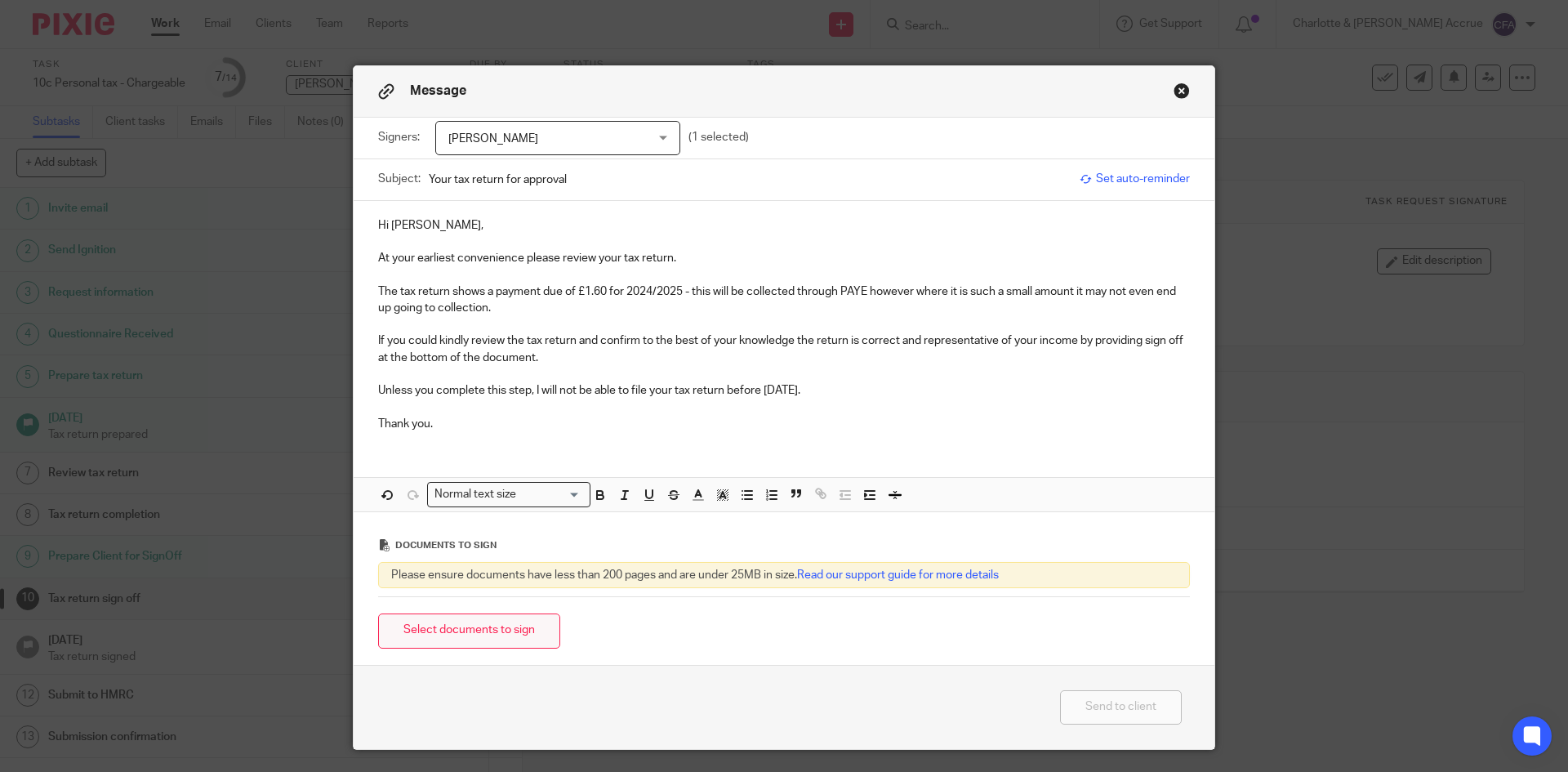
click at [495, 641] on button "Select documents to sign" at bounding box center [469, 631] width 182 height 35
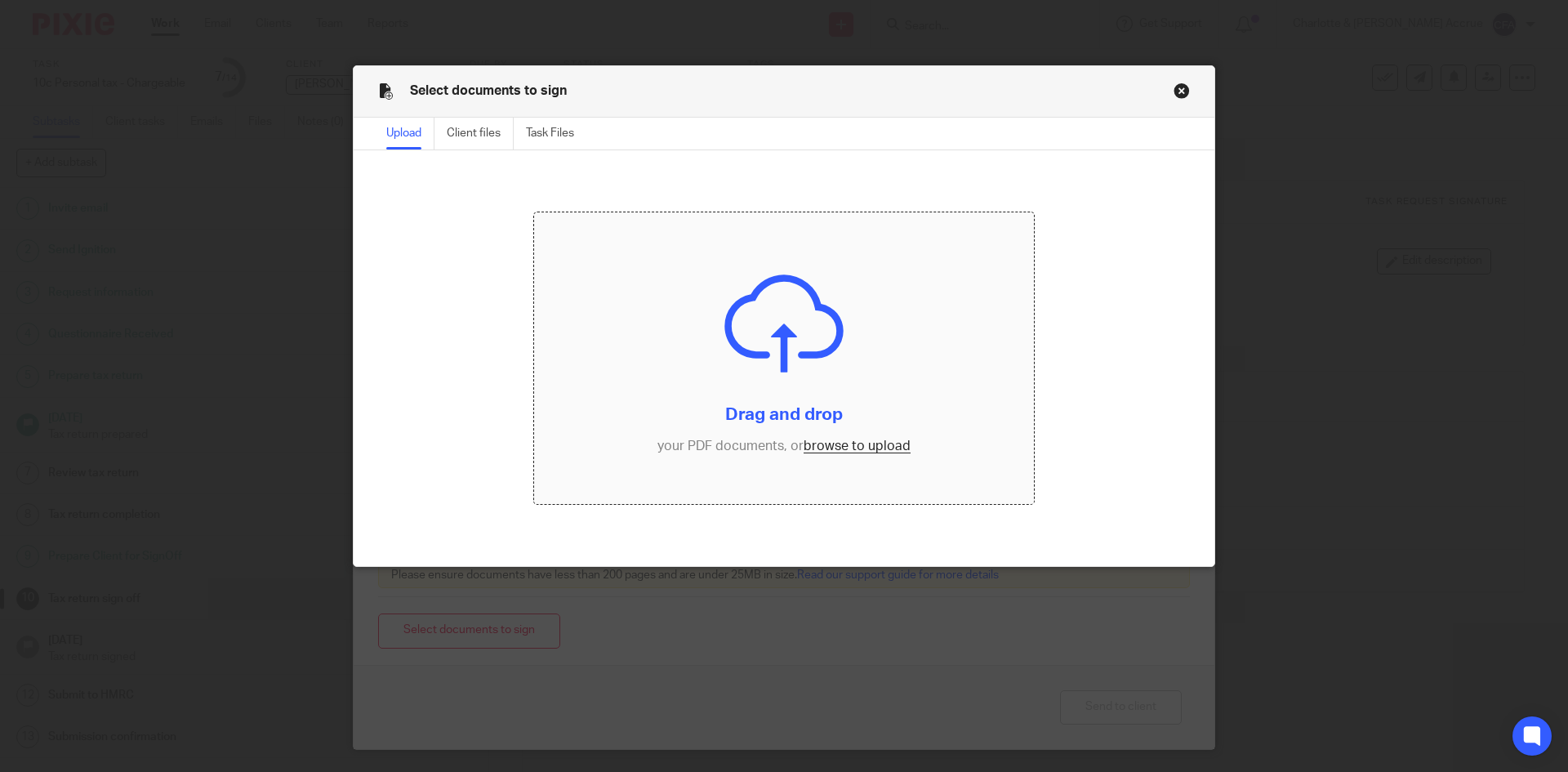
click at [835, 453] on input "file" at bounding box center [784, 358] width 501 height 292
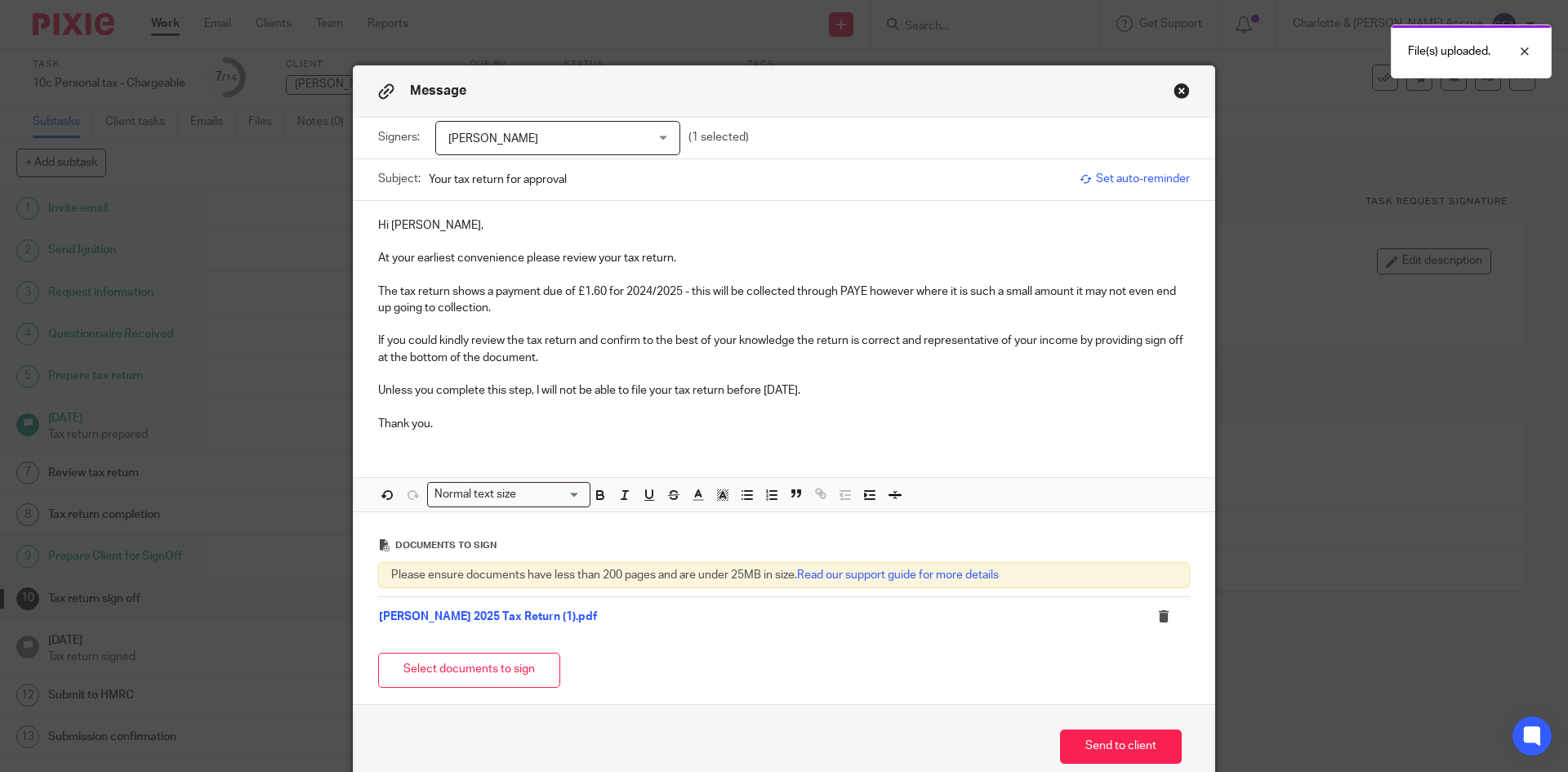
drag, startPoint x: 423, startPoint y: 180, endPoint x: 629, endPoint y: 203, distance: 207.3
click at [647, 228] on form "Signers: Simon Coombes Simon Coombes (1 selected) Subject: Your tax return for …" at bounding box center [784, 411] width 861 height 587
click at [622, 196] on input "Your tax return for approval" at bounding box center [750, 178] width 643 height 36
click at [581, 184] on input "Your tax return for approval" at bounding box center [750, 178] width 643 height 36
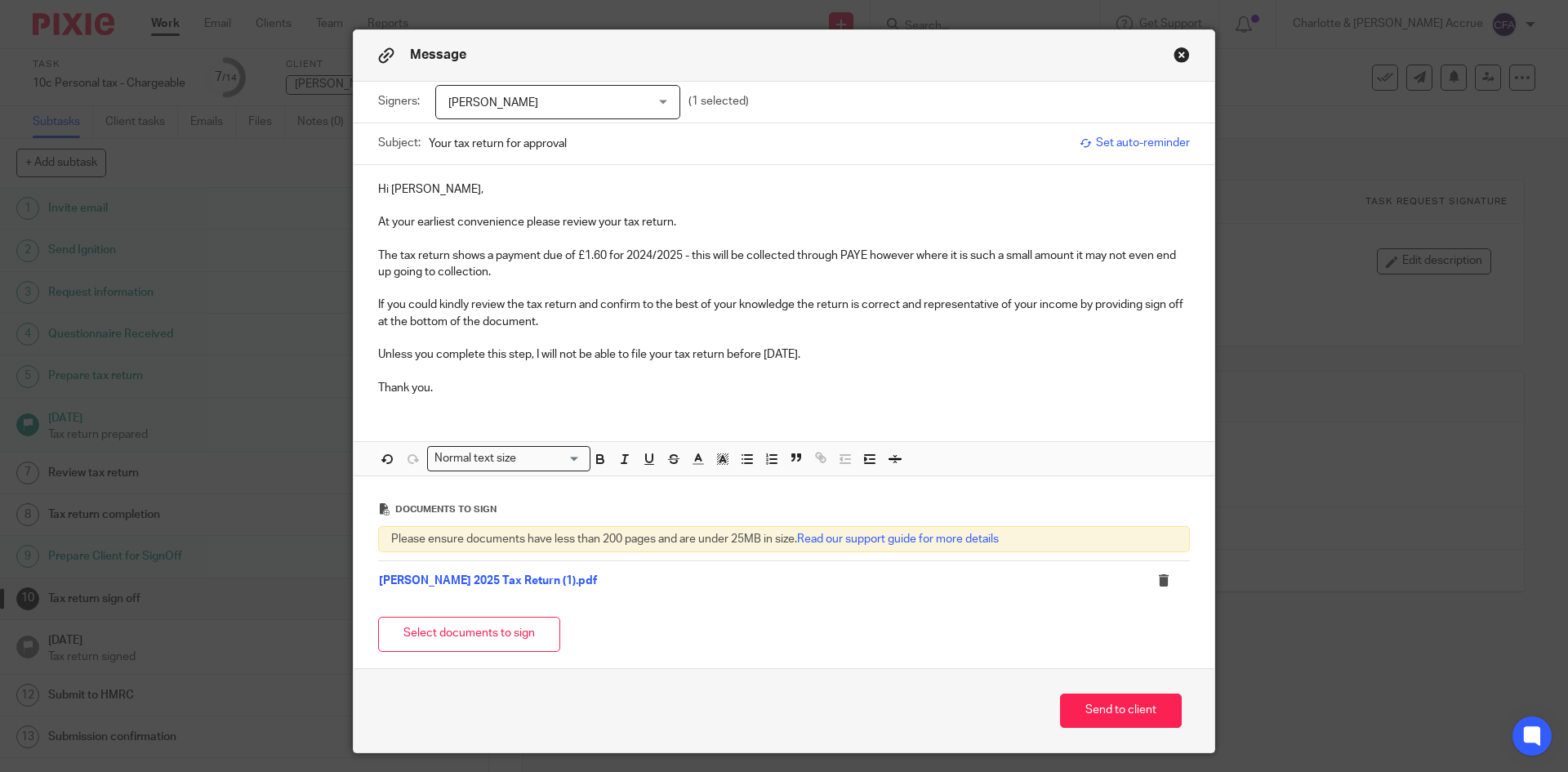
scroll to position [82, 0]
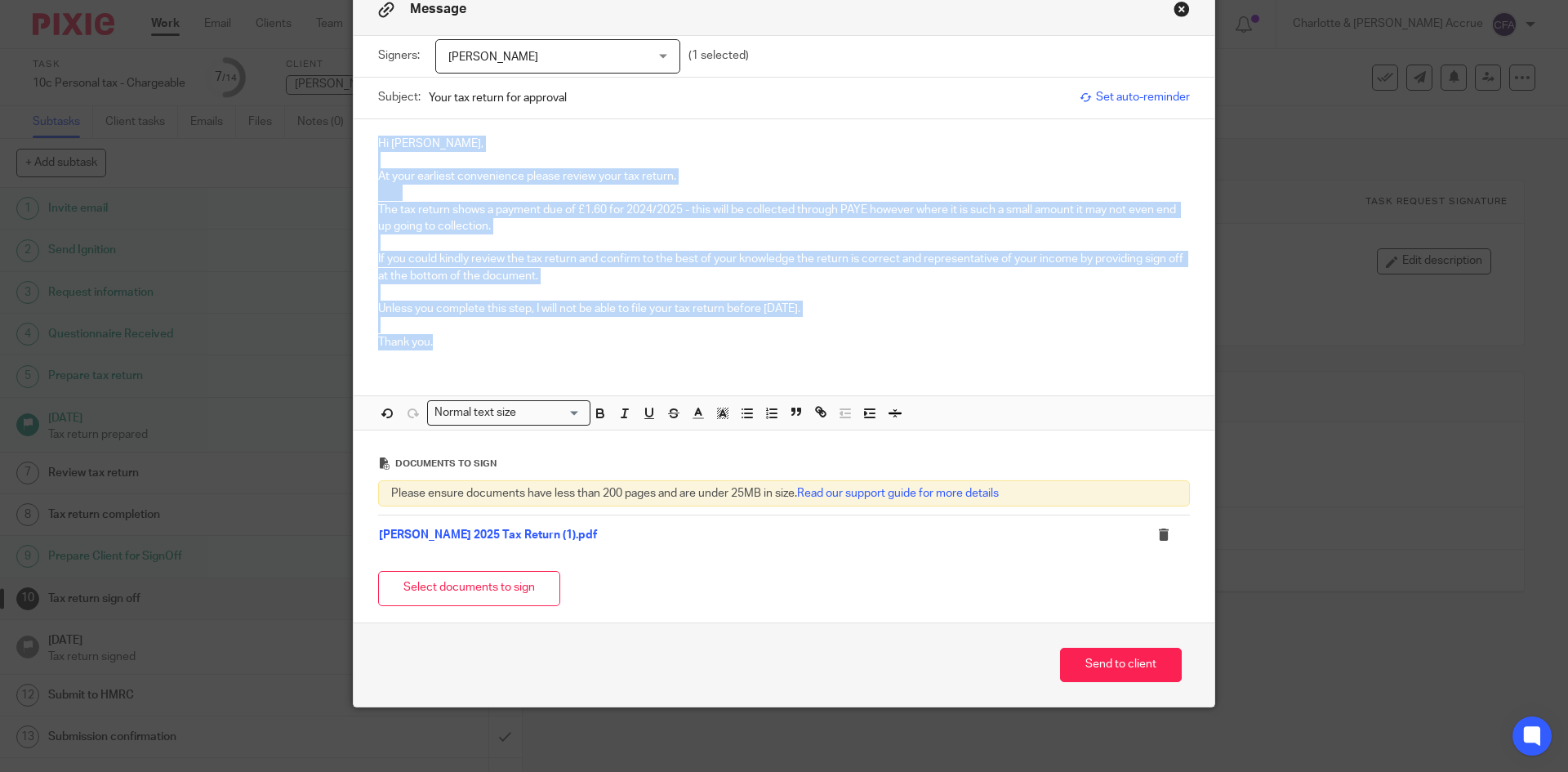
drag, startPoint x: 437, startPoint y: 279, endPoint x: 372, endPoint y: 128, distance: 164.4
click at [355, 129] on div "Hi Simon, At your earliest convenience please review your tax return. The tax r…" at bounding box center [784, 240] width 861 height 243
click at [382, 132] on div "Hi Simon, At your earliest convenience please review your tax return. The tax r…" at bounding box center [784, 240] width 861 height 243
click at [378, 137] on p "Hi Simon," at bounding box center [784, 144] width 812 height 17
drag, startPoint x: 374, startPoint y: 139, endPoint x: 453, endPoint y: 354, distance: 229.1
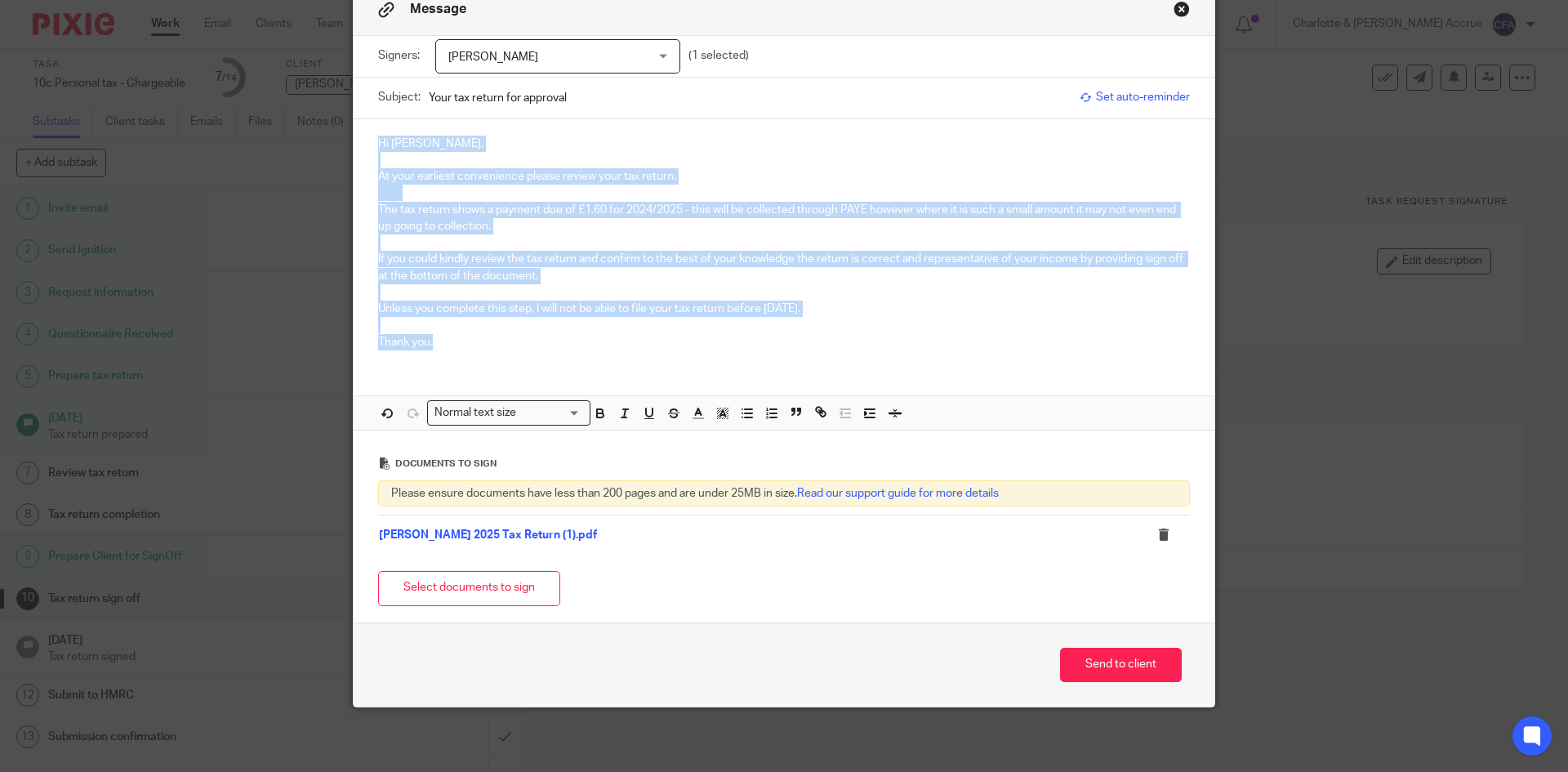
click at [453, 354] on div "Hi Simon, At your earliest convenience please review your tax return. The tax r…" at bounding box center [784, 240] width 861 height 243
click at [999, 340] on p "Thank you." at bounding box center [784, 342] width 812 height 17
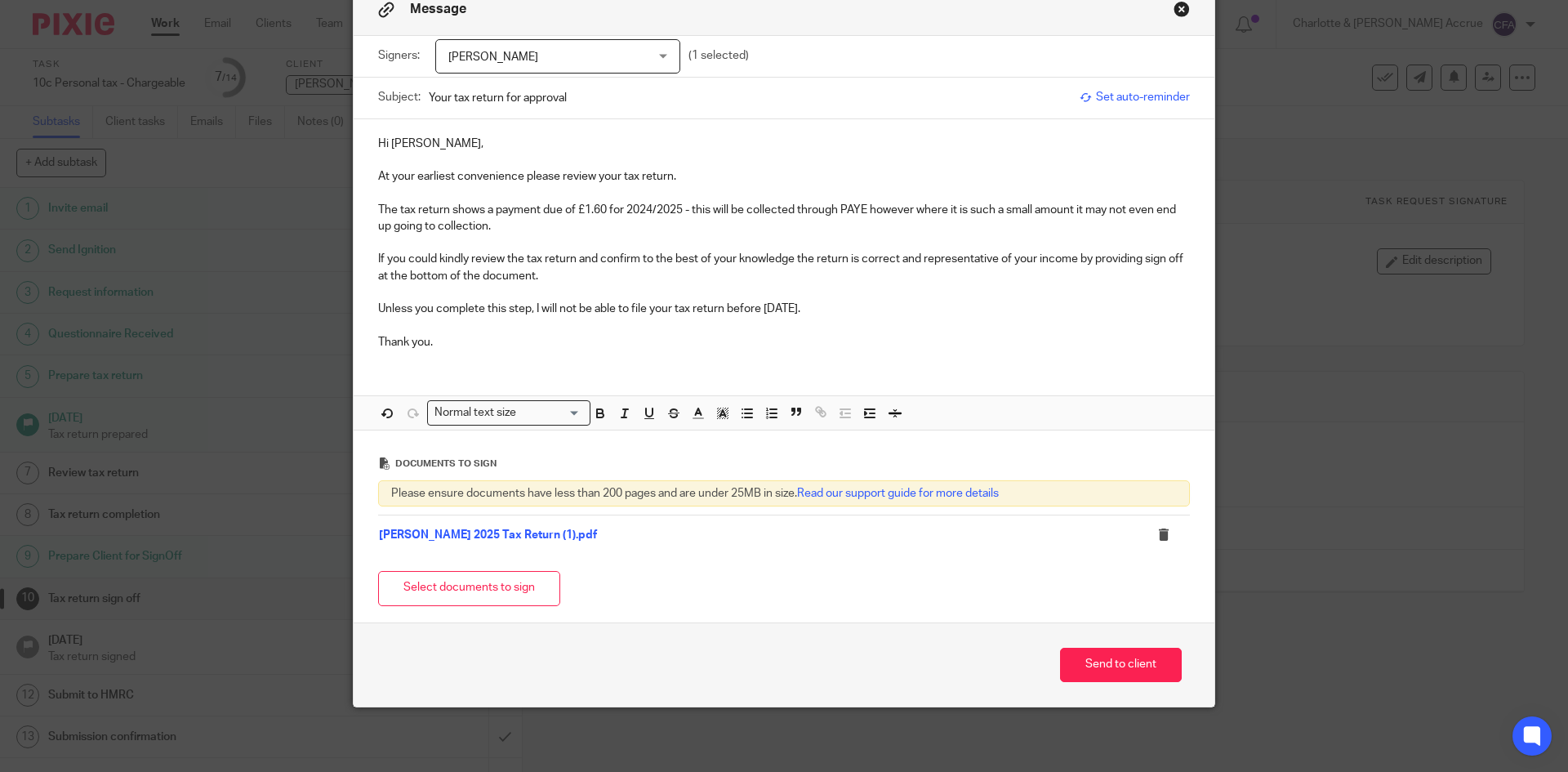
drag, startPoint x: 625, startPoint y: 295, endPoint x: 650, endPoint y: 318, distance: 34.0
click at [625, 295] on p at bounding box center [784, 292] width 812 height 17
click at [1107, 673] on button "Send to client" at bounding box center [1121, 666] width 122 height 35
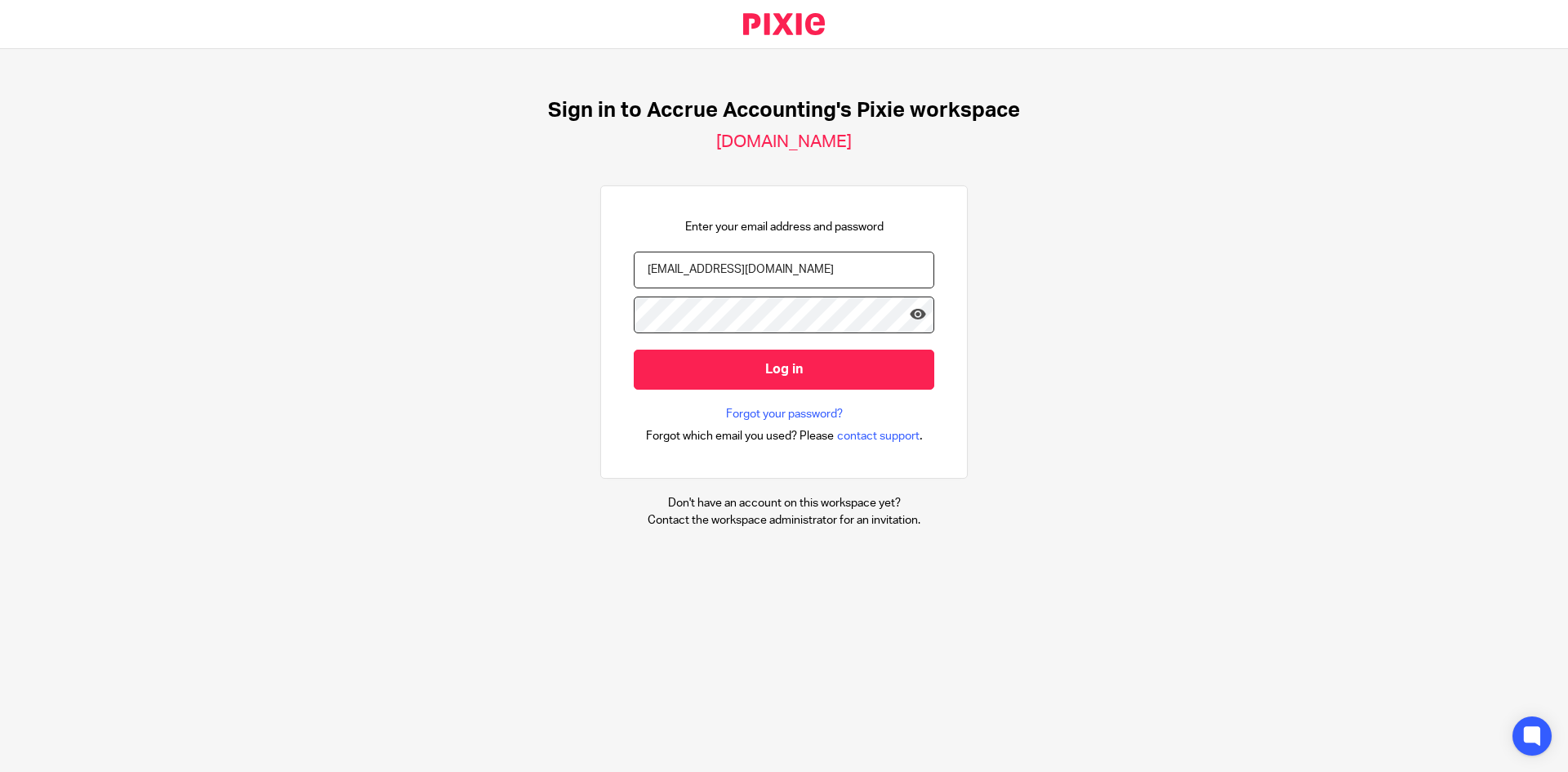
click at [729, 278] on input "[EMAIL_ADDRESS][DOMAIN_NAME]" at bounding box center [784, 270] width 300 height 36
type input "[PERSON_NAME][EMAIL_ADDRESS][DOMAIN_NAME]"
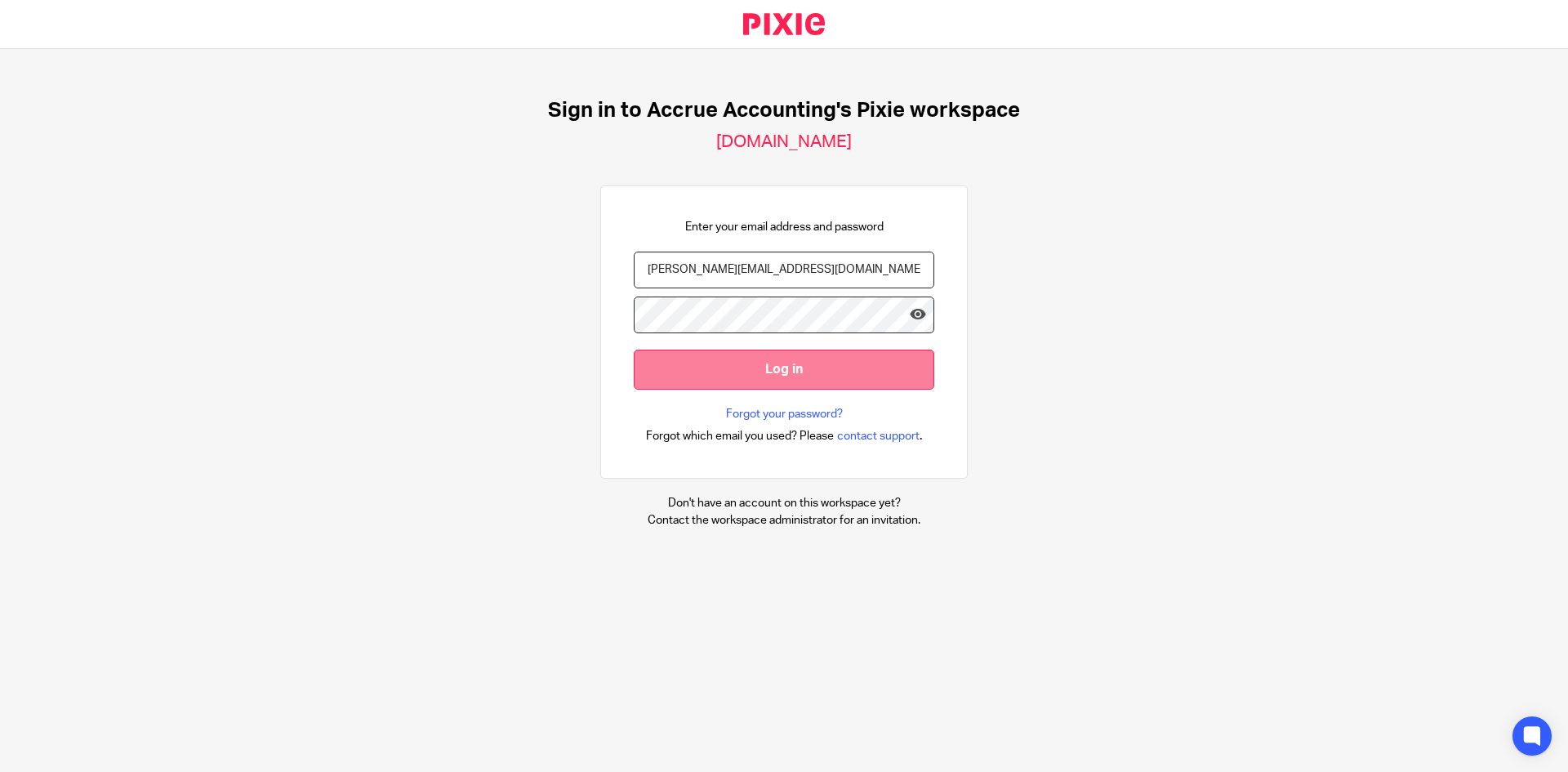
click at [730, 368] on input "Log in" at bounding box center [784, 369] width 300 height 40
